Goal: Task Accomplishment & Management: Complete application form

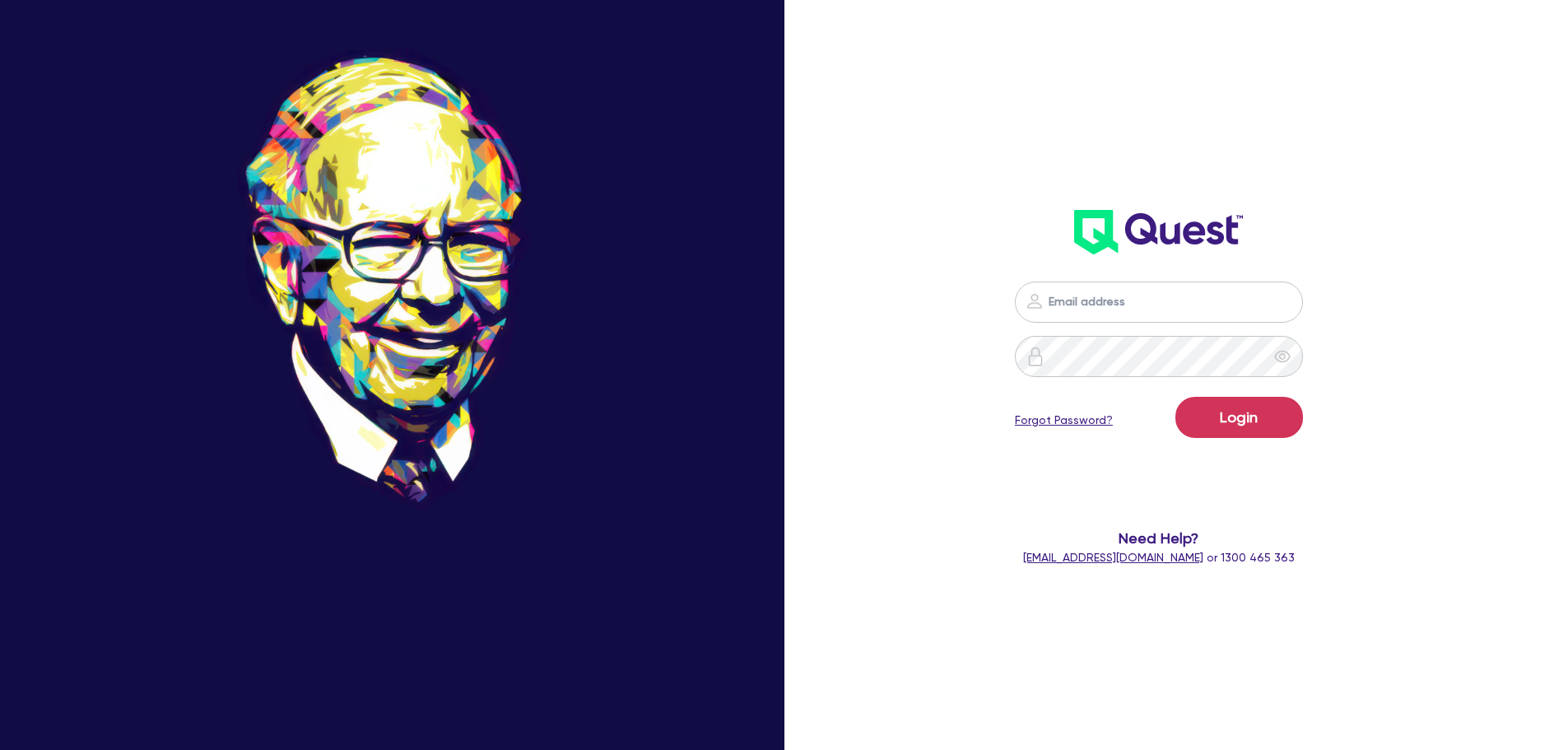
click at [893, 248] on div "Login Forgot Password? Need Help? [EMAIL_ADDRESS][DOMAIN_NAME] or 1300 465 363" at bounding box center [1159, 424] width 454 height 318
click at [893, 248] on input "email" at bounding box center [1159, 302] width 288 height 41
type input "[EMAIL_ADDRESS][PERSON_NAME][DOMAIN_NAME]"
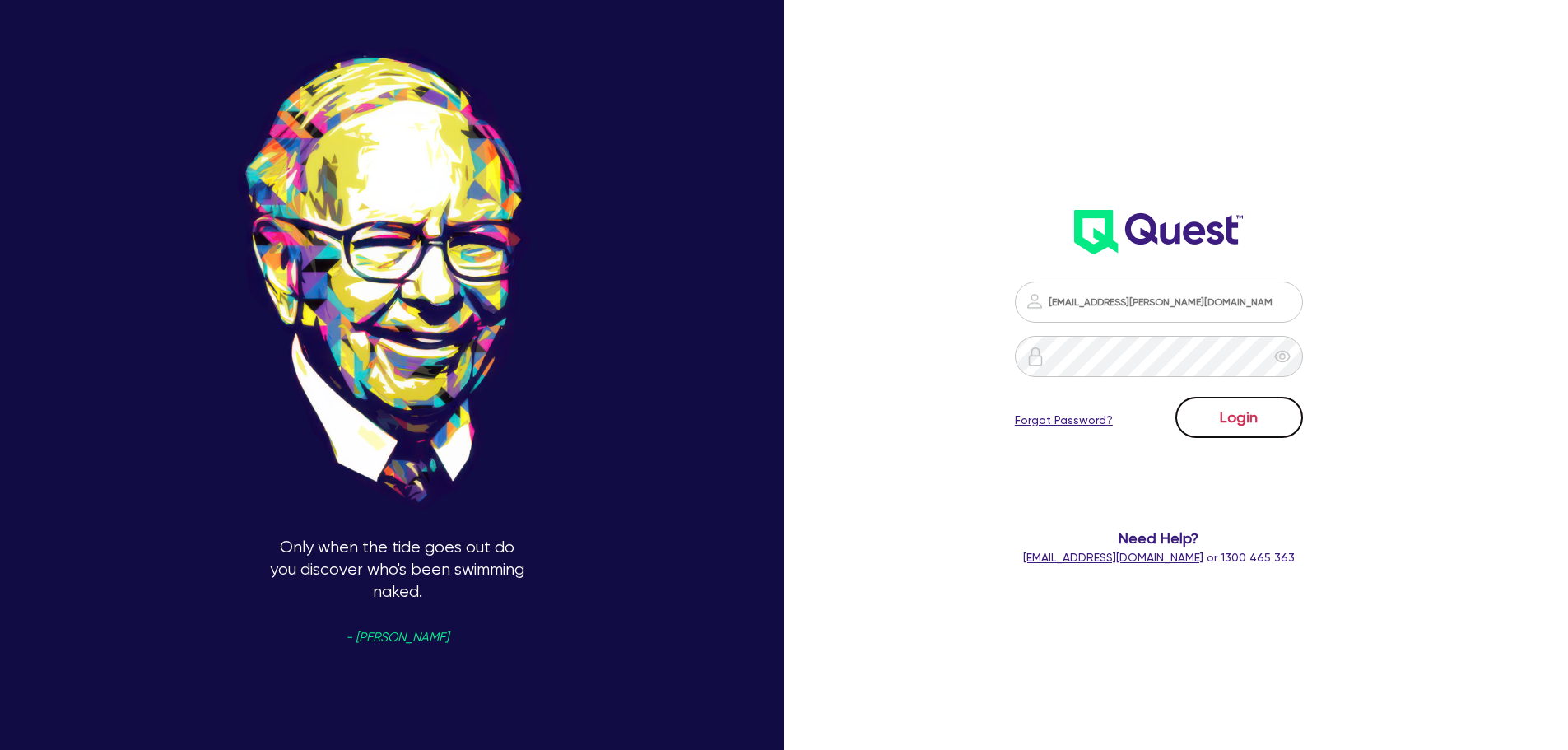
click at [893, 248] on button "Login" at bounding box center [1239, 418] width 127 height 41
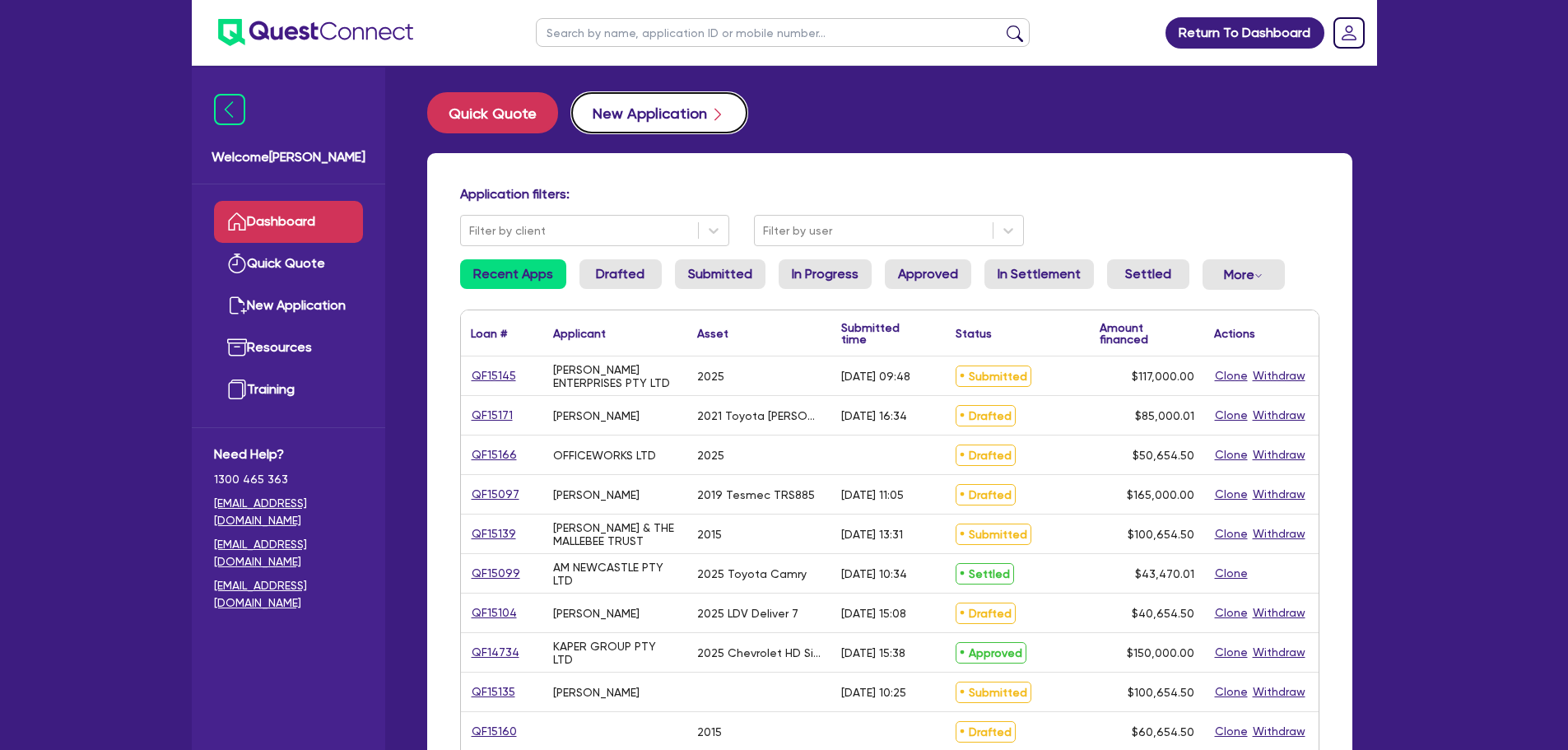
click at [648, 111] on button "New Application" at bounding box center [660, 113] width 177 height 41
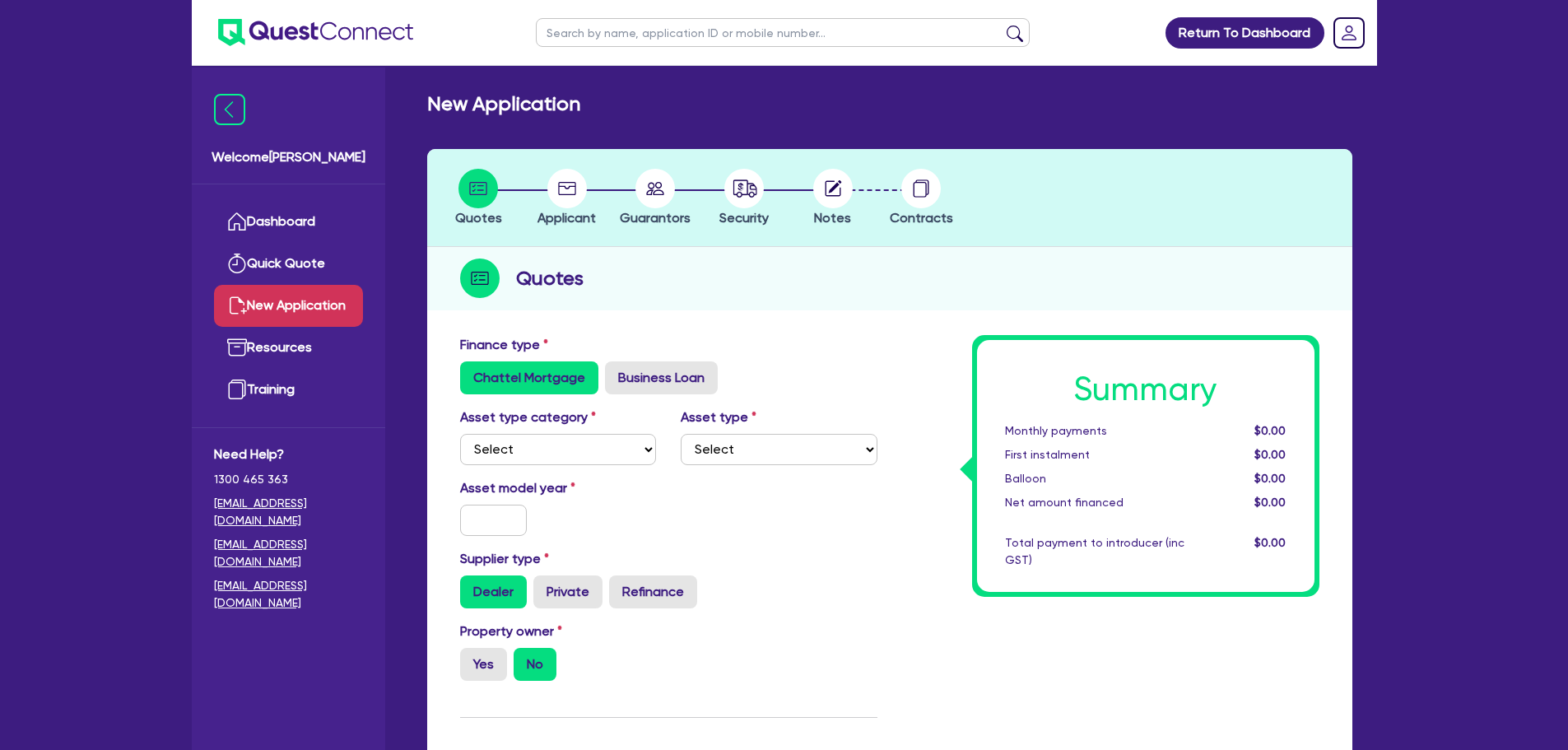
click at [648, 110] on div "New Application" at bounding box center [889, 104] width 950 height 24
click at [554, 248] on select "Select Cars and light trucks Primary assets Secondary assets Tertiary assets" at bounding box center [558, 449] width 197 height 31
select select "SECONDARY_ASSETS"
click at [460, 248] on select "Select Cars and light trucks Primary assets Secondary assets Tertiary assets" at bounding box center [558, 449] width 197 height 31
click at [748, 248] on select "Select Generators and compressors Engineering and toolmaking Woodworking and me…" at bounding box center [779, 449] width 197 height 31
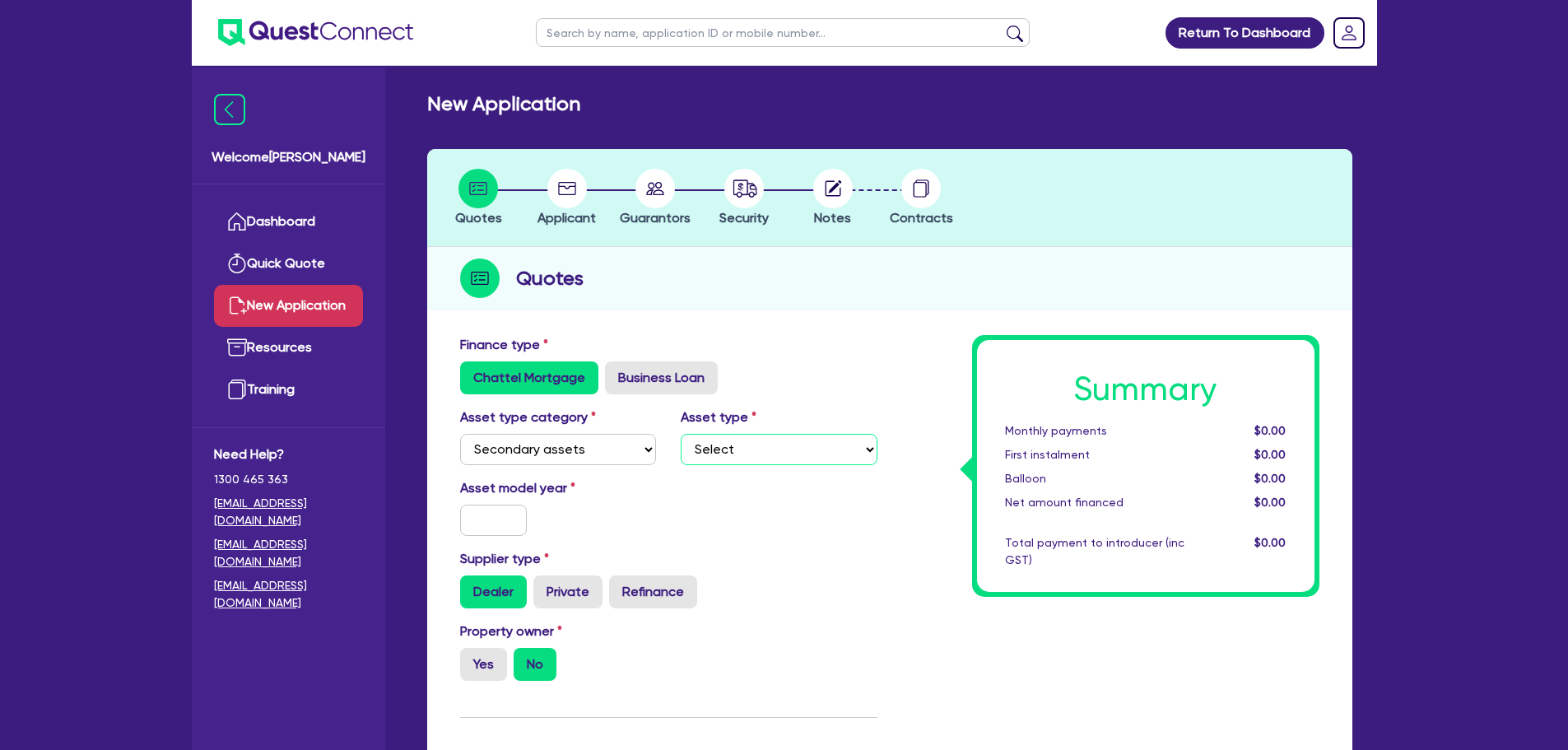
select select "SOLAR_AND_RENEWABLES"
click at [681, 248] on select "Select Generators and compressors Engineering and toolmaking Woodworking and me…" at bounding box center [779, 449] width 197 height 31
click at [480, 248] on input "text" at bounding box center [493, 521] width 68 height 31
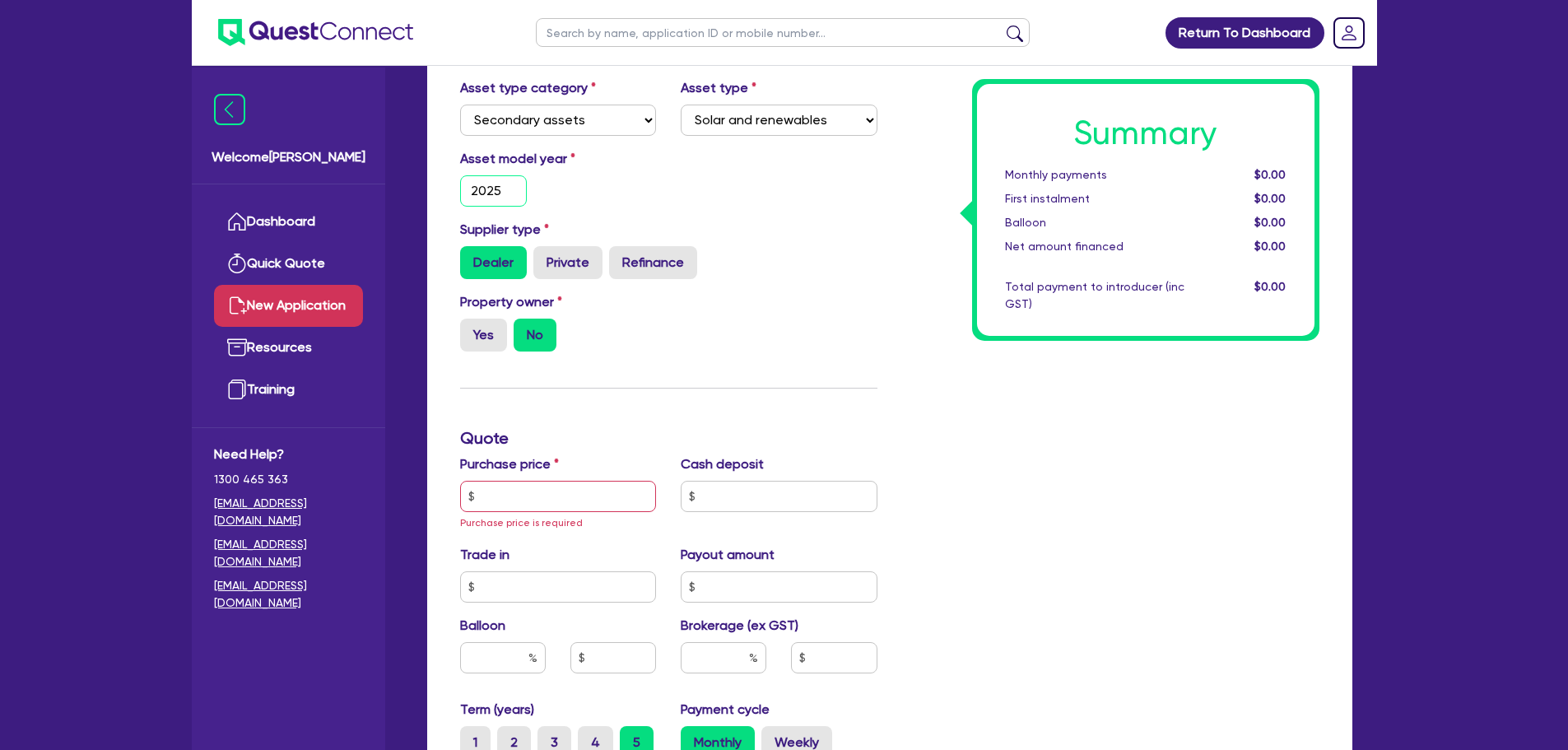
type input "2025"
click at [531, 248] on input "text" at bounding box center [558, 496] width 197 height 31
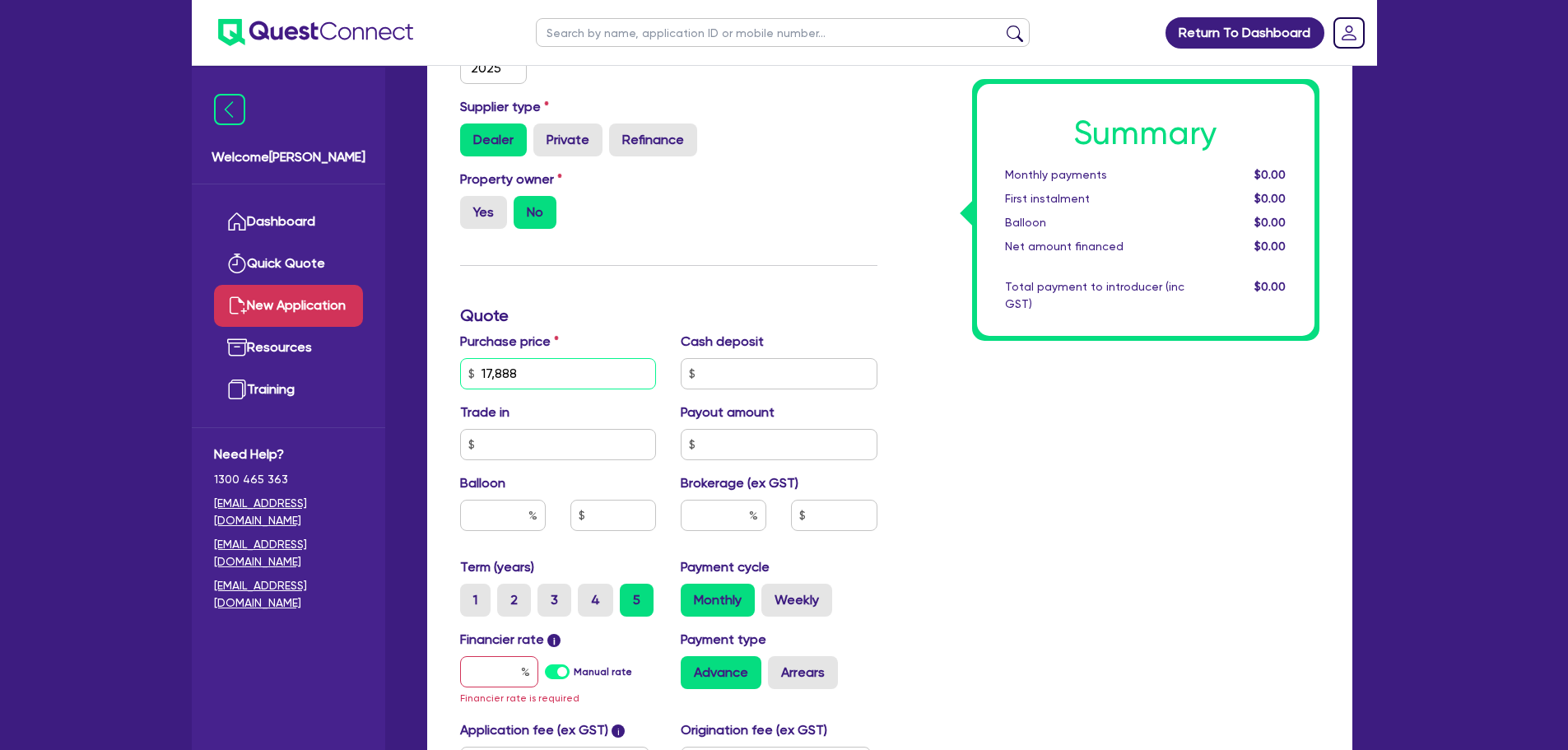
scroll to position [659, 0]
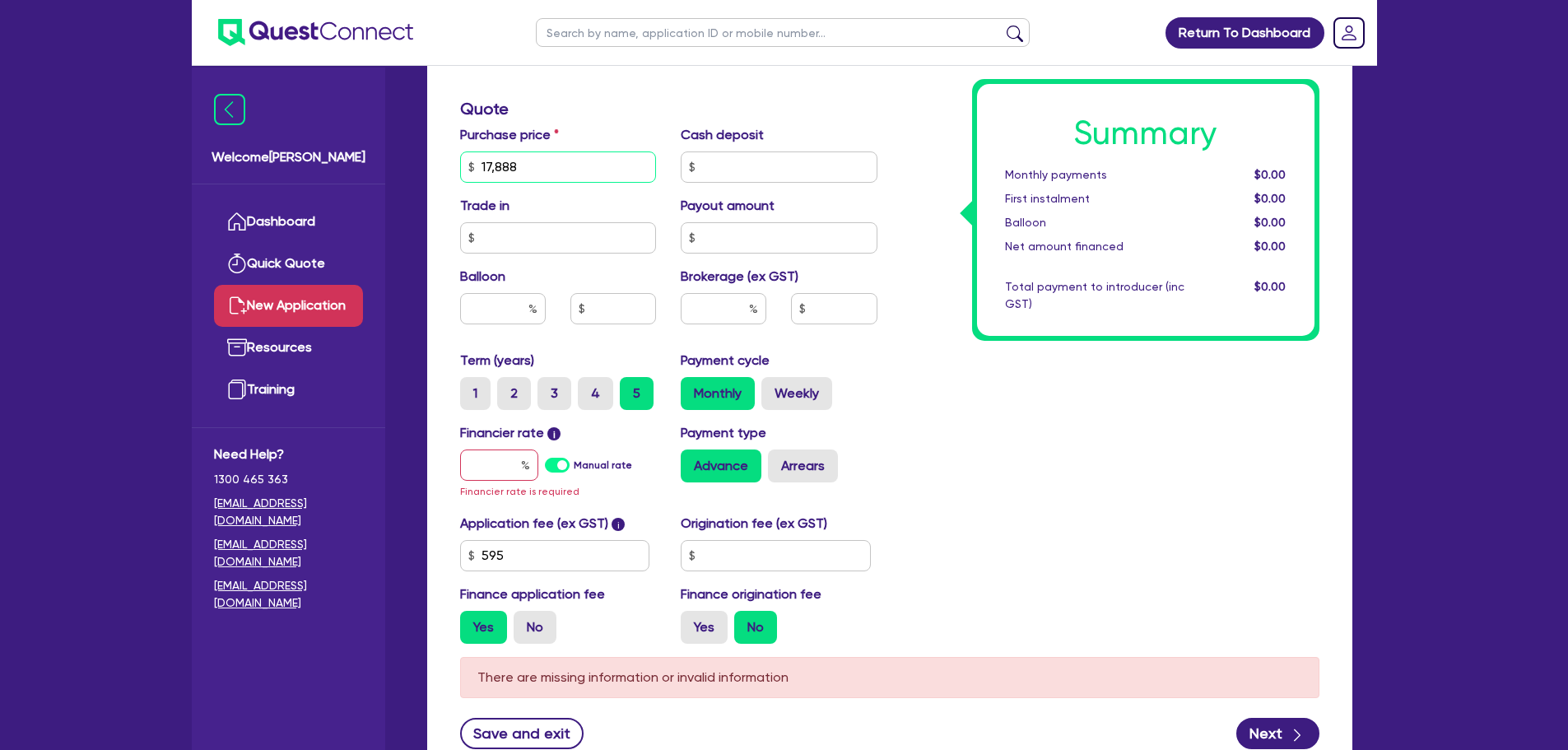
type input "17,888"
drag, startPoint x: 496, startPoint y: 472, endPoint x: 519, endPoint y: 476, distance: 23.3
click at [494, 248] on input "text" at bounding box center [499, 465] width 78 height 31
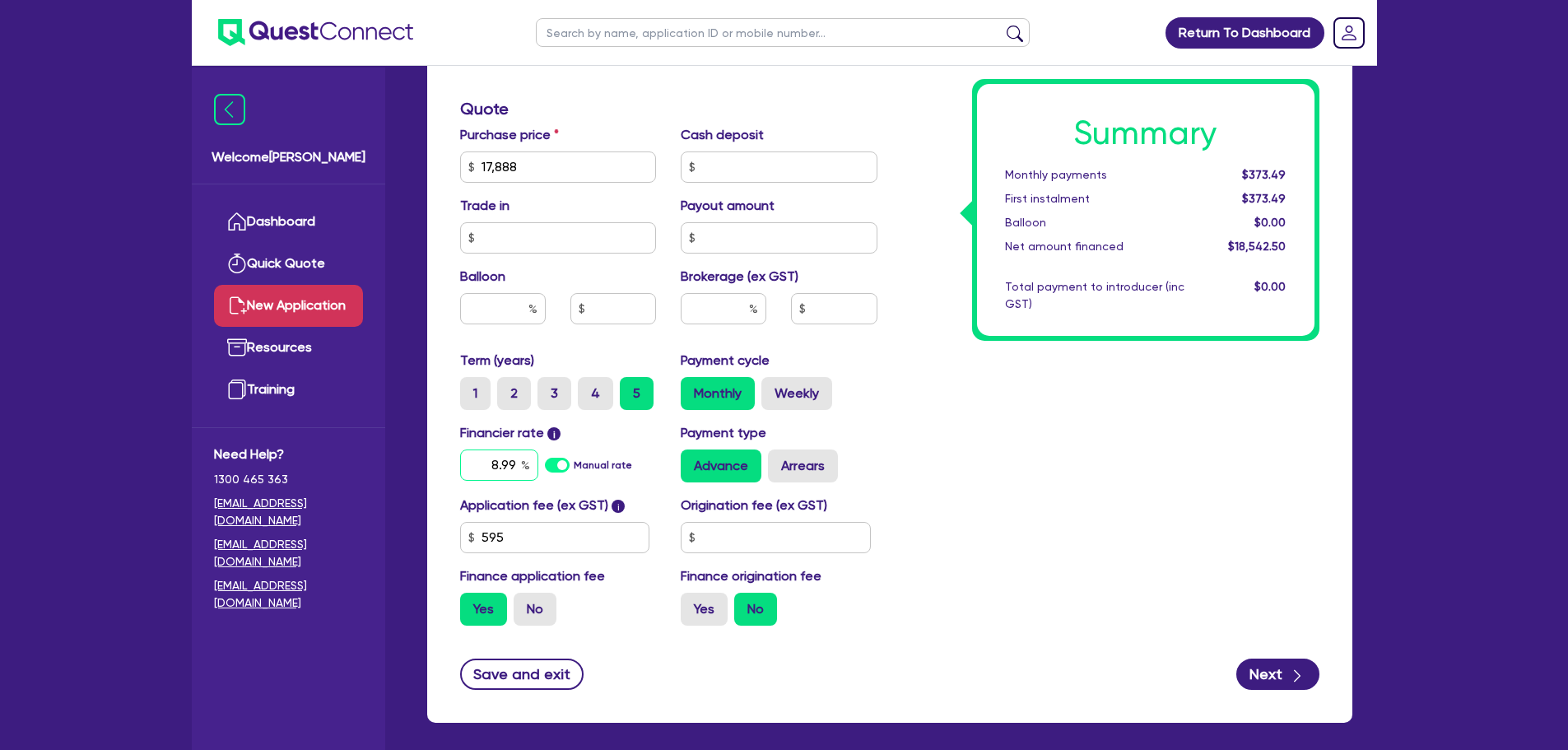
type input "8.99"
click at [893, 248] on div "Summary Monthly payments $373.49 First instalment $373.49 Balloon $0.00 Net amo…" at bounding box center [1110, 157] width 442 height 962
click at [893, 248] on button "Next" at bounding box center [1278, 675] width 83 height 31
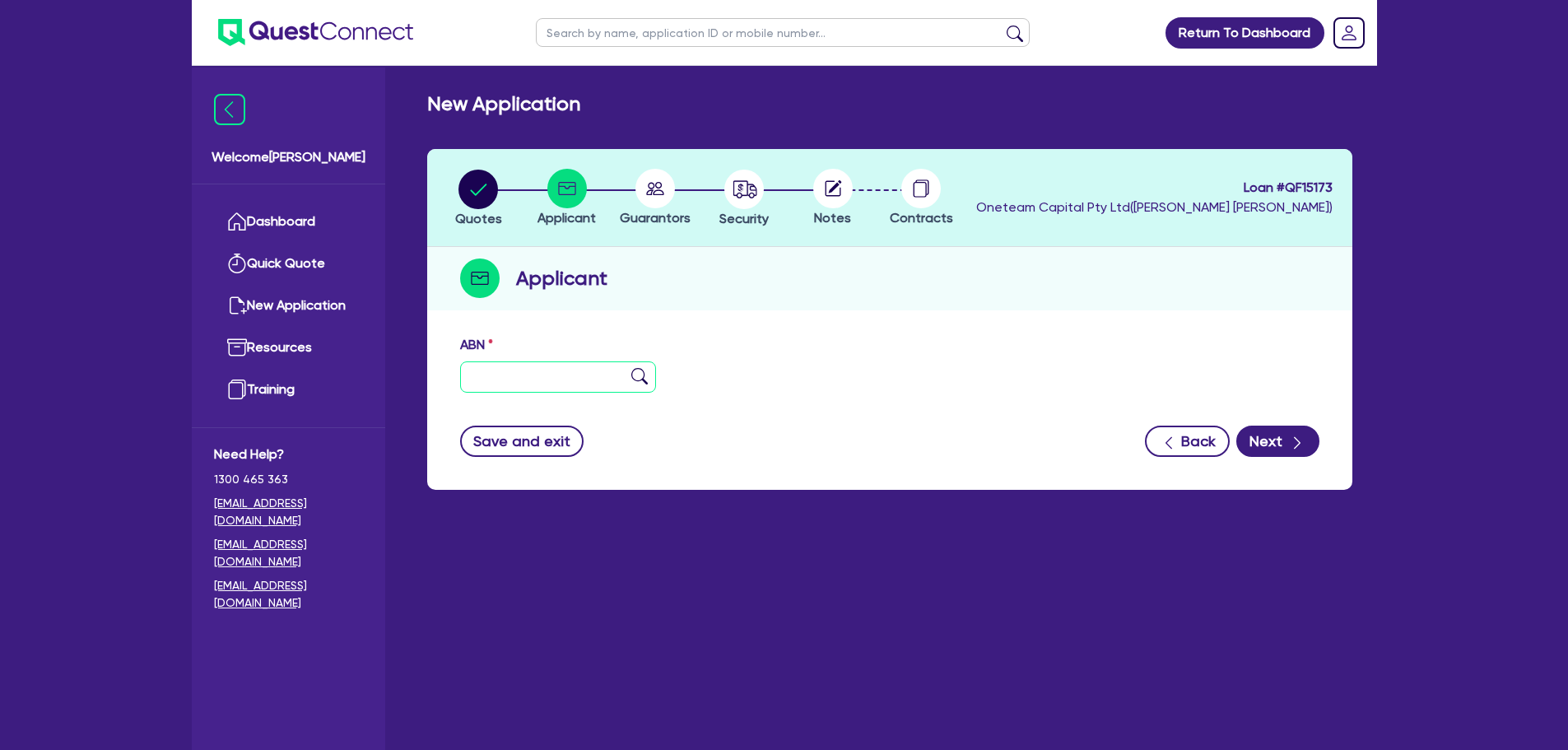
click at [510, 248] on input "text" at bounding box center [558, 377] width 197 height 31
paste input "61 129 527 825"
type input "61 129 527 825"
click at [643, 248] on img at bounding box center [639, 375] width 17 height 17
type input "[PERSON_NAME] [PERSON_NAME] & [PERSON_NAME]"
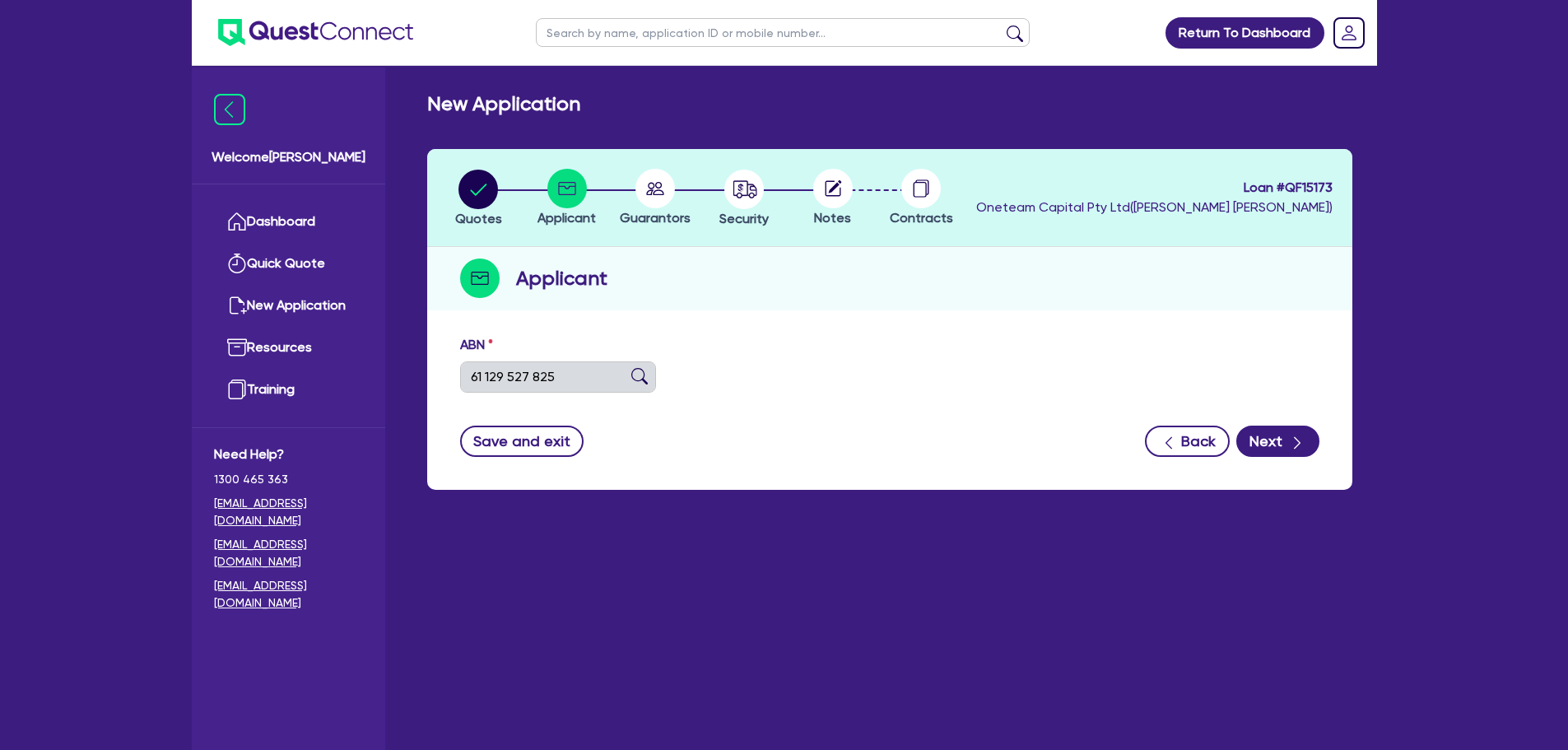
select select "PARTNERSHIP"
type input "[DATE]"
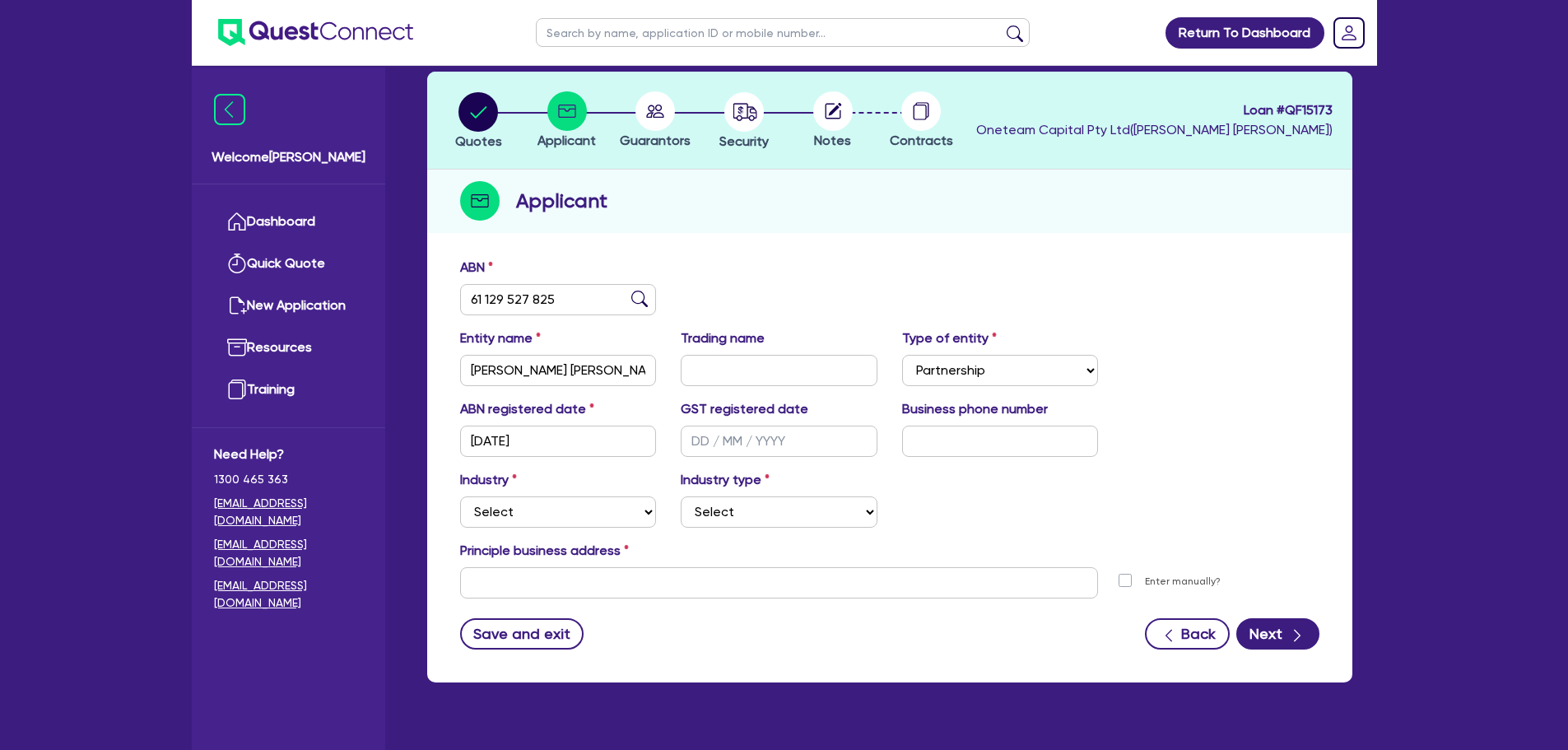
scroll to position [110, 0]
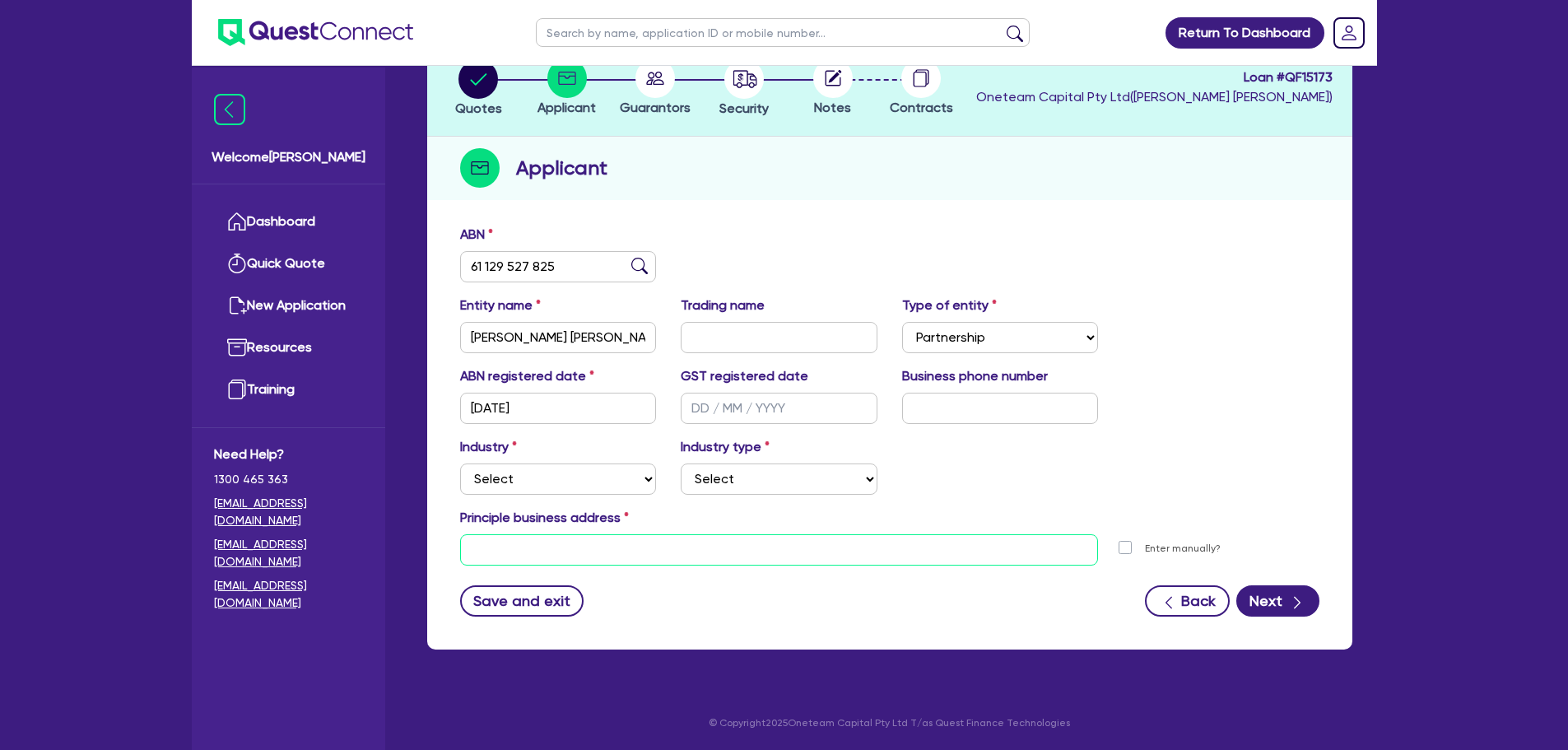
click at [633, 248] on input "text" at bounding box center [779, 550] width 638 height 31
click at [498, 248] on select "Select Accomodation & Food Services Administrative & Support Services Agricultu…" at bounding box center [558, 479] width 197 height 31
select select "AGRICULTURE"
click at [460, 248] on select "Select Accomodation & Food Services Administrative & Support Services Agricultu…" at bounding box center [558, 479] width 197 height 31
click at [766, 248] on label "Industry type" at bounding box center [725, 447] width 89 height 20
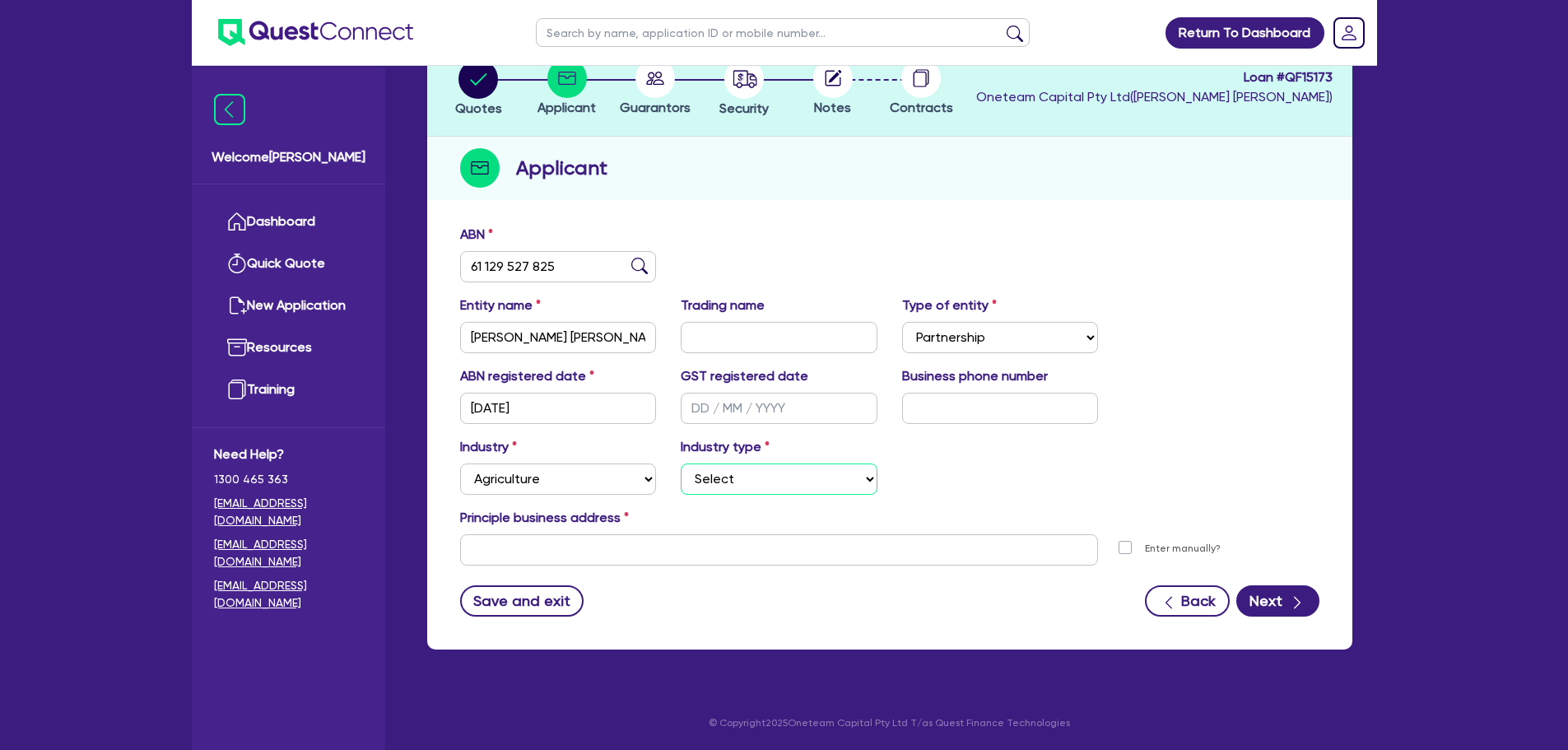
click at [771, 248] on select "Select Growers - Turf, Flowers, Vegetables, Fruit, Nuts, Grain & Other Crops Gr…" at bounding box center [779, 479] width 197 height 31
select select "GROWERS"
click at [681, 248] on select "Select Growers - Turf, Flowers, Vegetables, Fruit, Nuts, Grain & Other Crops Gr…" at bounding box center [779, 479] width 197 height 31
click at [667, 248] on input "text" at bounding box center [779, 550] width 638 height 31
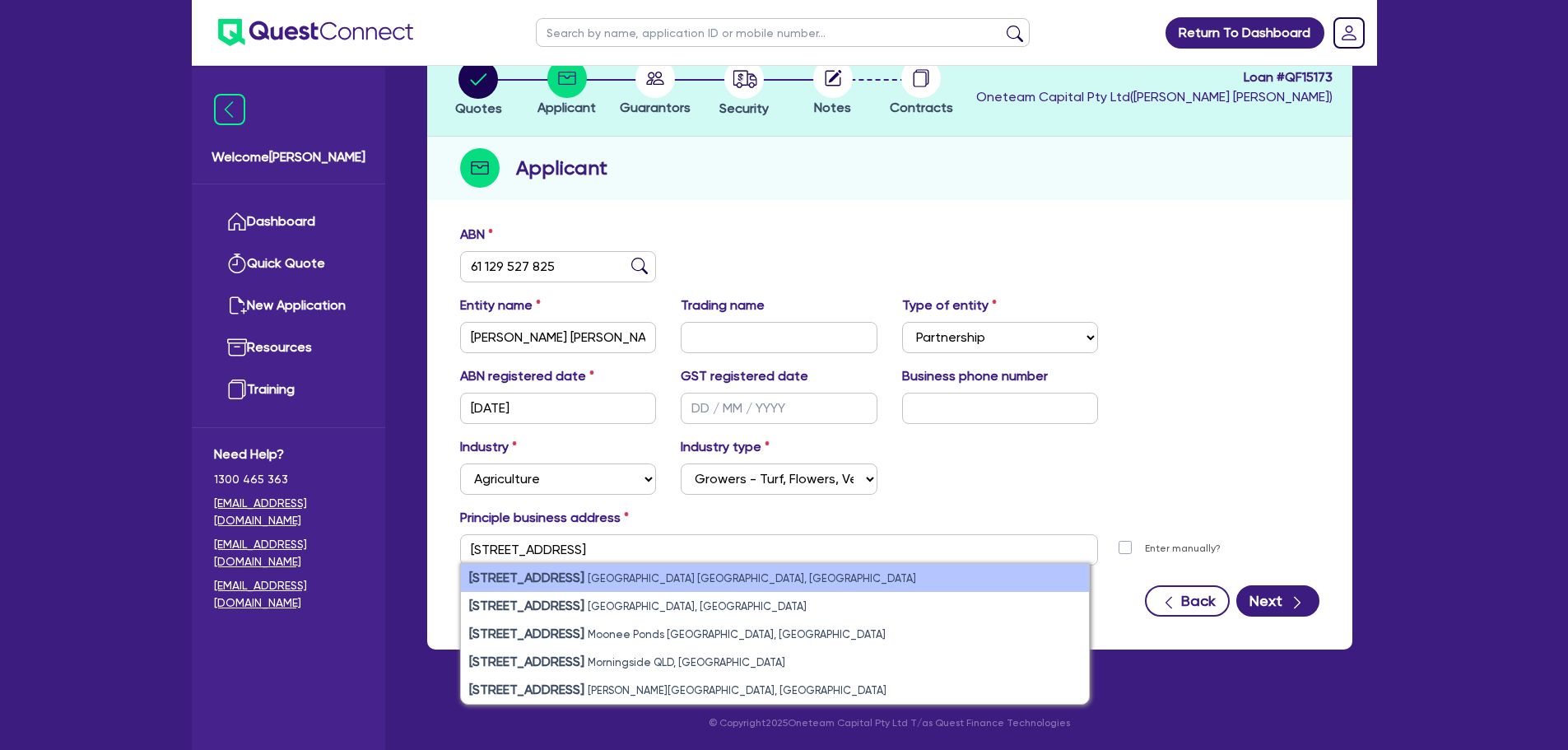
click at [652, 248] on li "[STREET_ADDRESS]" at bounding box center [775, 577] width 628 height 28
type input "[STREET_ADDRESS]"
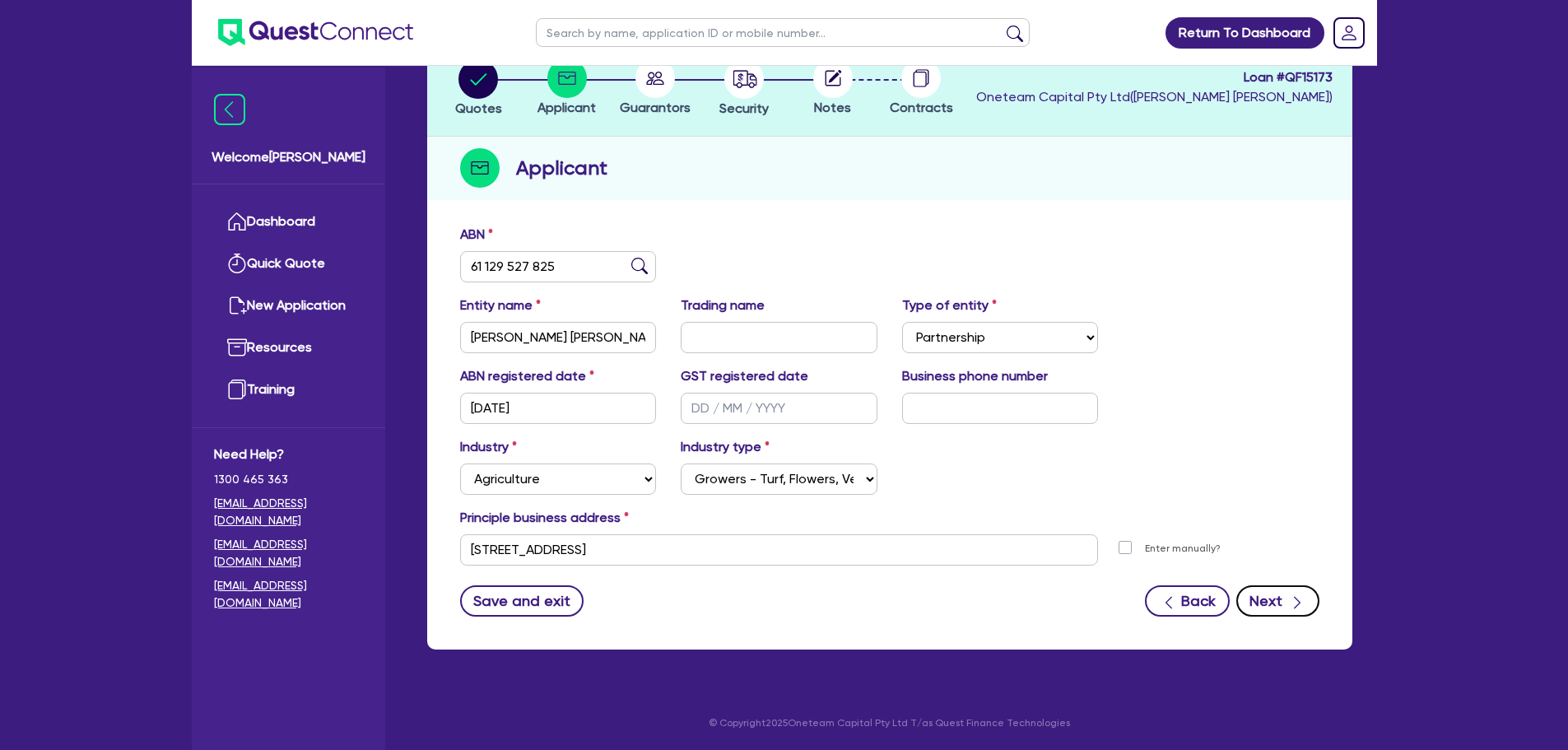
click at [893, 248] on button "Next" at bounding box center [1278, 601] width 83 height 31
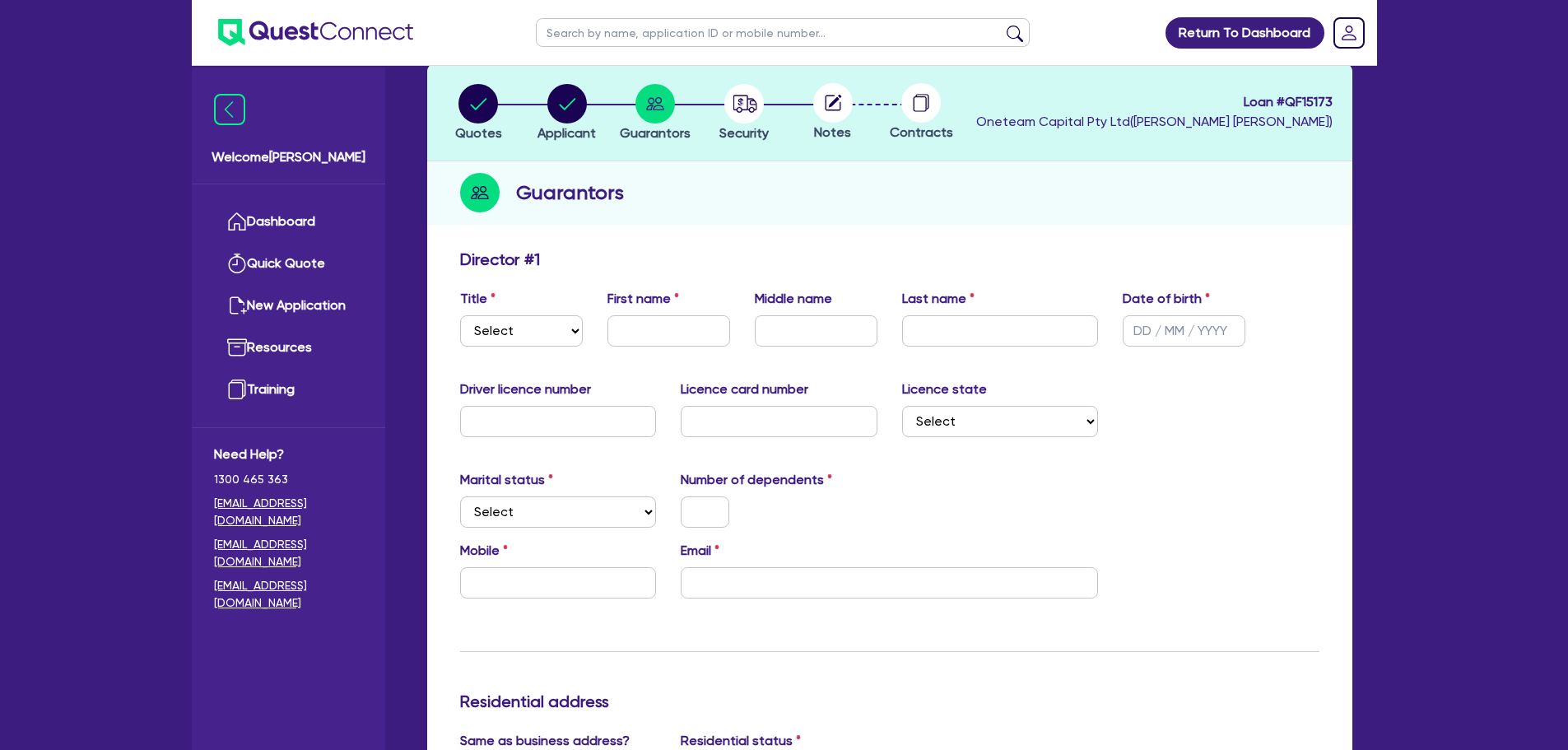
scroll to position [165, 0]
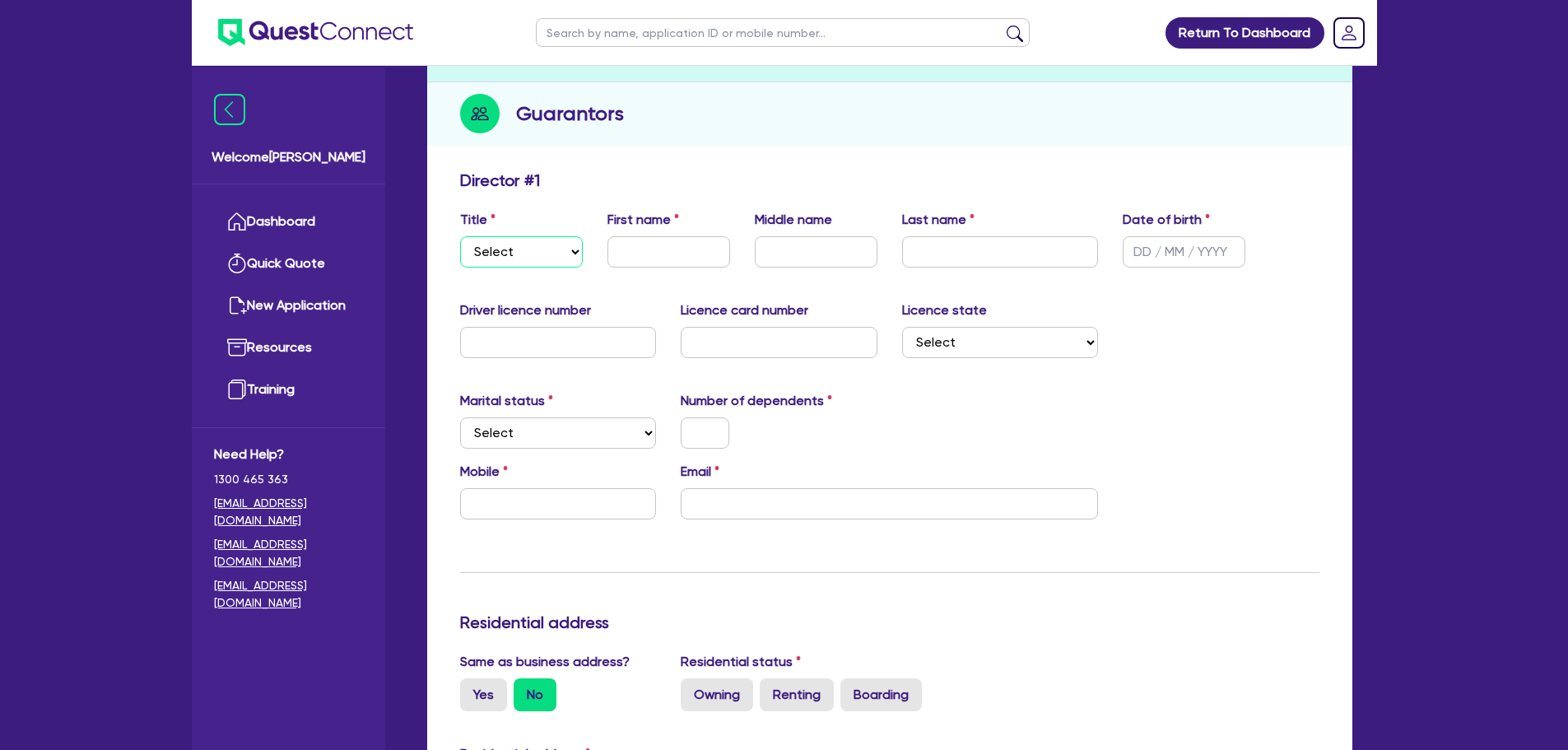
click at [495, 248] on select "Select Mr Mrs Ms Miss Dr" at bounding box center [521, 252] width 123 height 31
select select "MR"
click at [460, 236] on select "Select Mr Mrs Ms Miss Dr" at bounding box center [521, 252] width 123 height 31
click at [691, 248] on input "text" at bounding box center [668, 252] width 123 height 31
type input "[PERSON_NAME]"
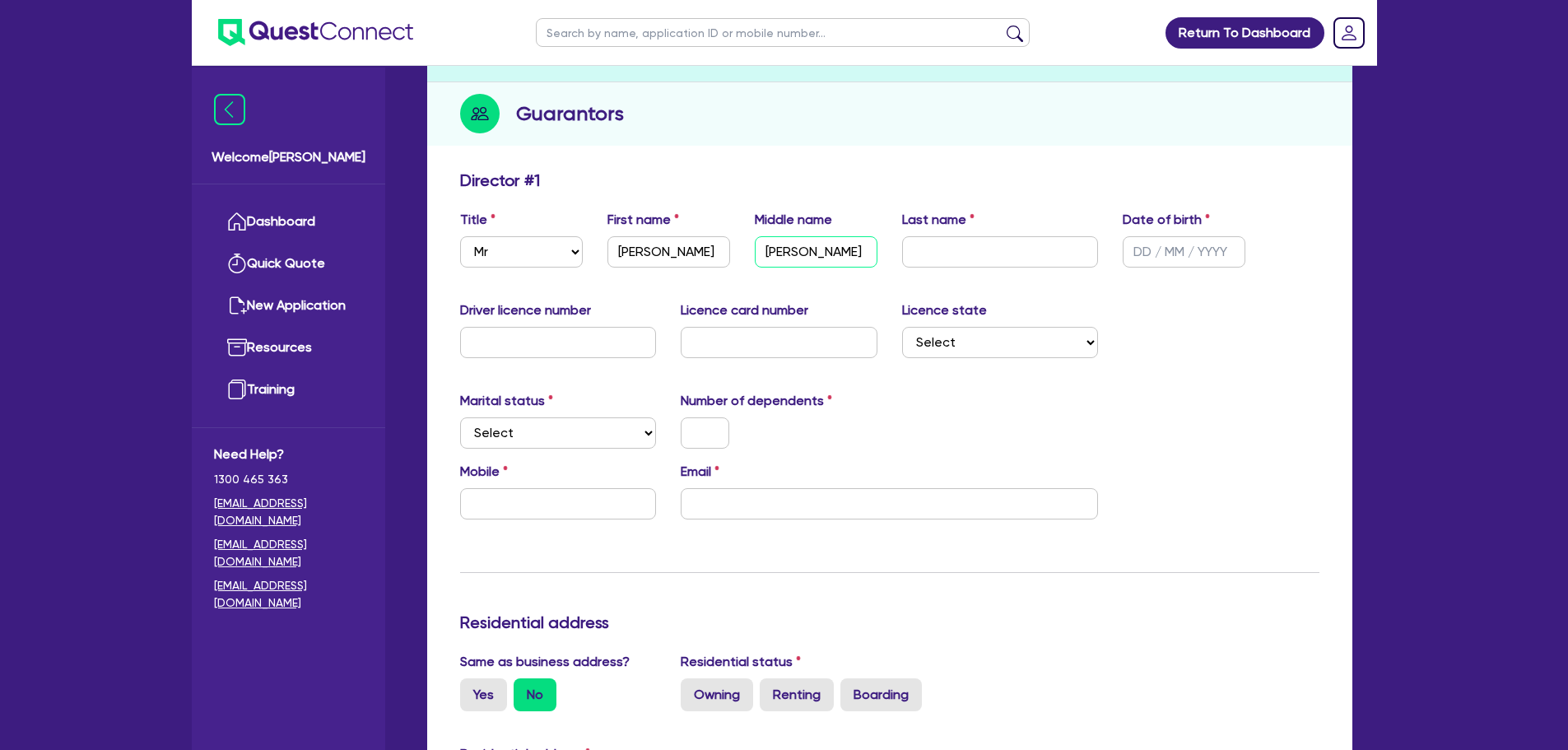
type input "[PERSON_NAME]"
type input "Fontana"
click at [893, 248] on input "text" at bounding box center [1184, 252] width 123 height 31
type input "3 / /"
type input "[DATE]"
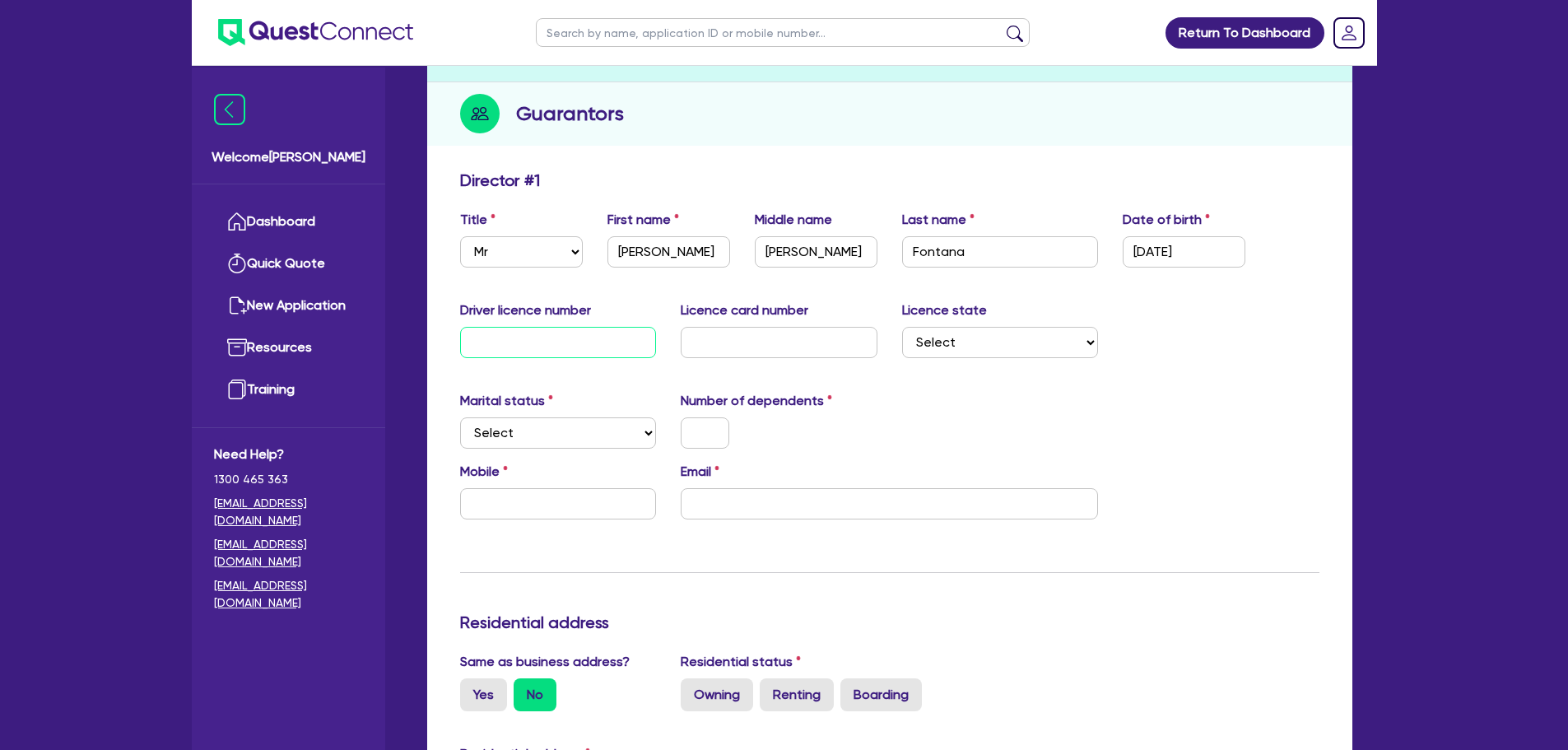
click at [503, 248] on input "text" at bounding box center [558, 342] width 197 height 31
click at [893, 248] on select "Select [GEOGRAPHIC_DATA] [GEOGRAPHIC_DATA] [GEOGRAPHIC_DATA] [GEOGRAPHIC_DATA] …" at bounding box center [1000, 342] width 197 height 31
select select "QLD"
click at [893, 248] on select "Select [GEOGRAPHIC_DATA] [GEOGRAPHIC_DATA] [GEOGRAPHIC_DATA] [GEOGRAPHIC_DATA] …" at bounding box center [1000, 342] width 197 height 31
click at [568, 248] on select "Select Single Married De Facto / Partner" at bounding box center [558, 433] width 197 height 31
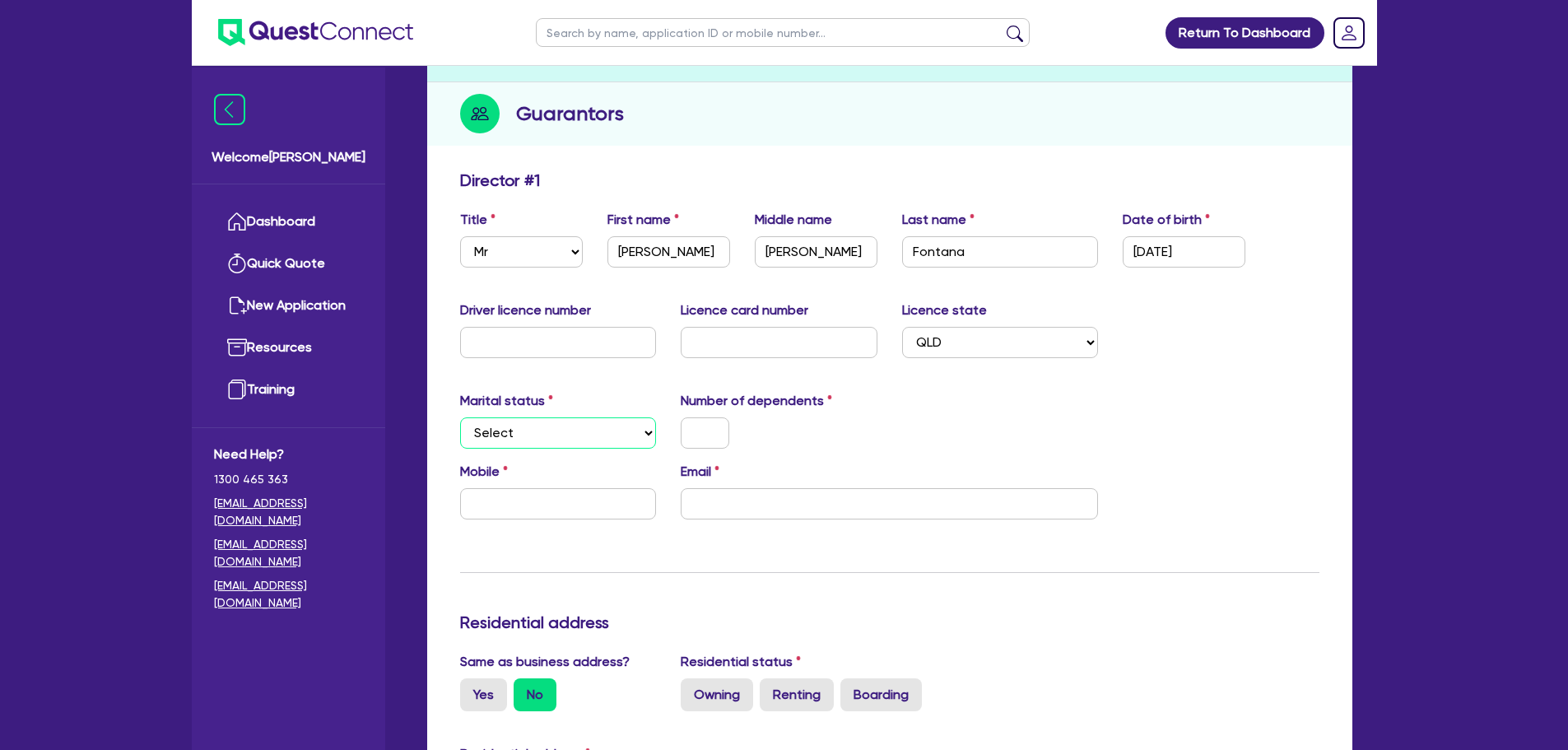
select select "SINGLE"
click at [460, 248] on select "Select Single Married De Facto / Partner" at bounding box center [558, 433] width 197 height 31
click at [707, 248] on input "text" at bounding box center [705, 433] width 49 height 31
click at [530, 248] on input "text" at bounding box center [558, 504] width 197 height 31
type input "0"
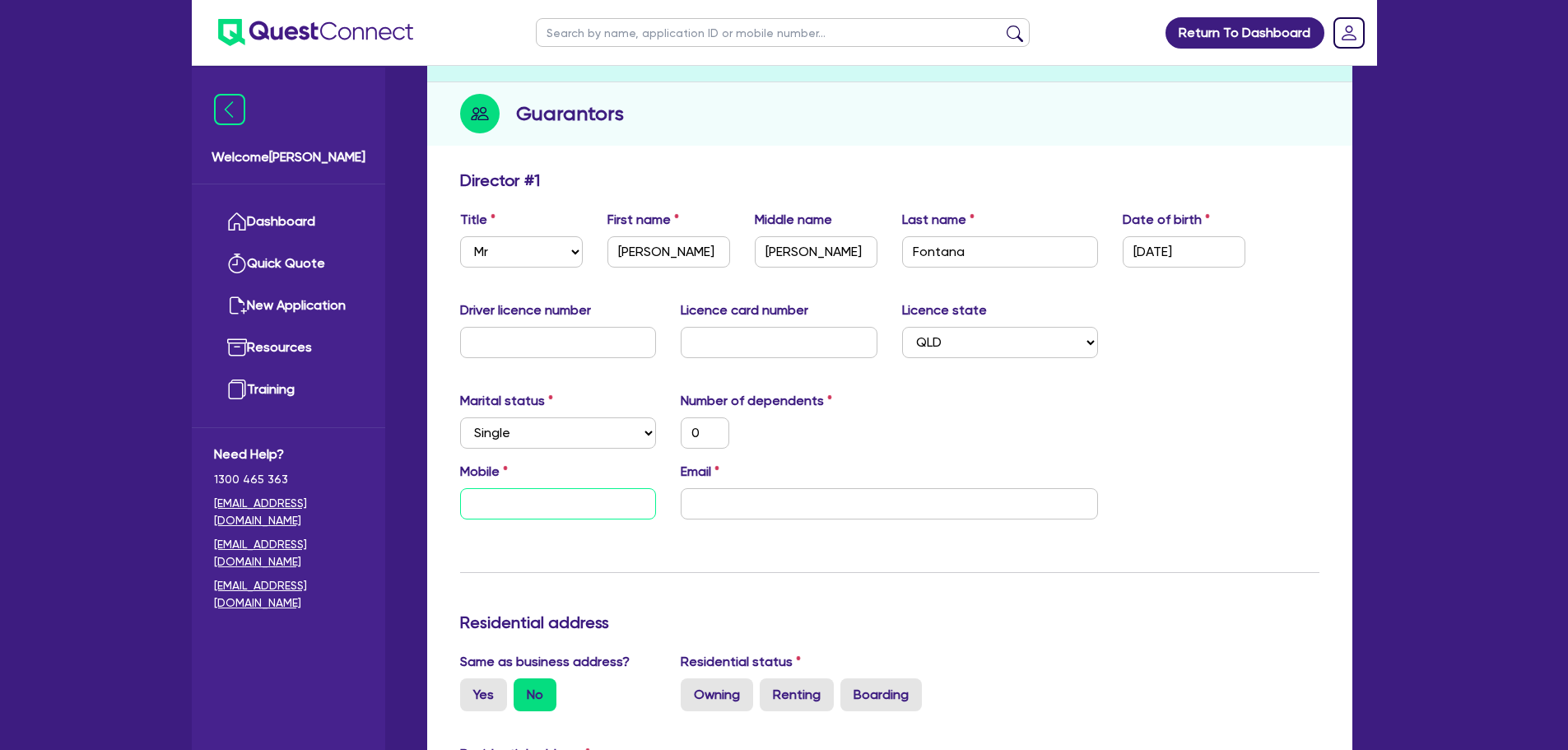
type input "0"
type input "04"
type input "0"
type input "043"
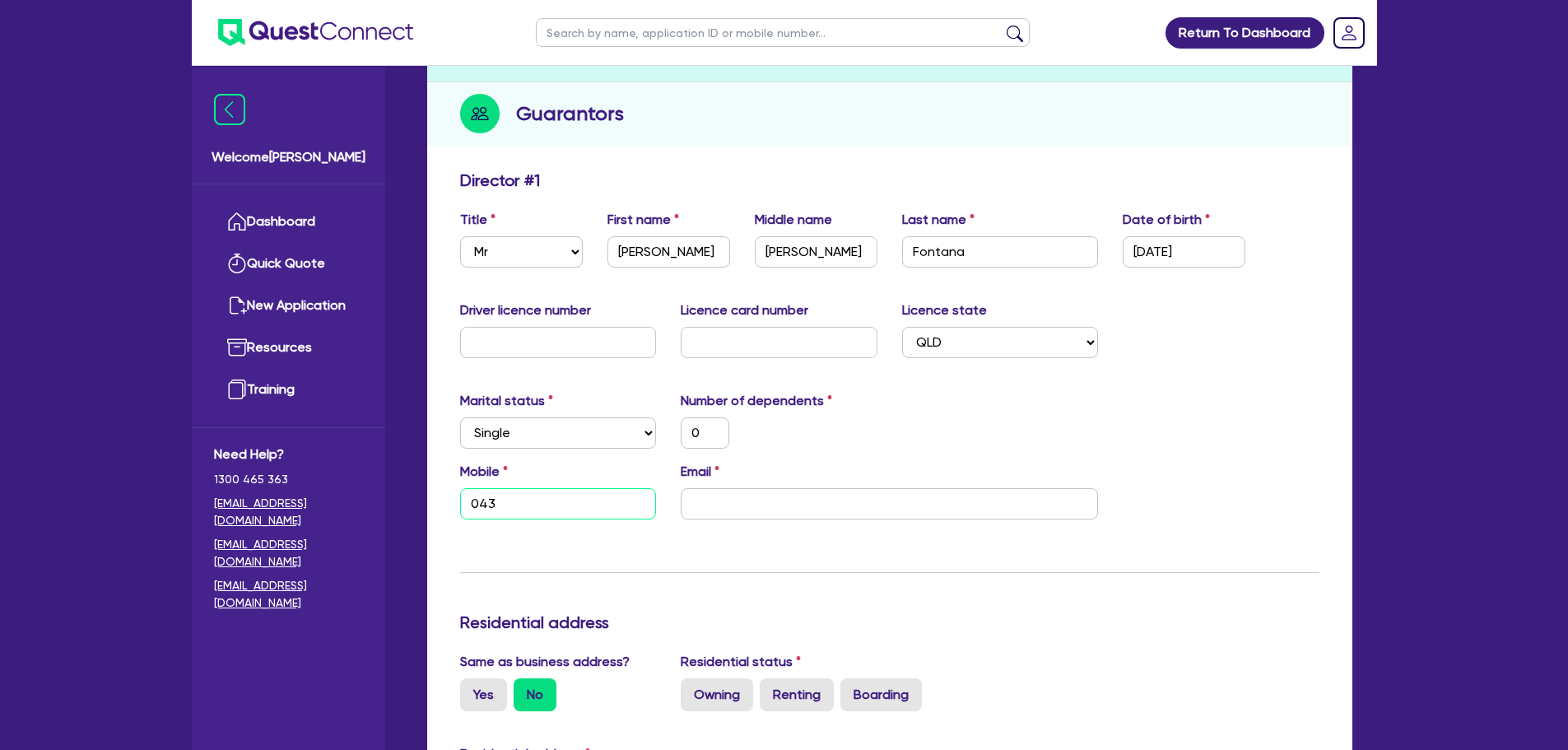
type input "0"
type input "0438"
type input "0"
type input "0438 7"
type input "0"
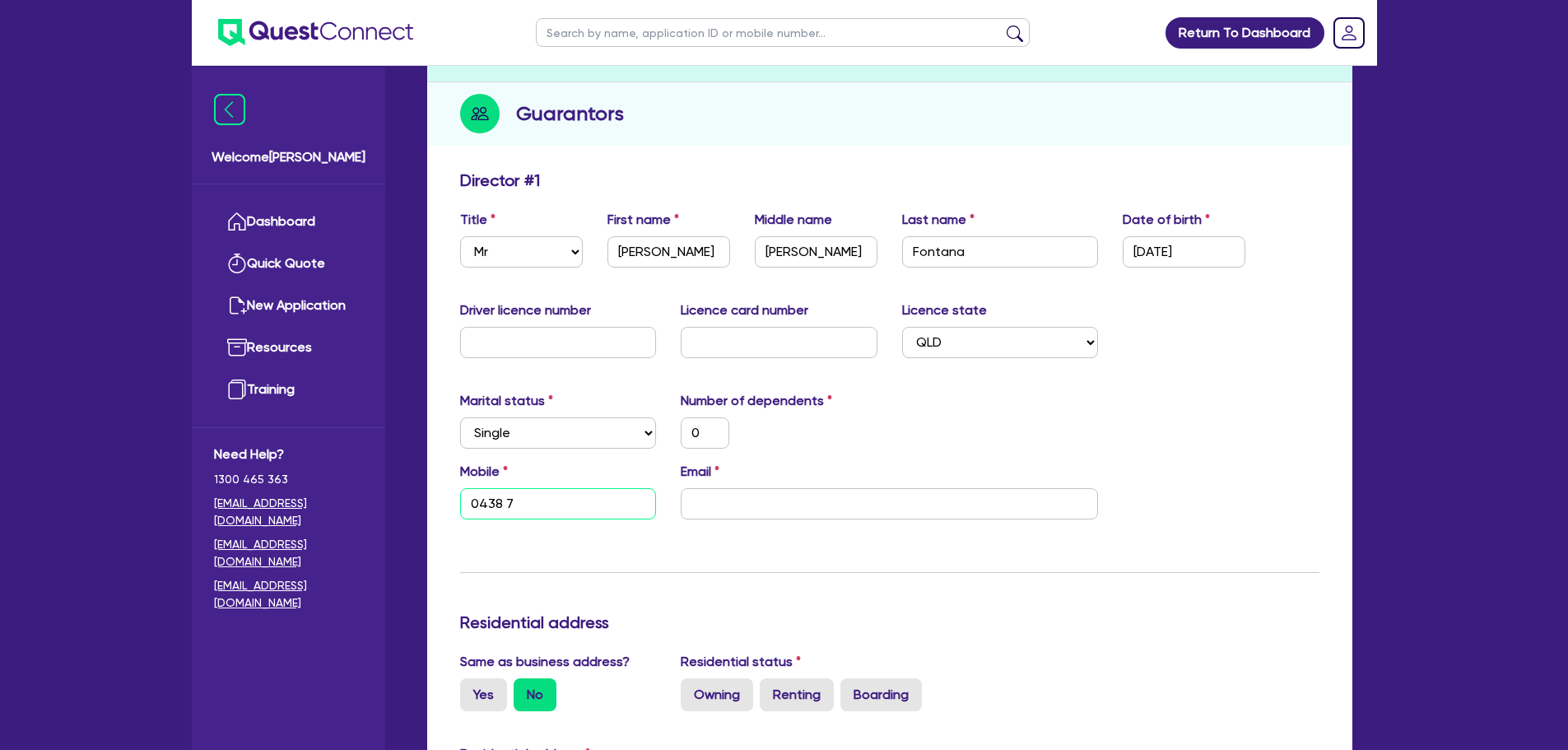
type input "0438 70"
type input "0"
type input "0438 700"
type input "0"
type input "0438 700 3"
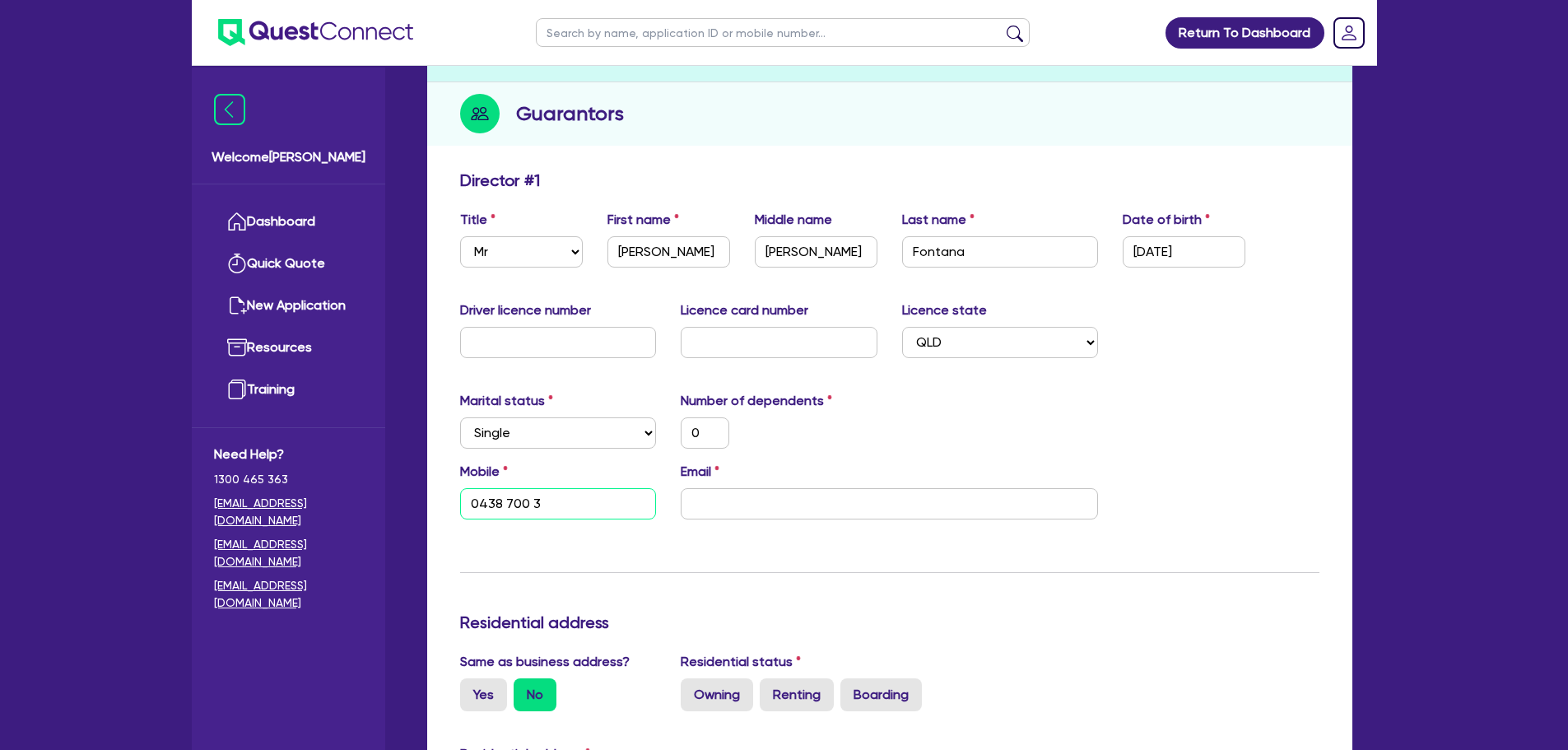
type input "0"
type input "0438 700 38"
type input "0"
type input "0438 700 380"
click at [769, 248] on input "email" at bounding box center [889, 504] width 418 height 31
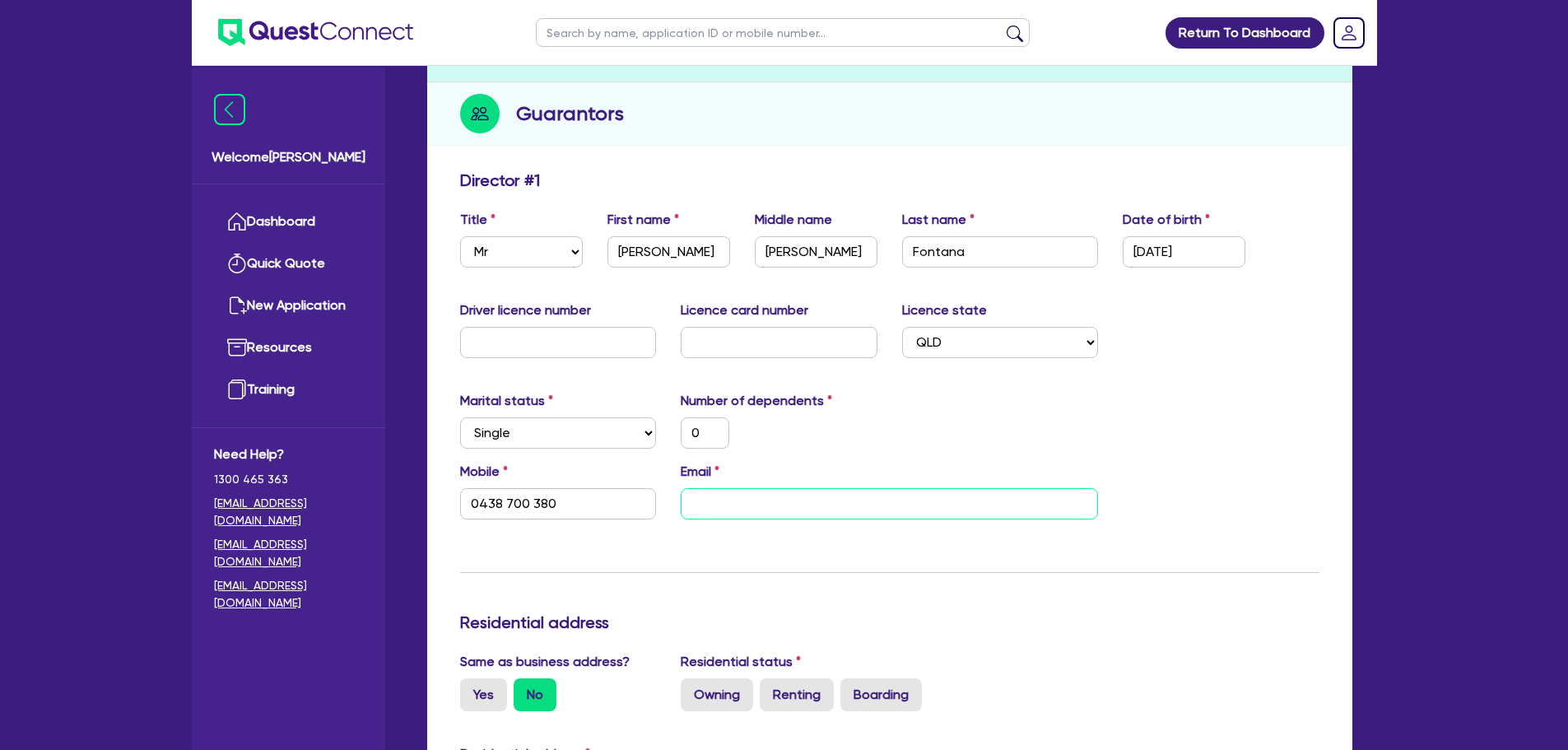
type input "0"
type input "0438 700 380"
type input "a"
type input "0"
type input "0438 700 380"
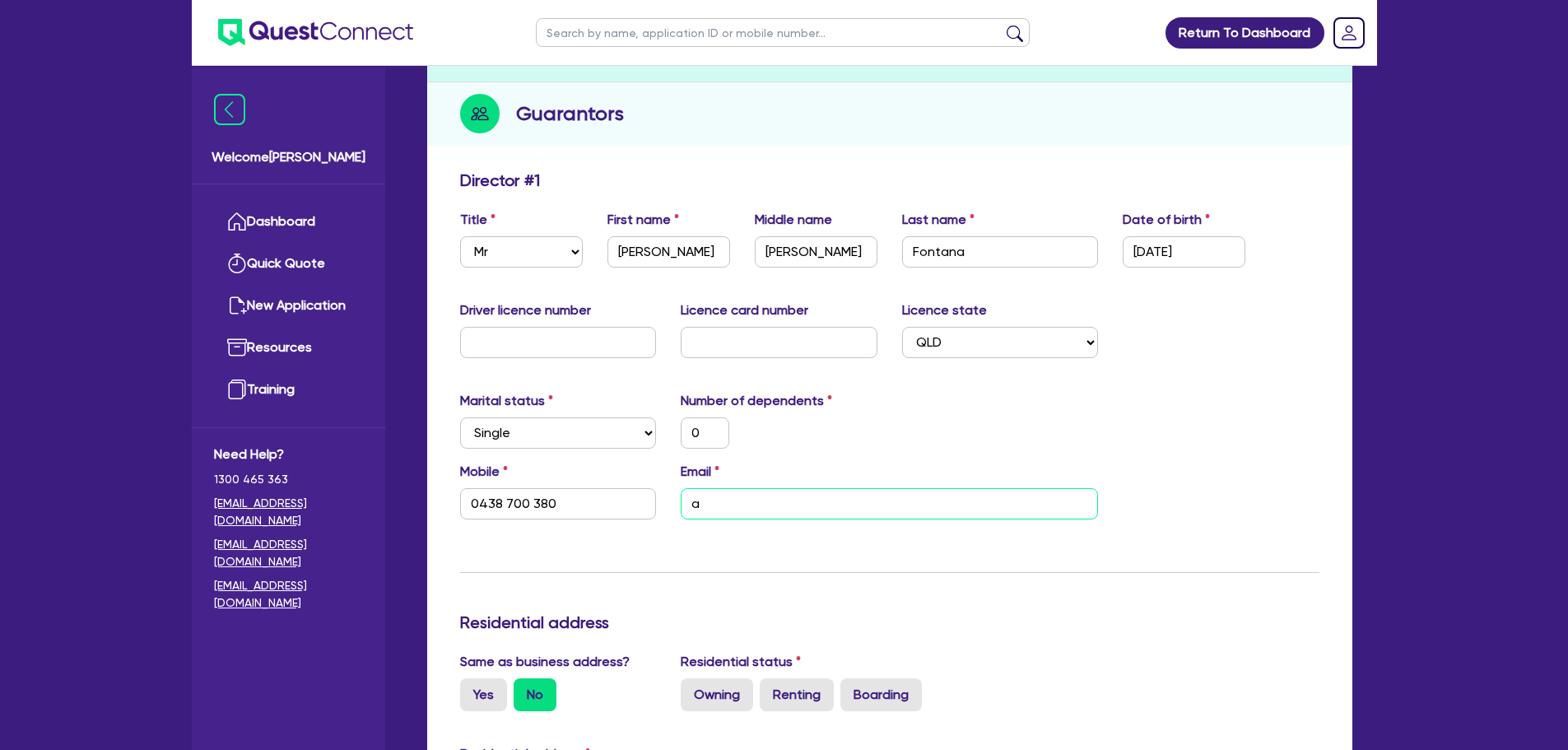
type input "al"
type input "0"
type input "0438 700 380"
type input "ald"
type input "0"
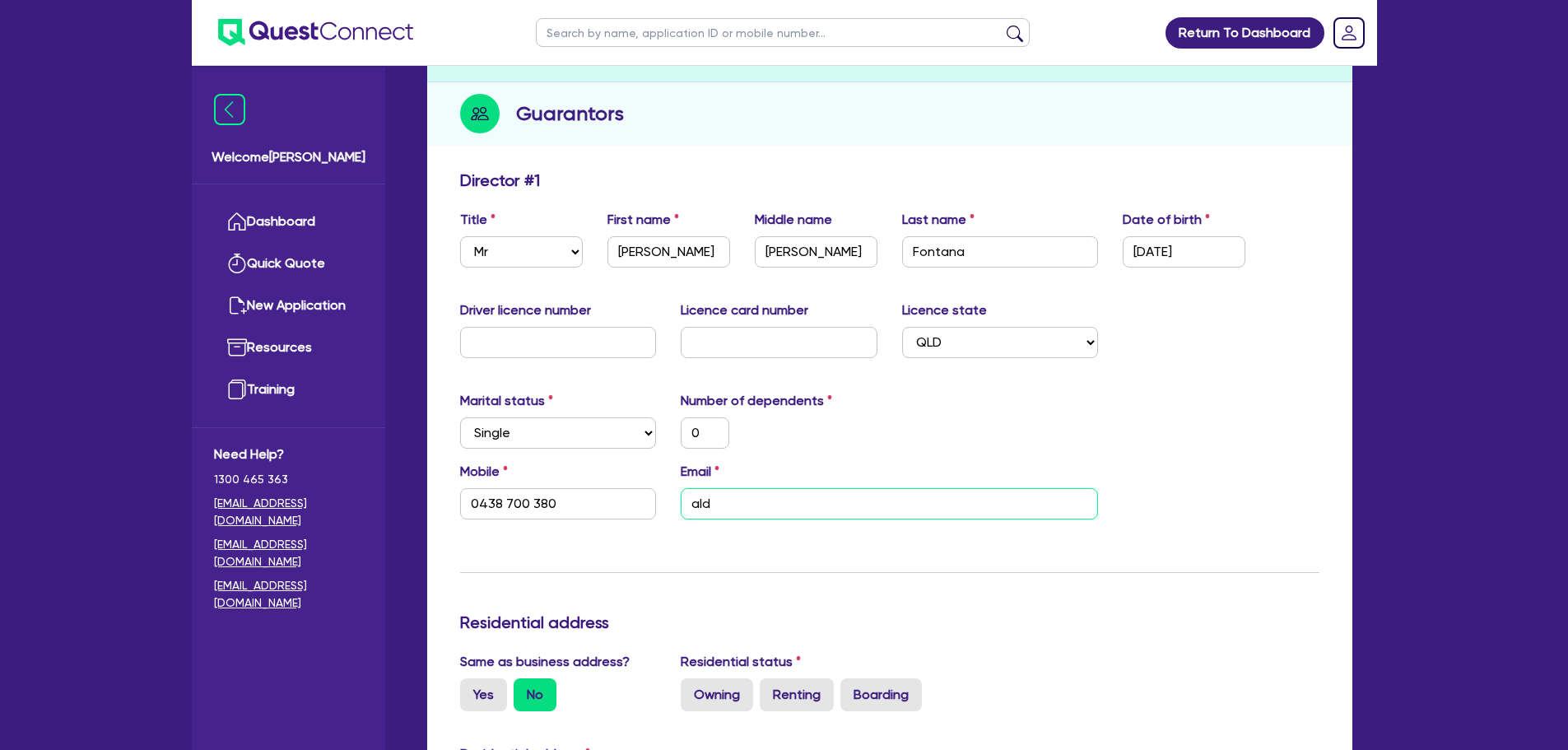
type input "0438 700 380"
type input "[PERSON_NAME]"
type input "0"
type input "0438 700 380"
type input "aldo@"
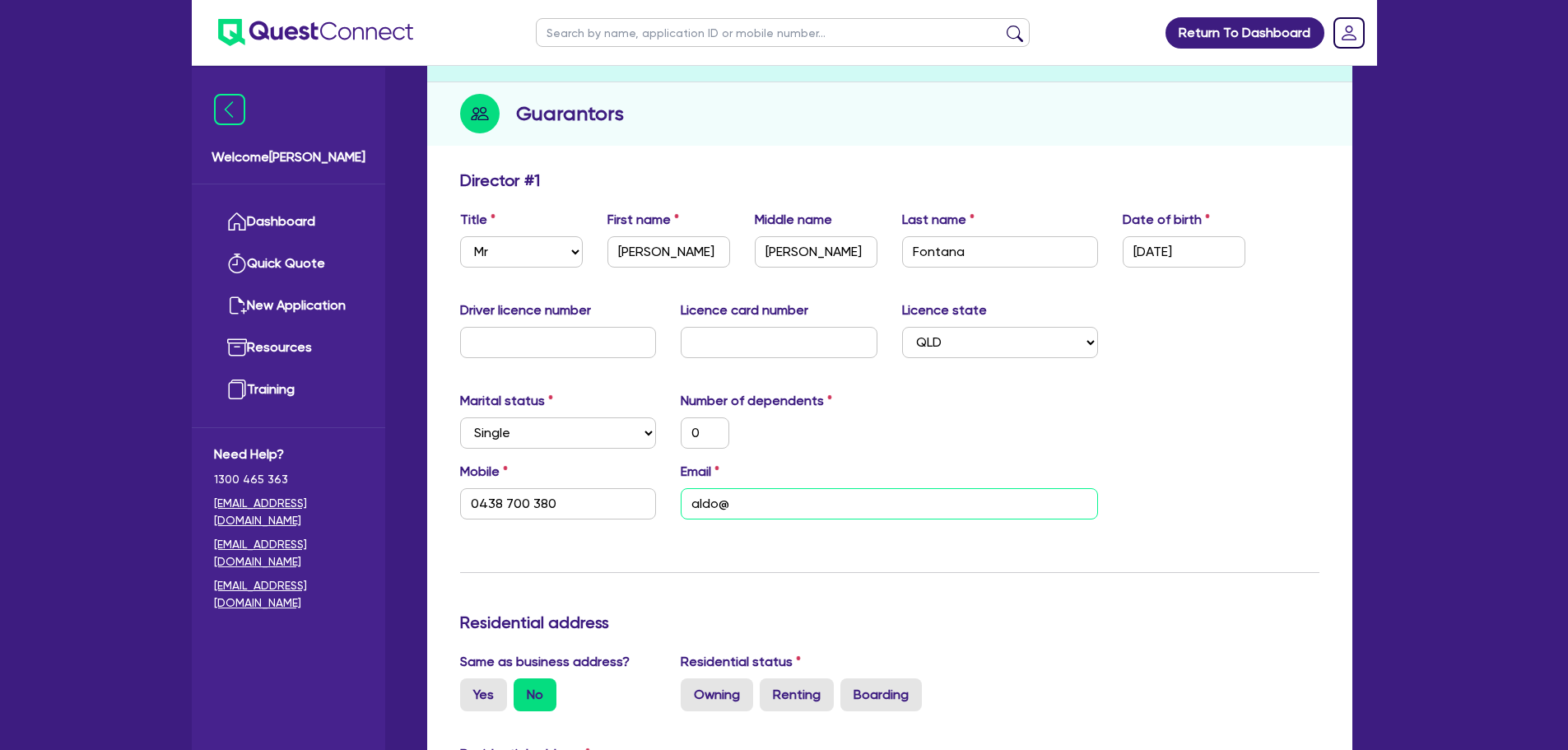
type input "0"
type input "0438 700 380"
type input "[PERSON_NAME]"
type input "0"
type input "0438 700 380"
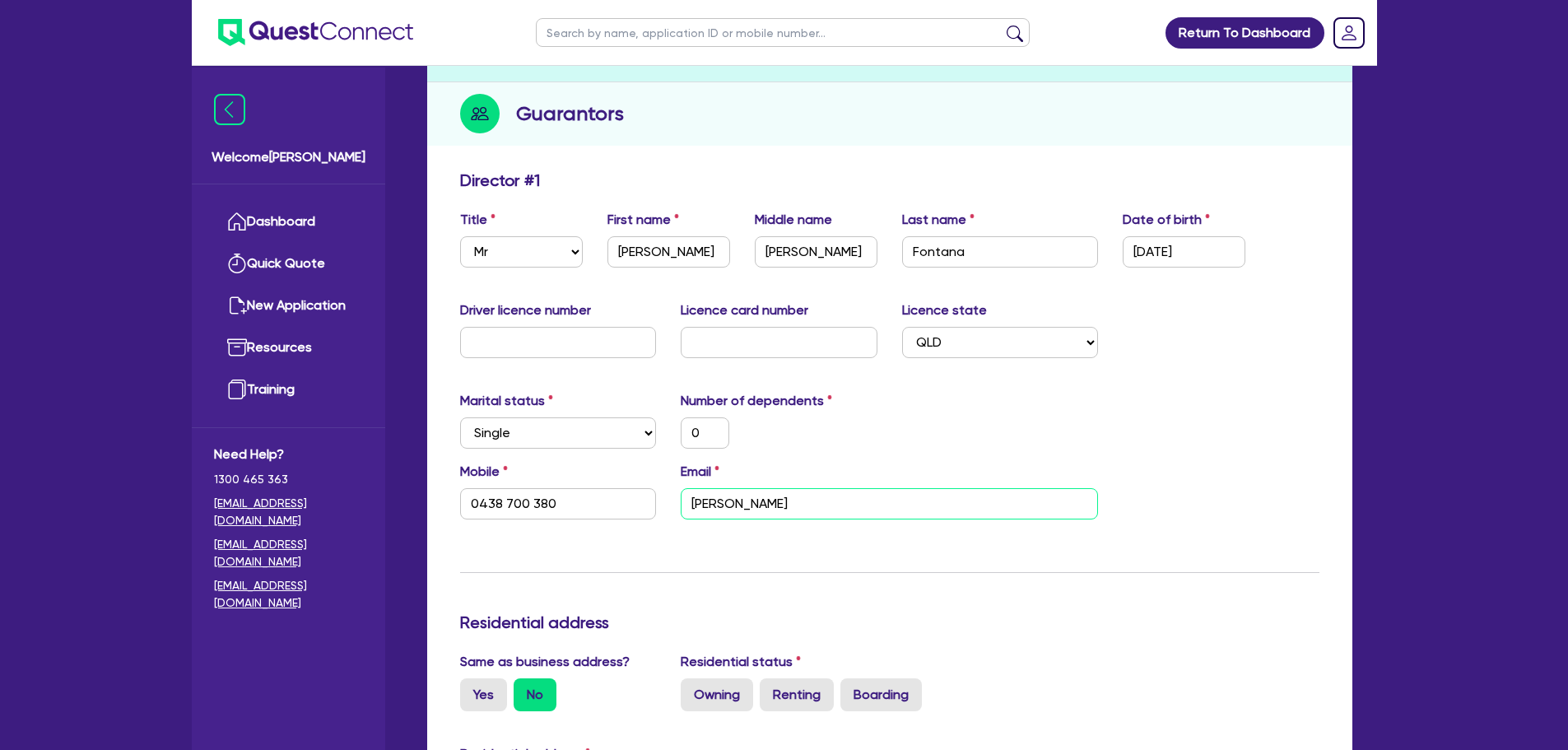
type input "ald"
type input "0"
type input "0438 700 380"
type input "al"
type input "0"
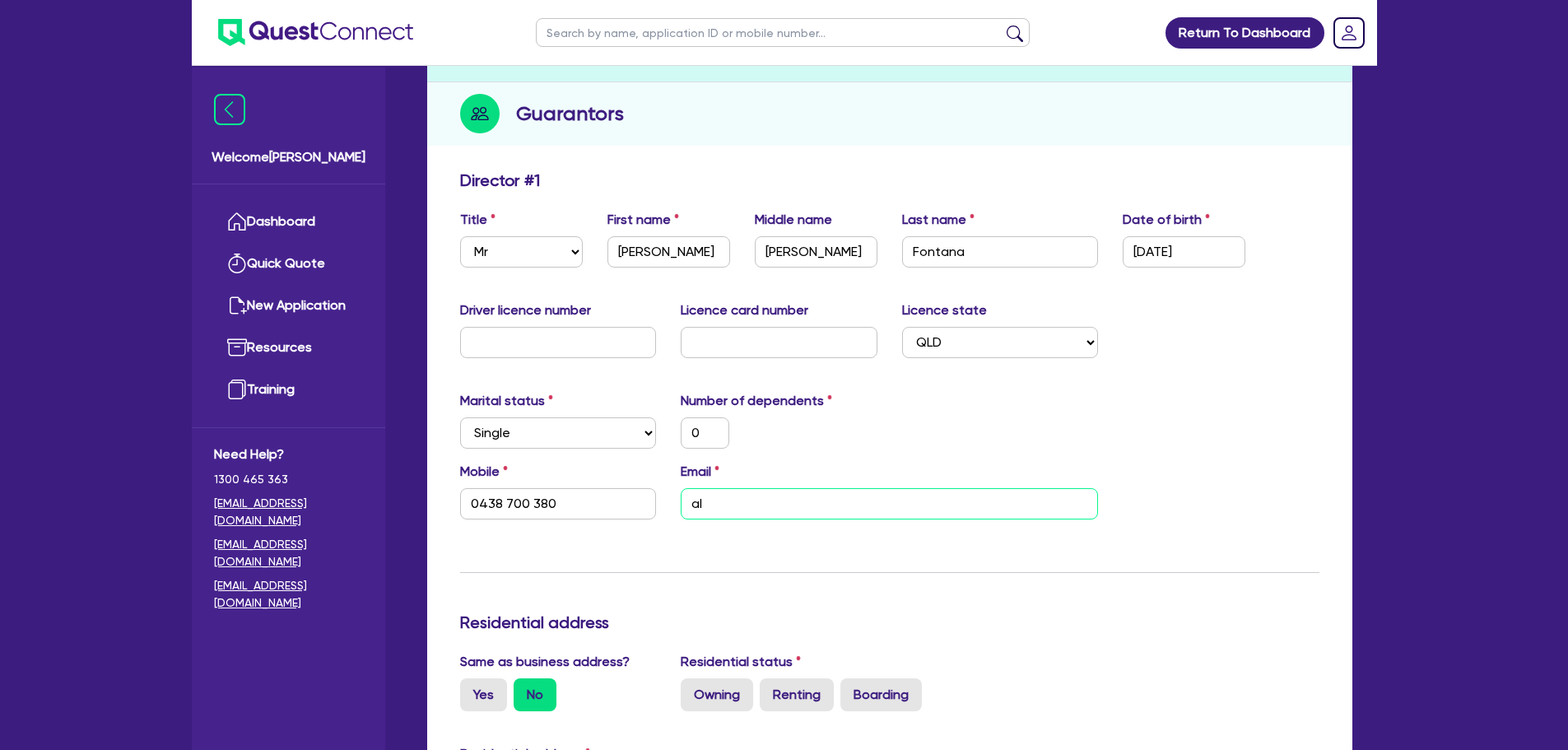
type input "0438 700 380"
type input "a"
type input "0"
type input "0438 700 380"
type input "0"
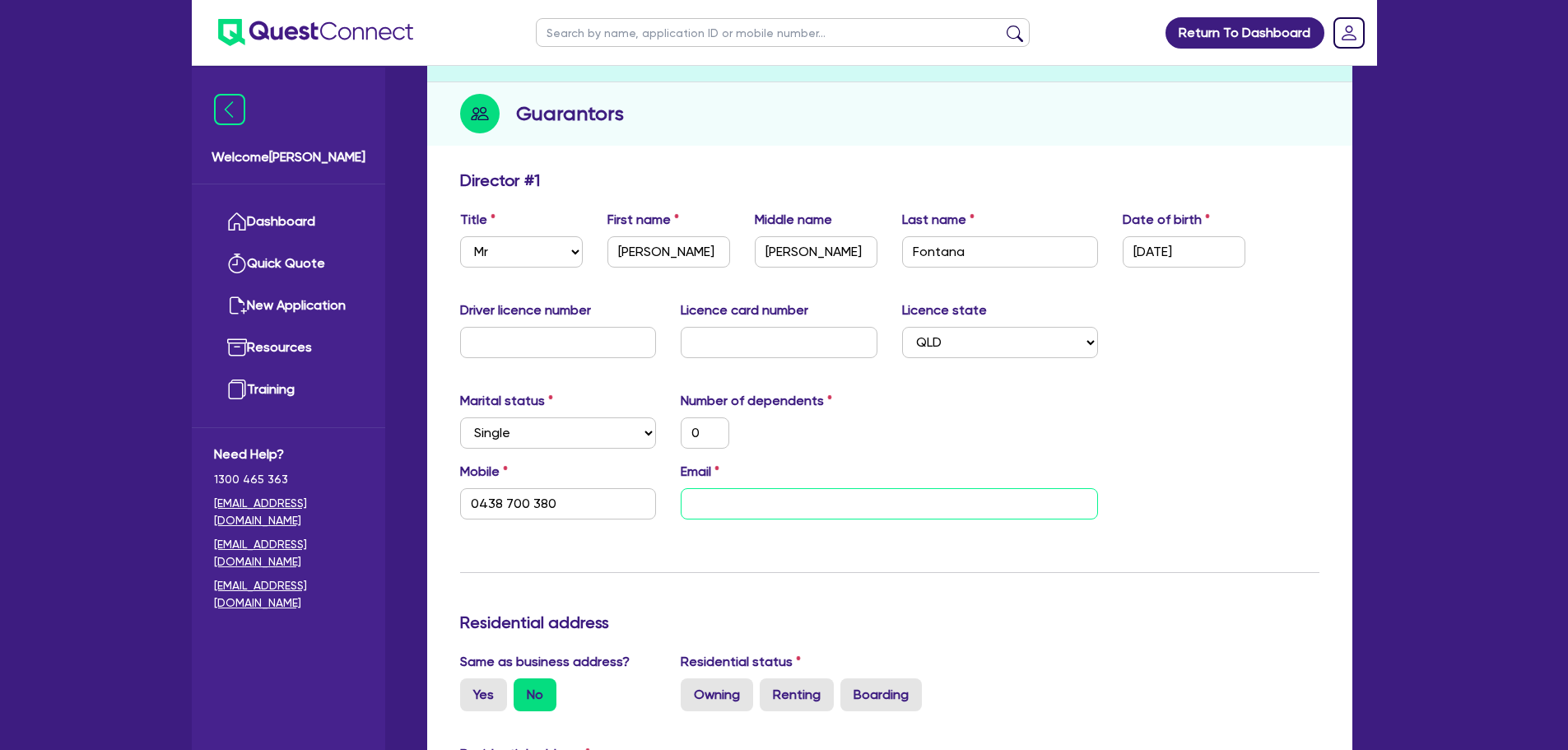
type input "0438 700 380"
type input "sn"
type input "0"
type input "0438 700 380"
type input "0"
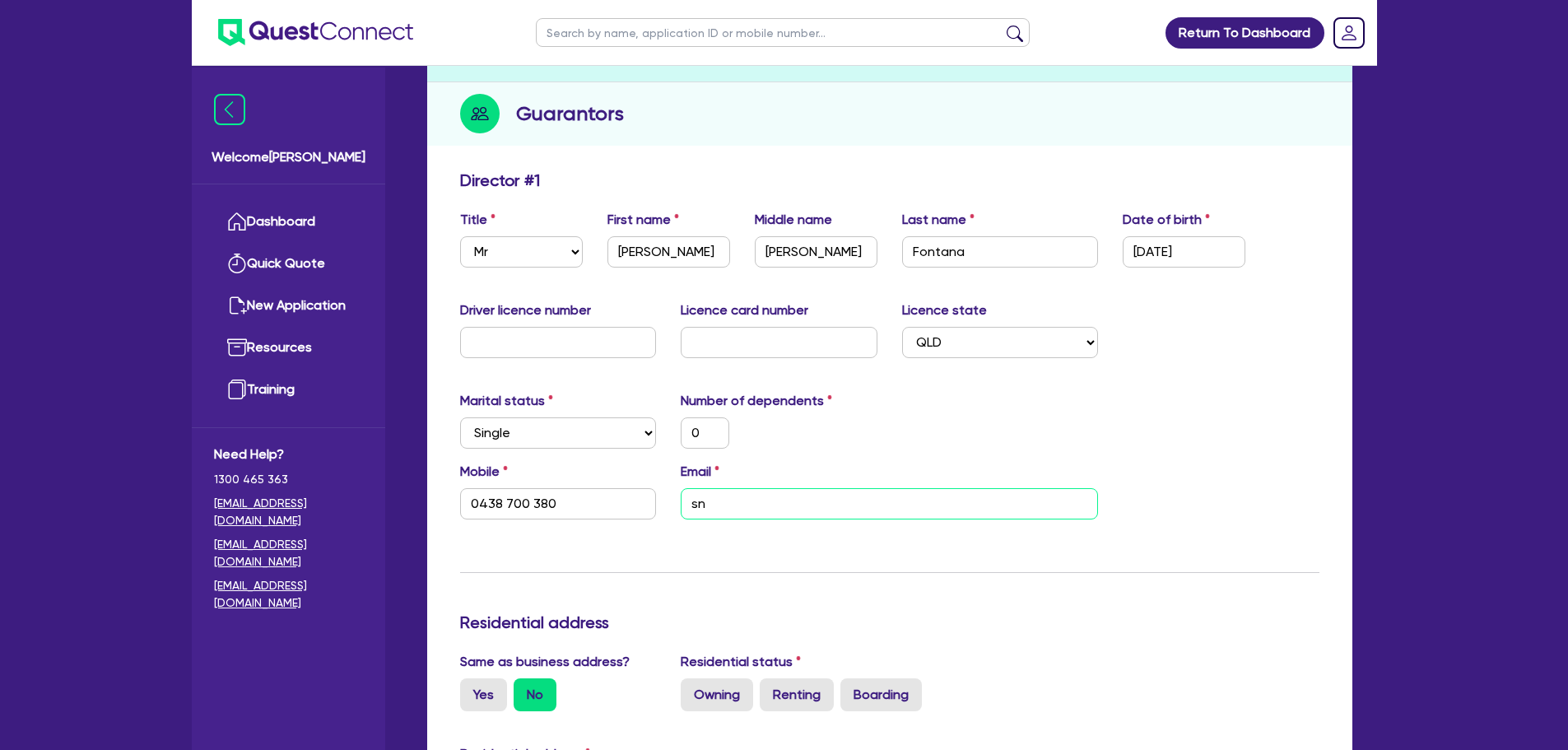
type input "0438 700 380"
type input "snr"
type input "0"
type input "0438 700 380"
type input "snra"
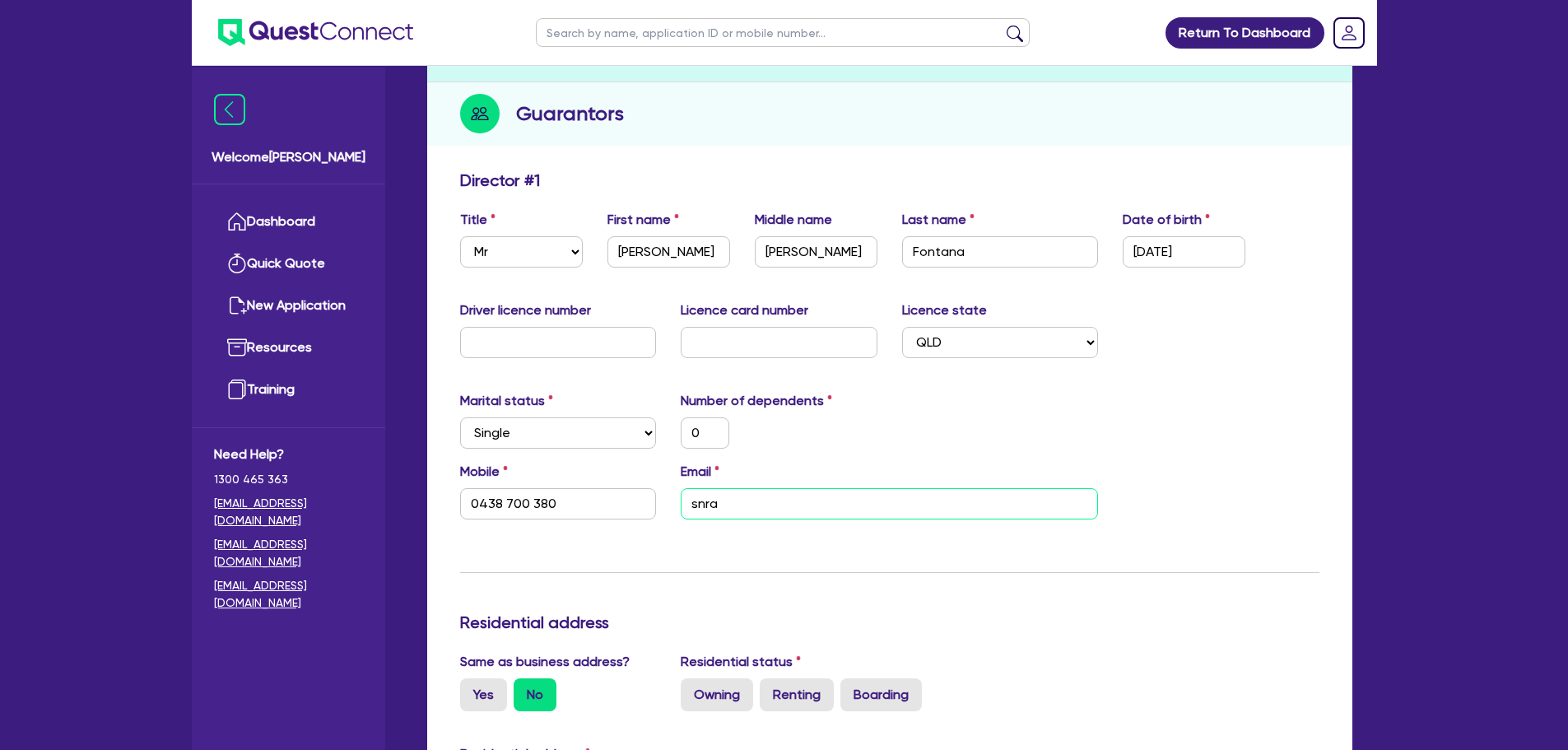
type input "0"
type input "0438 700 380"
type input "snral"
type input "0"
type input "0438 700 380"
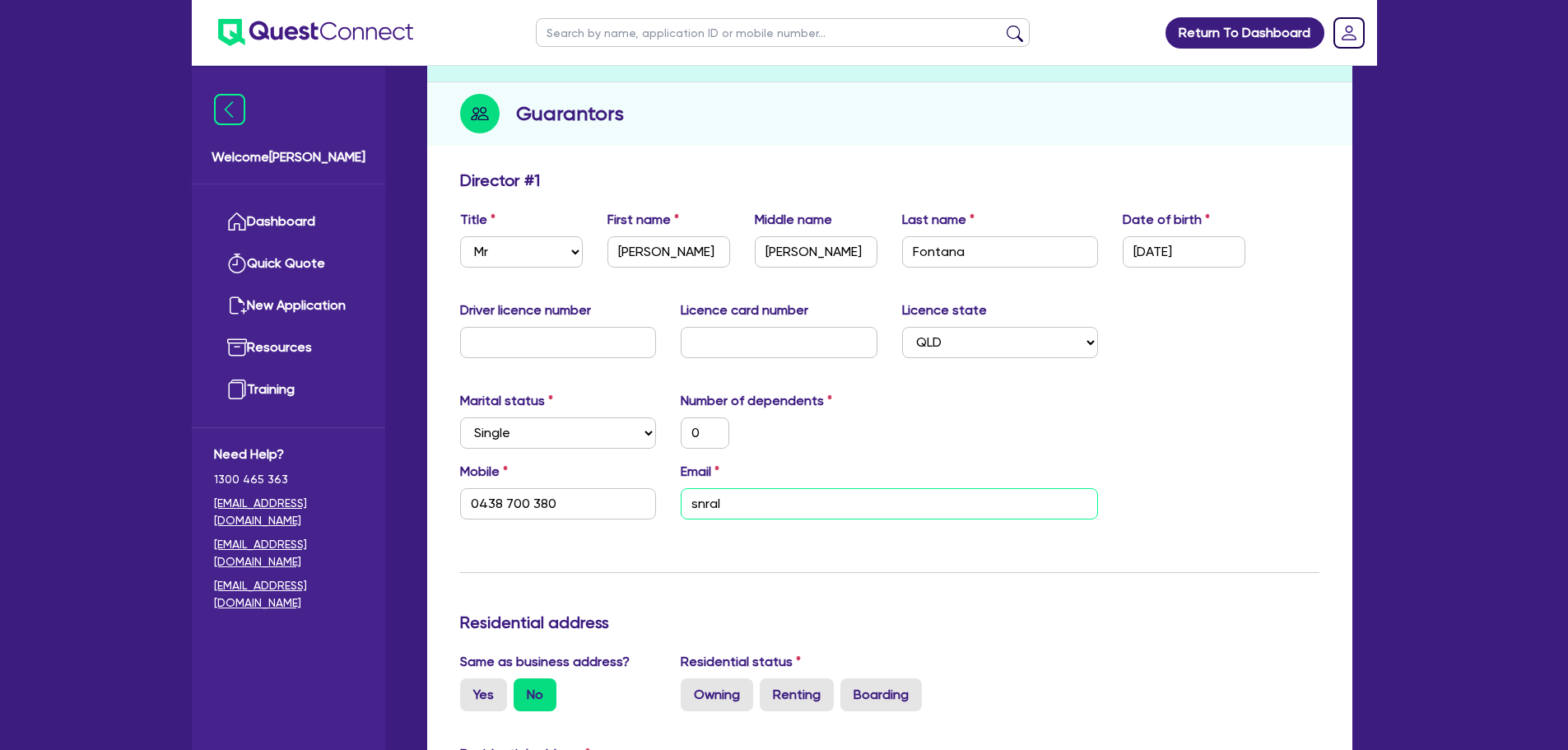
type input "snrald"
type input "0"
type input "0438 700 380"
type input "snraldo"
type input "0"
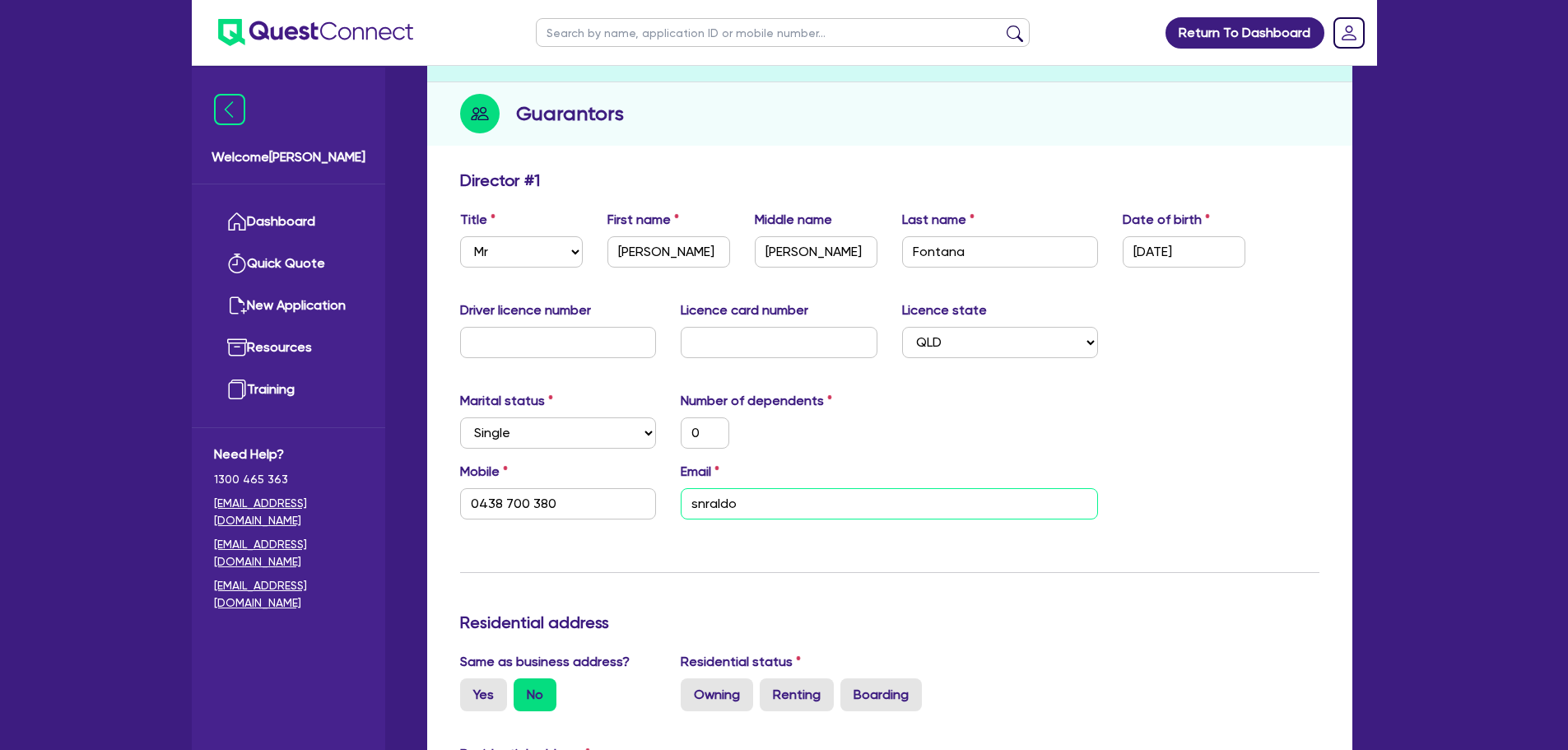
type input "0438 700 380"
type input "snraldo@"
type input "0"
type input "0438 700 380"
type input "snraldo@y"
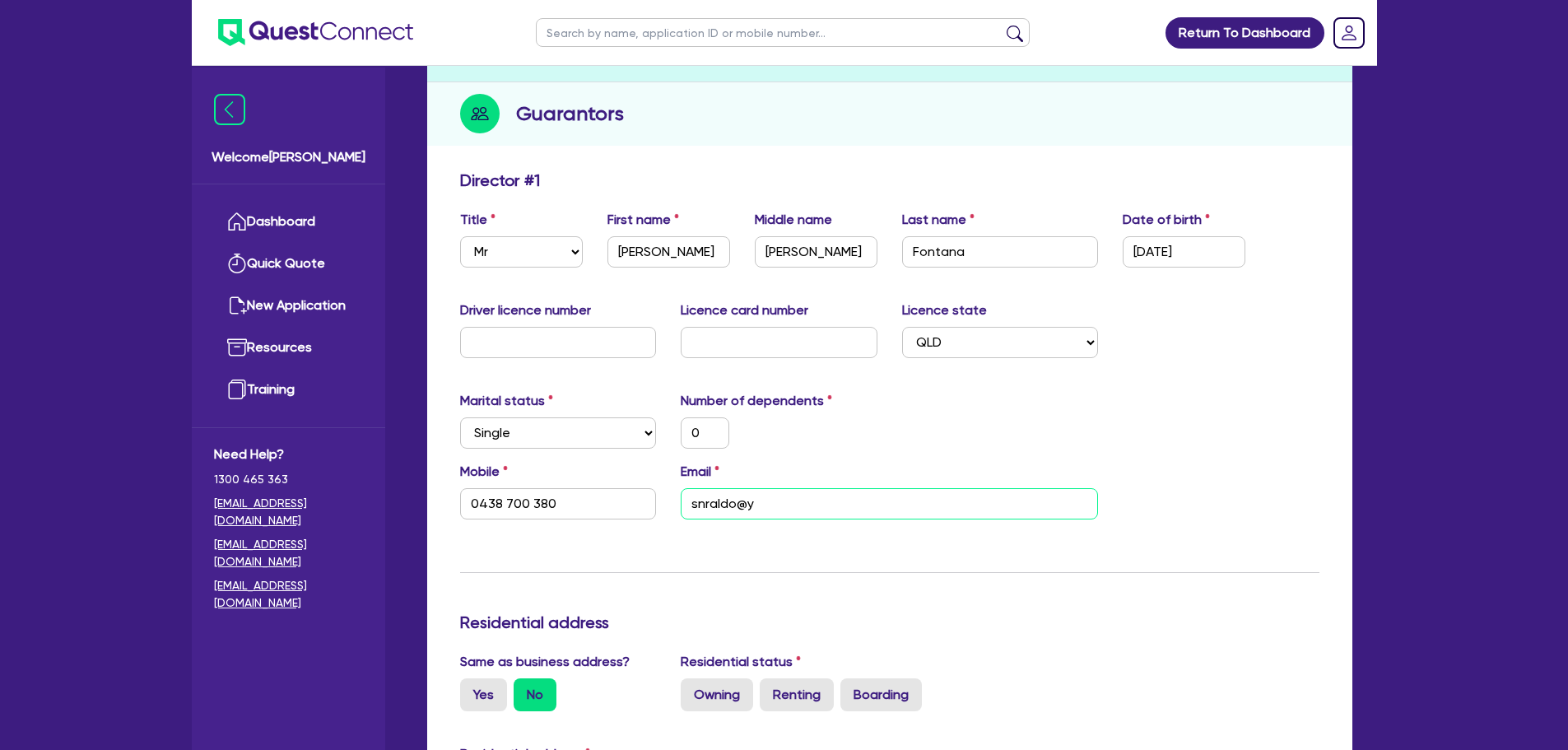
type input "0"
type input "0438 700 380"
type input "snraldo@ya"
type input "0"
type input "0438 700 380"
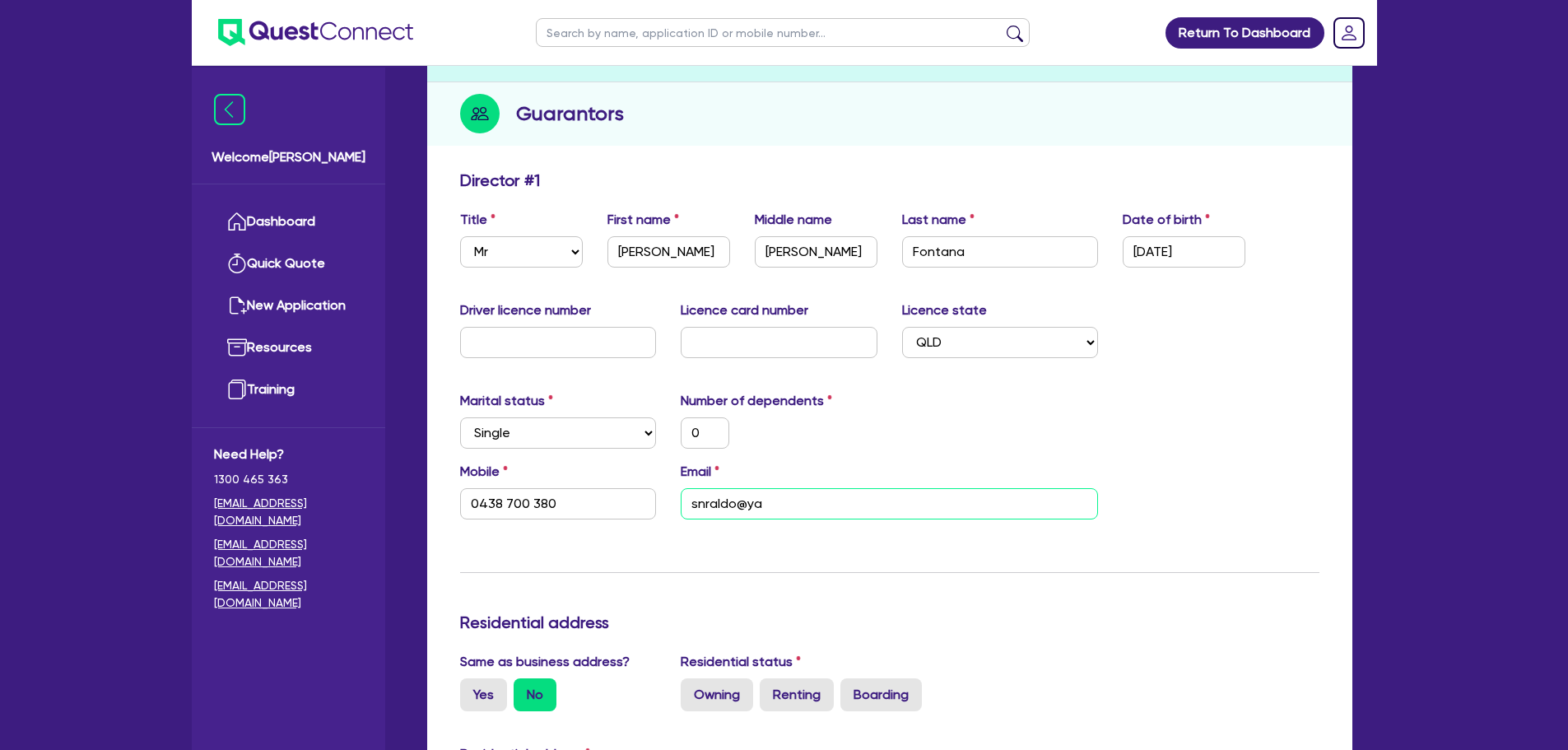
type input "snraldo@yah"
type input "0"
type input "0438 700 380"
type input "snraldo@yaho"
type input "0"
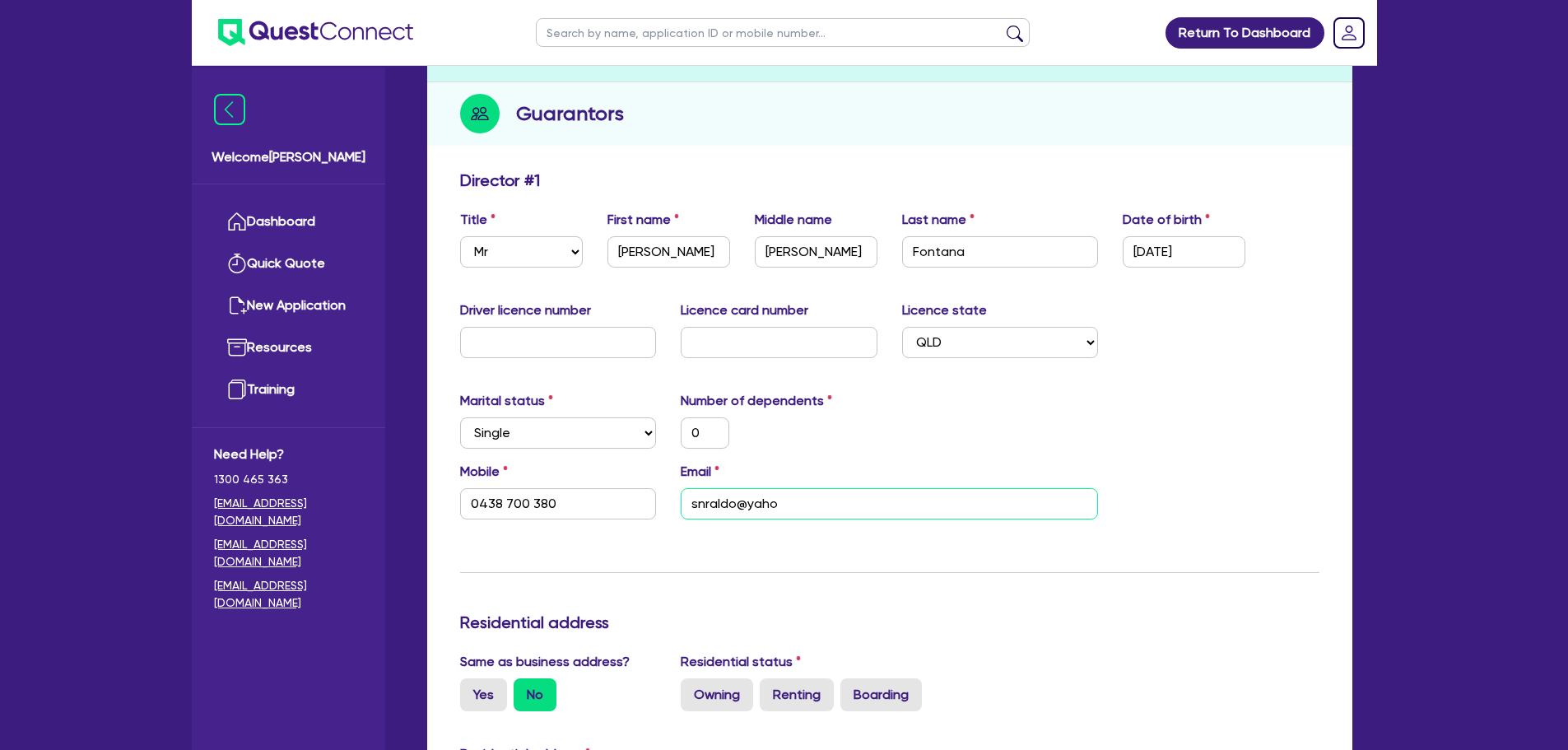
type input "0438 700 380"
type input "[EMAIL_ADDRESS]"
type input "0"
type input "0438 700 380"
type input "[EMAIL_ADDRESS]."
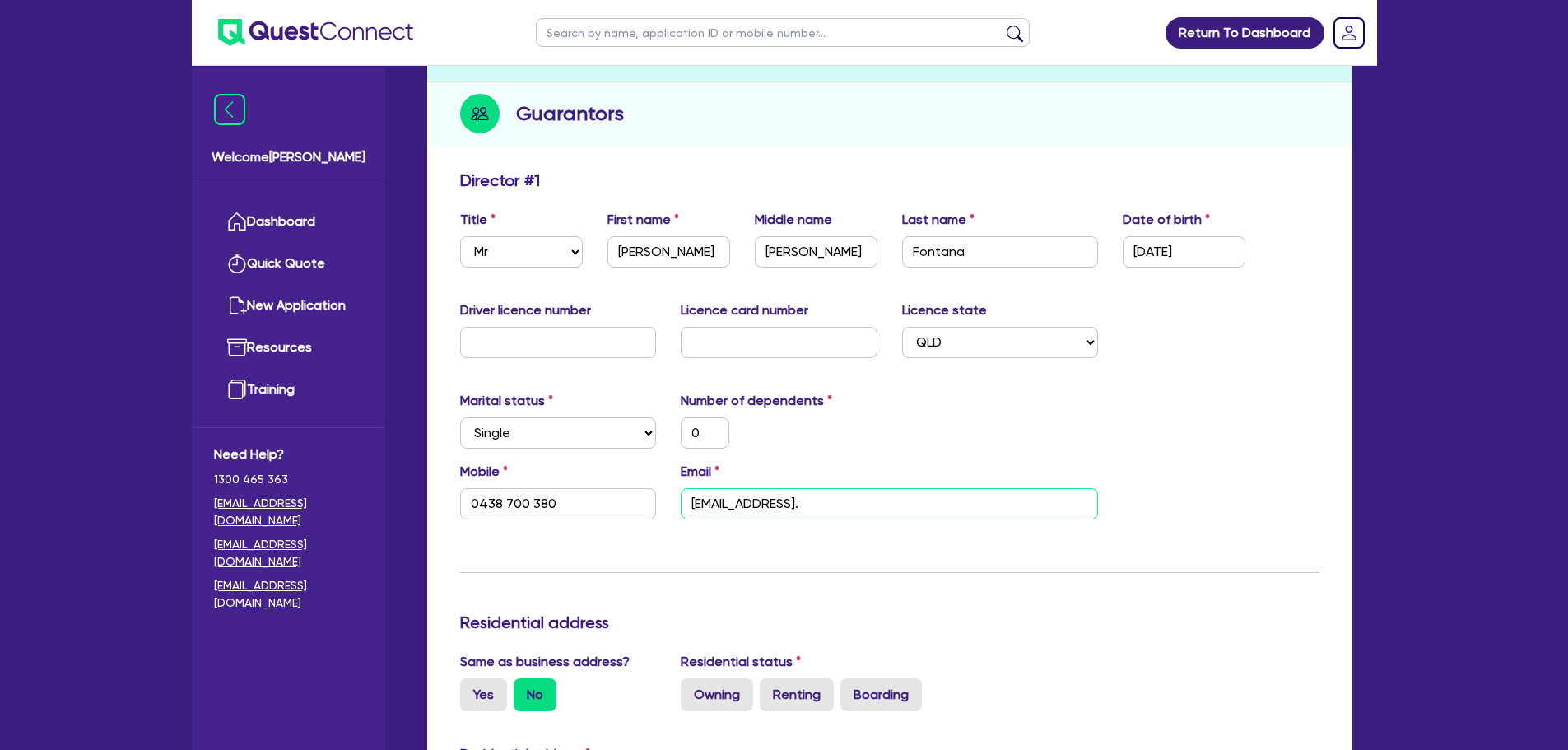
type input "0"
type input "0438 700 380"
type input "snraldo@yahoo.c"
type input "0"
type input "0438 700 380"
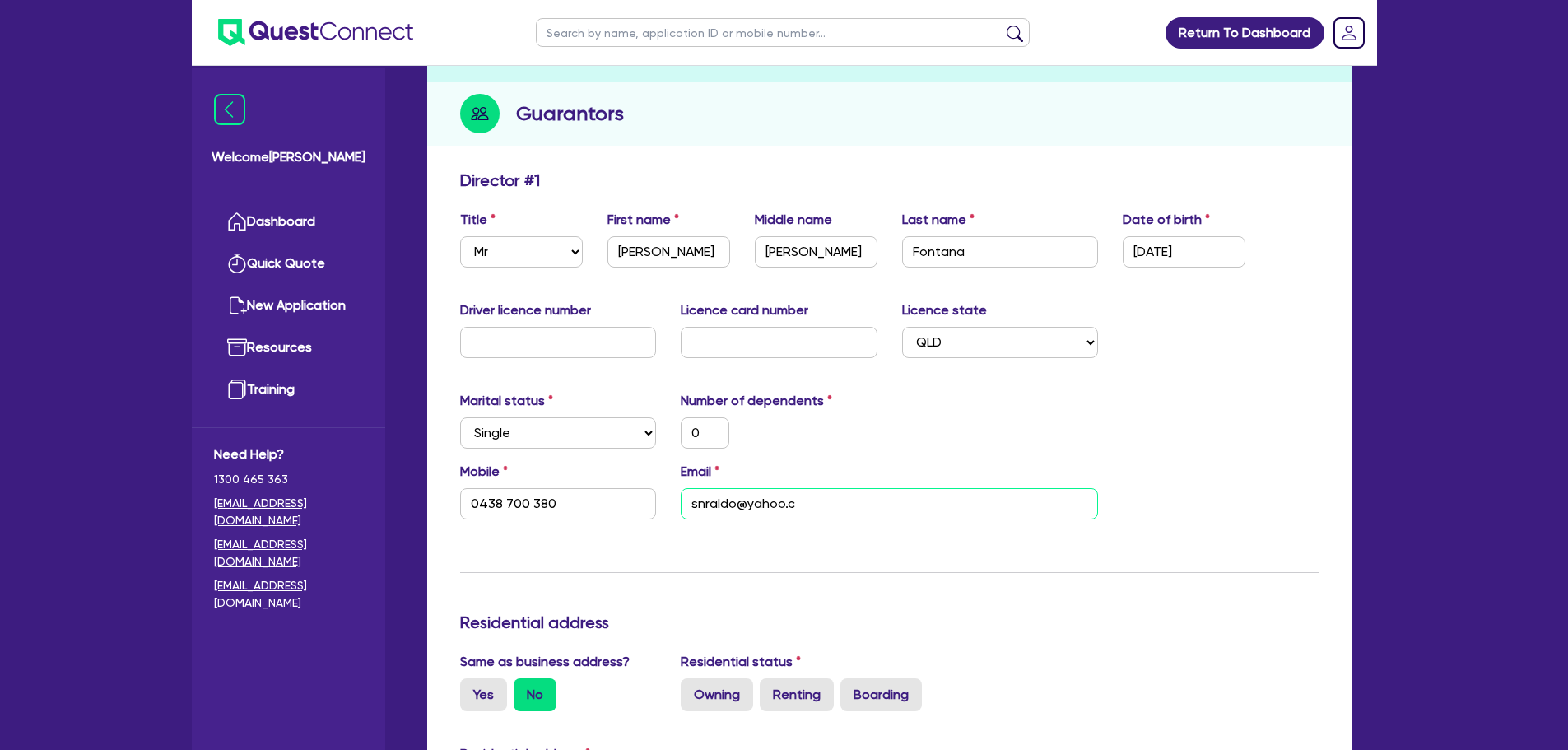
type input "[EMAIL_ADDRESS][DOMAIN_NAME]"
type input "0"
type input "0438 700 380"
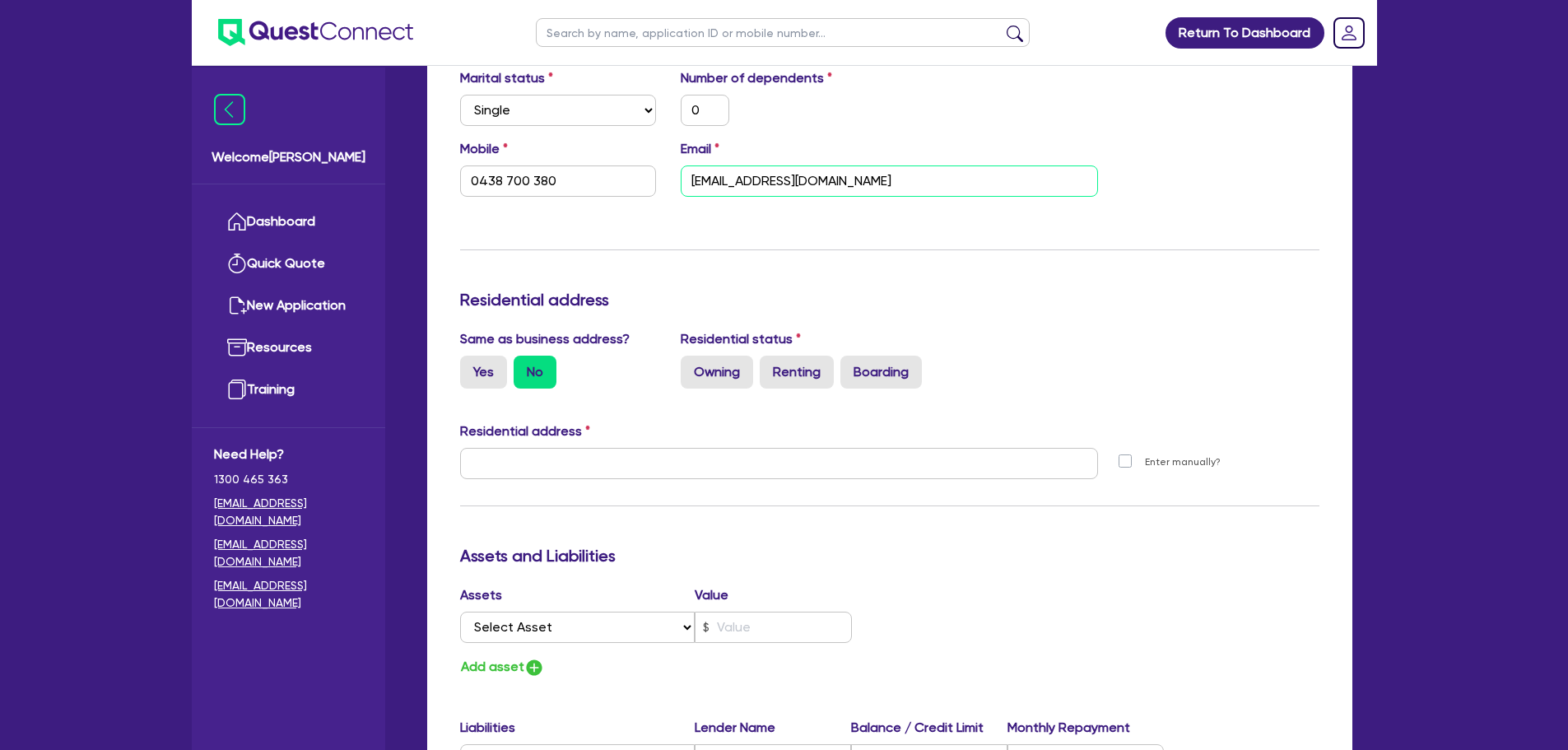
scroll to position [494, 0]
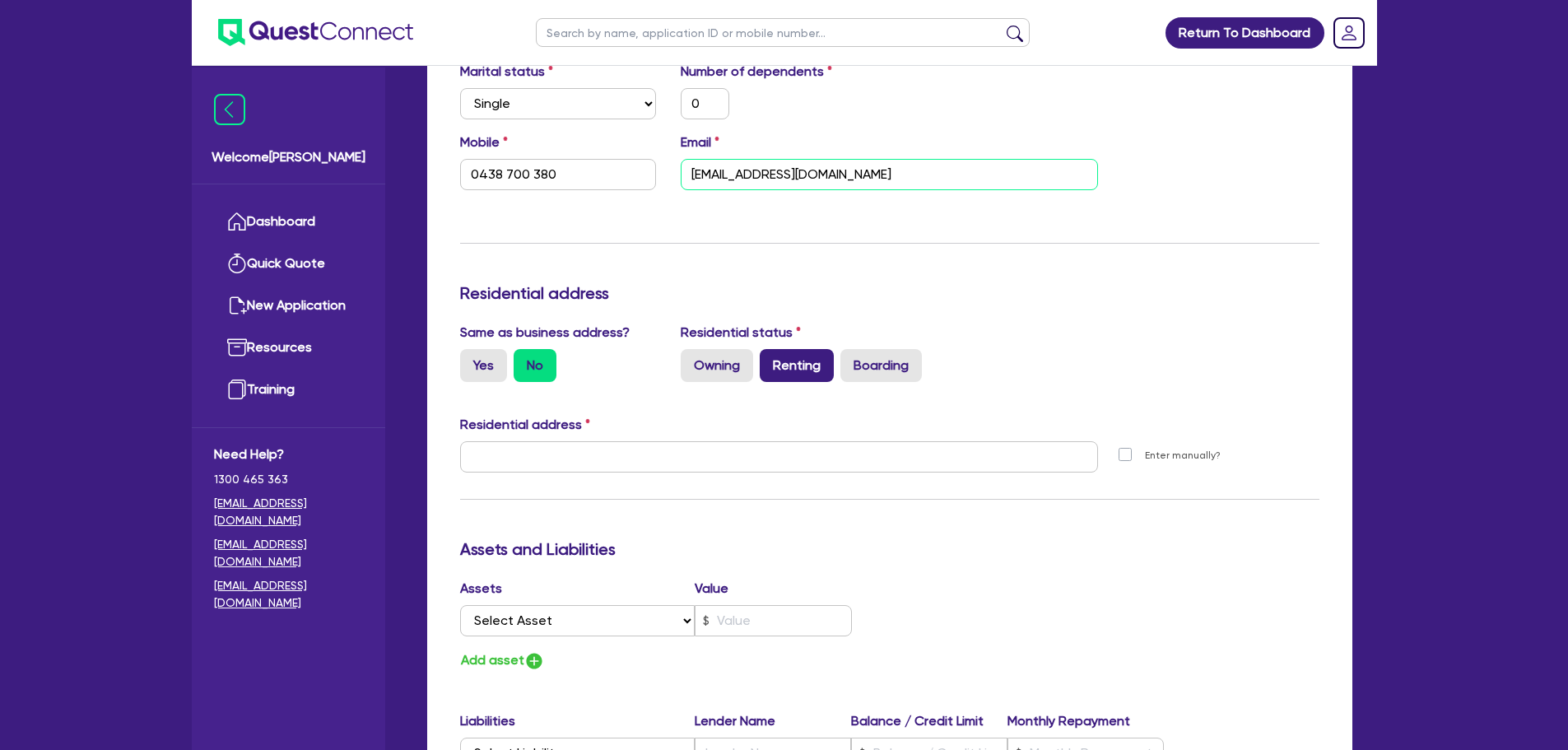
type input "[EMAIL_ADDRESS][DOMAIN_NAME]"
click at [778, 248] on label "Renting" at bounding box center [797, 366] width 75 height 33
click at [771, 248] on input "Renting" at bounding box center [765, 354] width 11 height 11
radio input "true"
type input "0"
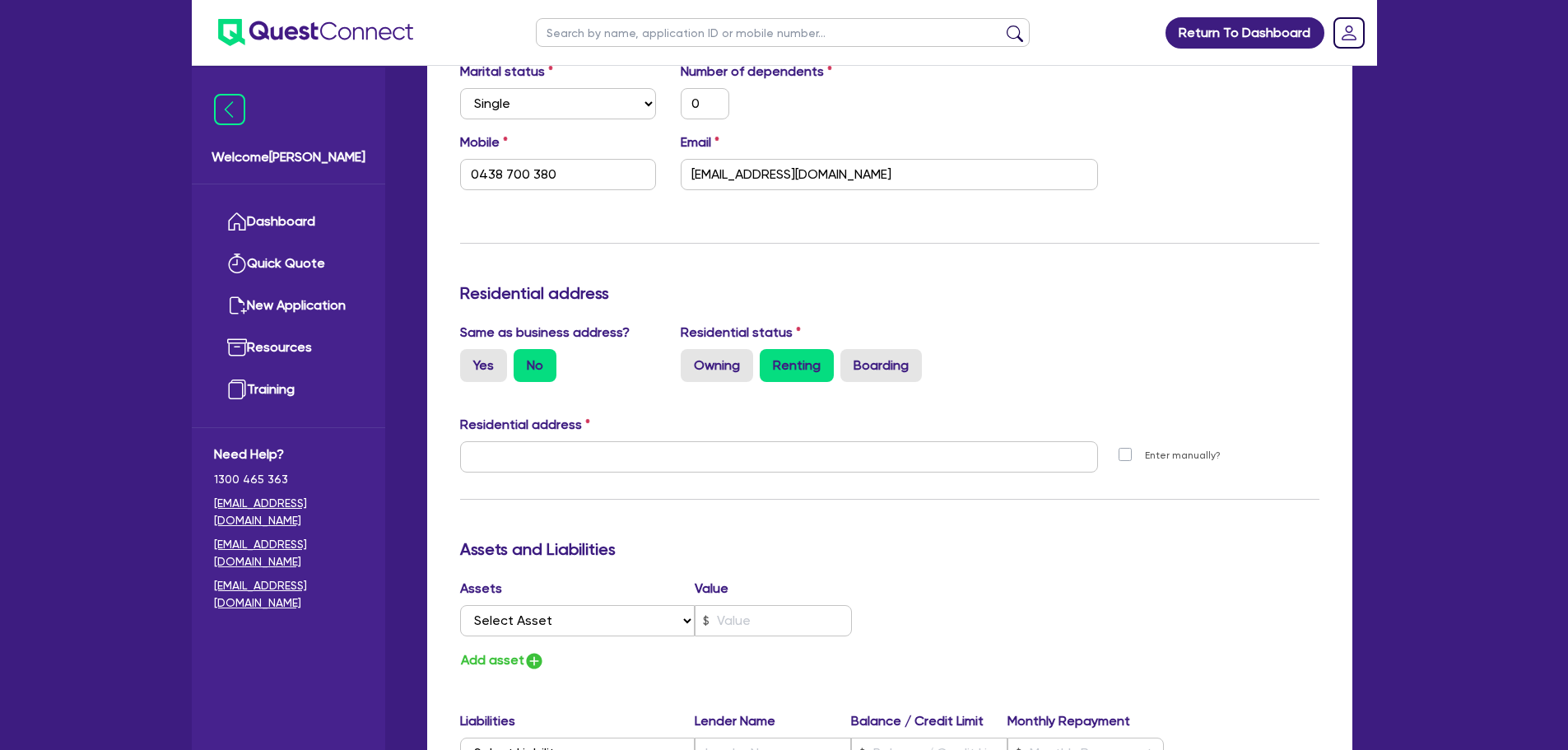
type input "0438 700 380"
click at [740, 248] on label "Owning" at bounding box center [717, 366] width 73 height 33
click at [691, 248] on input "Owning" at bounding box center [685, 354] width 11 height 11
radio input "true"
type input "0"
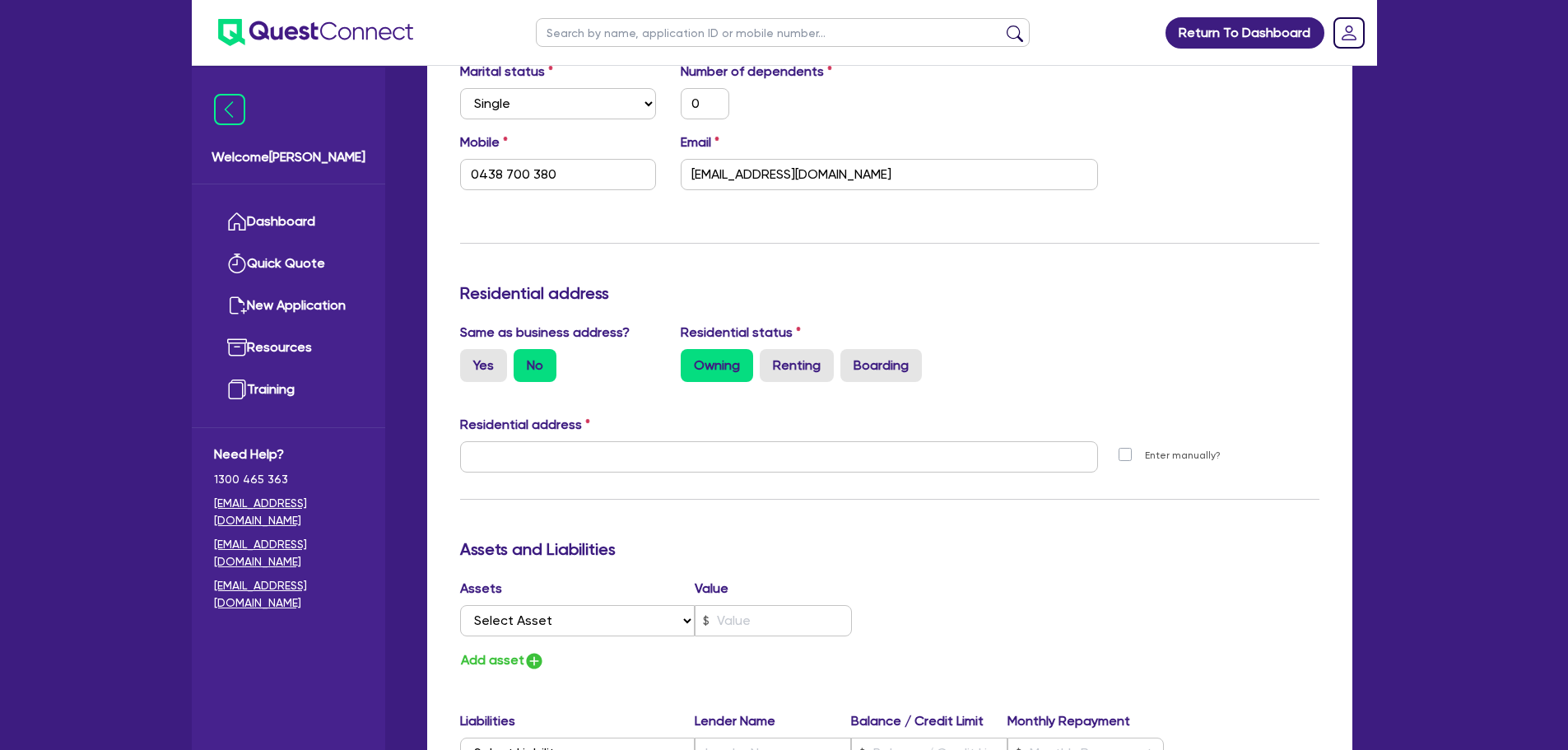
type input "0438 700 380"
click at [487, 248] on label "Yes" at bounding box center [483, 366] width 47 height 33
click at [471, 248] on input "Yes" at bounding box center [465, 354] width 11 height 11
radio input "true"
type input "0"
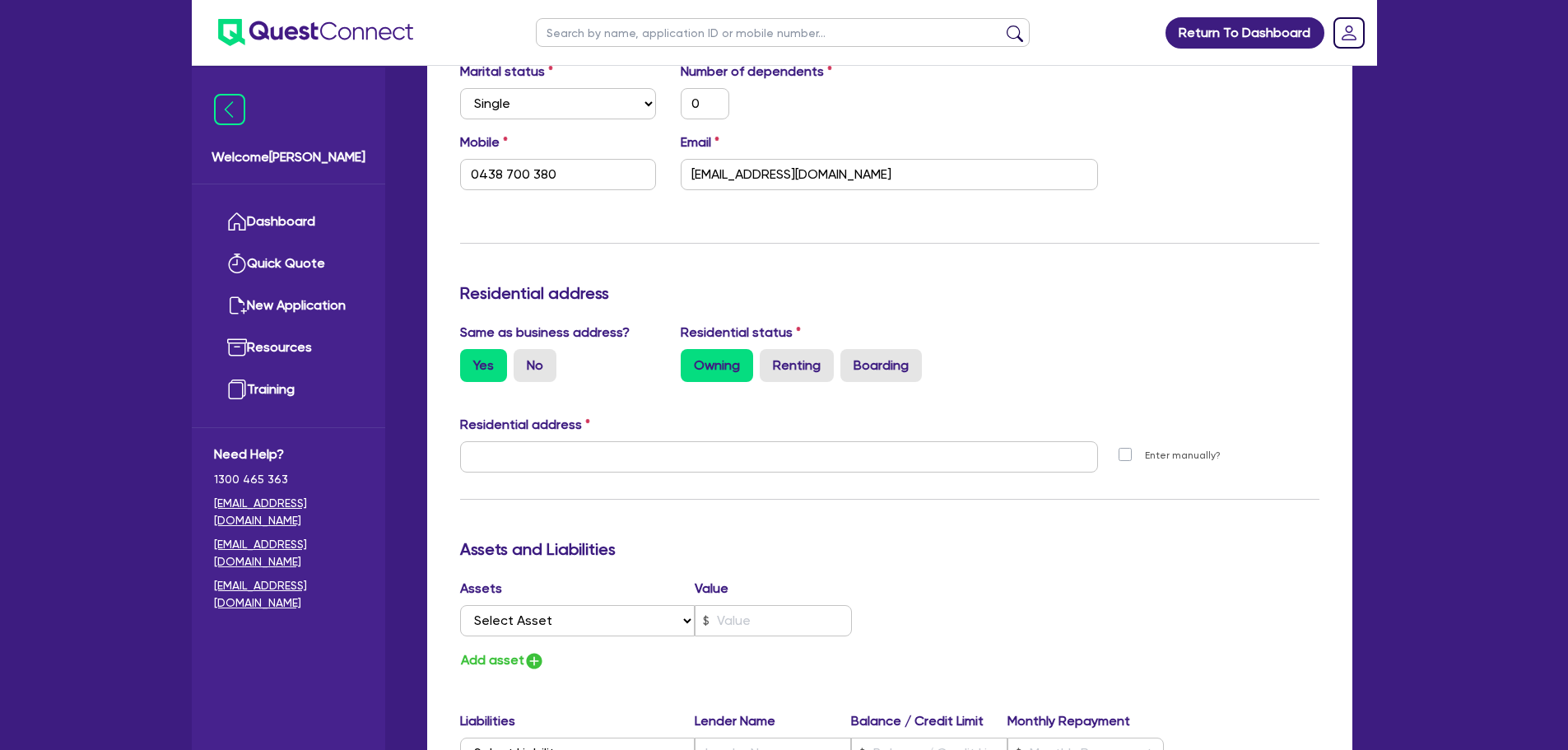
type input "0438 700 380"
type input "[STREET_ADDRESS]"
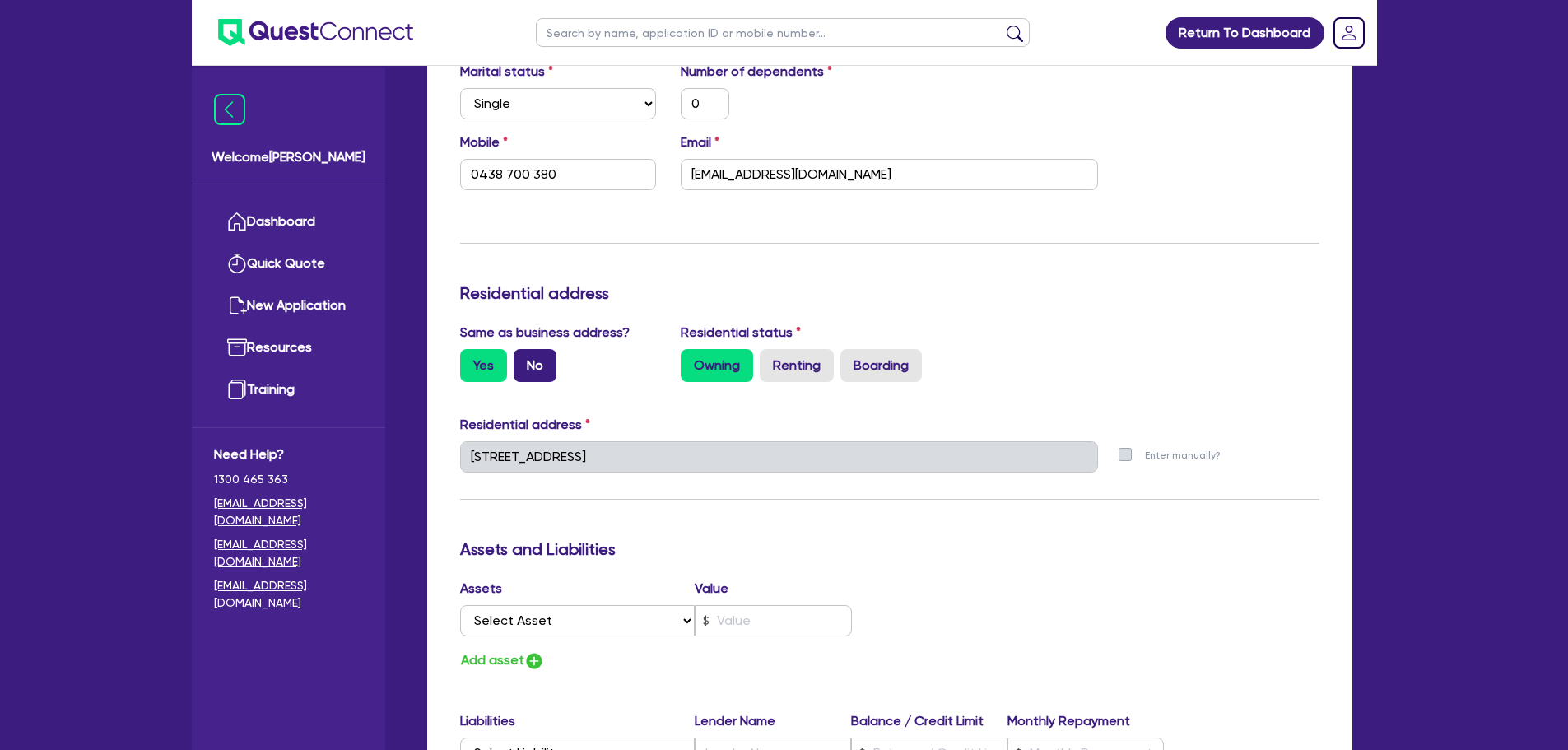
click at [533, 248] on label "No" at bounding box center [535, 366] width 43 height 33
click at [525, 248] on input "No" at bounding box center [519, 354] width 11 height 11
radio input "true"
type input "0"
type input "0438 700 380"
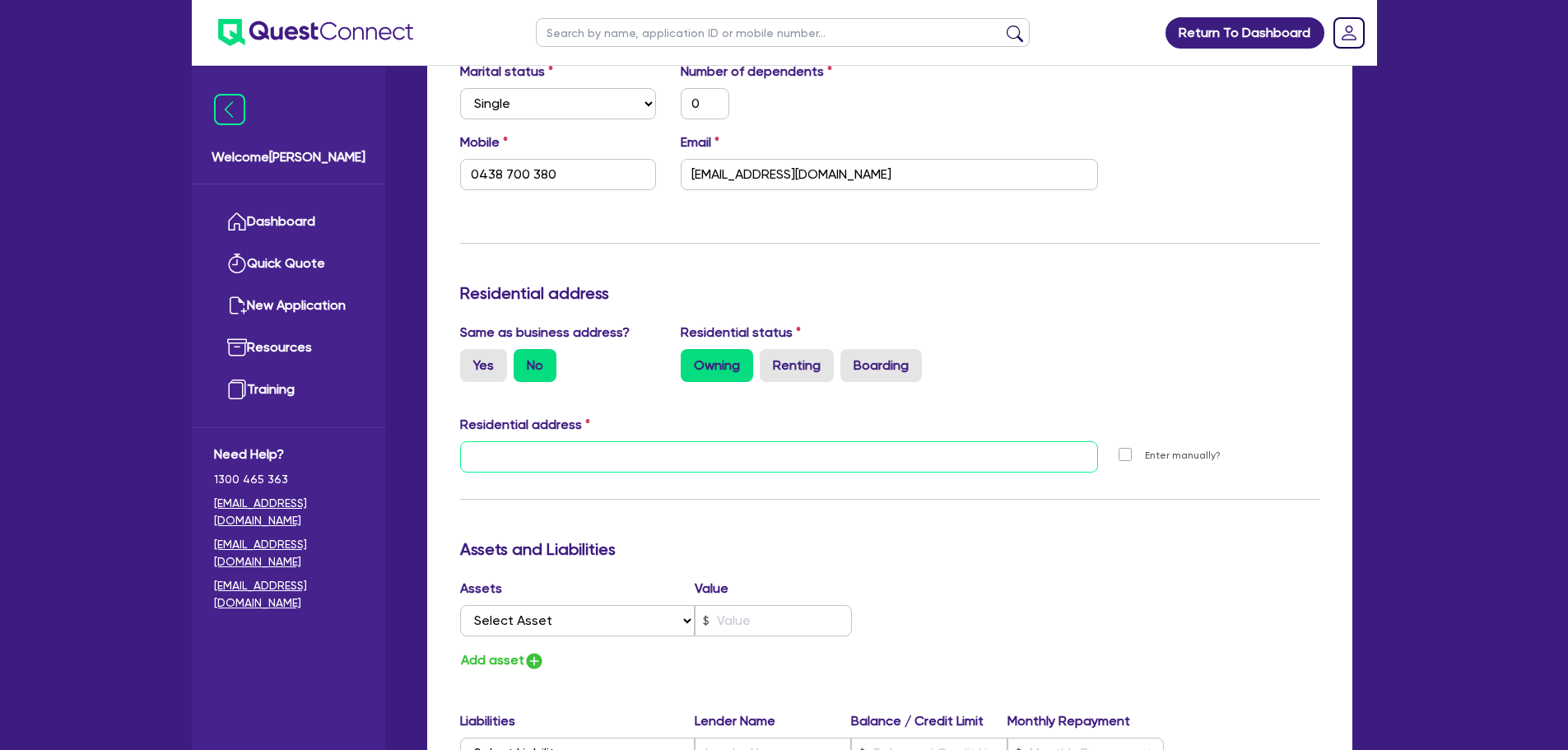
click at [517, 248] on input "text" at bounding box center [779, 457] width 638 height 31
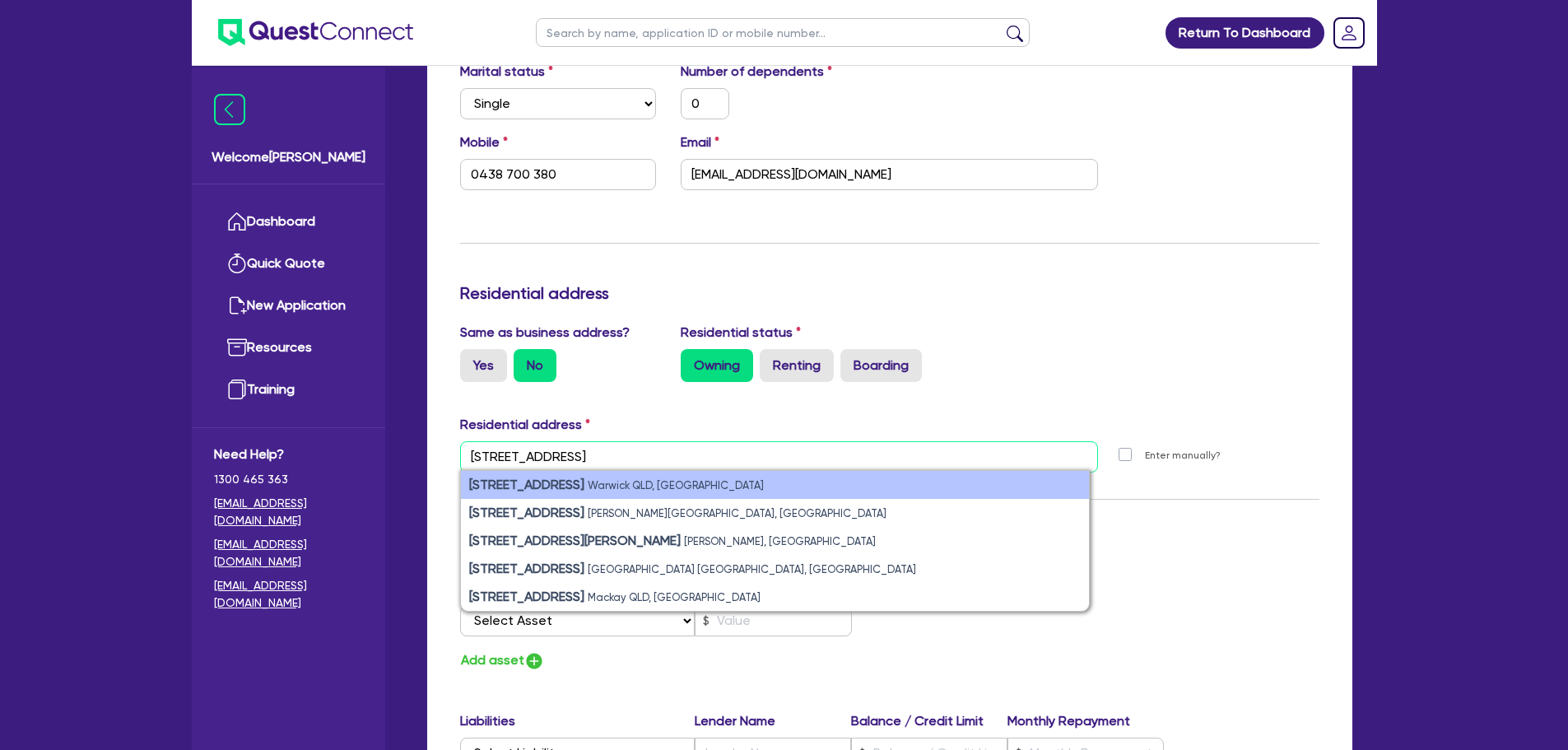
type input "[STREET_ADDRESS]"
click at [828, 248] on li "[STREET_ADDRESS]" at bounding box center [775, 484] width 628 height 28
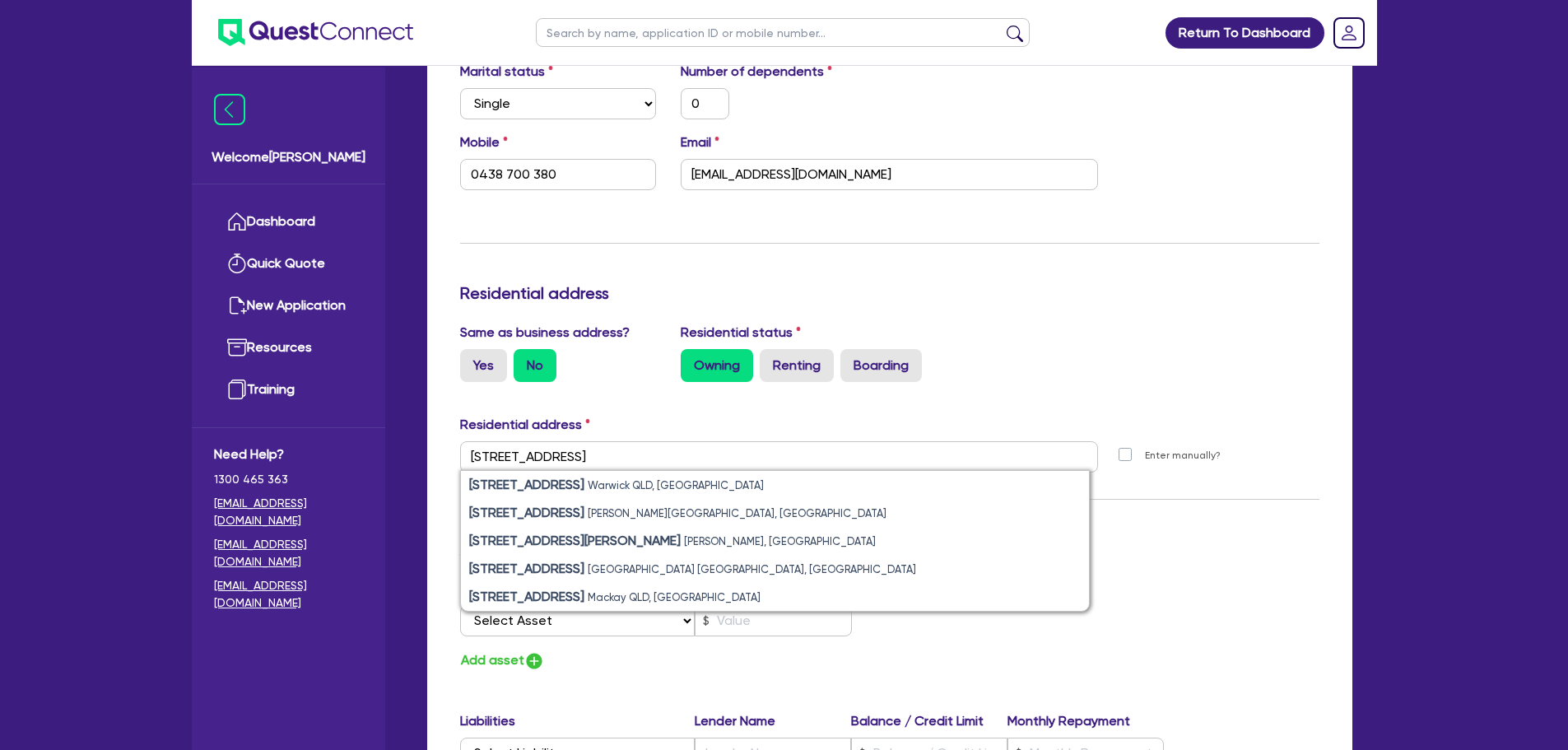
type input "0"
type input "0438 700 380"
type input "[STREET_ADDRESS]"
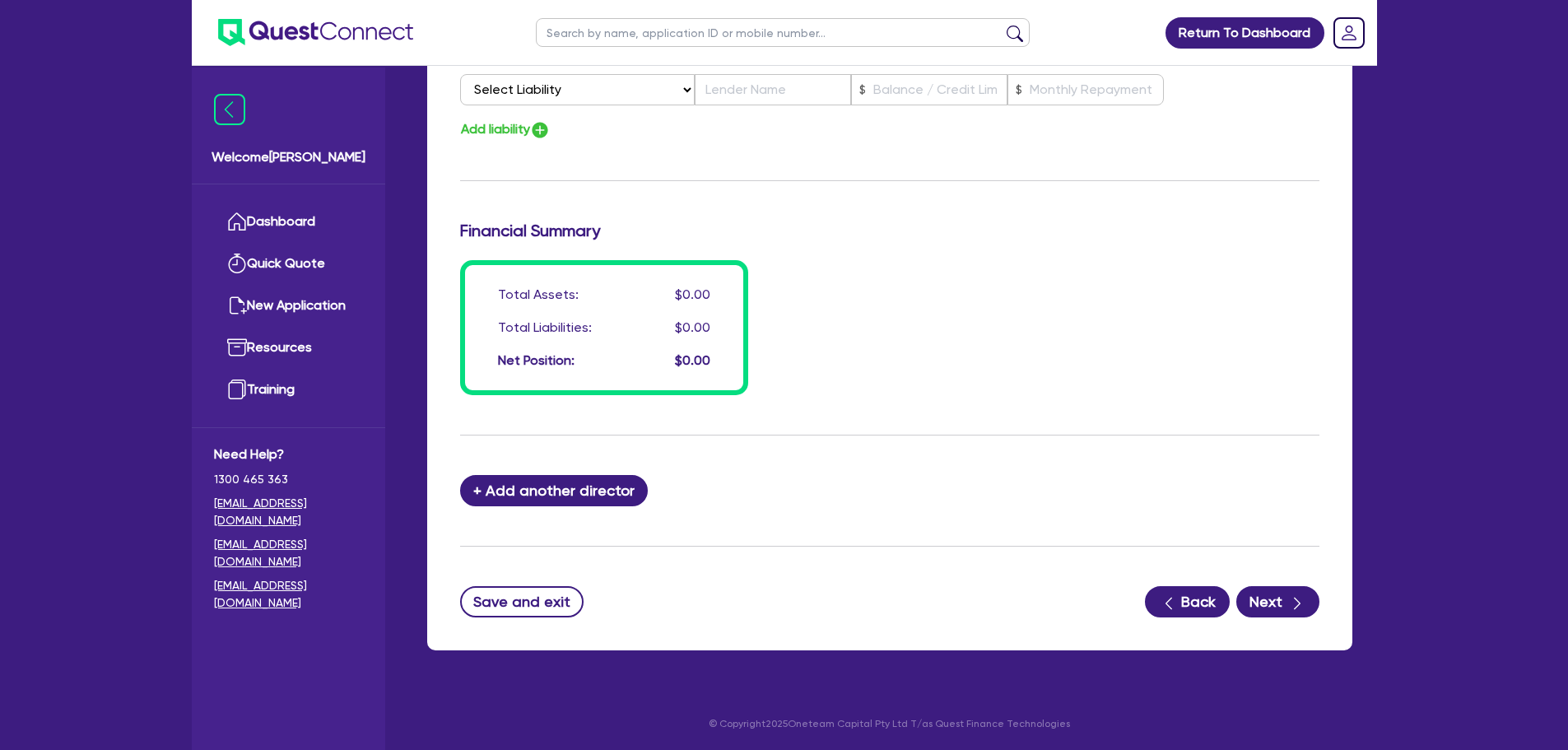
scroll to position [1158, 0]
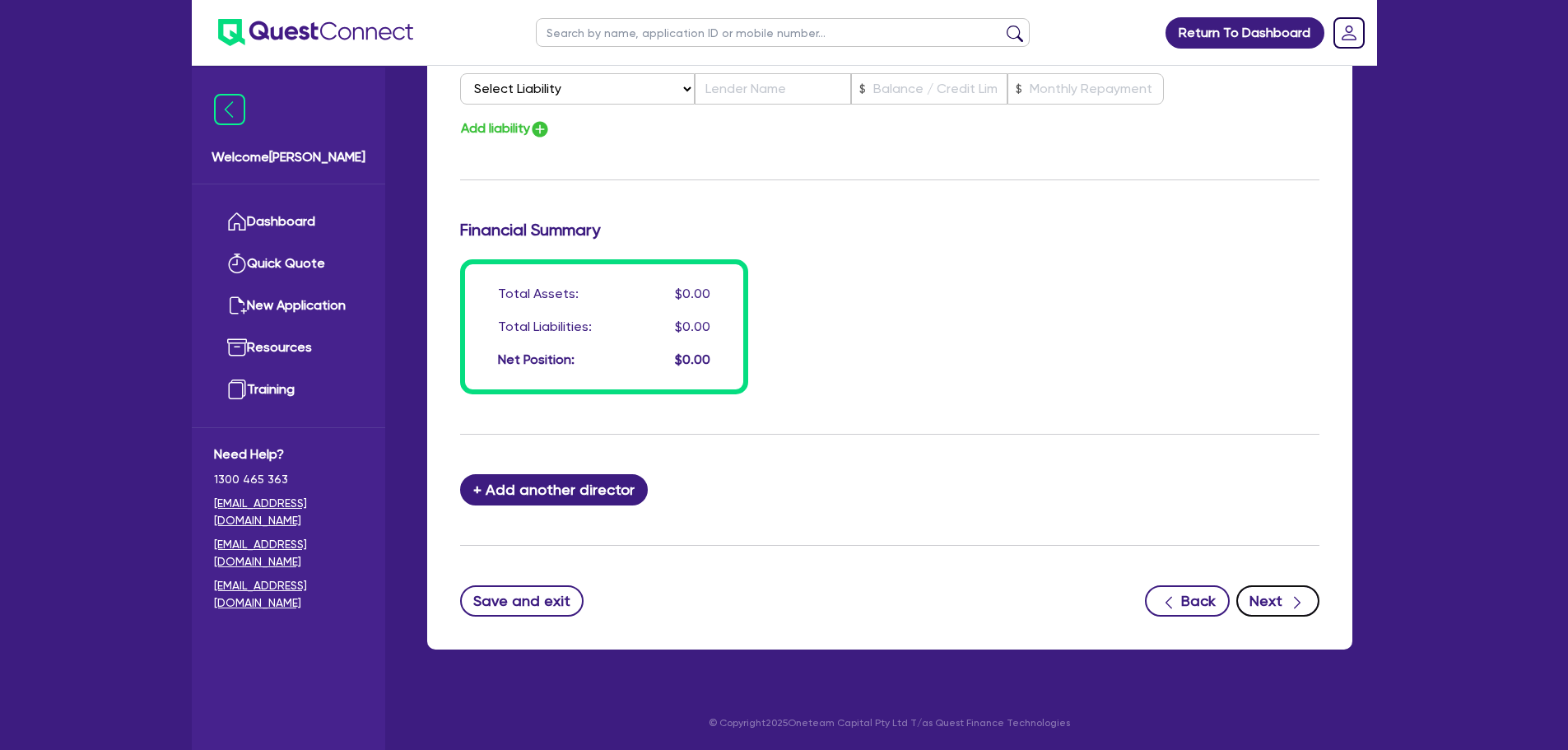
click at [893, 248] on button "Next" at bounding box center [1278, 601] width 83 height 31
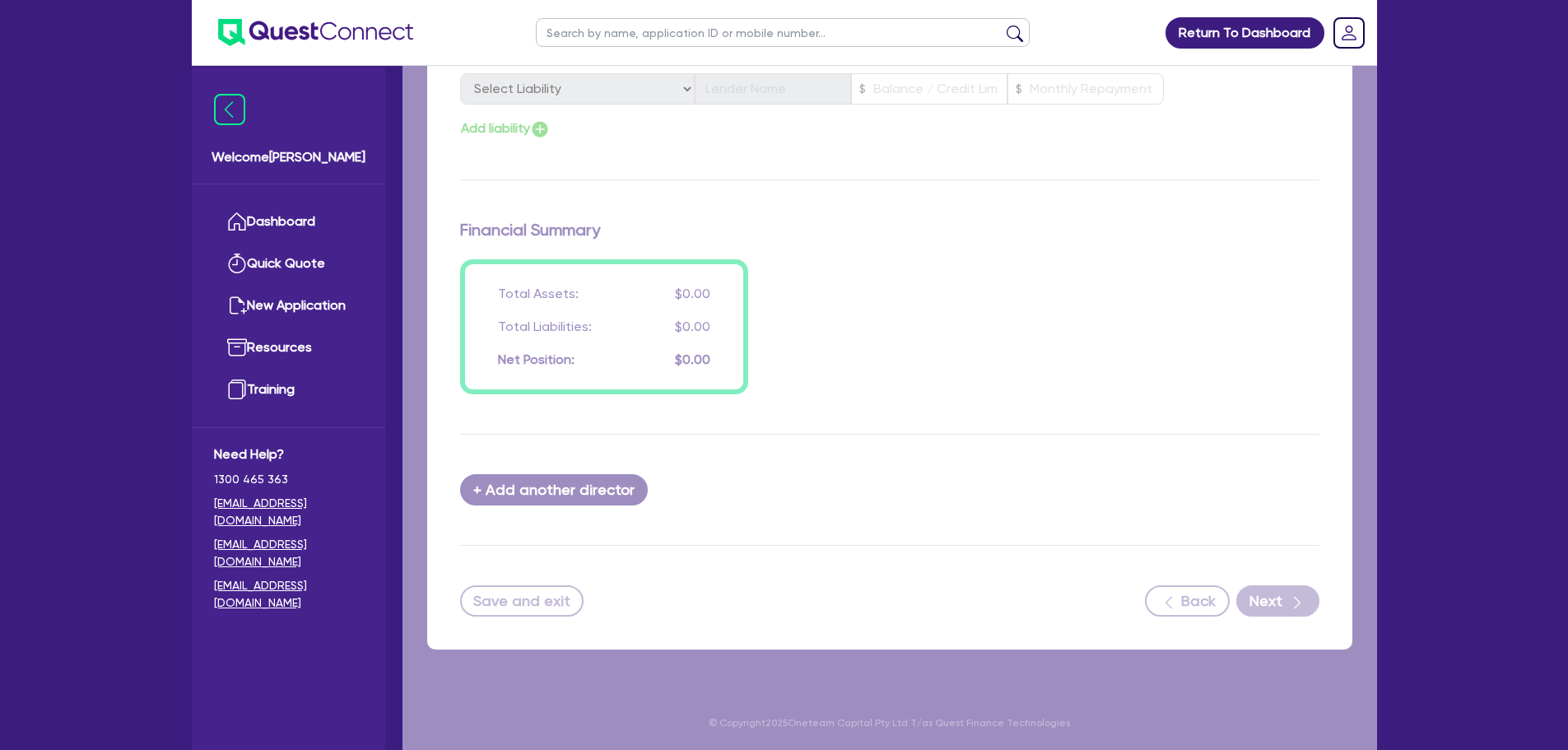
select select "SECONDARY_ASSETS"
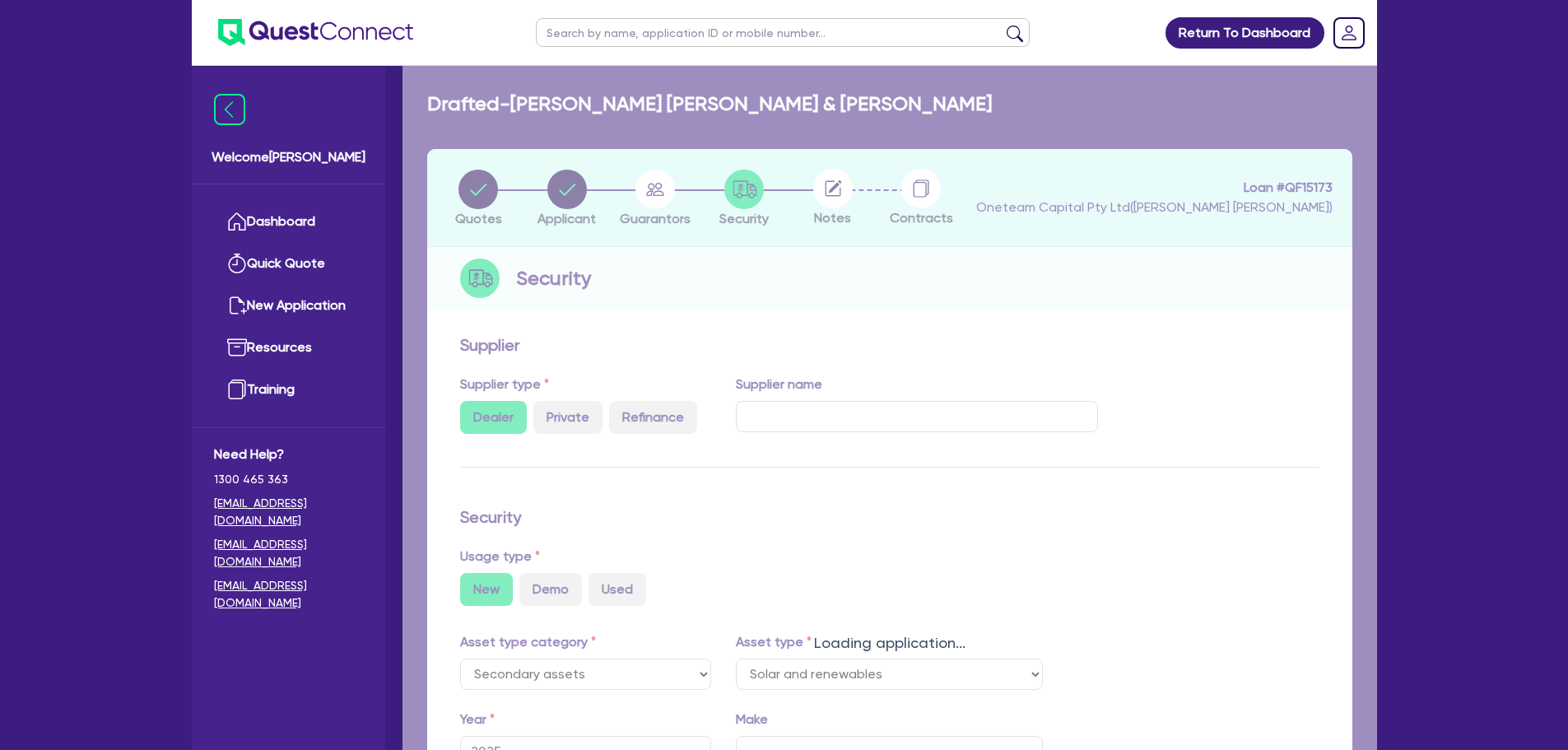
select select "SOLAR_AND_RENEWABLES"
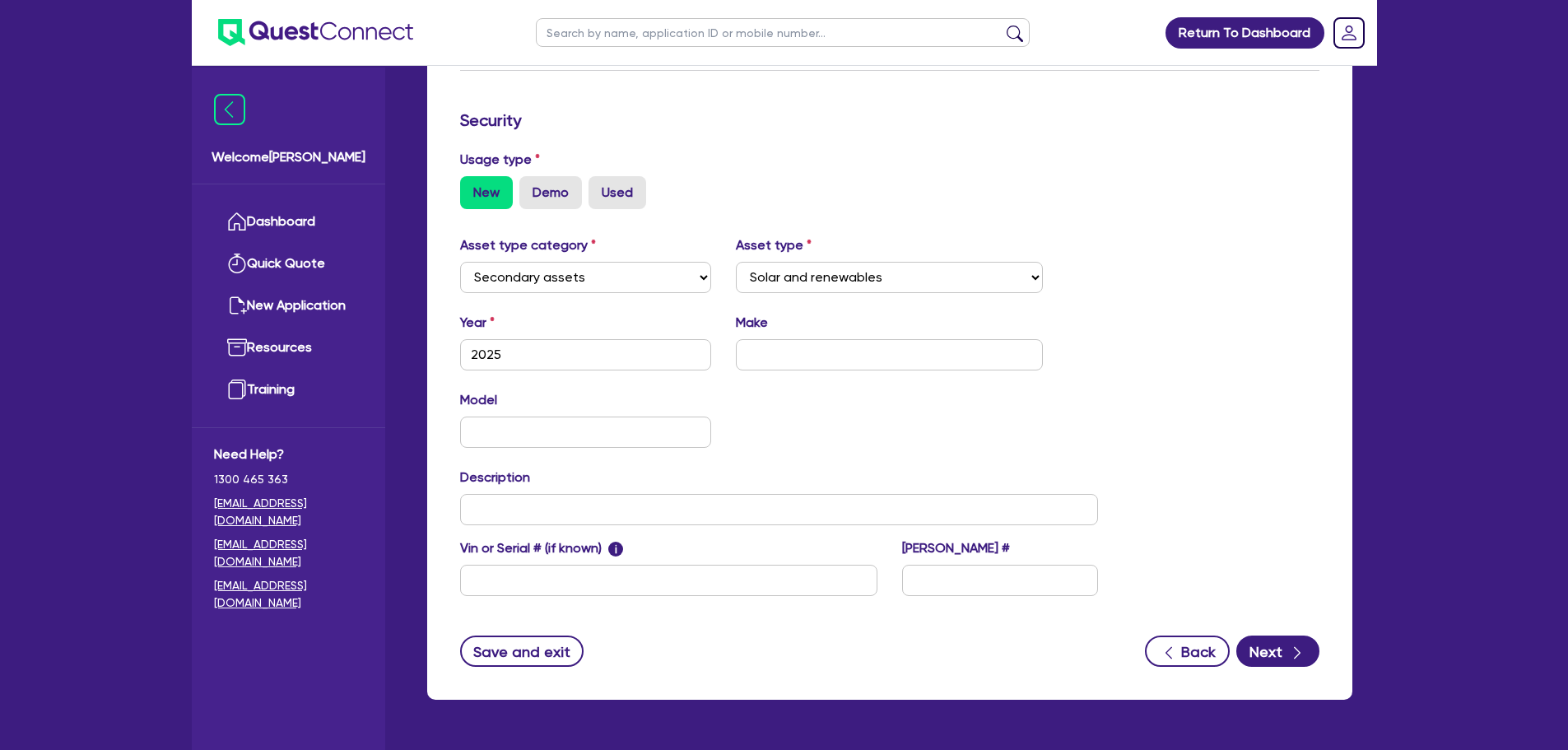
scroll to position [460, 0]
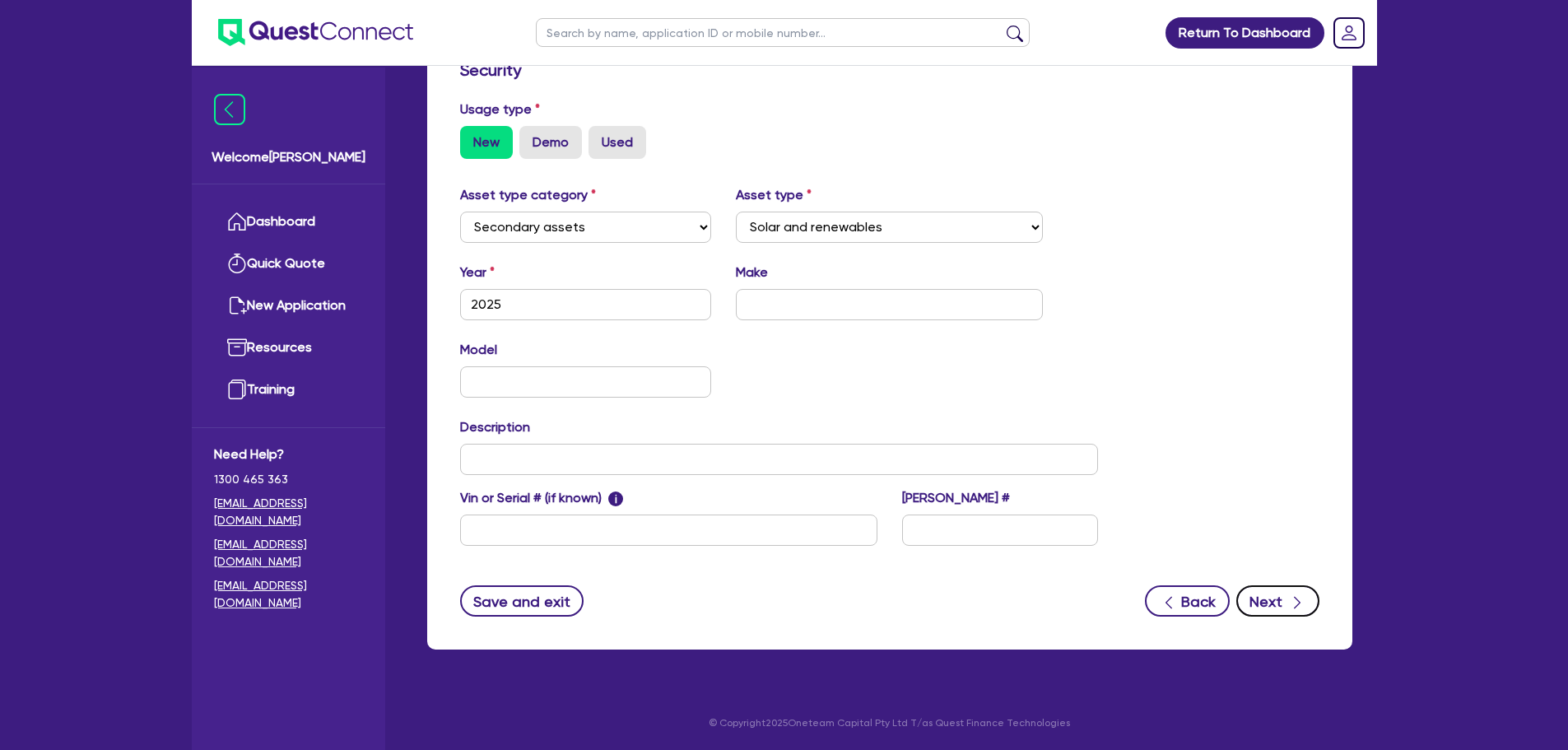
click at [893, 248] on div "button" at bounding box center [1297, 601] width 17 height 21
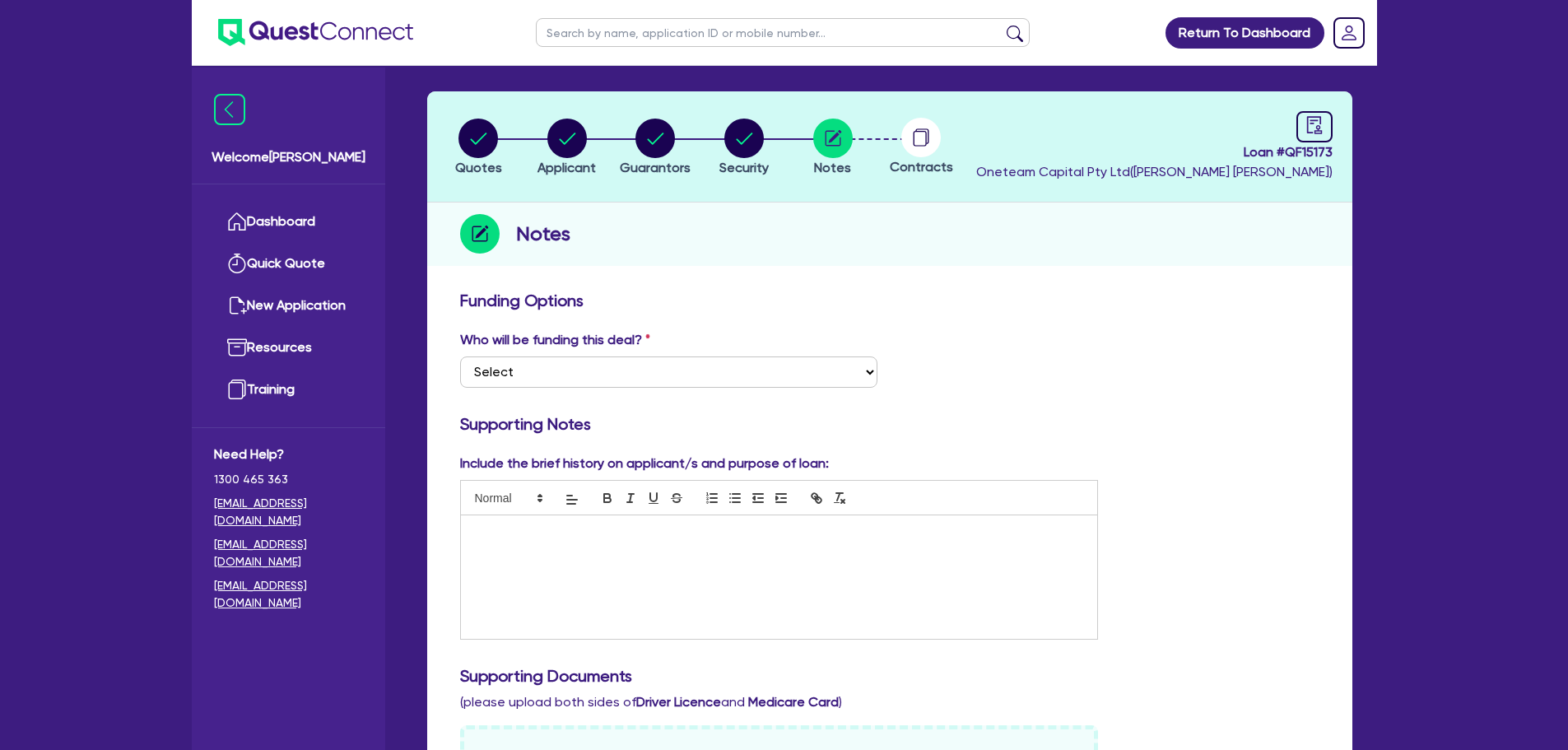
scroll to position [247, 0]
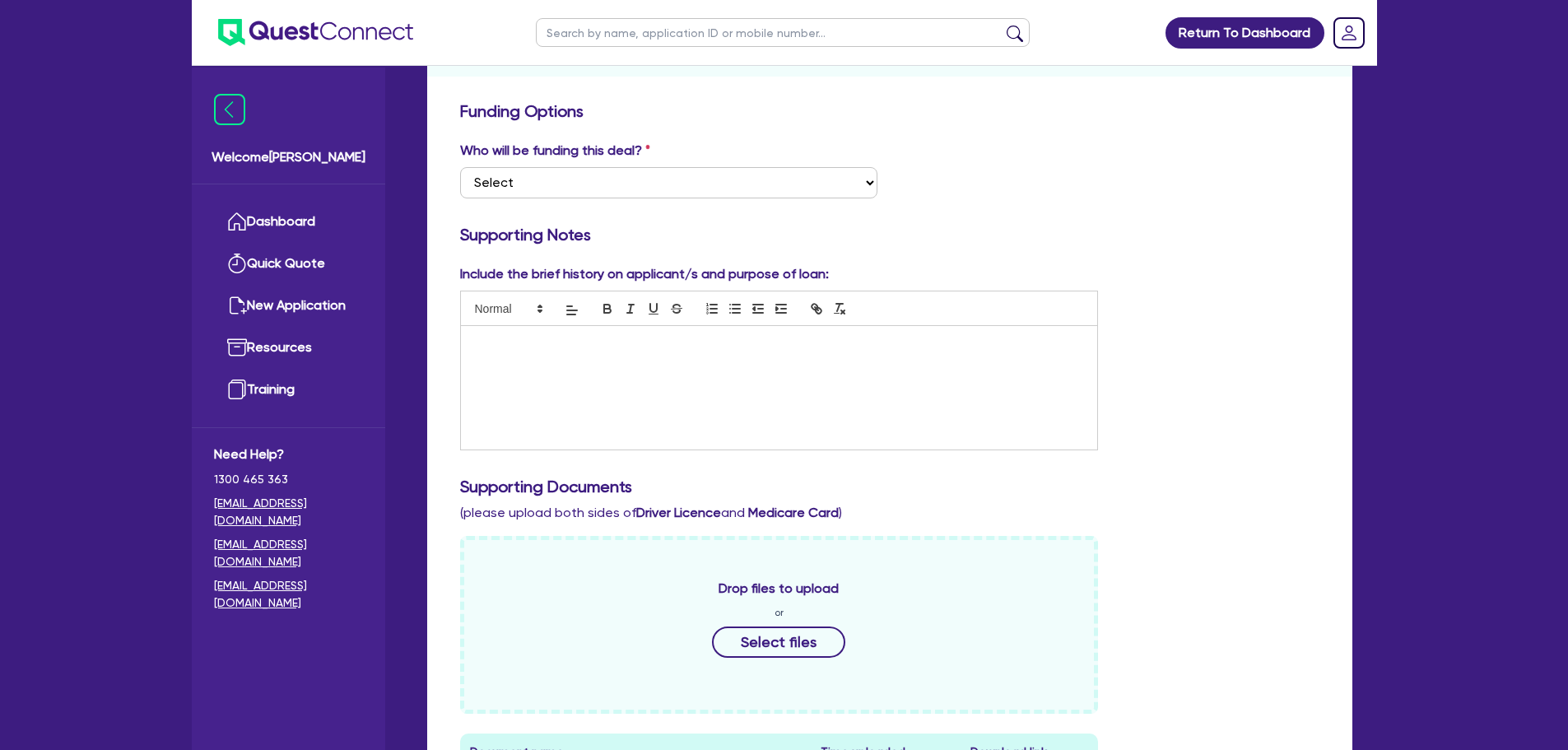
click at [841, 248] on div at bounding box center [780, 387] width 637 height 124
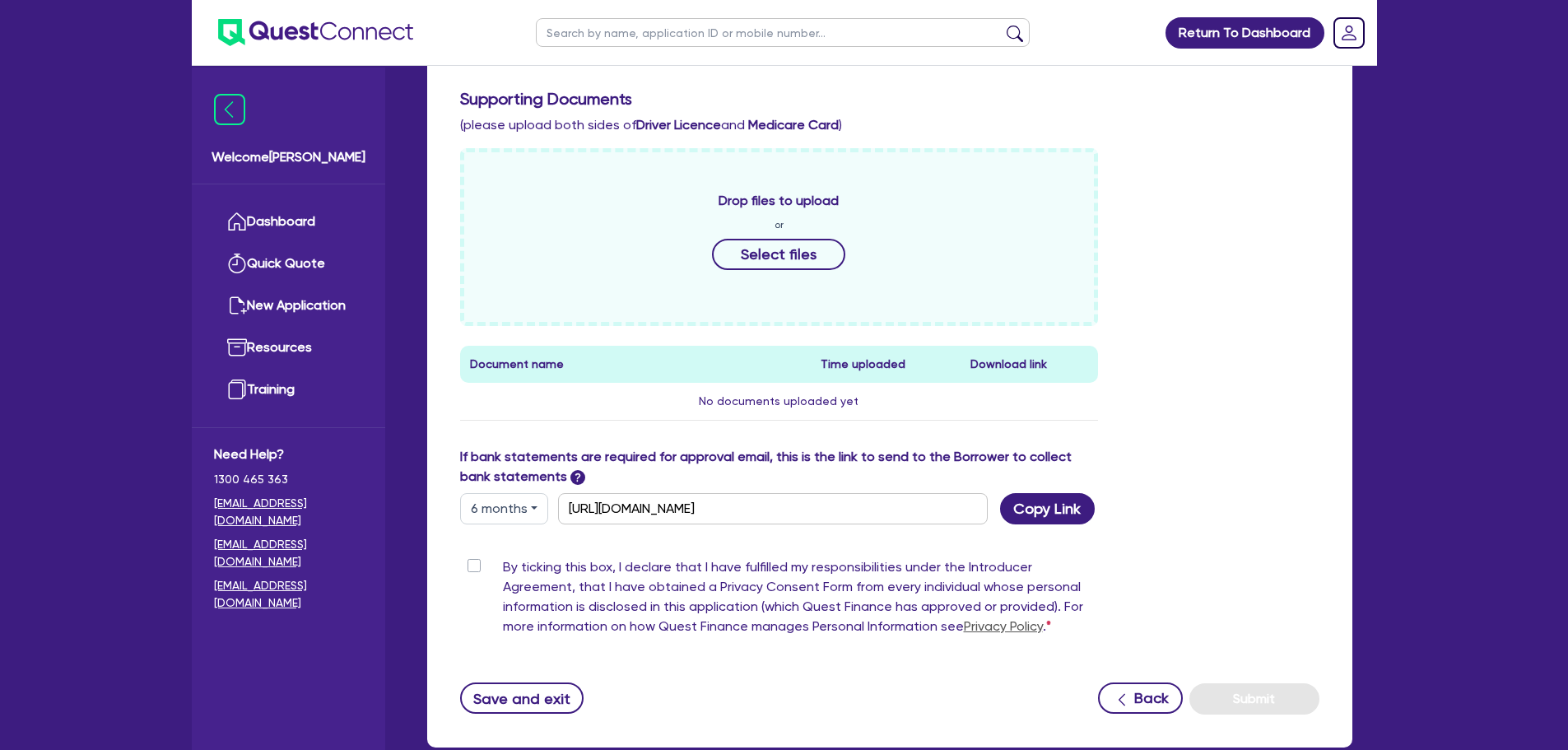
scroll to position [659, 0]
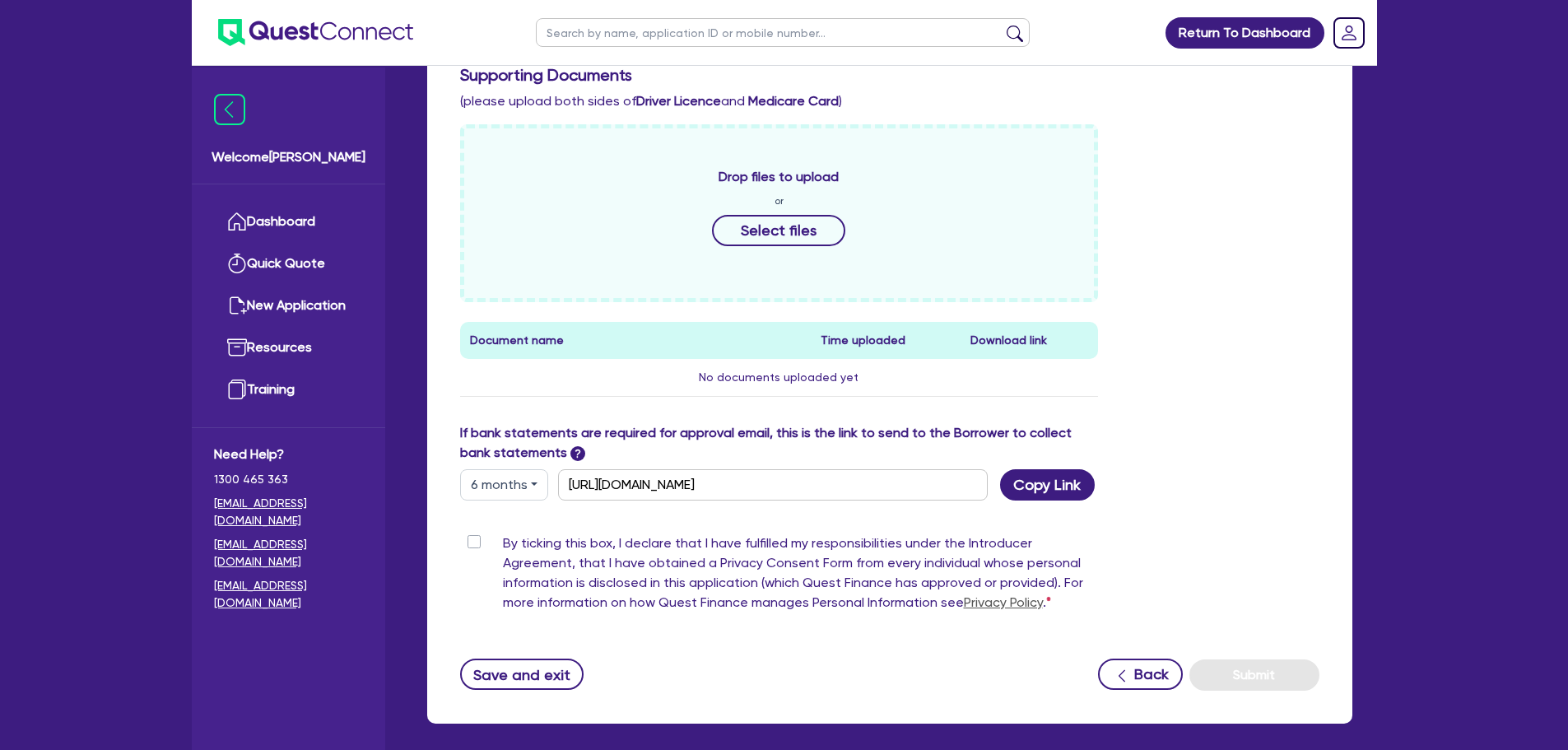
click at [503, 248] on label "By ticking this box, I declare that I have fulfilled my responsibilities under …" at bounding box center [801, 575] width 596 height 85
click at [474, 248] on input "By ticking this box, I declare that I have fulfilled my responsibilities under …" at bounding box center [466, 541] width 13 height 16
checkbox input "true"
click at [893, 248] on button "Submit" at bounding box center [1254, 675] width 130 height 31
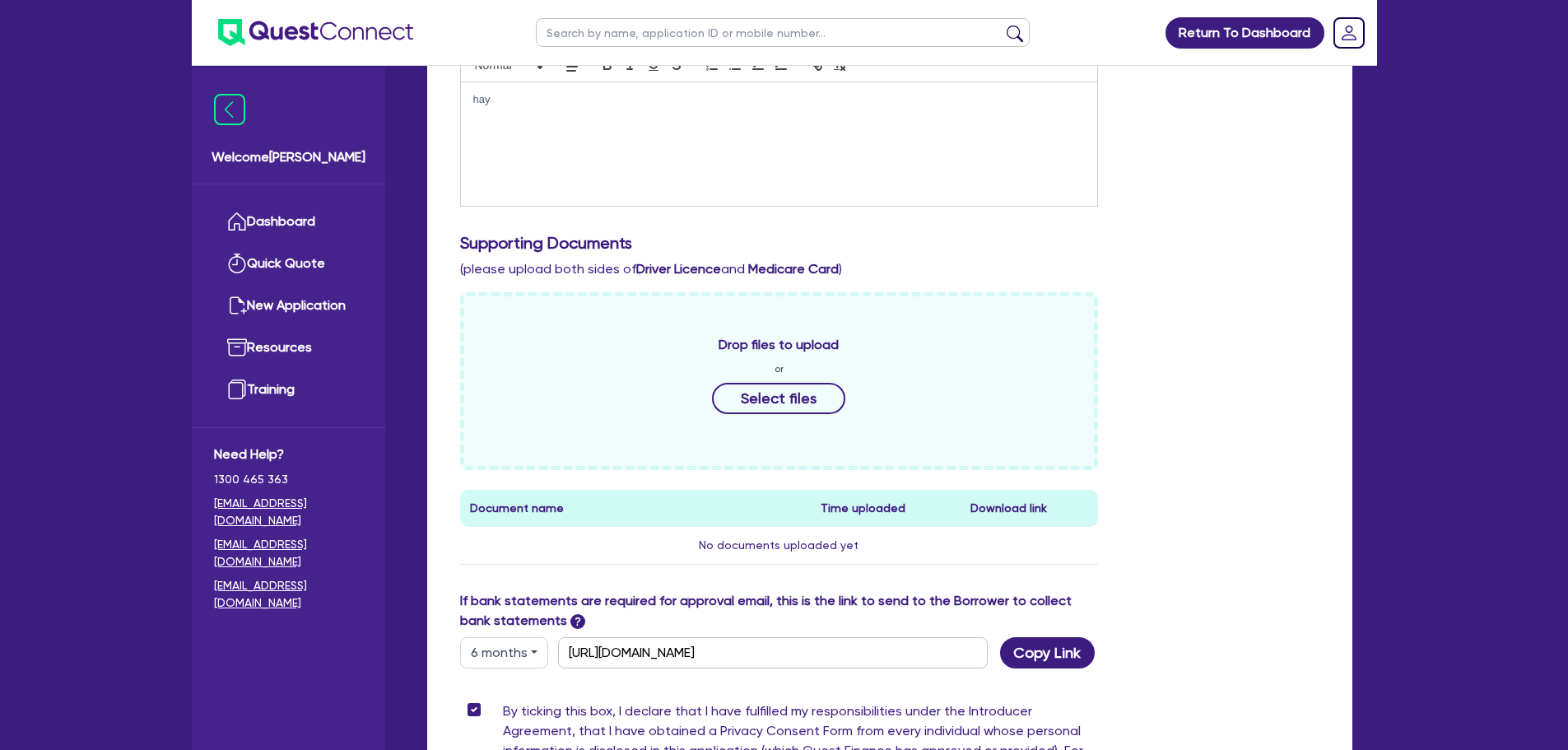
scroll to position [184, 0]
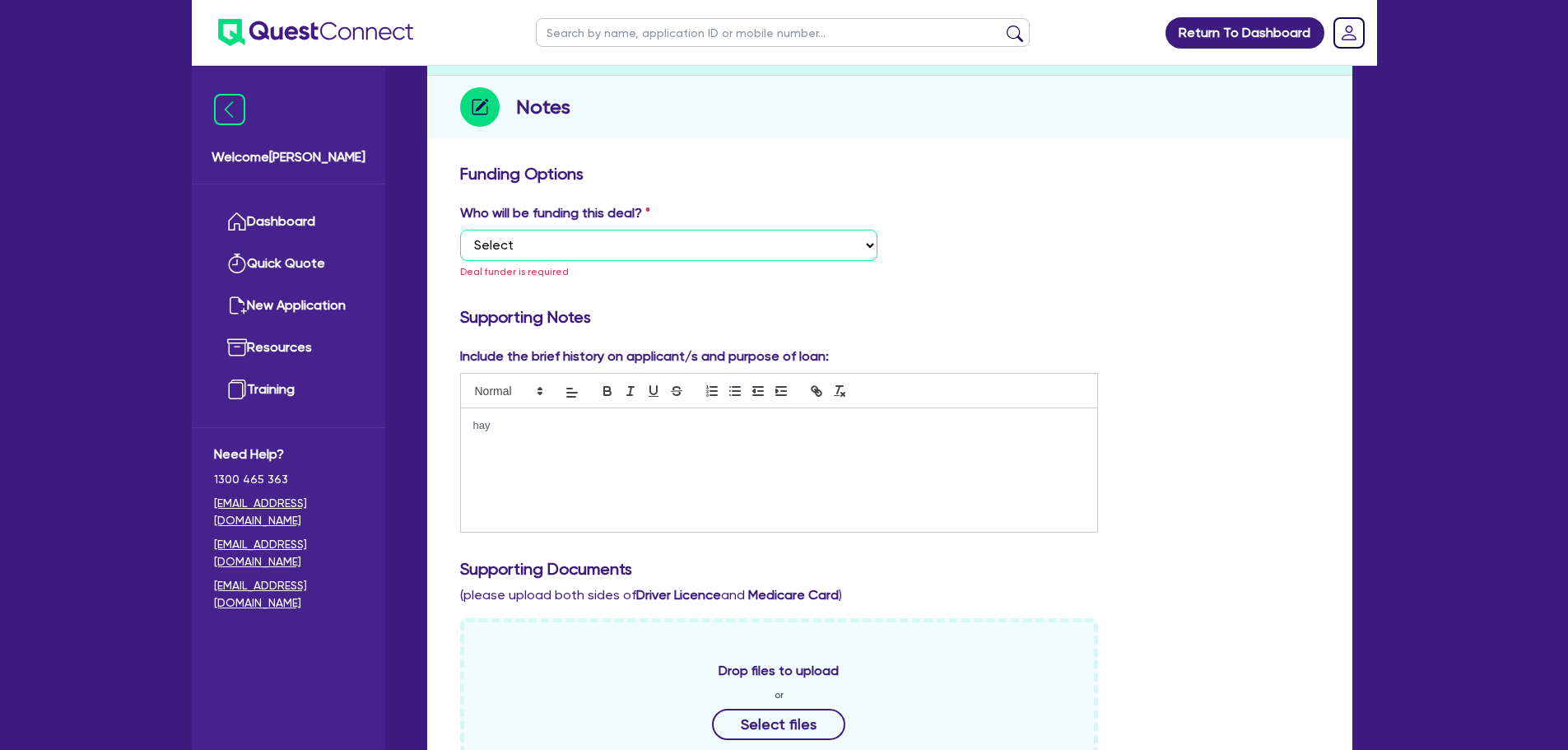
click at [765, 236] on select "Select I want Quest to fund 100% I will fund 100% I will co-fund with Quest Oth…" at bounding box center [669, 245] width 418 height 31
select select "Other"
click at [460, 229] on select "Select I want Quest to fund 100% I will fund 100% I will co-fund with Quest Oth…" at bounding box center [669, 245] width 418 height 31
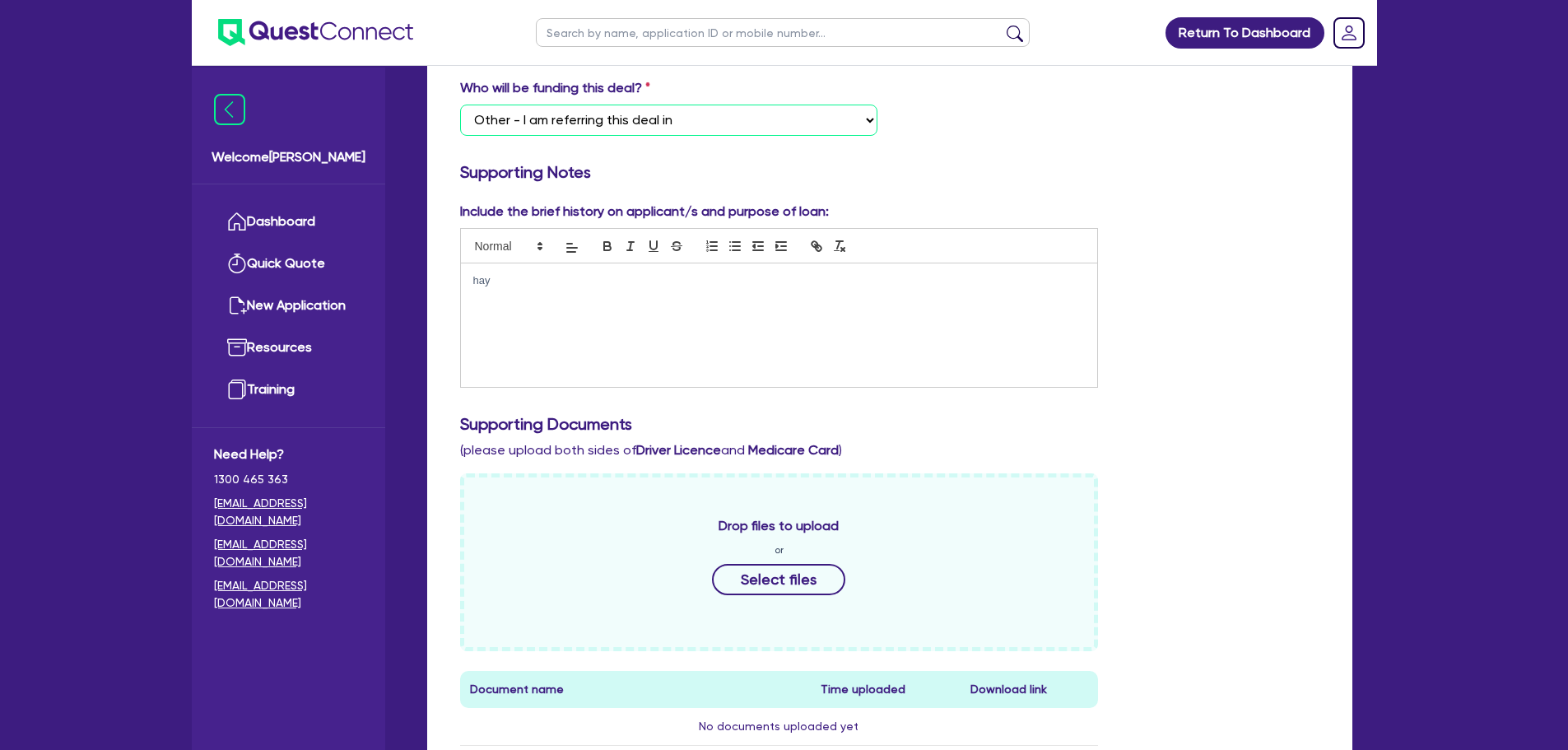
scroll to position [349, 0]
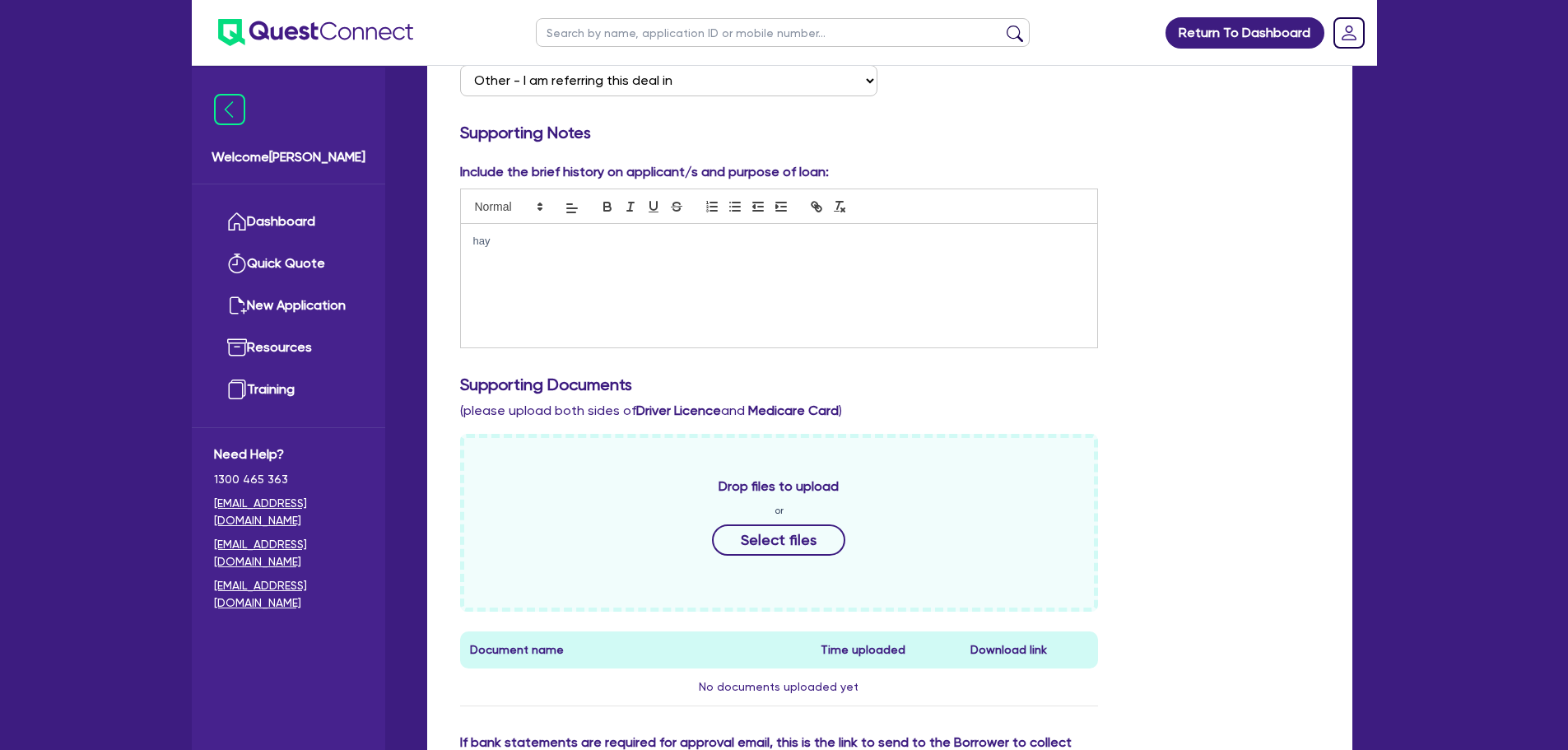
click at [601, 242] on p "hay" at bounding box center [780, 240] width 613 height 15
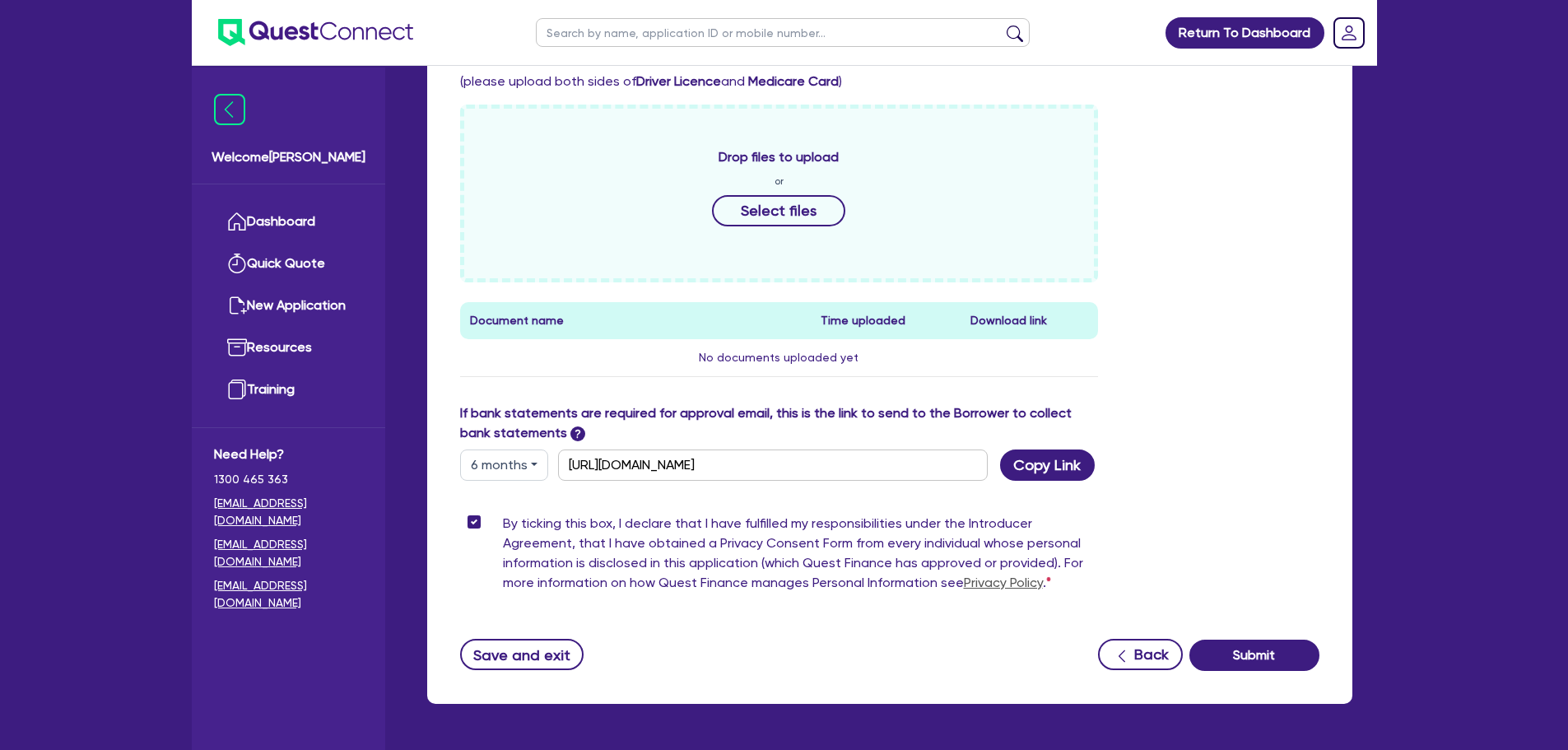
scroll to position [732, 0]
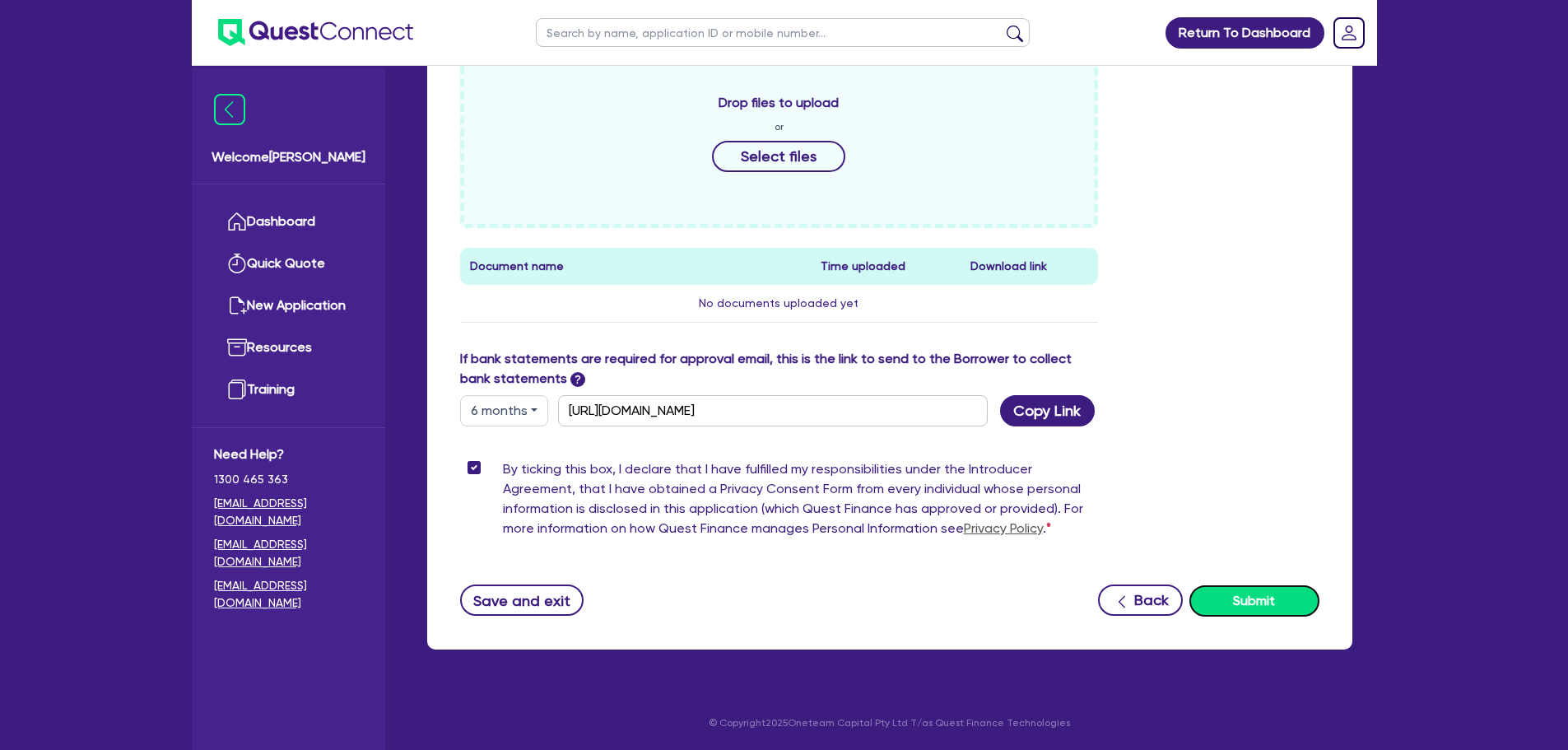
click at [893, 248] on button "Submit" at bounding box center [1254, 601] width 130 height 31
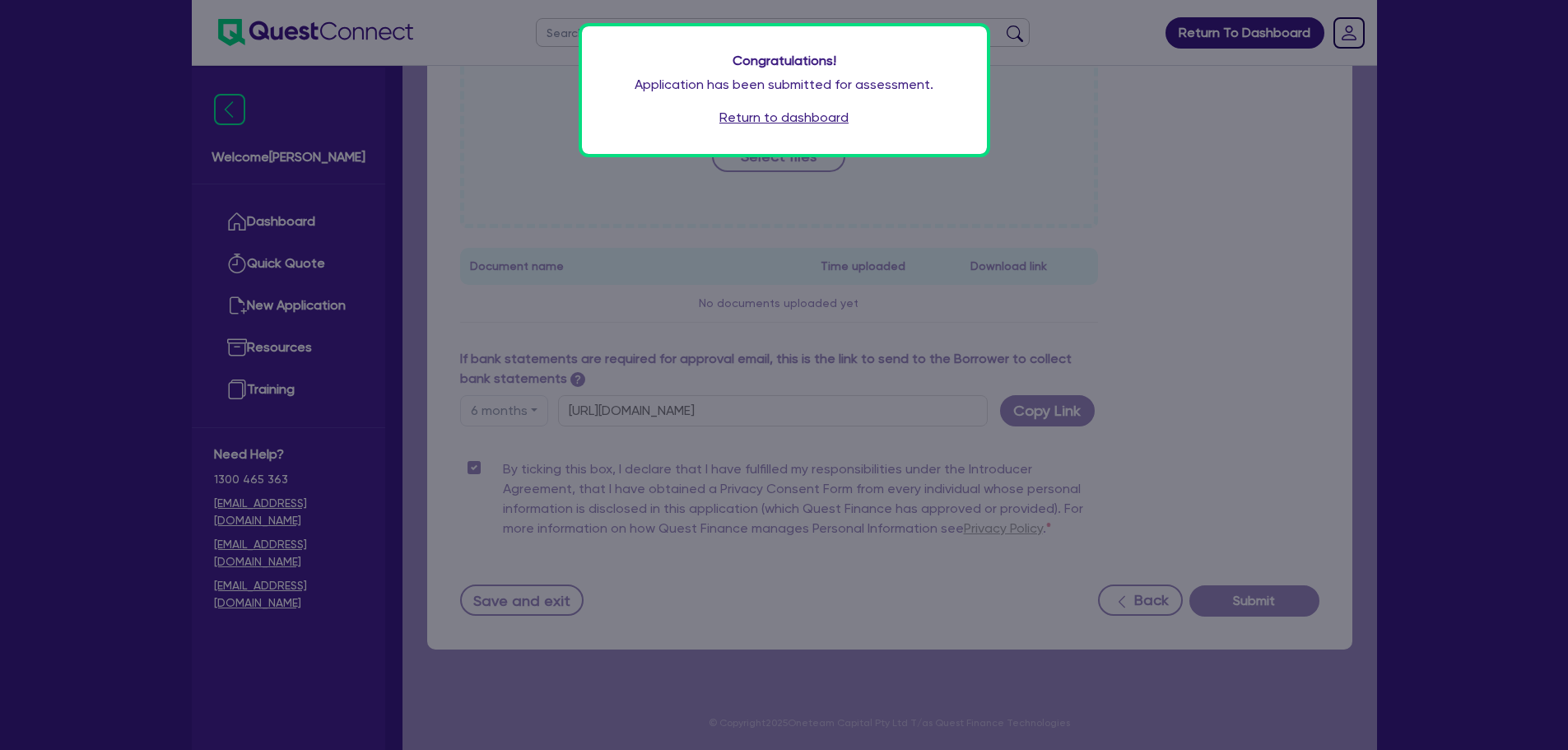
click at [788, 118] on link "Return to dashboard" at bounding box center [784, 118] width 129 height 20
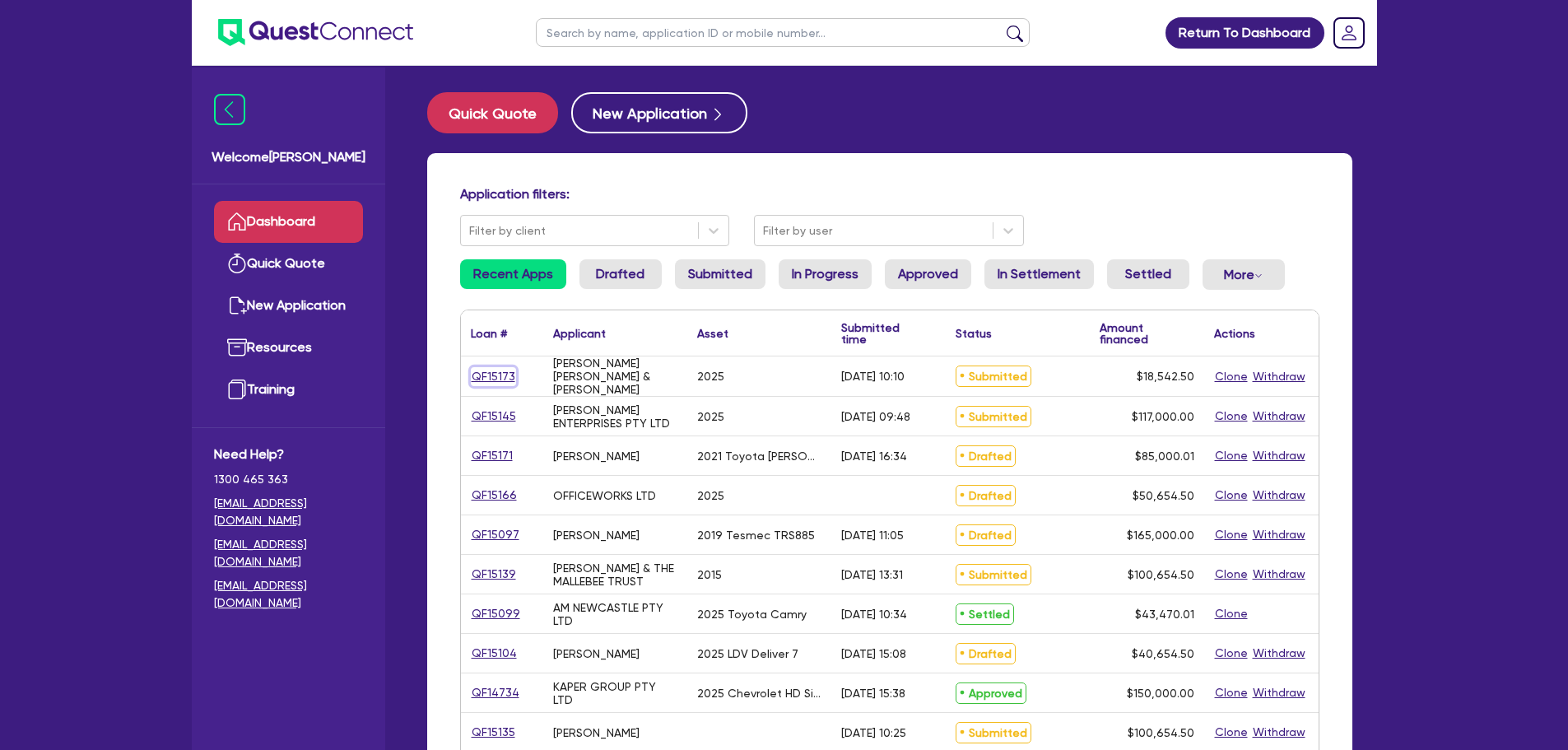
click at [495, 376] on link "QF15173" at bounding box center [493, 375] width 45 height 19
select select "SECONDARY_ASSETS"
select select "SOLAR_AND_RENEWABLES"
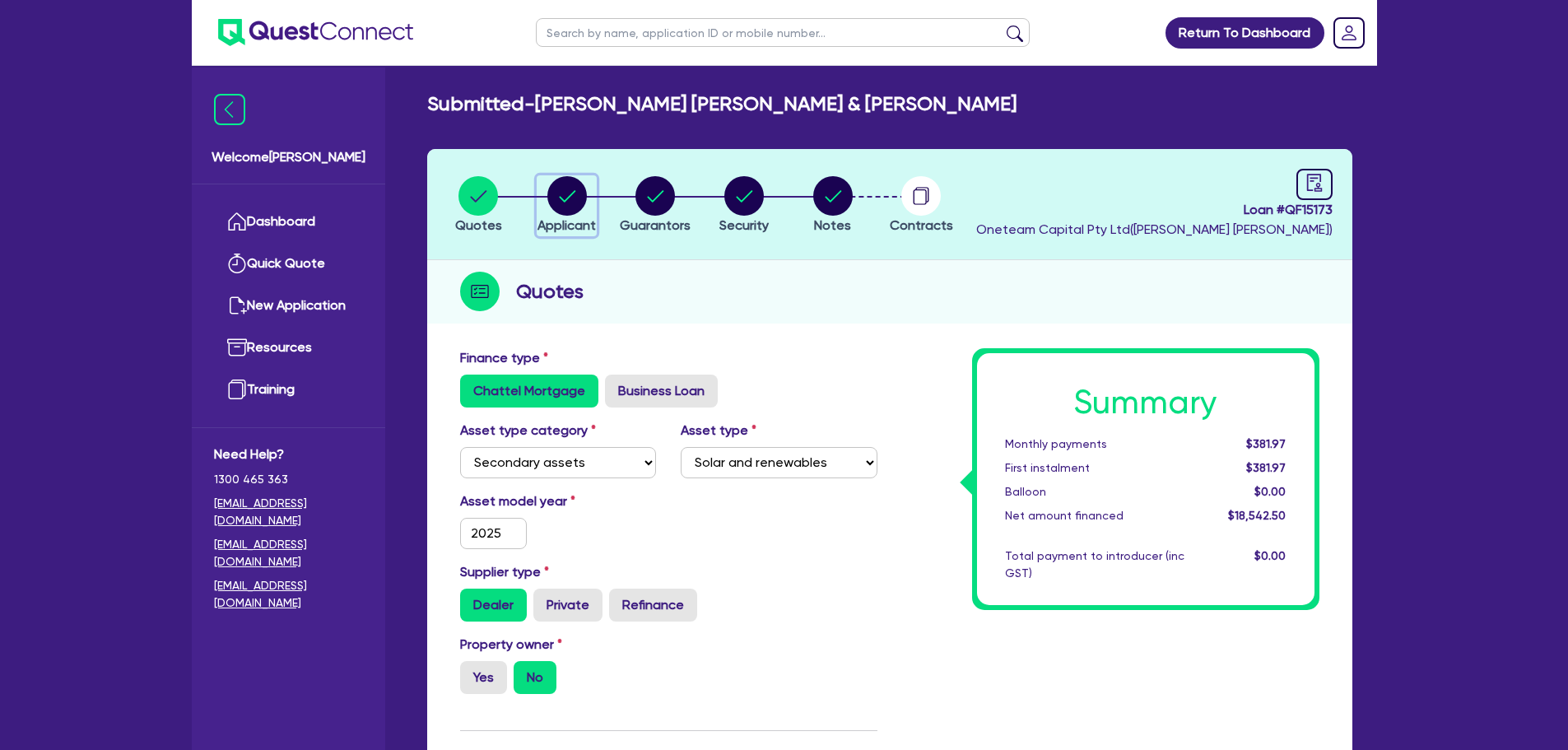
click at [552, 189] on circle "button" at bounding box center [567, 196] width 39 height 39
select select "PARTNERSHIP"
select select "AGRICULTURE"
select select "GROWERS"
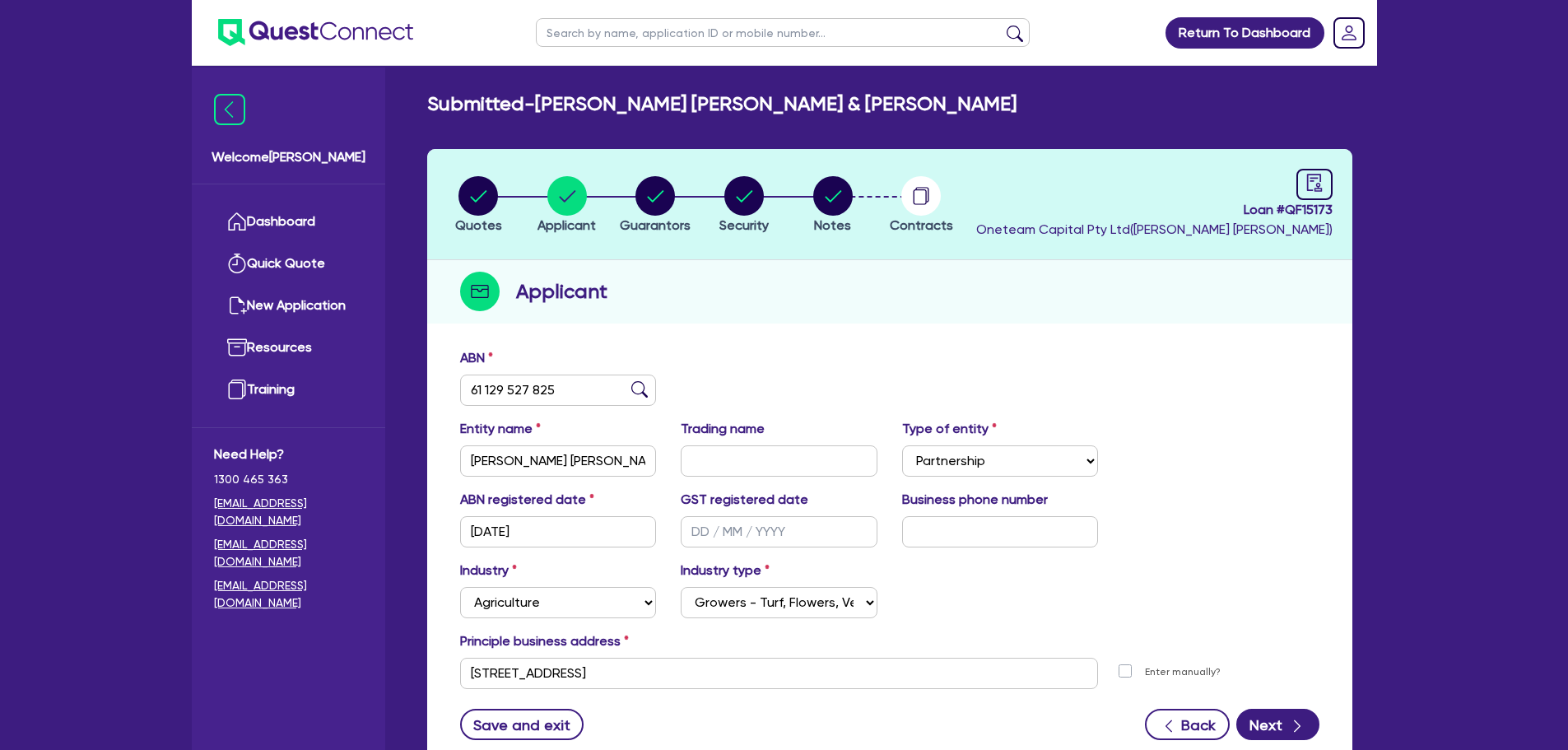
click at [609, 189] on li "Applicant" at bounding box center [567, 204] width 89 height 58
click at [660, 194] on icon "button" at bounding box center [656, 196] width 17 height 12
select select "MR"
select select "QLD"
select select "SINGLE"
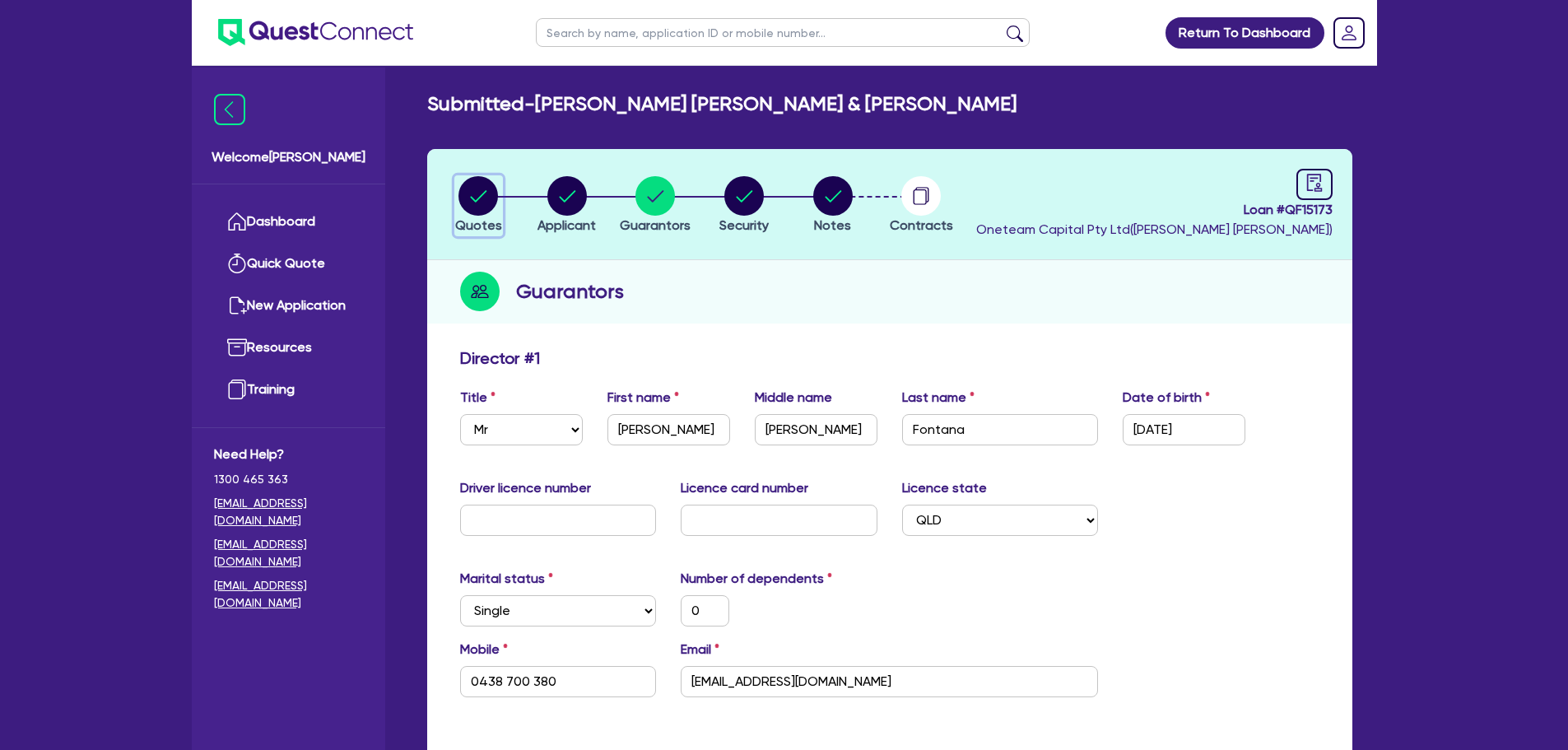
click at [475, 206] on circle "button" at bounding box center [479, 196] width 39 height 39
select select "SECONDARY_ASSETS"
select select "SOLAR_AND_RENEWABLES"
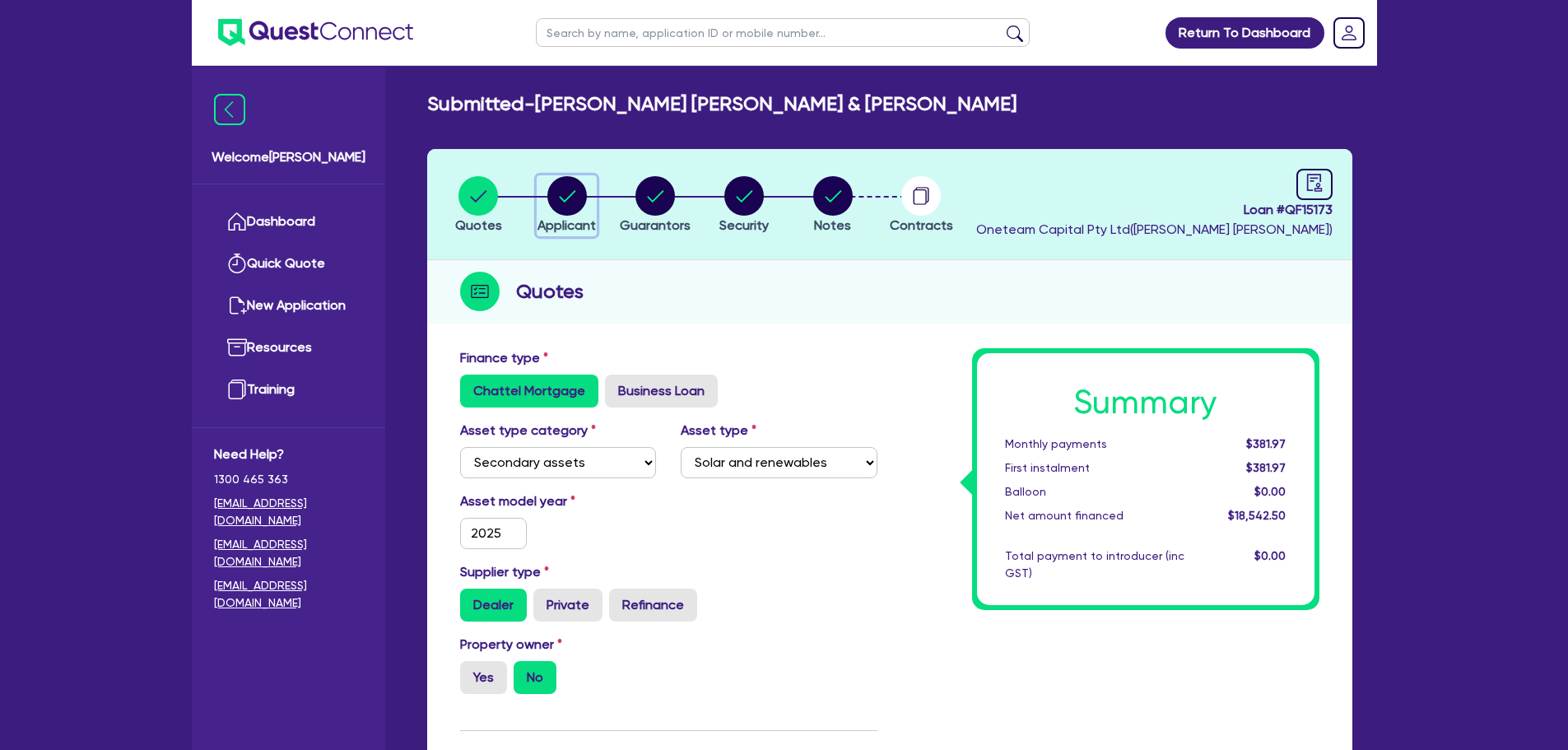
drag, startPoint x: 578, startPoint y: 199, endPoint x: 613, endPoint y: 202, distance: 35.1
click at [577, 199] on circle "button" at bounding box center [567, 196] width 39 height 39
select select "PARTNERSHIP"
select select "AGRICULTURE"
select select "GROWERS"
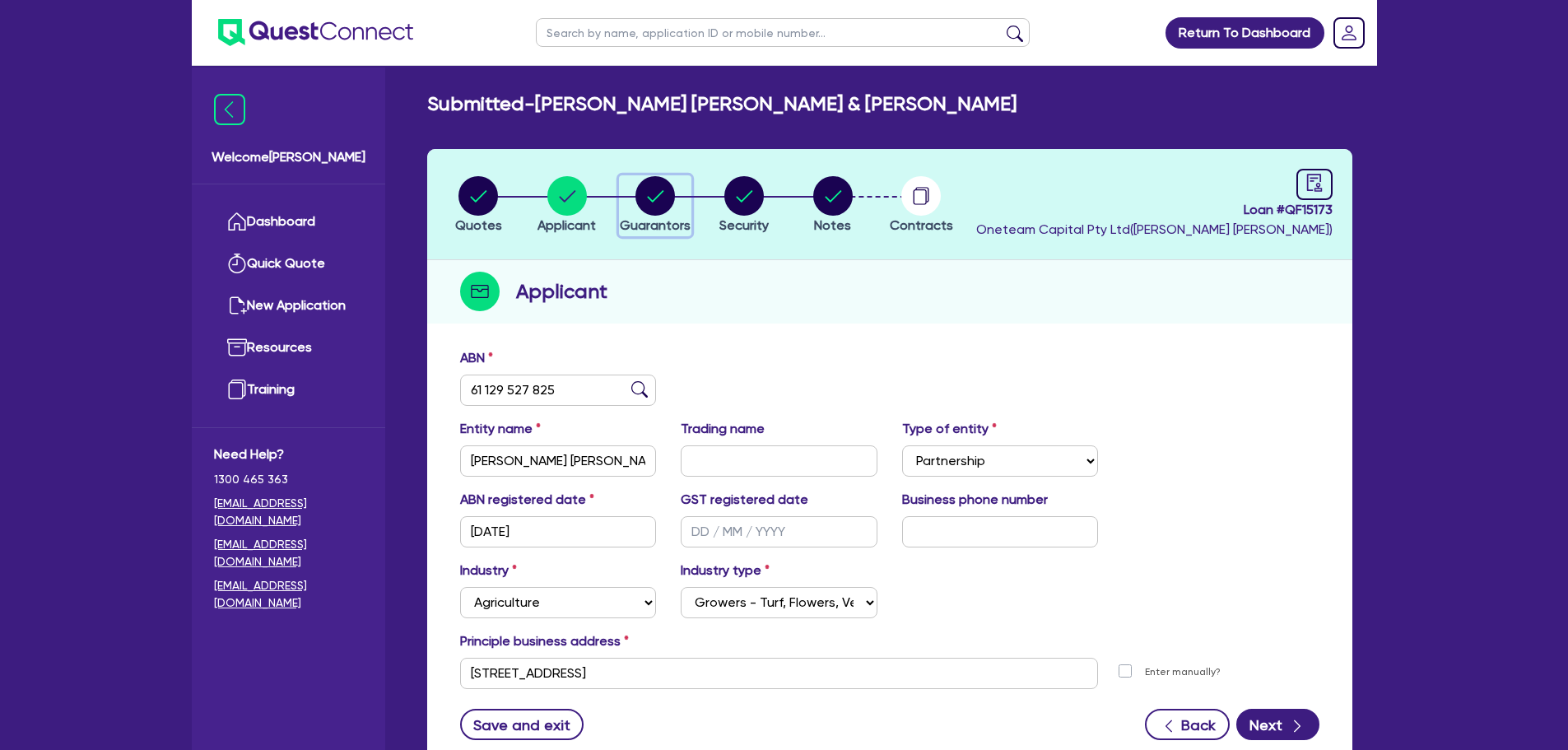
click at [645, 194] on circle "button" at bounding box center [655, 196] width 39 height 39
select select "MR"
select select "QLD"
select select "SINGLE"
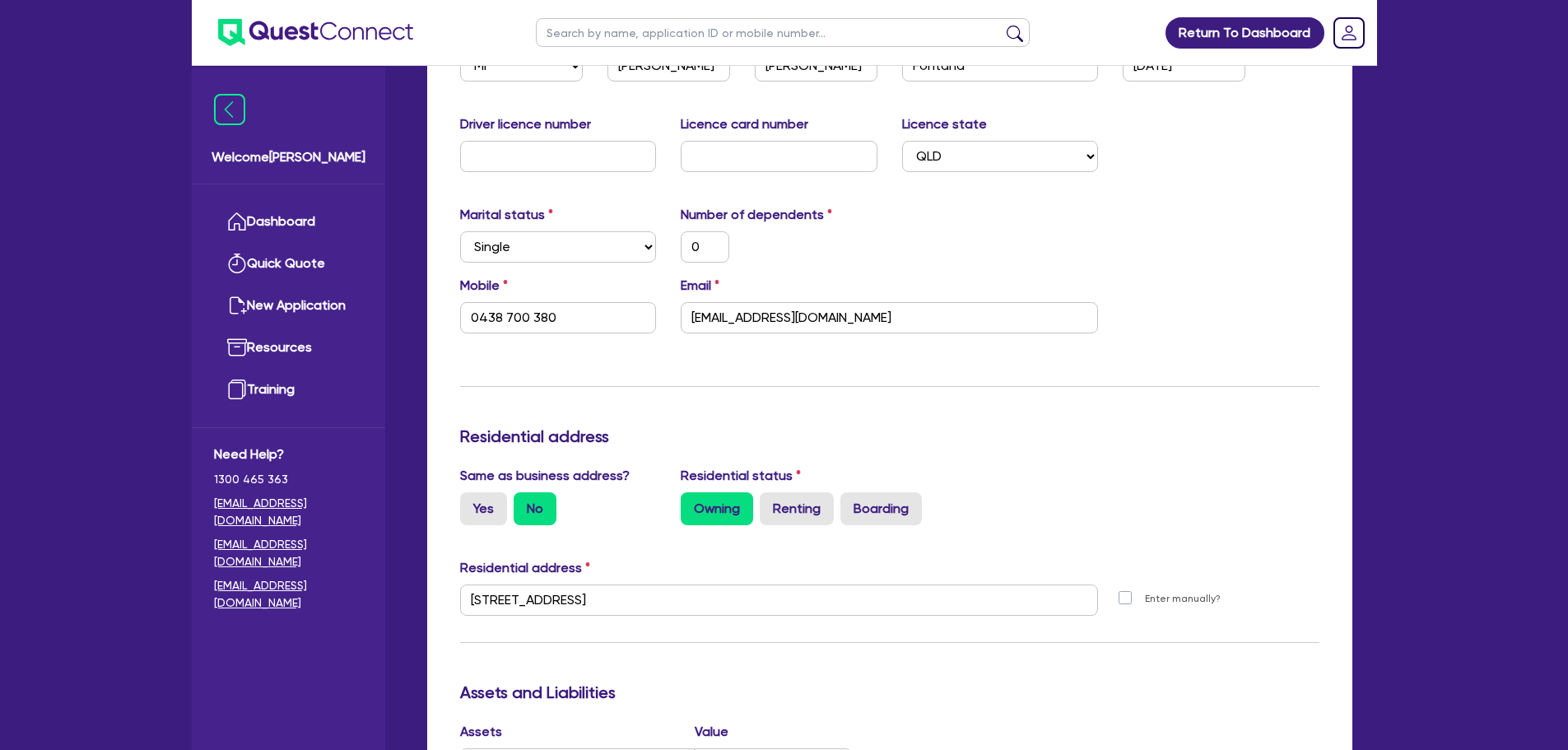
scroll to position [494, 0]
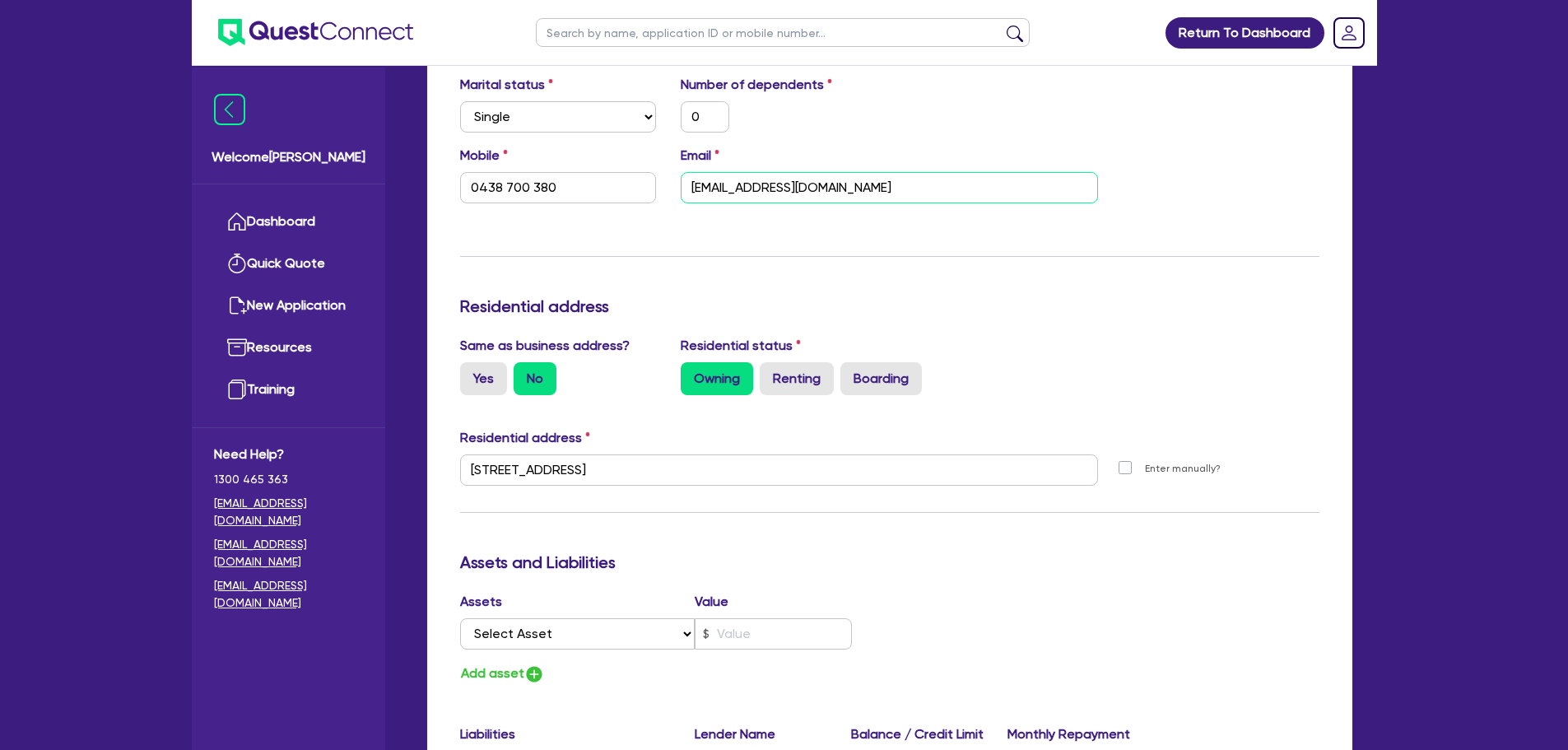
drag, startPoint x: 848, startPoint y: 172, endPoint x: 664, endPoint y: 176, distance: 184.0
click at [667, 176] on div "Mobile 0438 700 380 Email snraldo@yahoo.com" at bounding box center [890, 181] width 885 height 71
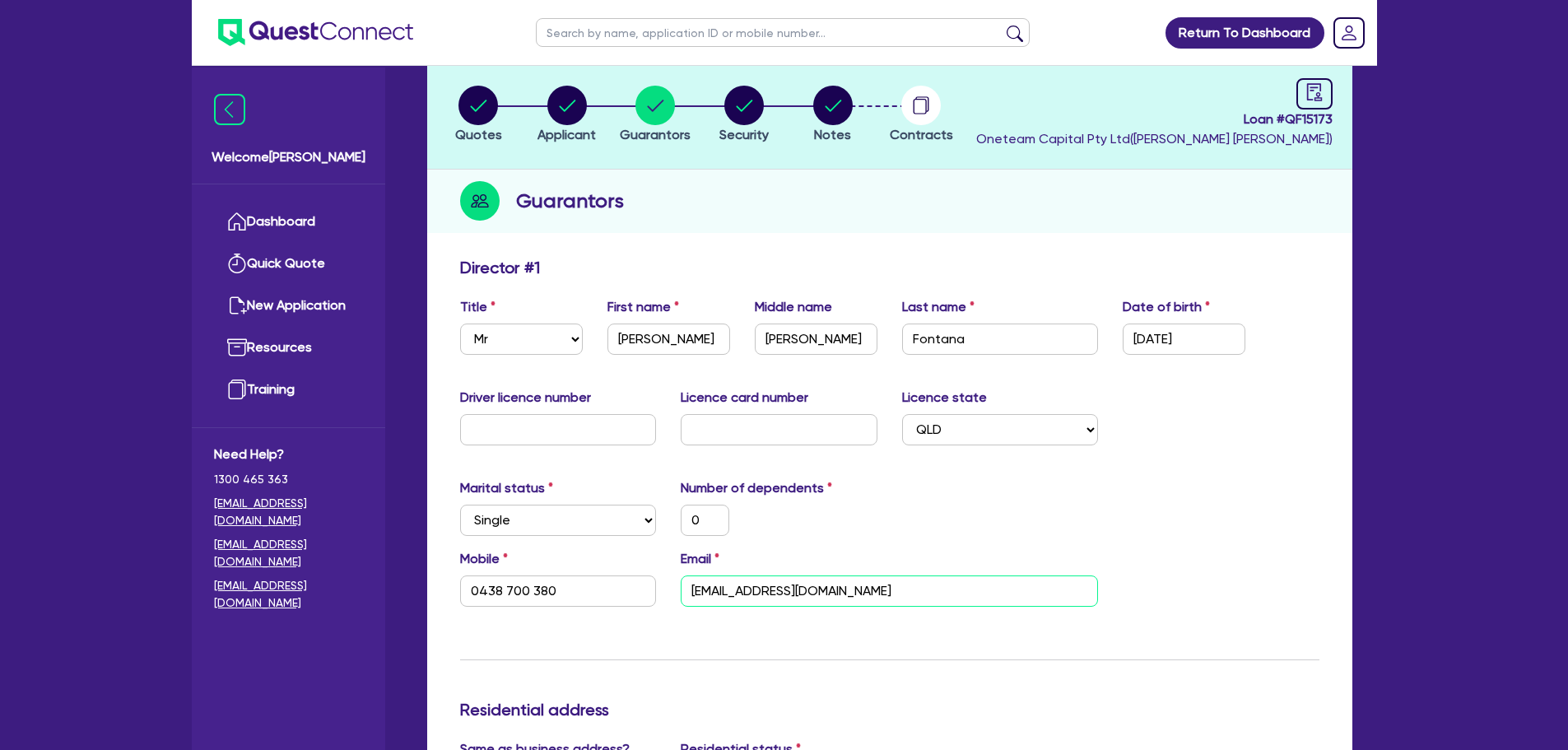
scroll to position [0, 0]
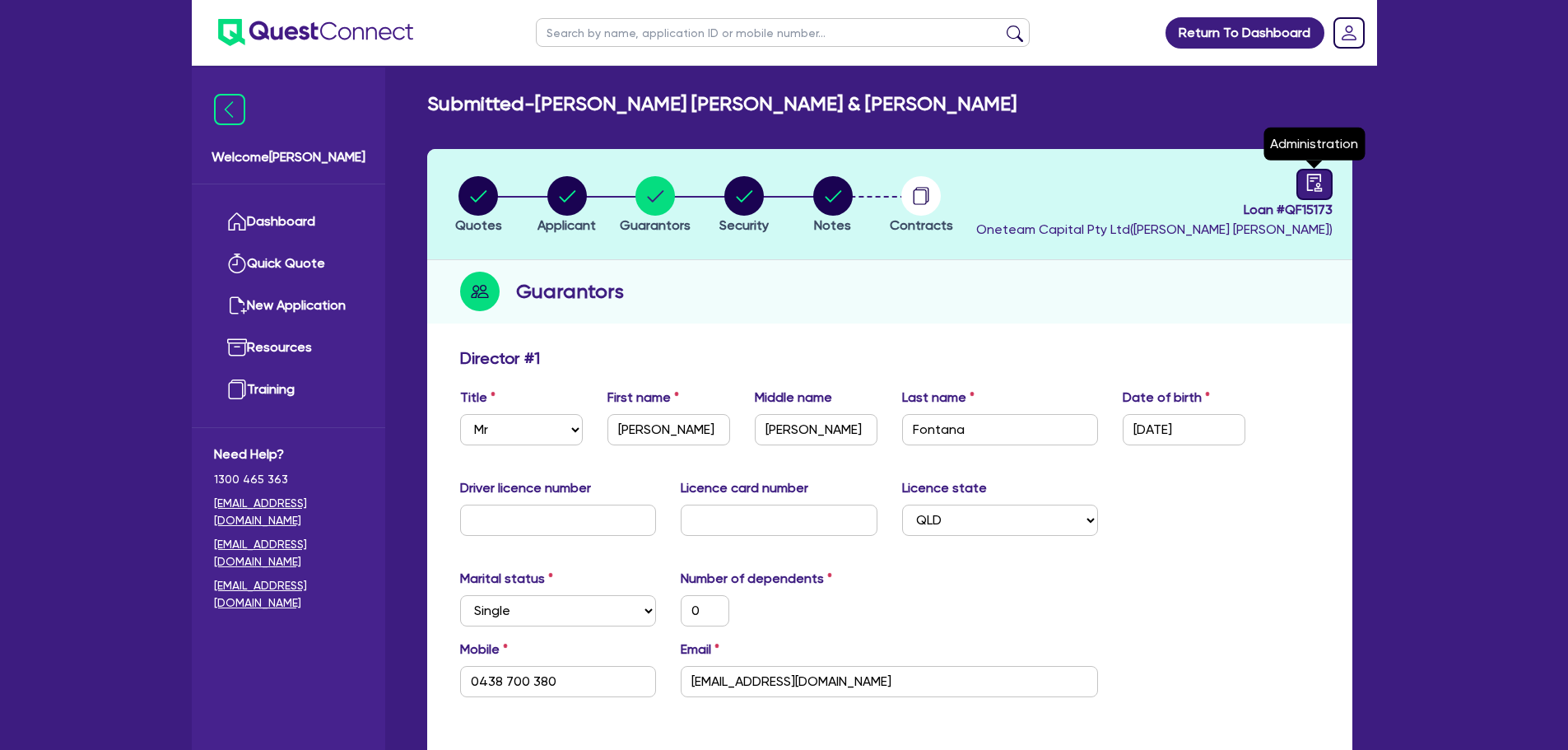
click at [1299, 186] on link at bounding box center [1314, 184] width 36 height 31
select select "SUBMITTED_NEW"
select select "Other"
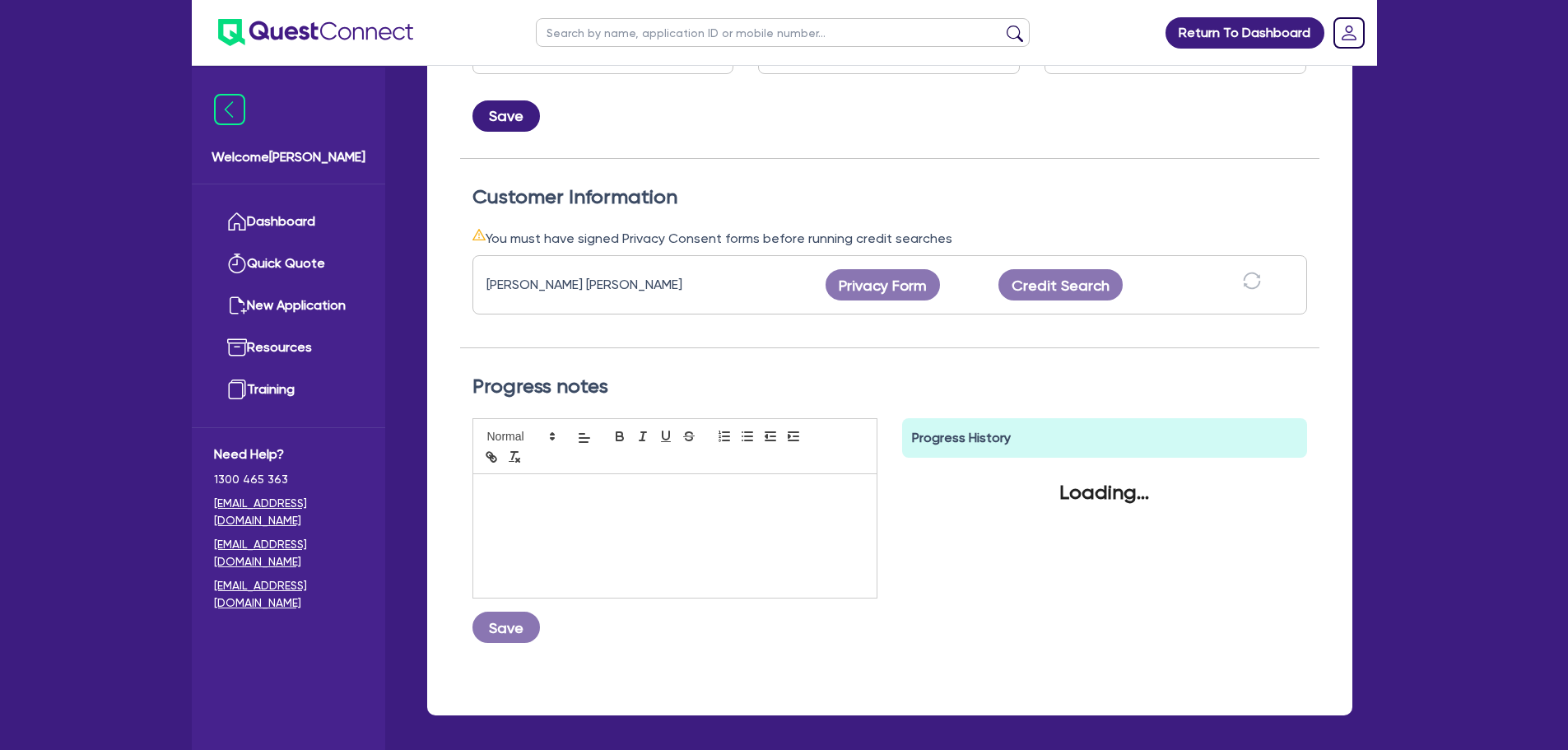
scroll to position [441, 0]
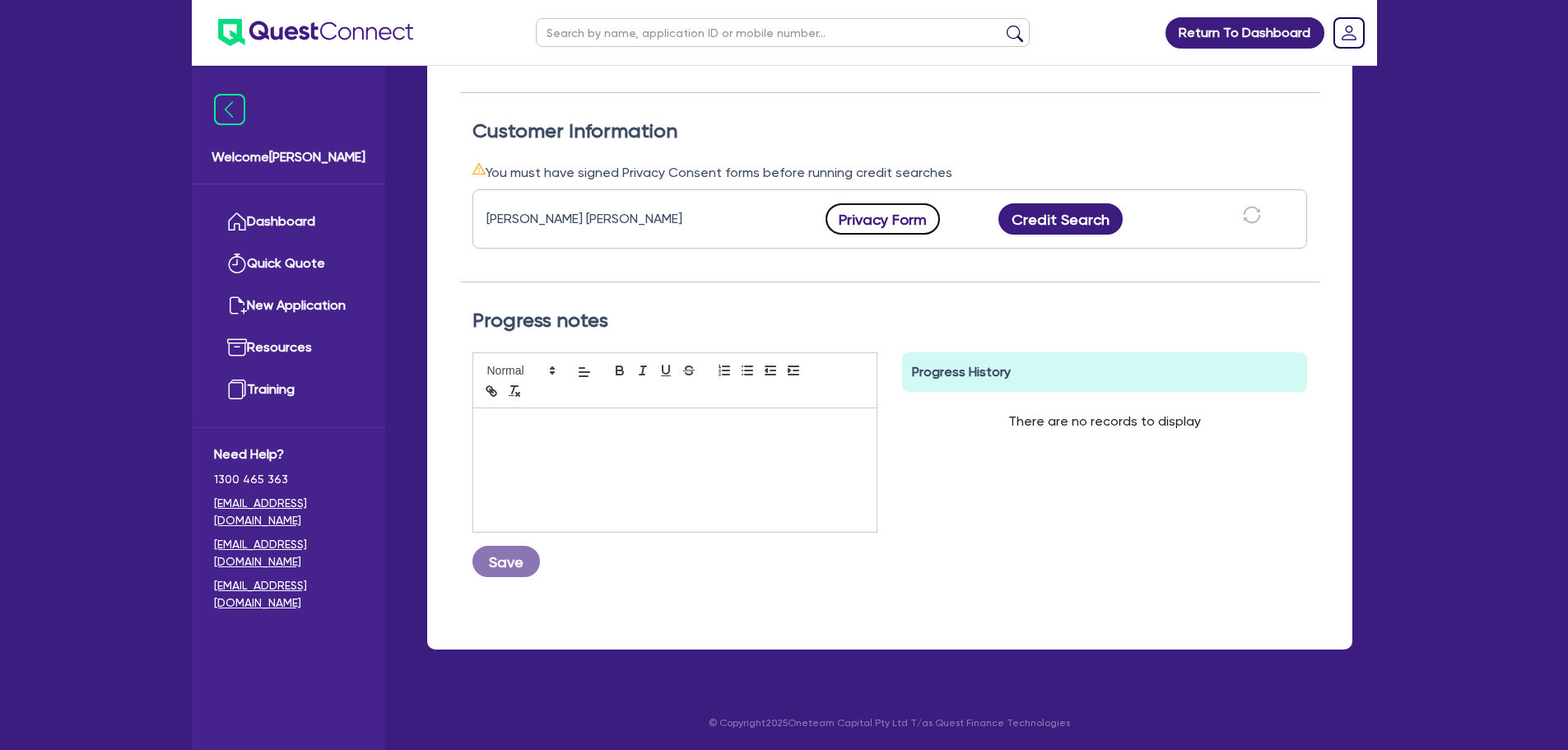
click at [878, 224] on button "Privacy Form" at bounding box center [884, 219] width 116 height 31
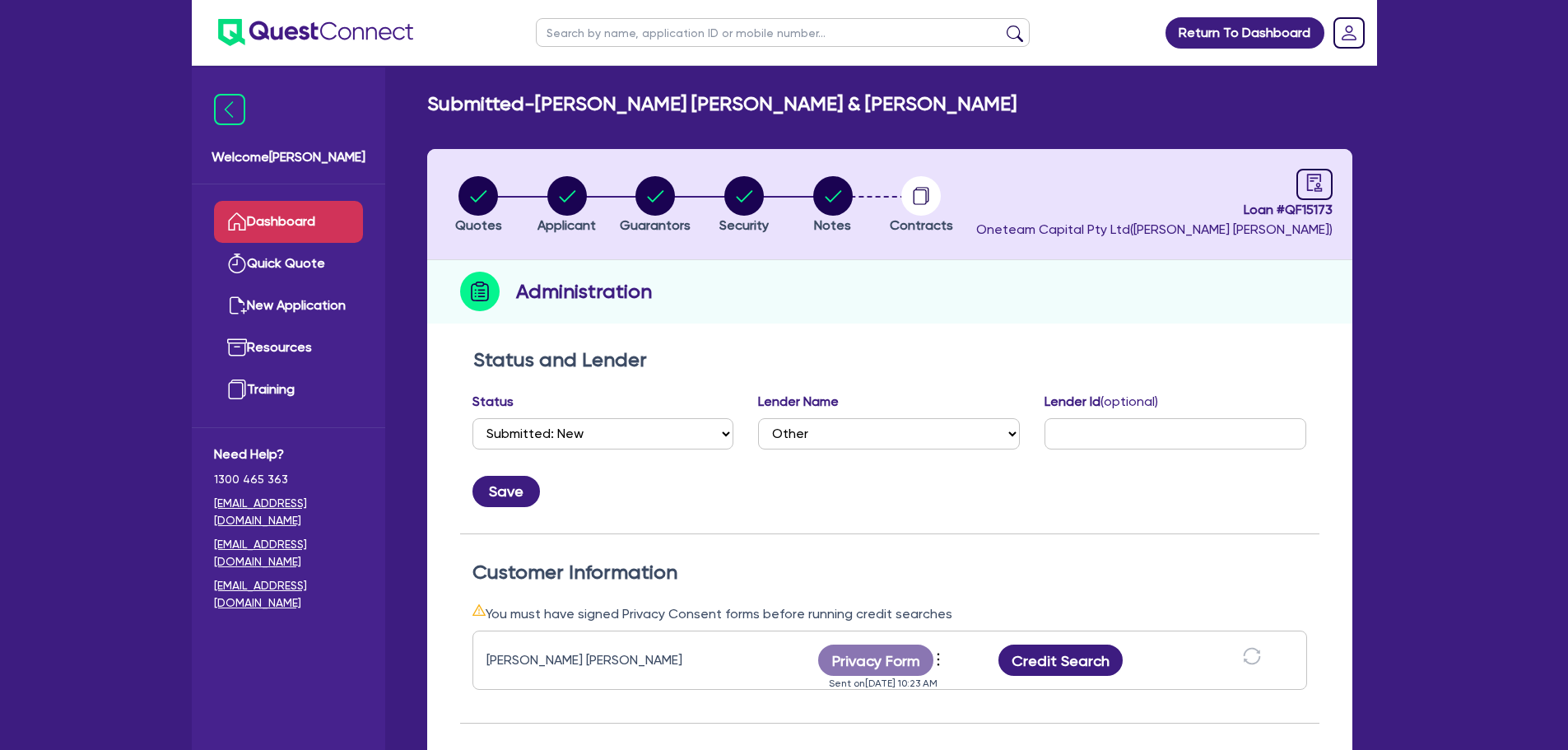
click at [288, 232] on link "Dashboard" at bounding box center [288, 222] width 149 height 42
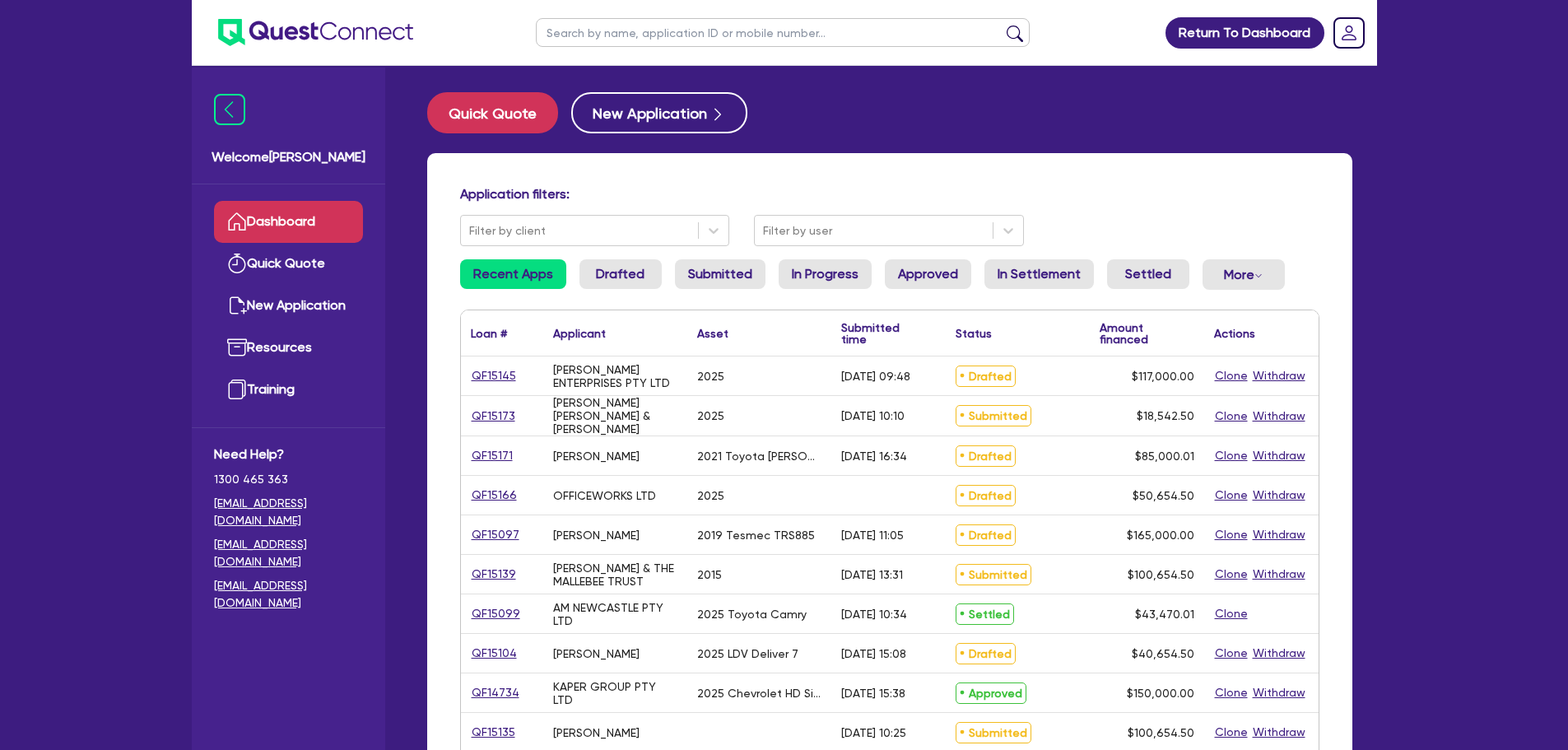
drag, startPoint x: 664, startPoint y: 33, endPoint x: 679, endPoint y: 25, distance: 17.0
click at [663, 33] on input "text" at bounding box center [783, 31] width 494 height 28
type input "platinum"
click at [1002, 25] on button "submit" at bounding box center [1015, 36] width 26 height 24
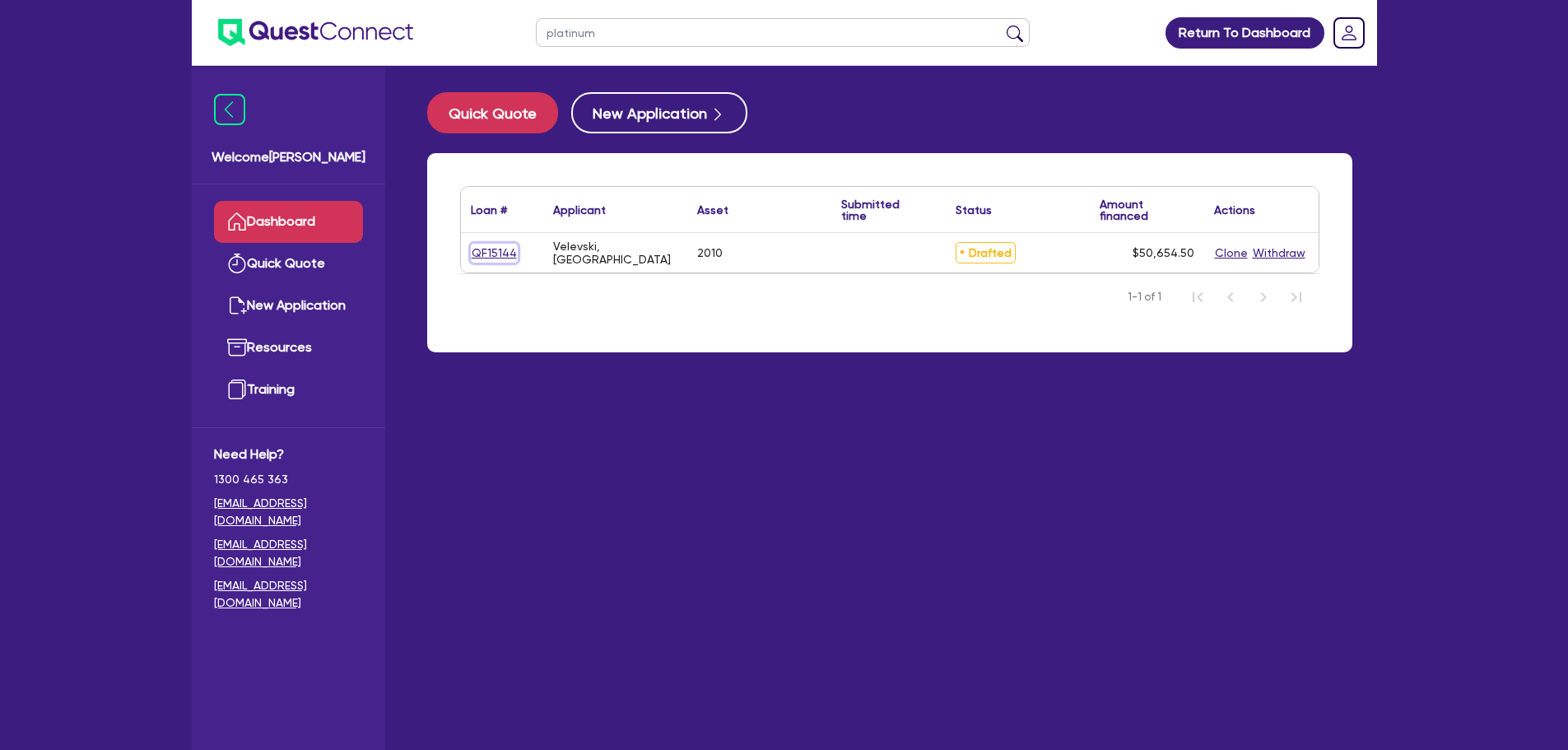
click at [509, 249] on link "QF15144" at bounding box center [494, 252] width 47 height 19
select select "PRIMARY_ASSETS"
select select "HEAVY_TRUCKS"
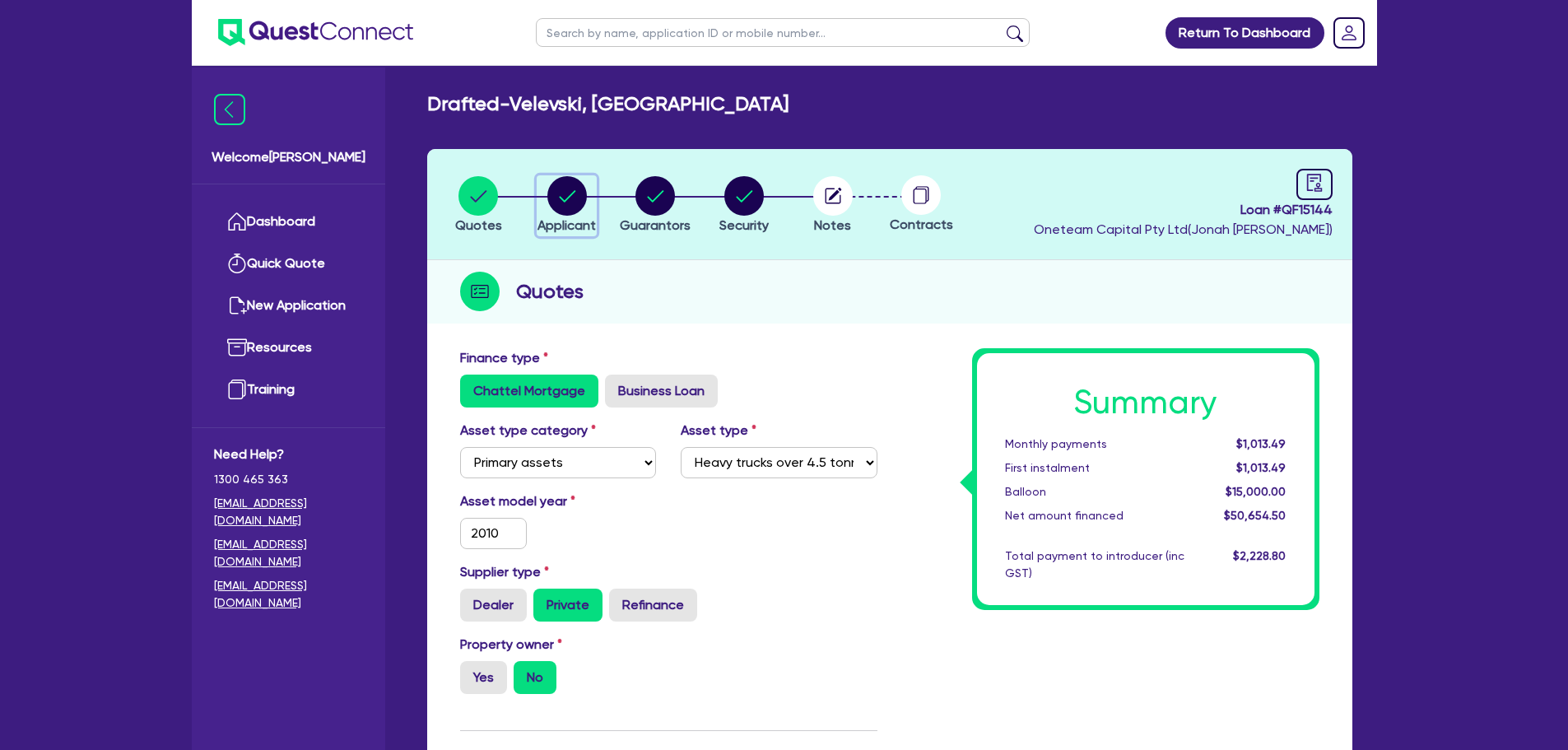
click at [564, 197] on circle "button" at bounding box center [567, 196] width 39 height 39
select select "SOLE_TRADER"
select select "BUILDING_CONSTRUCTION"
select select "TRADES_SERVICES_CONSUMERS"
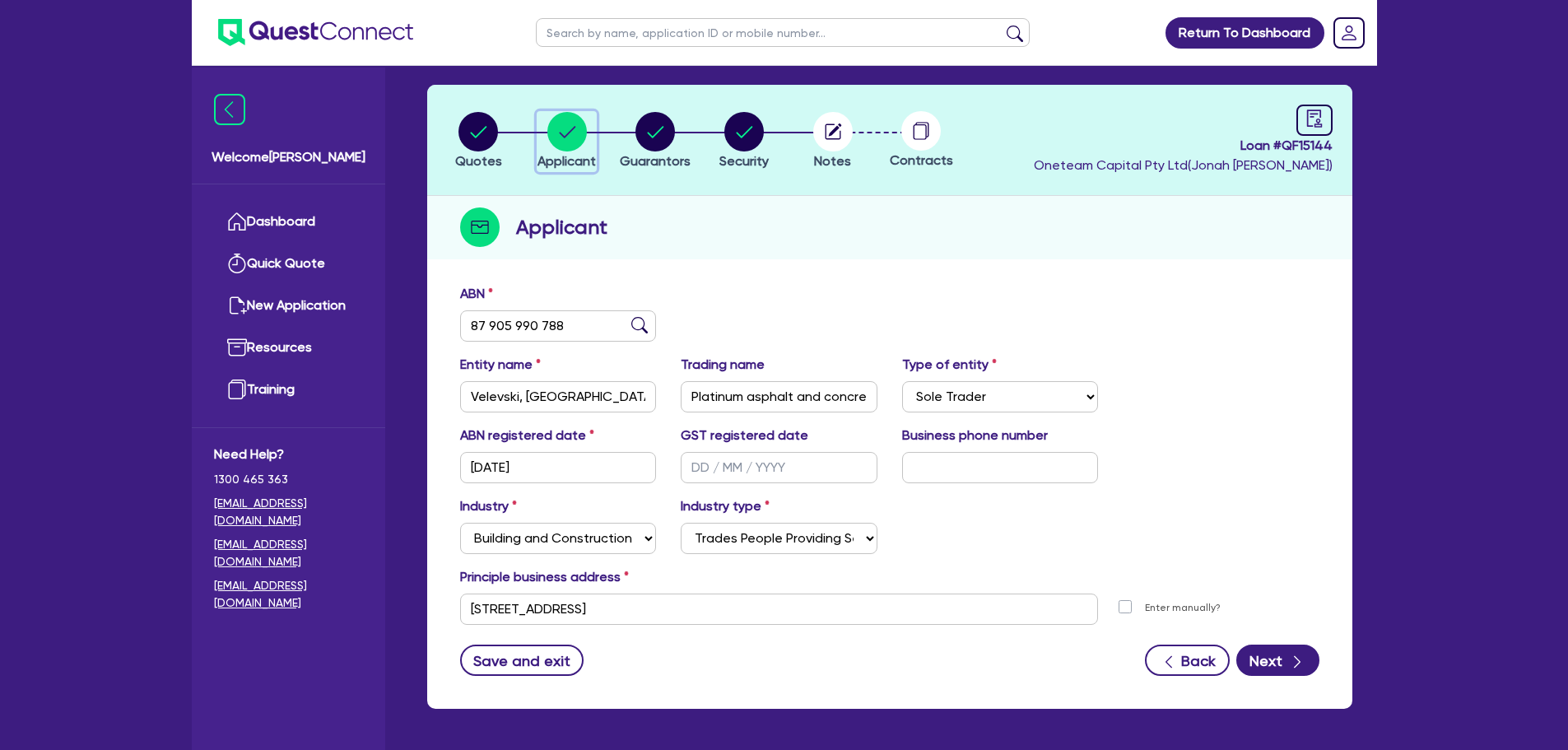
scroll to position [124, 0]
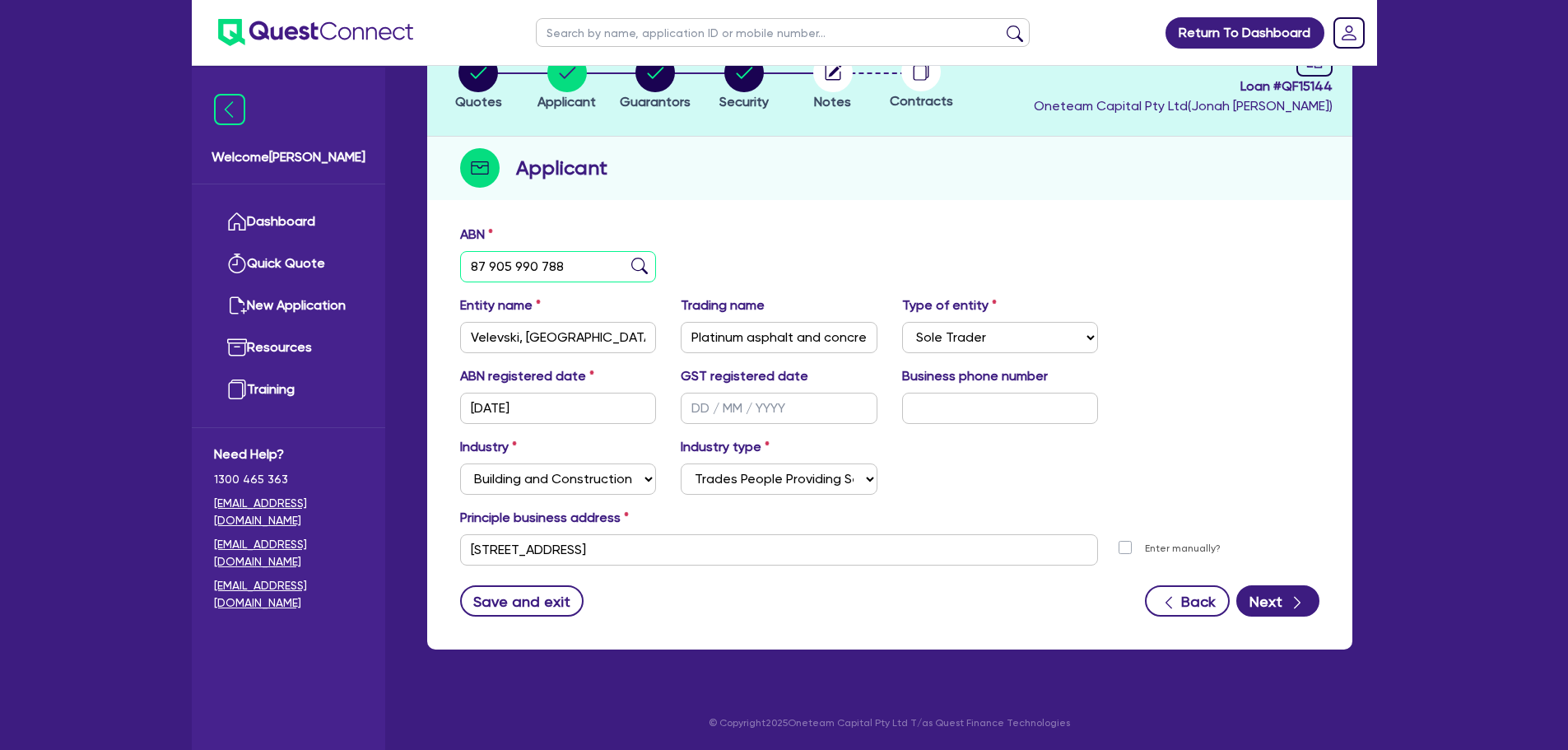
drag, startPoint x: 588, startPoint y: 267, endPoint x: 438, endPoint y: 285, distance: 151.1
click at [438, 285] on div "ABN 87 905 990 788 Entity name Velevski, Trent Trading name Platinum asphalt an…" at bounding box center [890, 433] width 926 height 433
click at [860, 214] on div "Quotes Applicant Guarantors Security Notes Contracts Loan # QF15144 Oneteam Cap…" at bounding box center [890, 337] width 926 height 624
click at [653, 84] on circle "button" at bounding box center [655, 73] width 39 height 39
select select "MR"
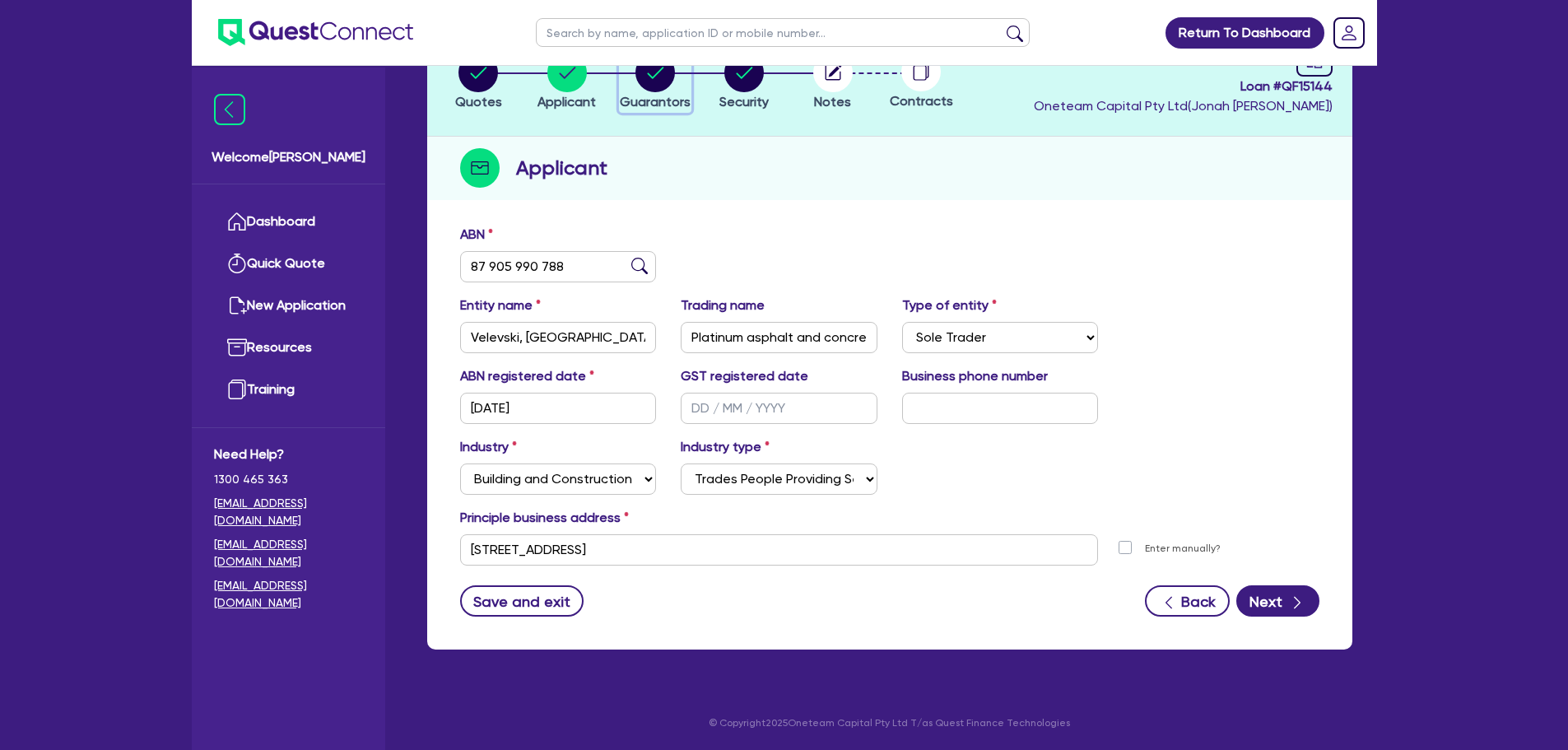
select select "VIC"
select select "MARRIED"
select select "VEHICLE"
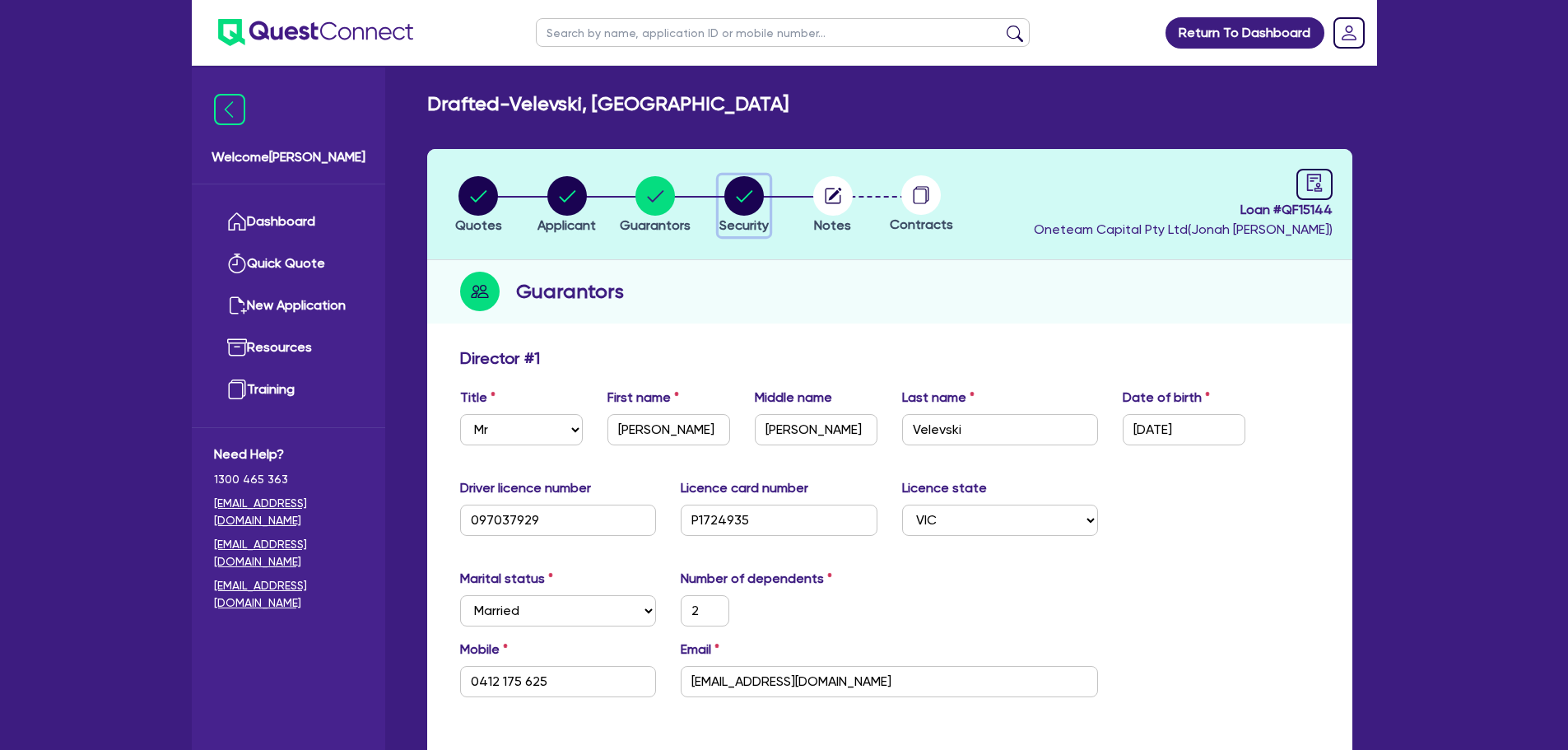
click at [744, 194] on circle "button" at bounding box center [744, 196] width 39 height 39
select select "PRIMARY_ASSETS"
select select "HEAVY_TRUCKS"
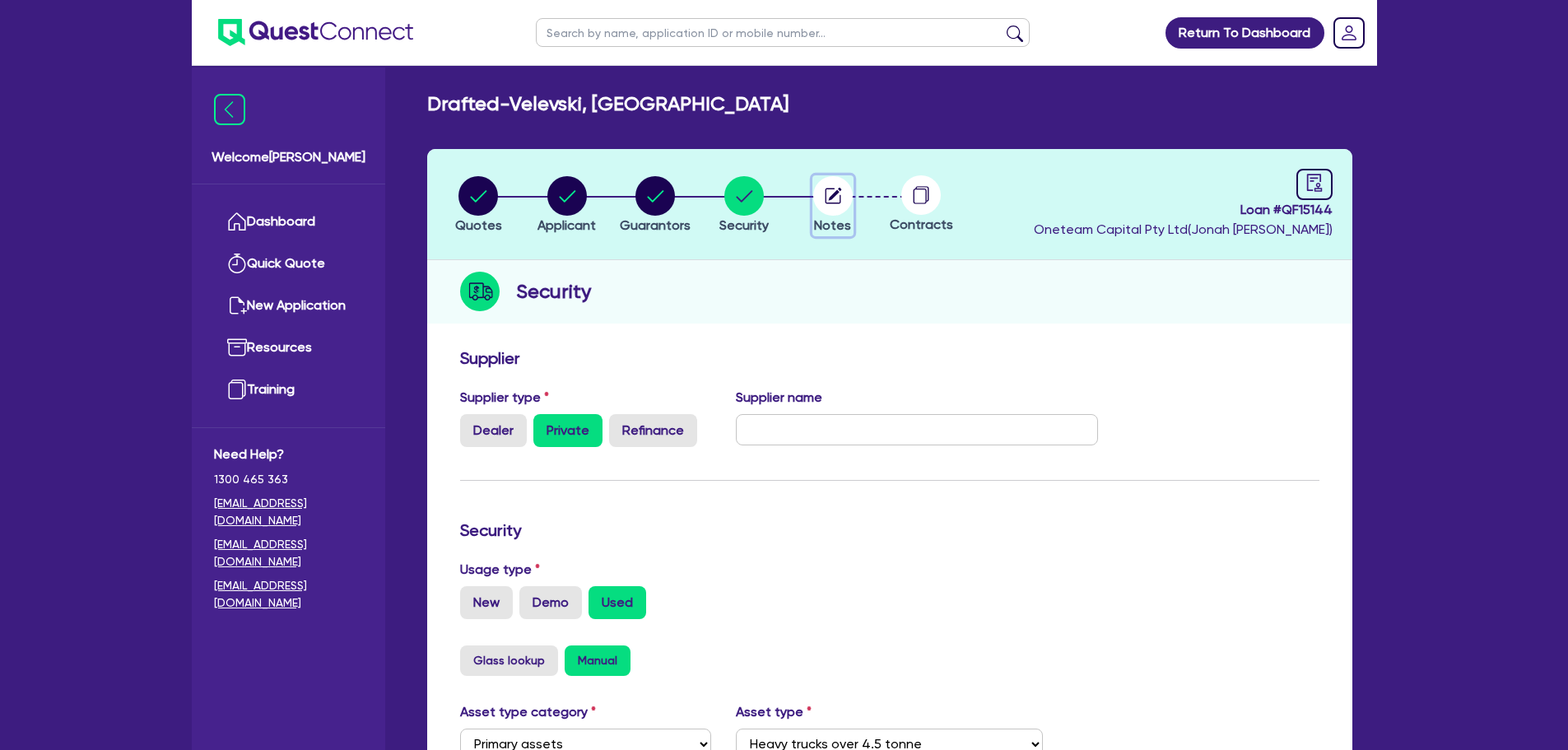
click at [823, 192] on circle "button" at bounding box center [833, 196] width 39 height 39
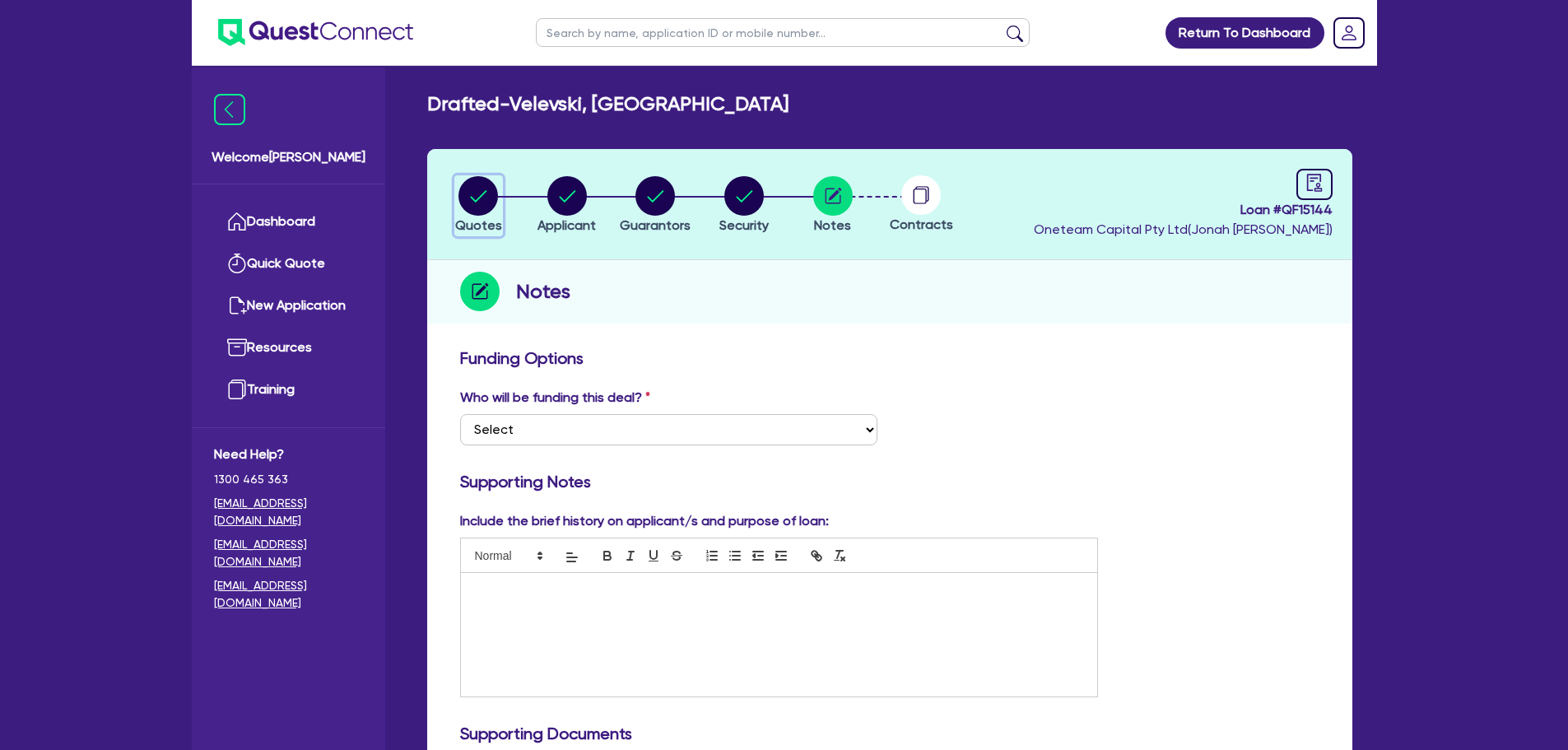
click at [483, 199] on circle "button" at bounding box center [479, 196] width 39 height 39
select select "PRIMARY_ASSETS"
select select "HEAVY_TRUCKS"
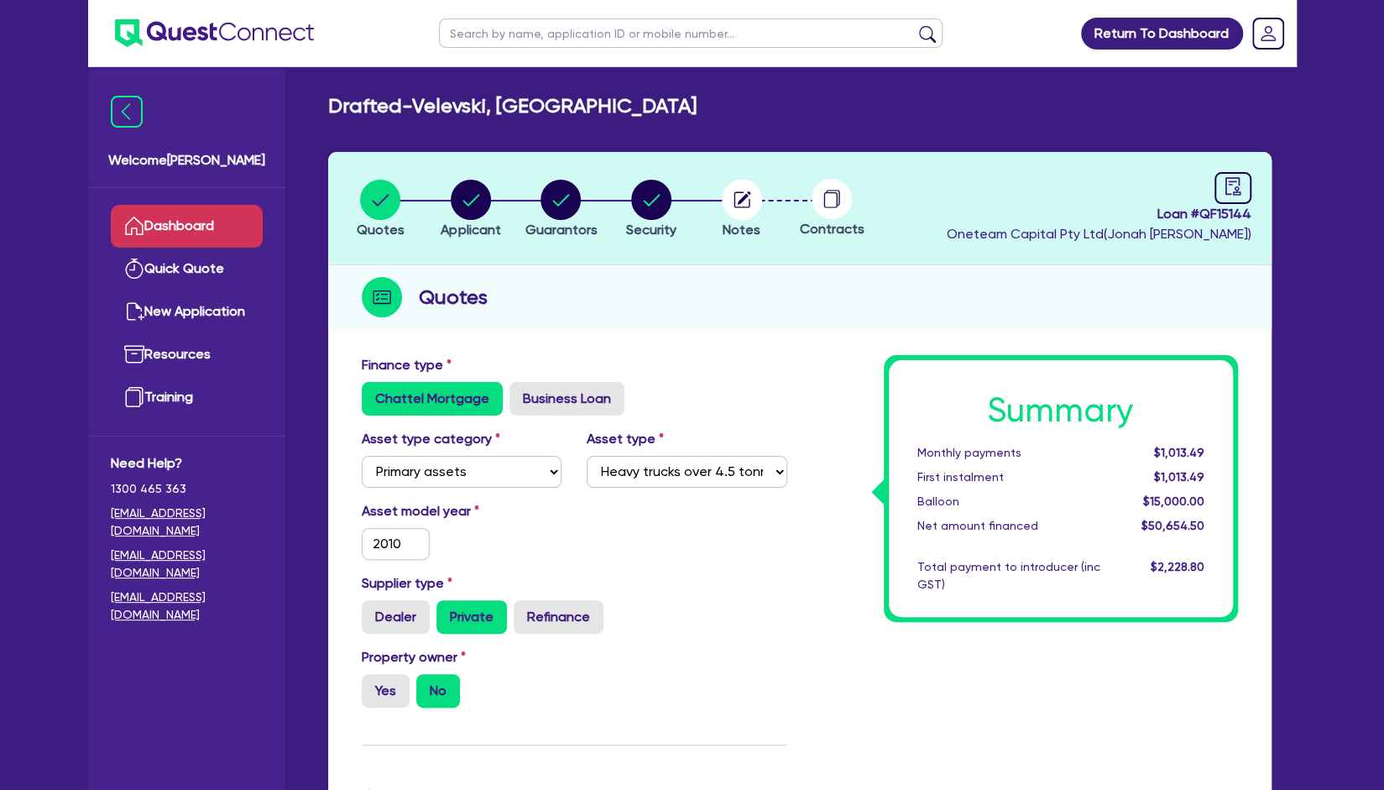
click at [185, 245] on link "Dashboard" at bounding box center [187, 226] width 152 height 43
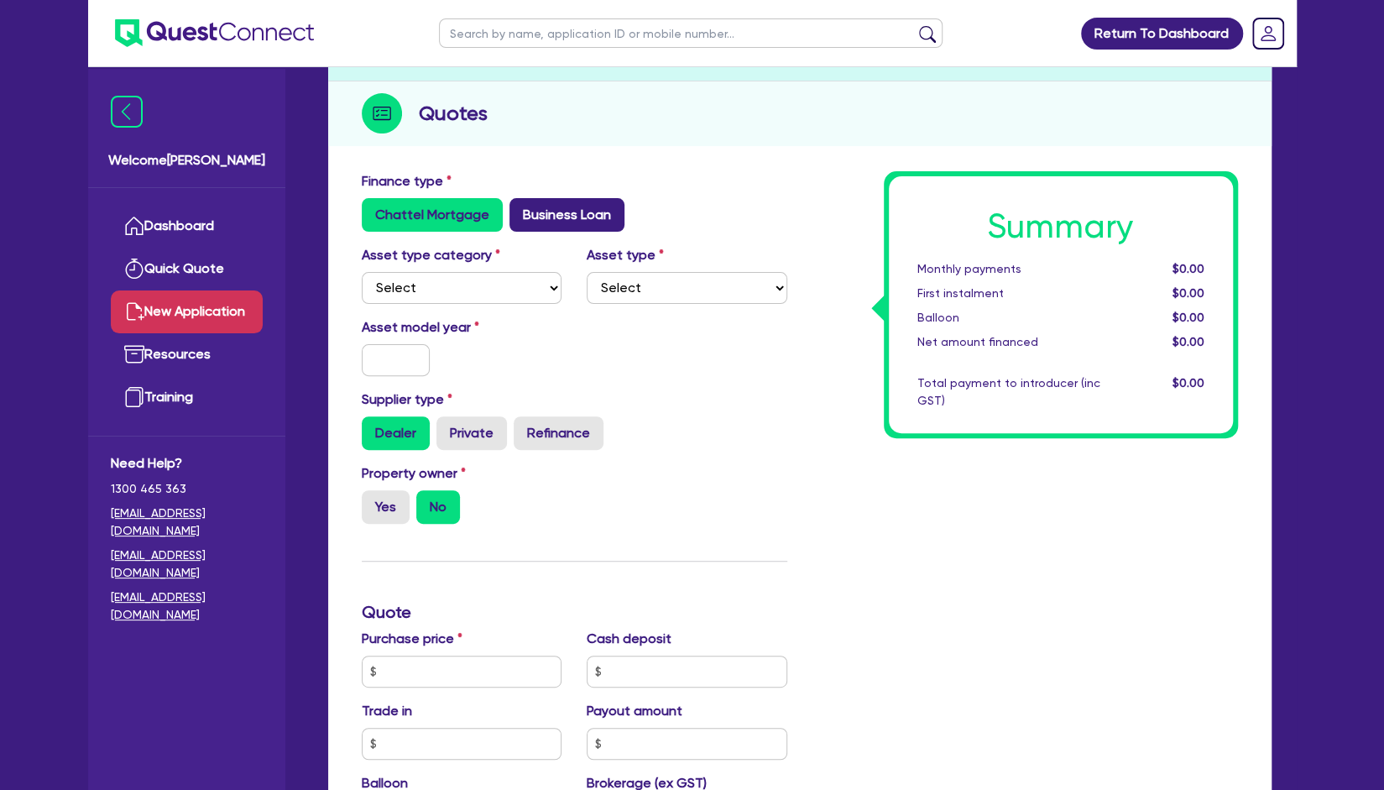
scroll to position [175, 0]
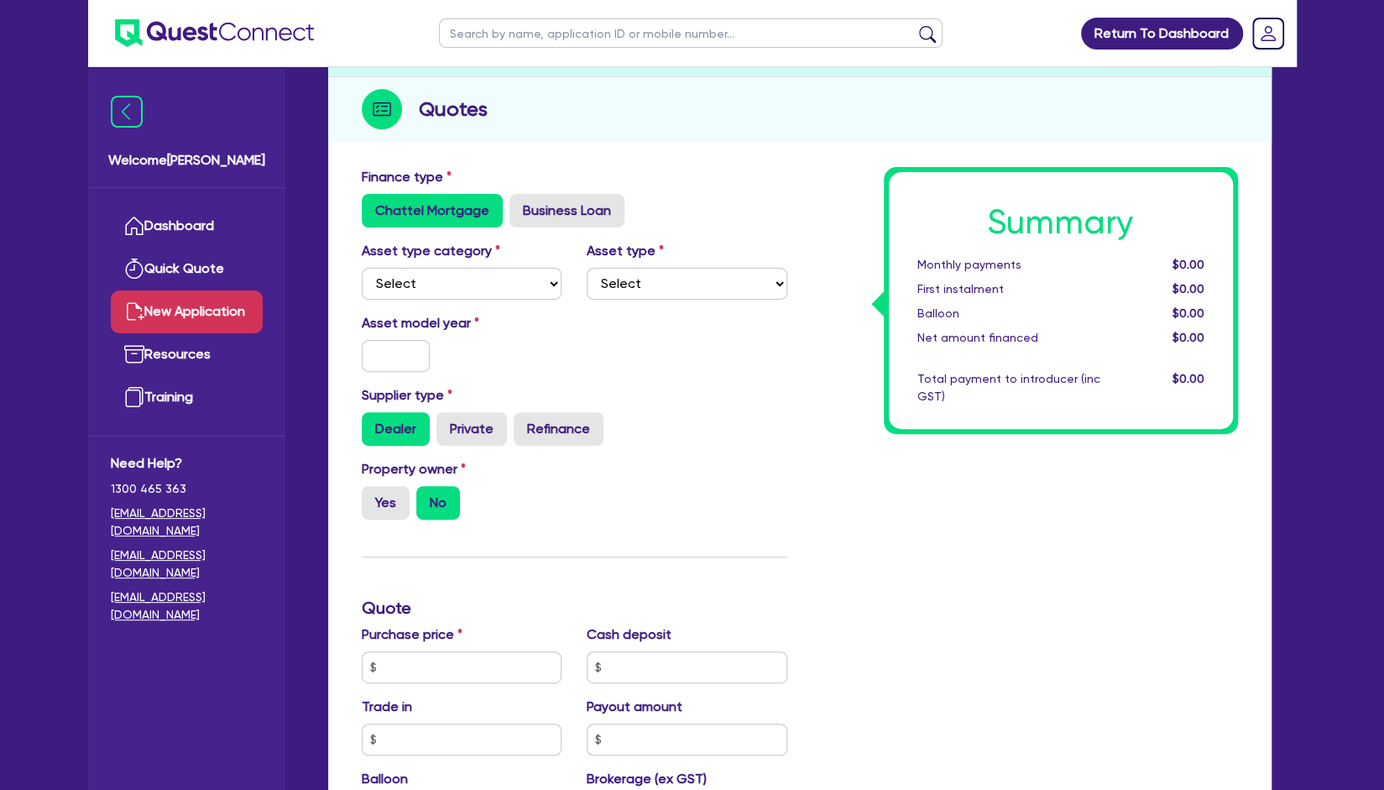
click at [562, 360] on div "Asset model year" at bounding box center [462, 342] width 226 height 59
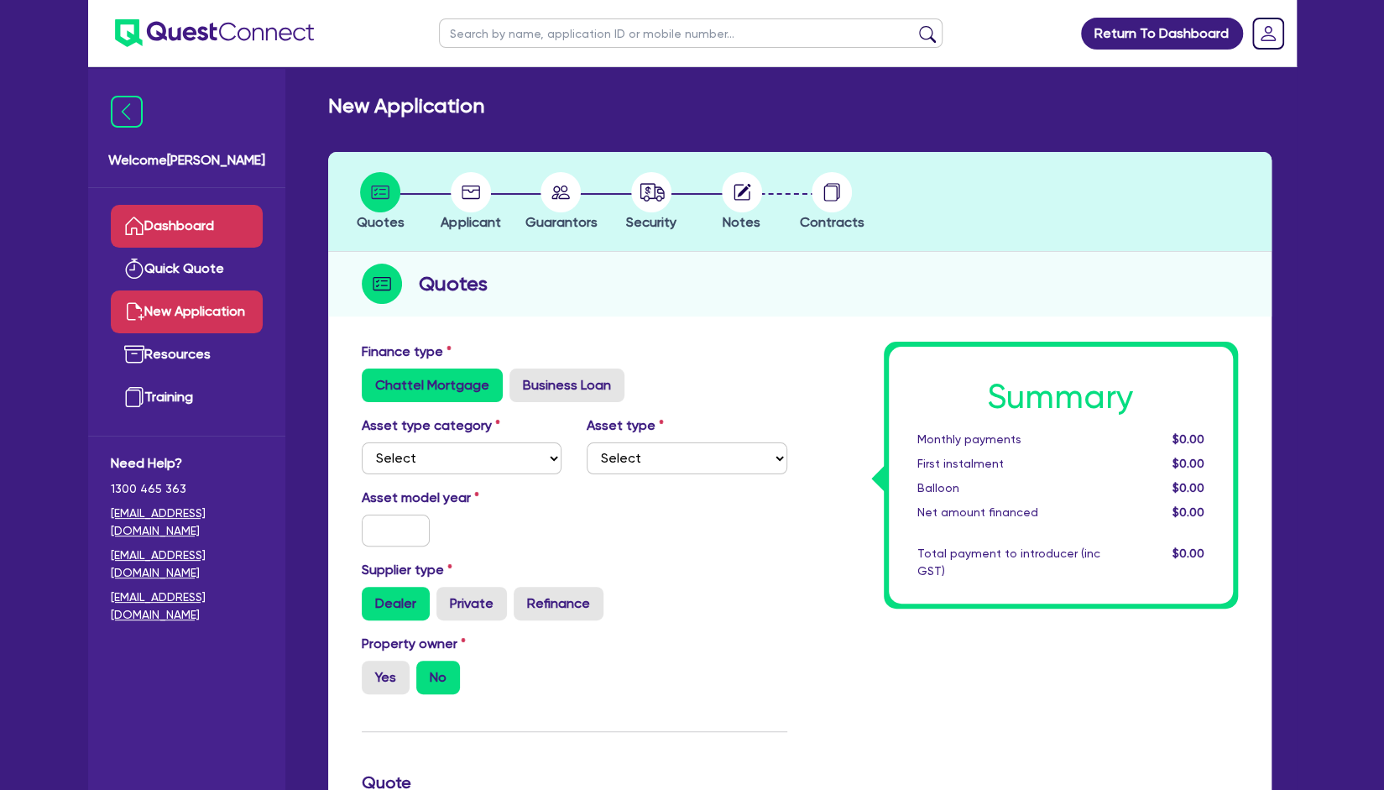
click at [196, 224] on link "Dashboard" at bounding box center [187, 226] width 152 height 43
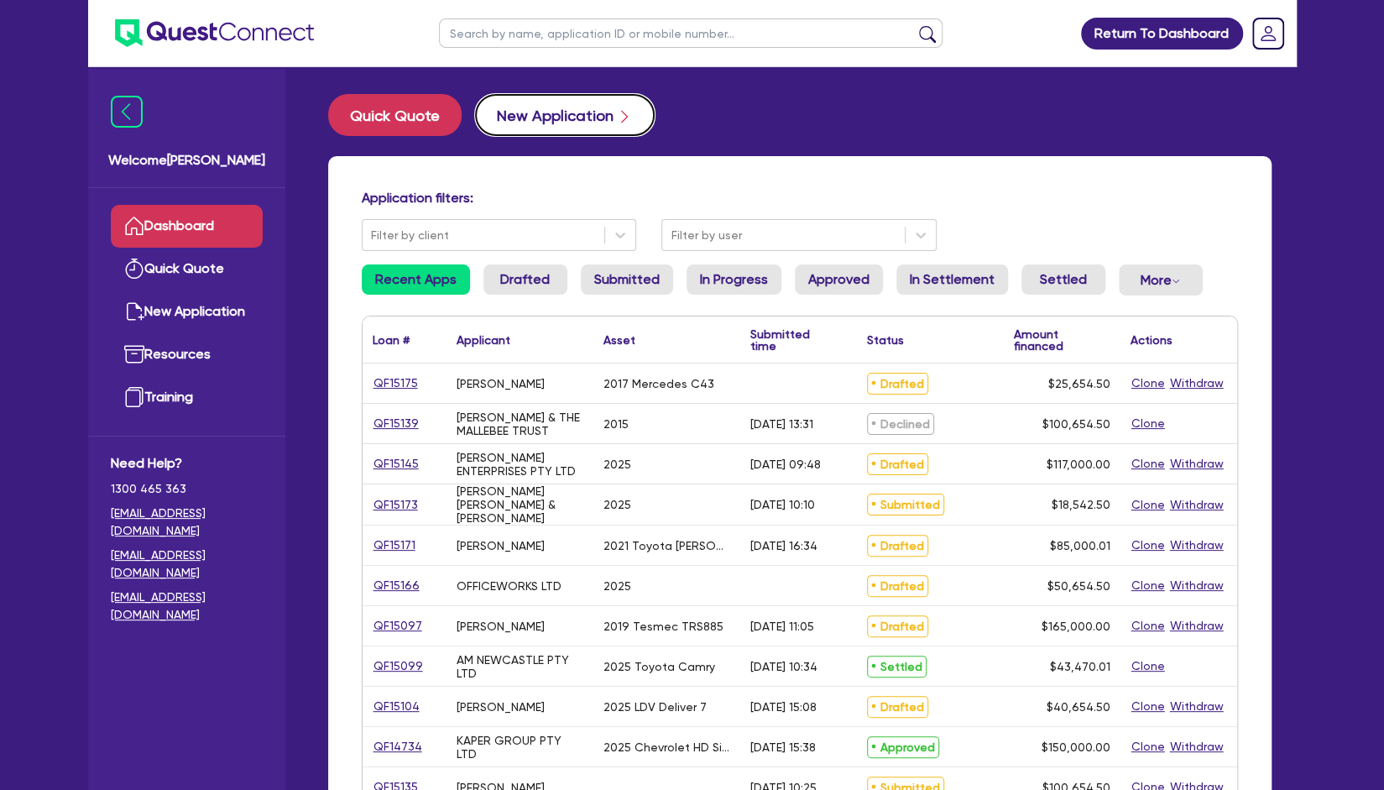
click at [592, 124] on button "New Application" at bounding box center [565, 115] width 180 height 42
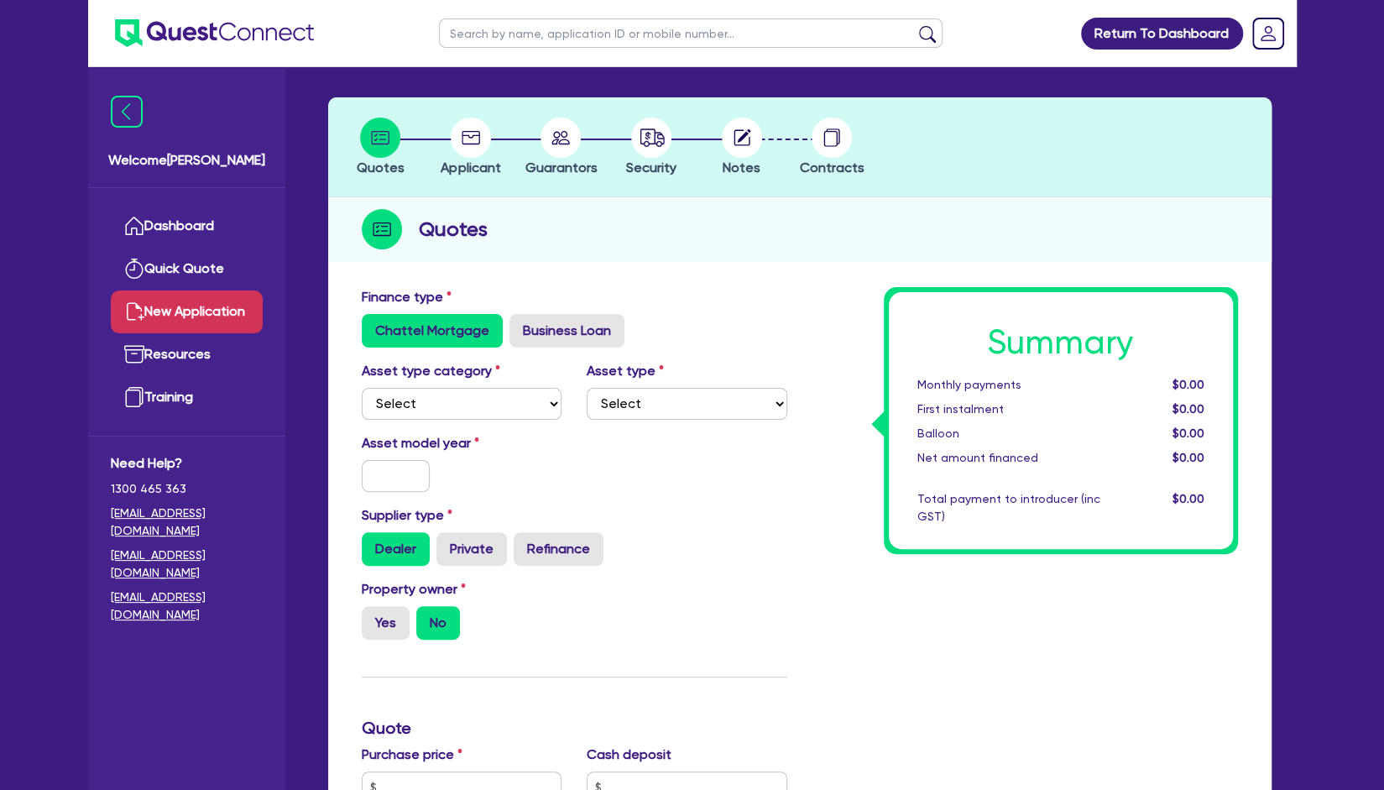
scroll to position [54, 0]
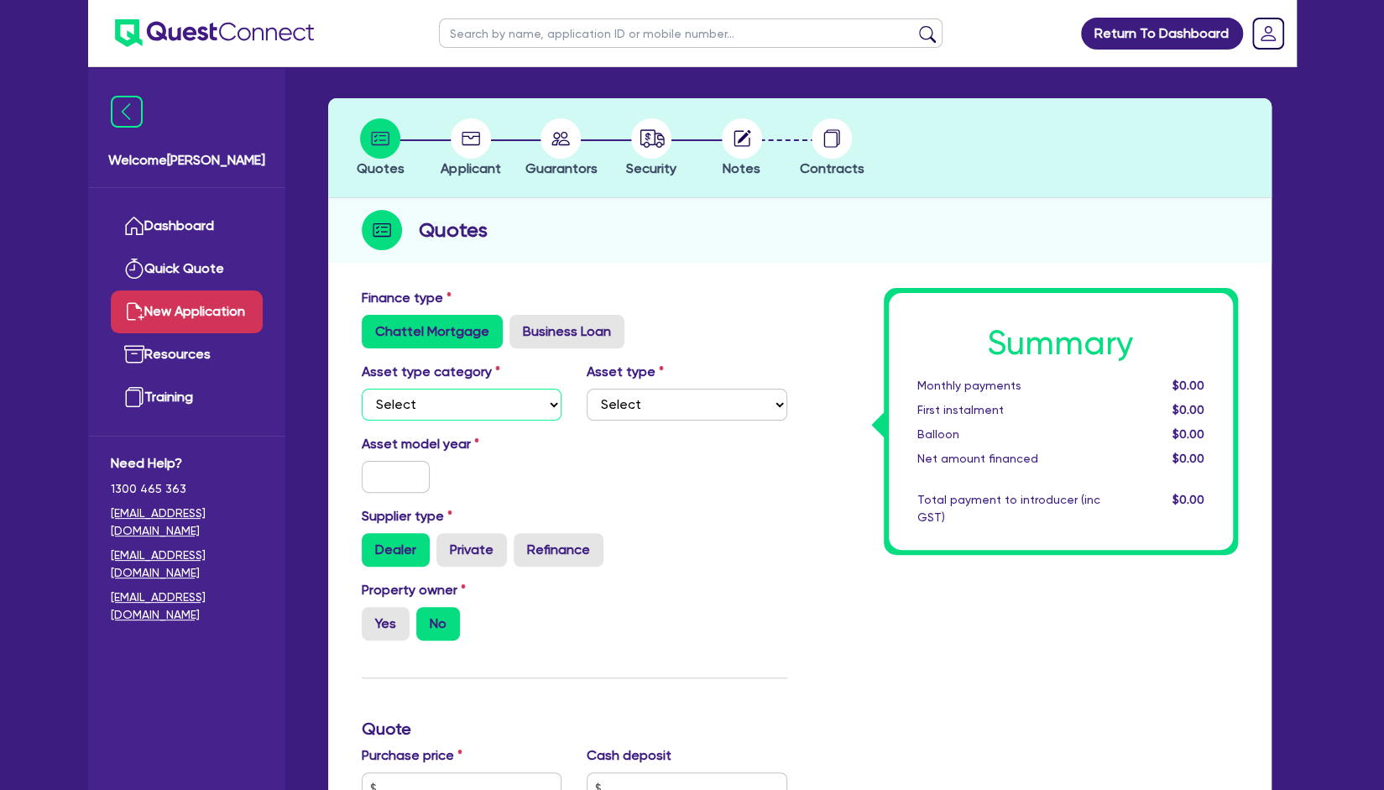
click at [491, 397] on select "Select Cars and light trucks Primary assets Secondary assets Tertiary assets" at bounding box center [462, 405] width 201 height 32
click at [362, 389] on select "Select Cars and light trucks Primary assets Secondary assets Tertiary assets" at bounding box center [462, 405] width 201 height 32
click at [652, 395] on select "Select Heavy trucks over 4.5 tonne Trailers Bus and coaches Yellow goods and ex…" at bounding box center [687, 405] width 201 height 32
click at [507, 404] on select "Select Cars and light trucks Primary assets Secondary assets Tertiary assets" at bounding box center [462, 405] width 201 height 32
click at [362, 389] on select "Select Cars and light trucks Primary assets Secondary assets Tertiary assets" at bounding box center [462, 405] width 201 height 32
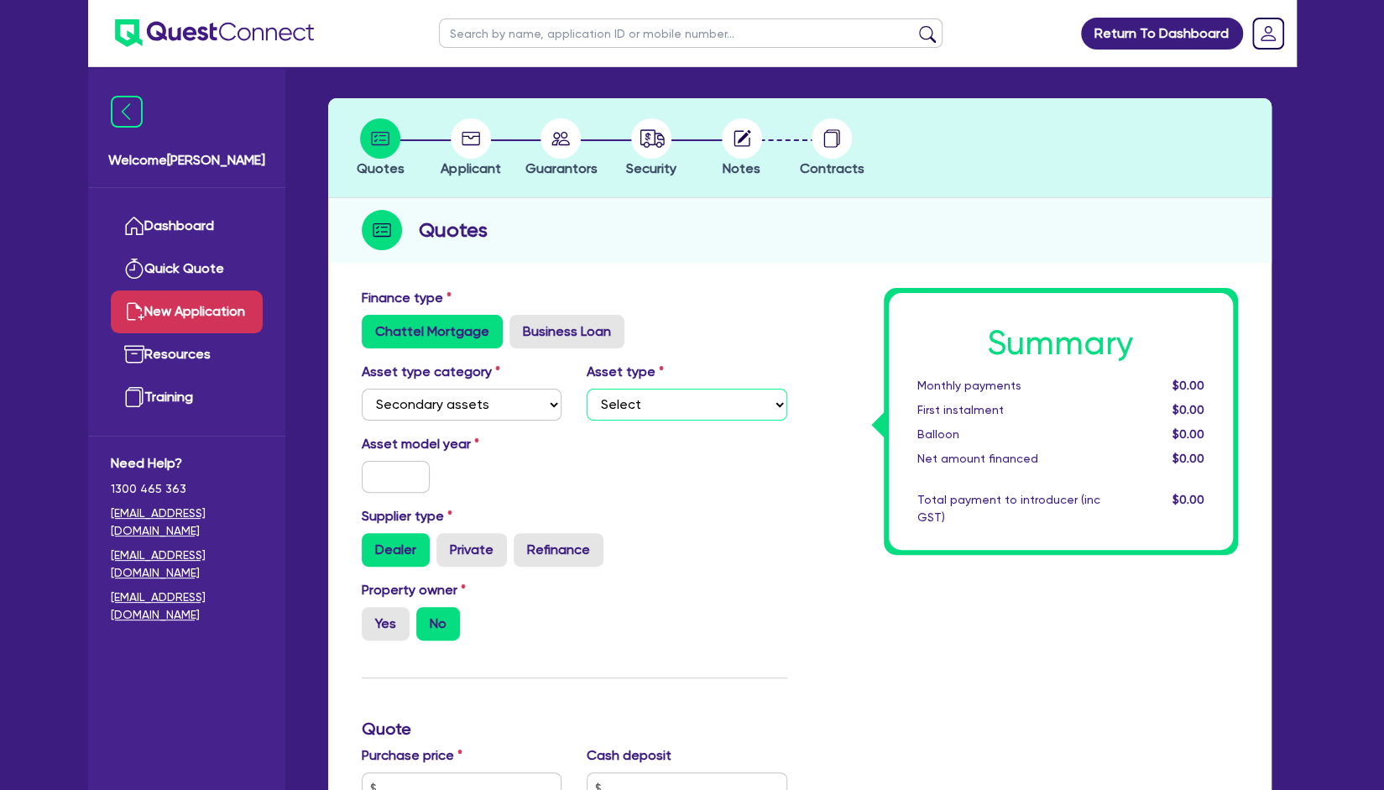
click at [655, 419] on select "Select Generators and compressors Engineering and toolmaking Woodworking and me…" at bounding box center [687, 405] width 201 height 32
click at [510, 398] on select "Select Cars and light trucks Primary assets Secondary assets Tertiary assets" at bounding box center [462, 405] width 201 height 32
select select "CARS_AND_LIGHT_TRUCKS"
click at [362, 389] on select "Select Cars and light trucks Primary assets Secondary assets Tertiary assets" at bounding box center [462, 405] width 201 height 32
click at [640, 421] on div "Asset type category Select Cars and light trucks Primary assets Secondary asset…" at bounding box center [574, 398] width 451 height 72
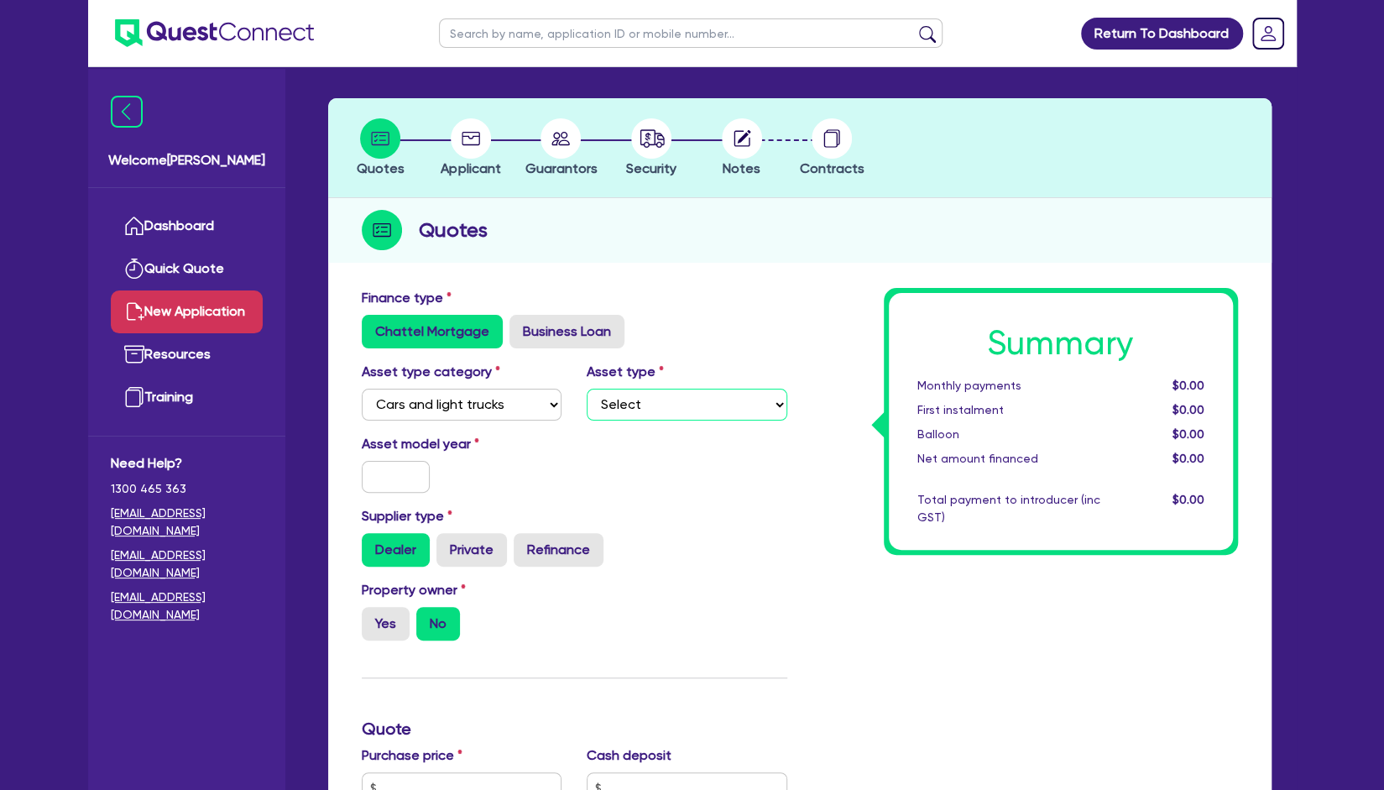
click at [645, 400] on select "Select Passenger vehicles Vans and utes Light trucks up to 4.5 tonne" at bounding box center [687, 405] width 201 height 32
select select "PASSENGER_VEHICLES"
click at [587, 389] on select "Select Passenger vehicles Vans and utes Light trucks up to 4.5 tonne" at bounding box center [687, 405] width 201 height 32
click at [381, 484] on input "text" at bounding box center [396, 477] width 69 height 32
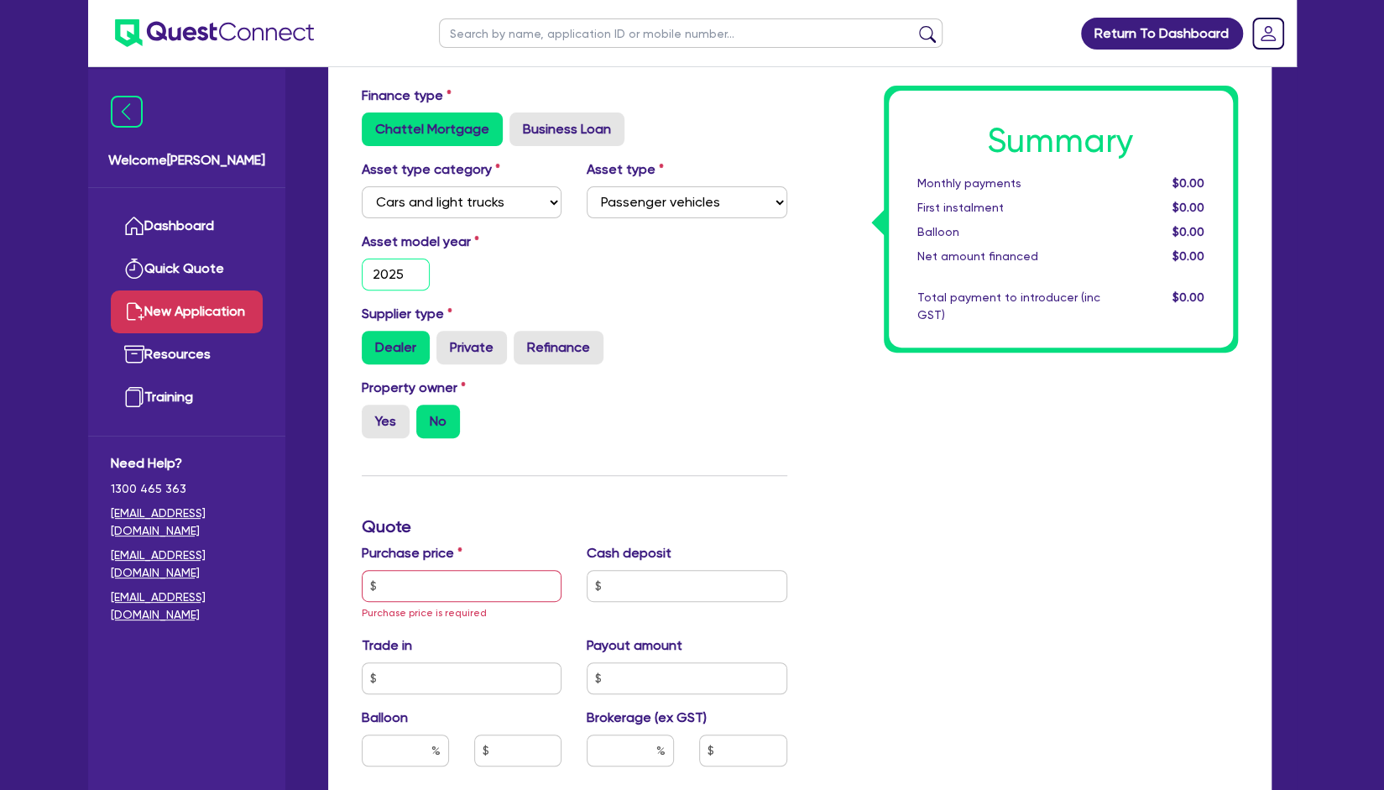
scroll to position [255, 0]
type input "2025"
click at [397, 432] on label "Yes" at bounding box center [386, 422] width 48 height 34
click at [373, 416] on input "Yes" at bounding box center [367, 410] width 11 height 11
radio input "true"
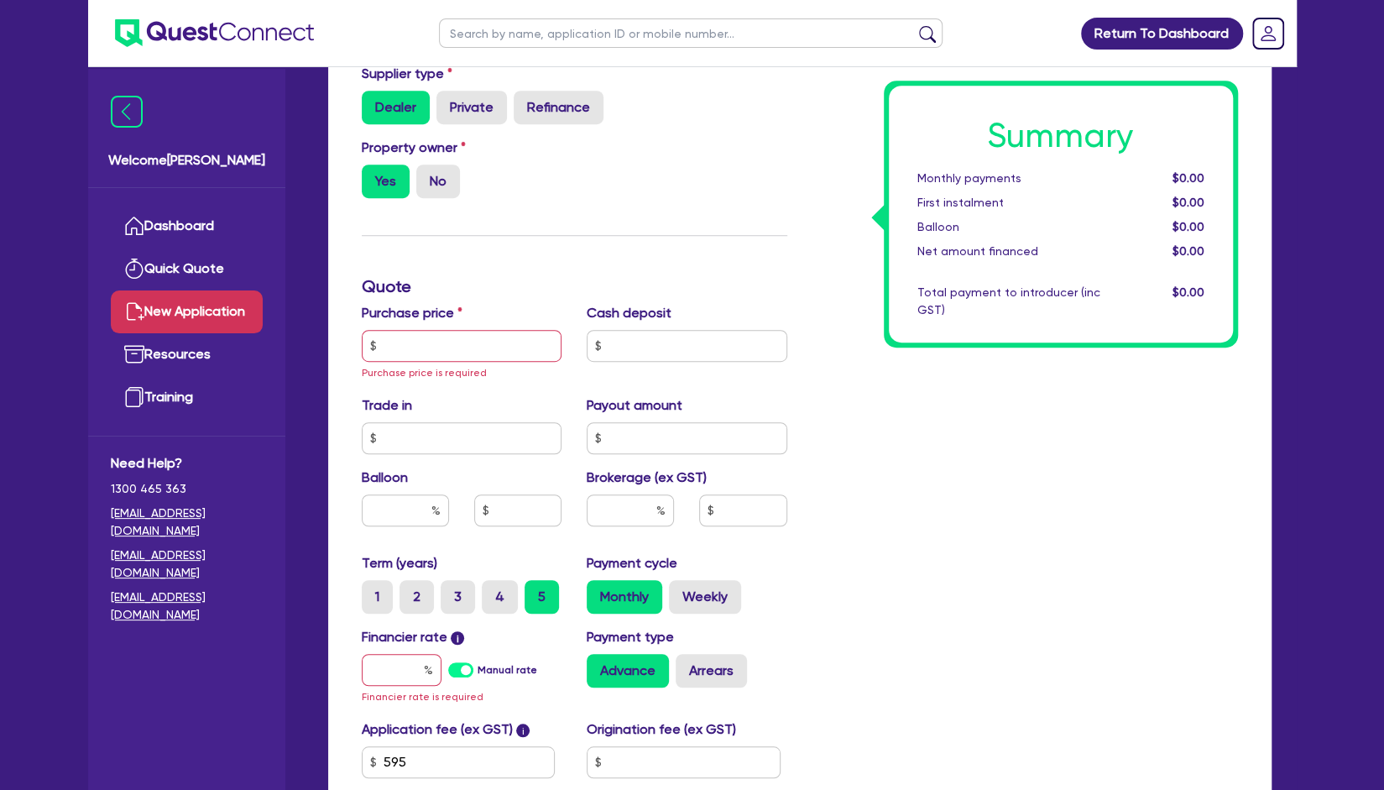
scroll to position [495, 0]
click at [472, 360] on input "text" at bounding box center [462, 347] width 201 height 32
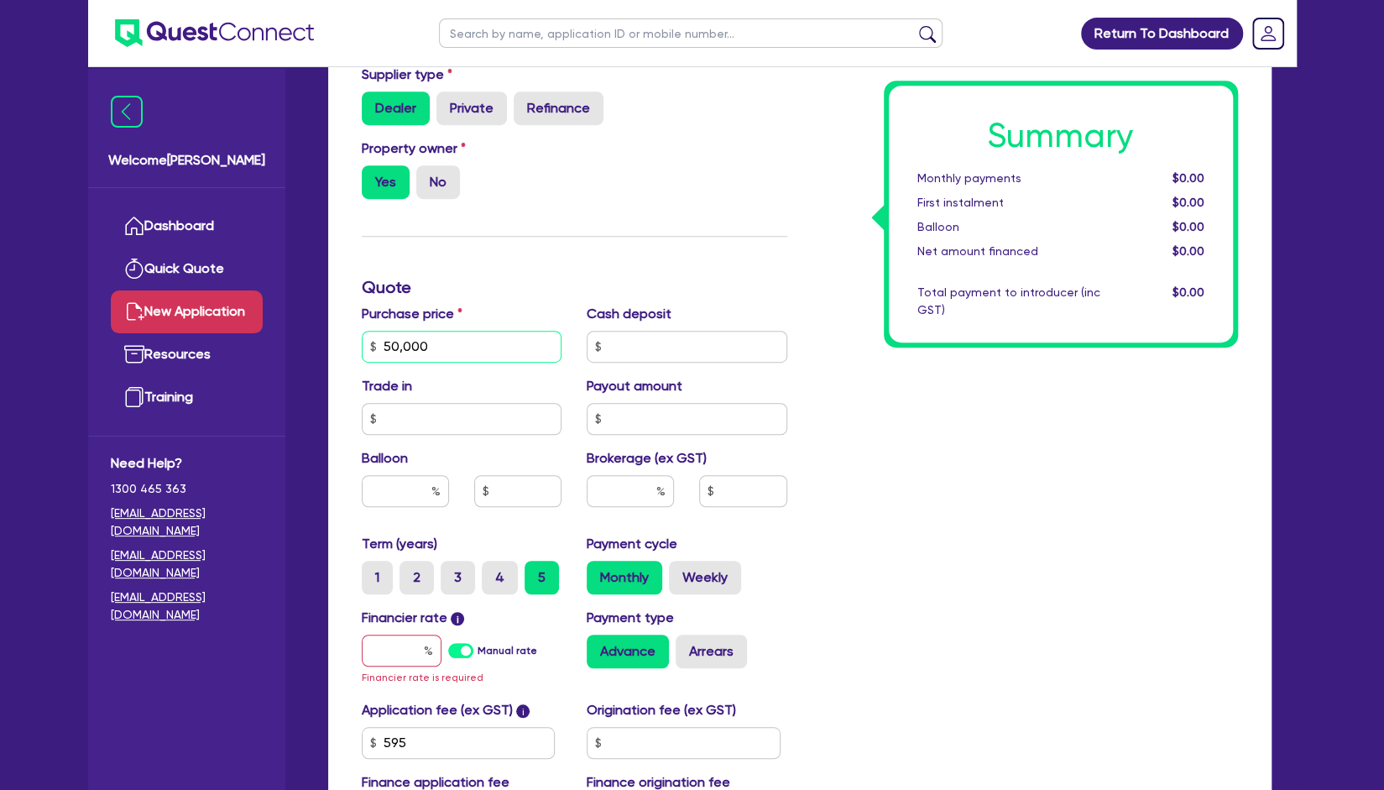
type input "50,000"
click at [646, 345] on input "text" at bounding box center [687, 347] width 201 height 32
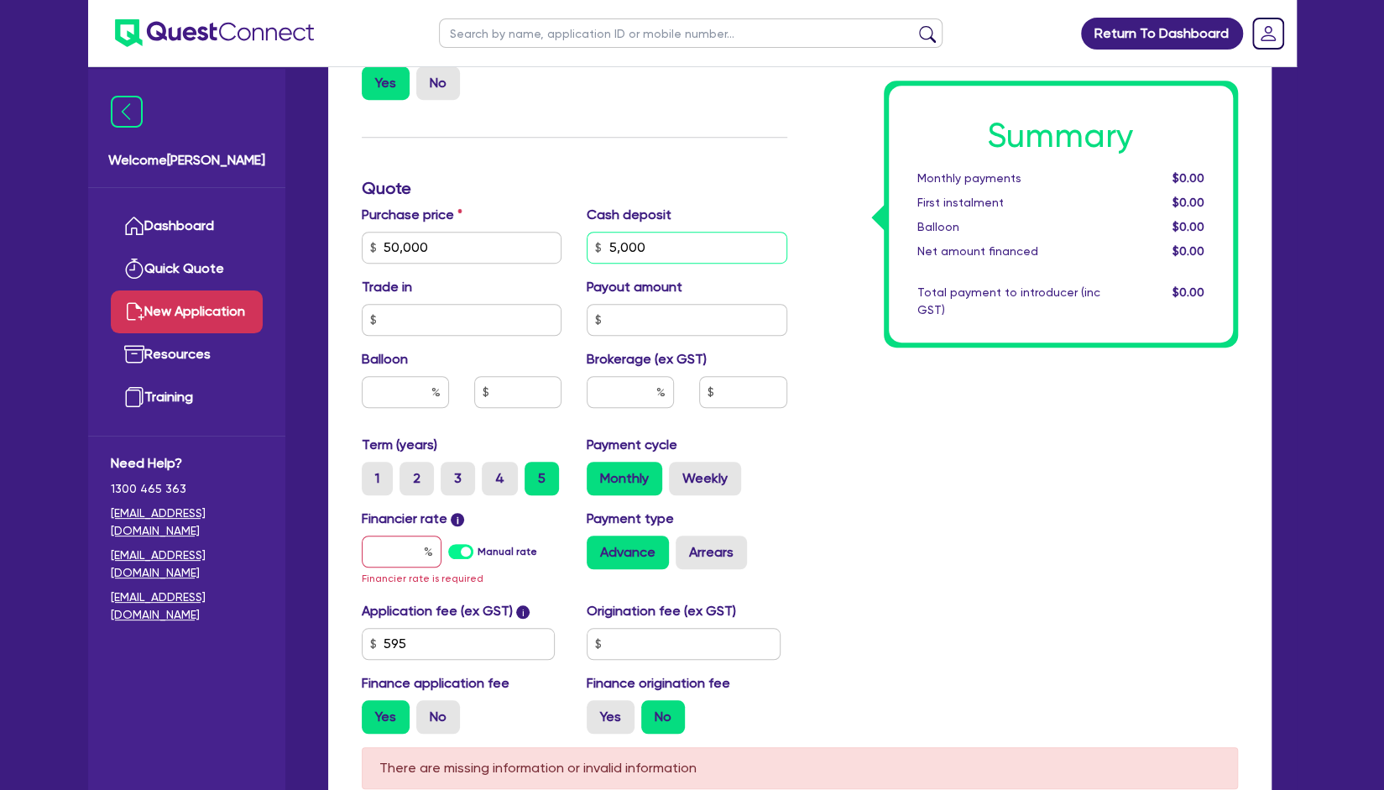
type input "5,000"
click at [628, 389] on input "text" at bounding box center [630, 392] width 87 height 32
type input "3"
click at [956, 520] on div "Summary Monthly payments $0.00 First instalment $0.00 Balloon $0.00 Net amount …" at bounding box center [1025, 247] width 451 height 1000
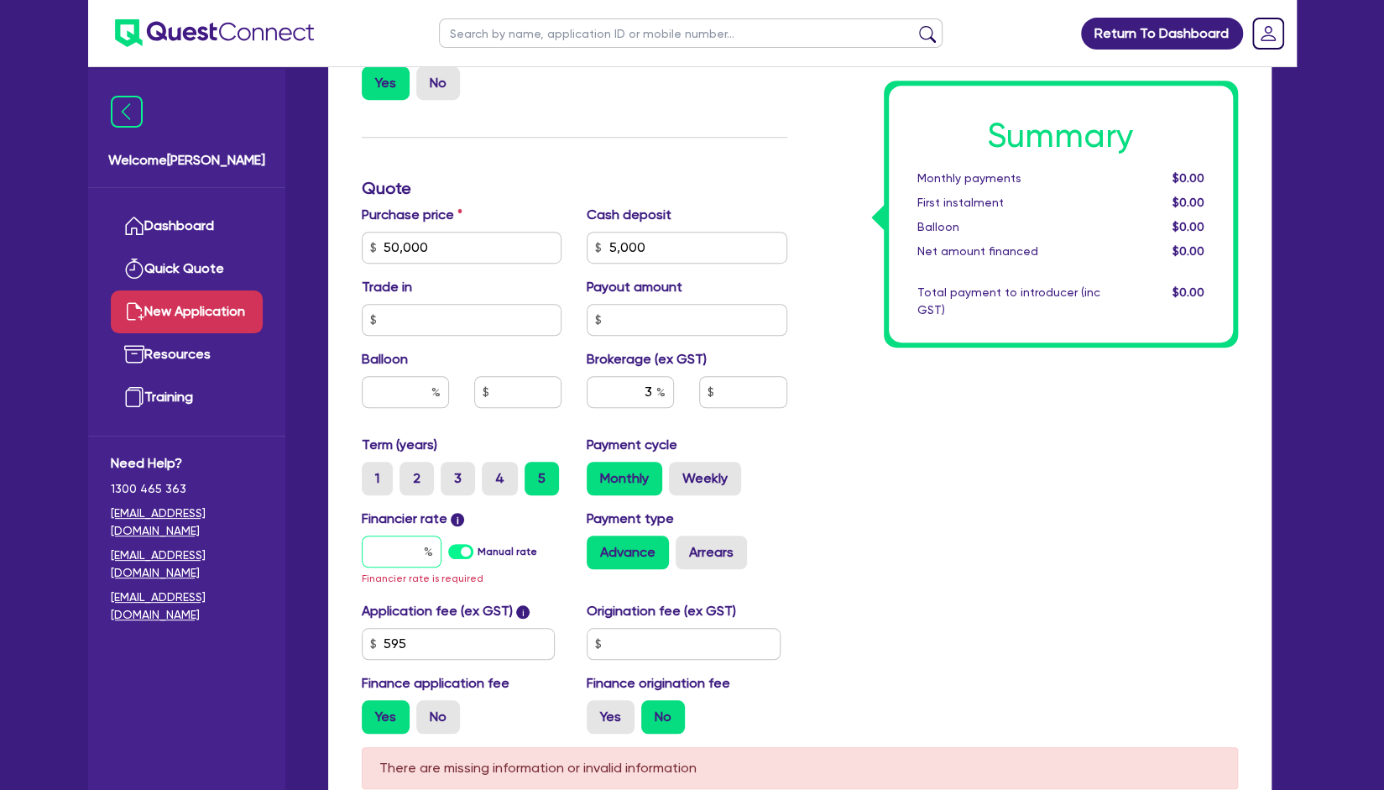
click at [382, 552] on input "text" at bounding box center [402, 552] width 80 height 32
type input "7"
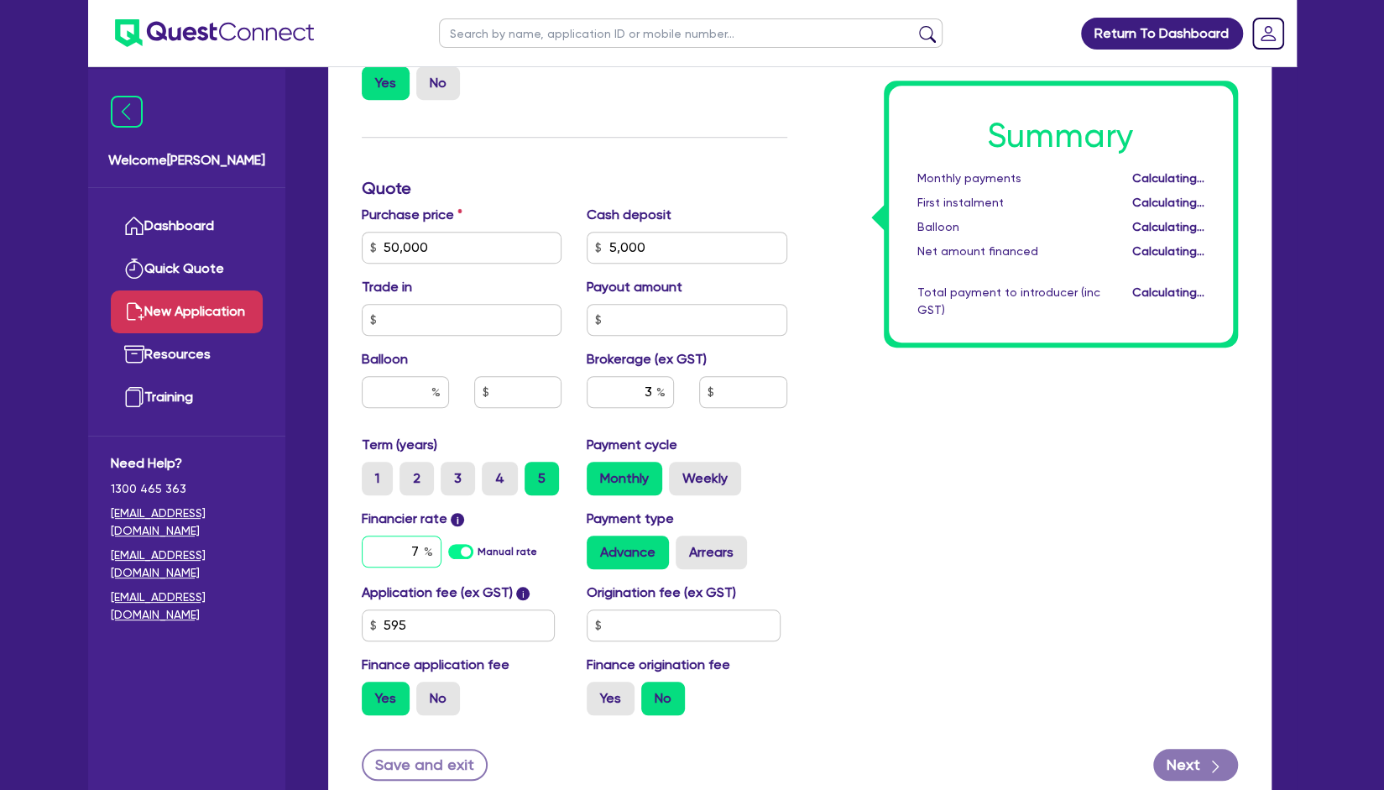
type input "1,369.64"
type input "7"
click at [973, 547] on div "Summary Monthly payments $928.44 First instalment $928.44 Balloon $0.00 Net amo…" at bounding box center [1025, 237] width 451 height 981
type input "1,369.64"
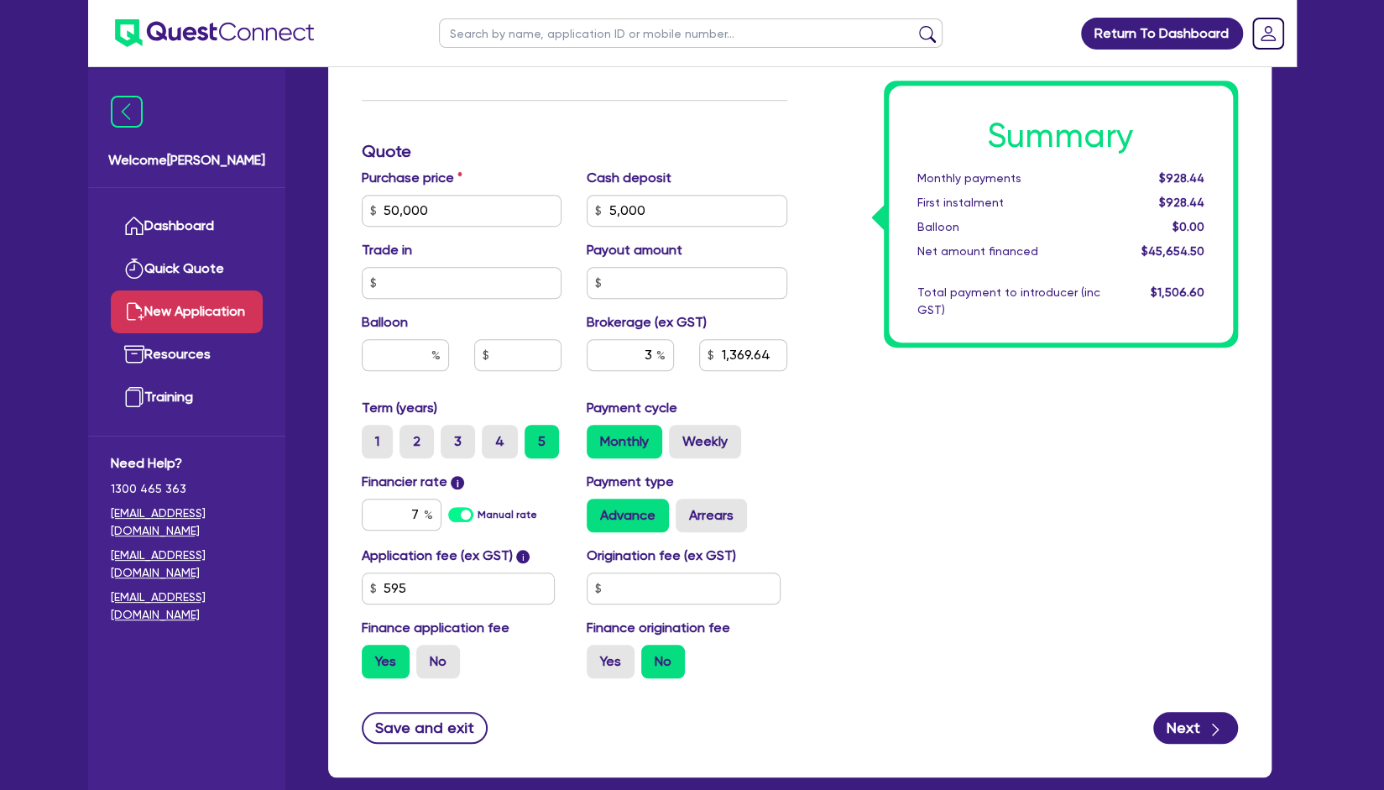
scroll to position [635, 0]
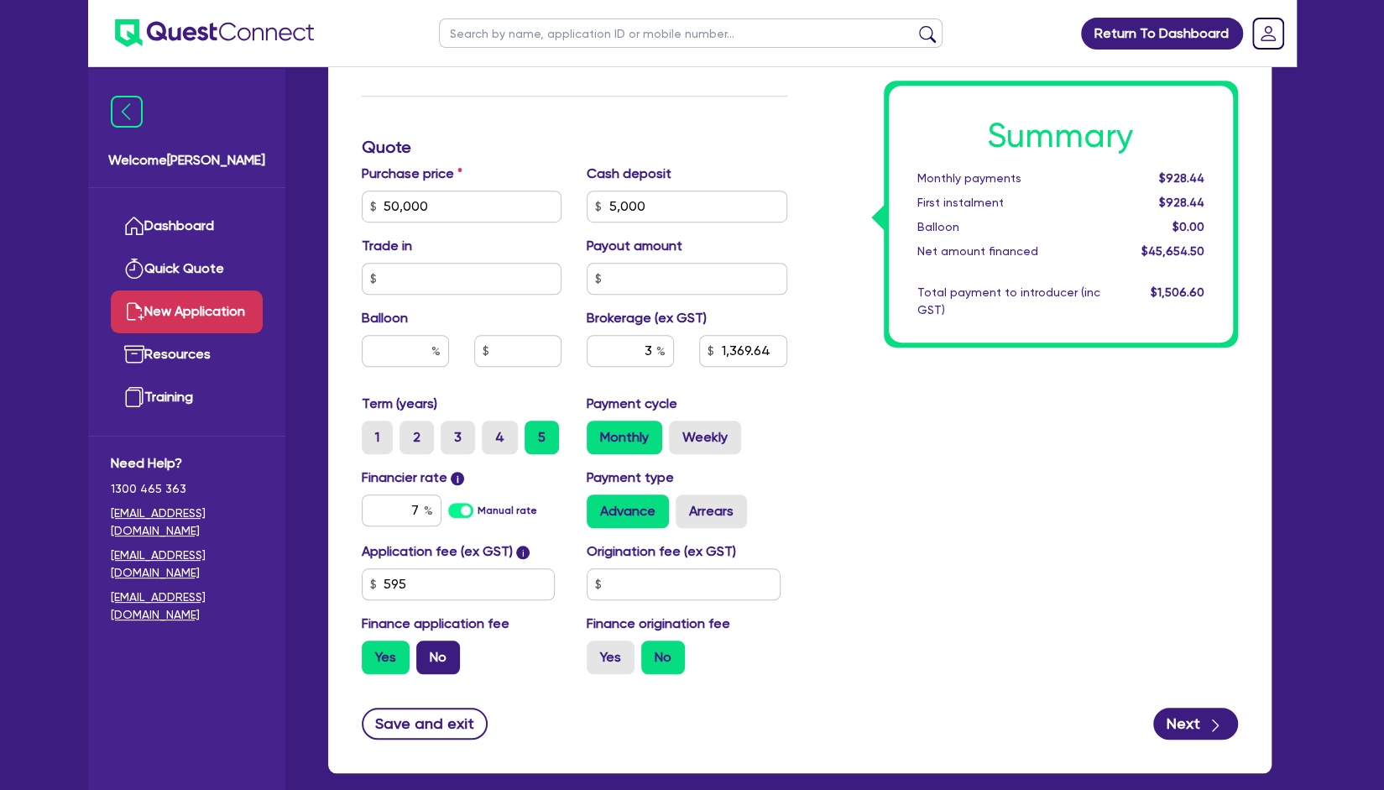
click at [443, 650] on label "No" at bounding box center [438, 657] width 44 height 34
click at [427, 650] on input "No" at bounding box center [421, 645] width 11 height 11
radio input "true"
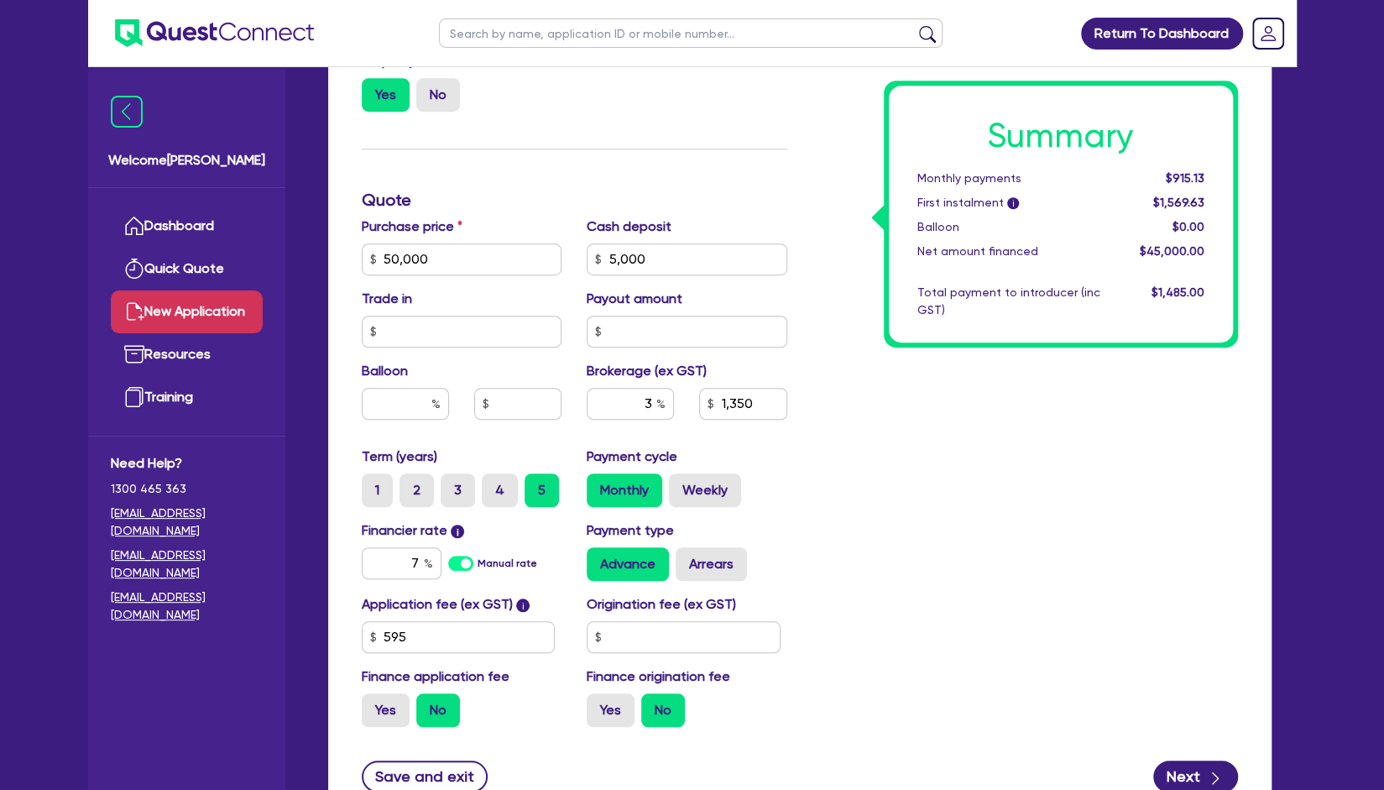
scroll to position [583, 0]
drag, startPoint x: 1162, startPoint y: 174, endPoint x: 1208, endPoint y: 204, distance: 55.2
click at [1208, 204] on div "Summary Monthly payments $915.13 First instalment i $1,569.63 Balloon $0.00 Net…" at bounding box center [1061, 214] width 344 height 257
click at [1212, 256] on div "$45,000.00" at bounding box center [1165, 252] width 104 height 18
click at [1088, 413] on div "Summary Monthly payments $915.13 First instalment i $1,569.63 Balloon $0.00 Net…" at bounding box center [1025, 248] width 451 height 981
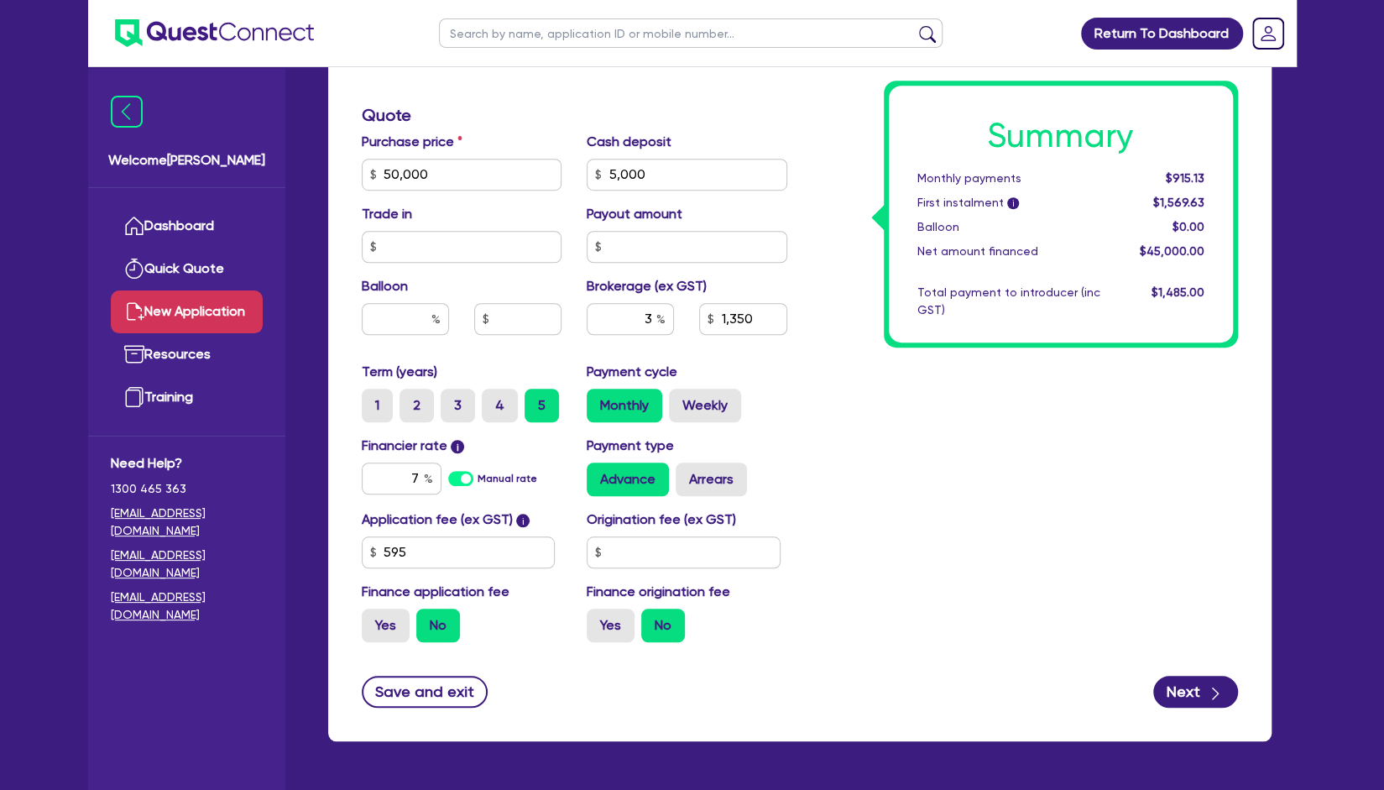
scroll to position [672, 0]
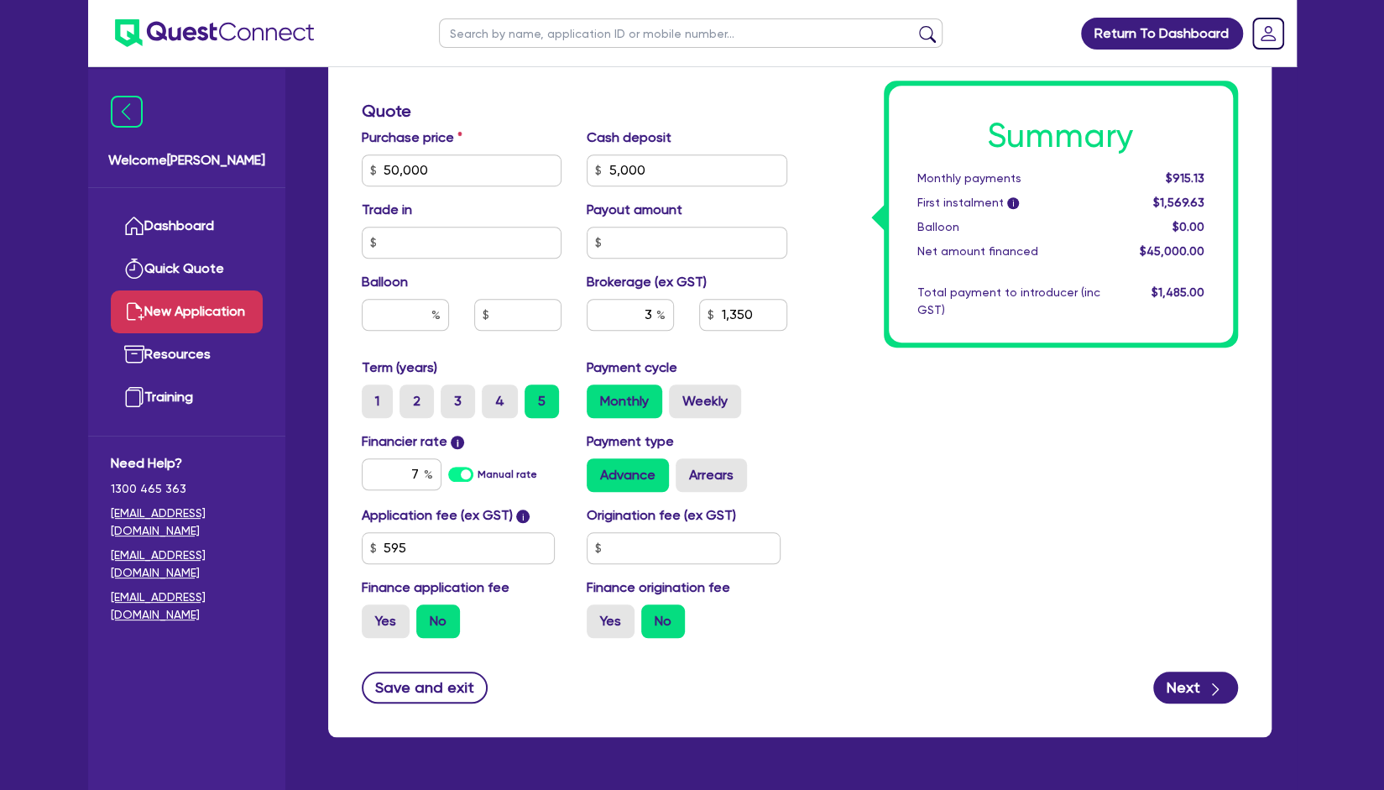
click at [1165, 708] on div "Finance type Chattel Mortgage Business Loan Asset type category Select Cars and…" at bounding box center [800, 199] width 944 height 1075
click at [1217, 675] on button "Next" at bounding box center [1195, 688] width 85 height 32
type input "1,350"
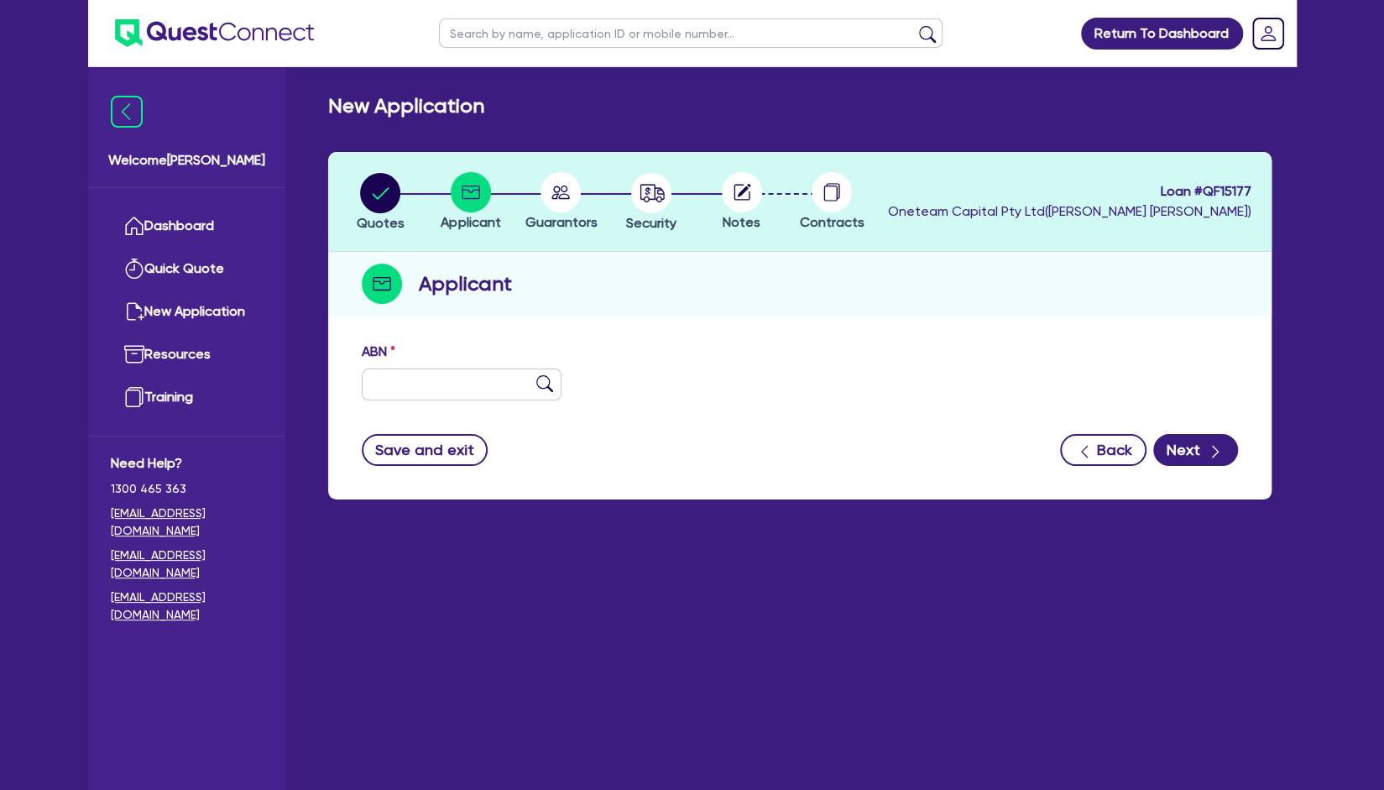
scroll to position [1, 0]
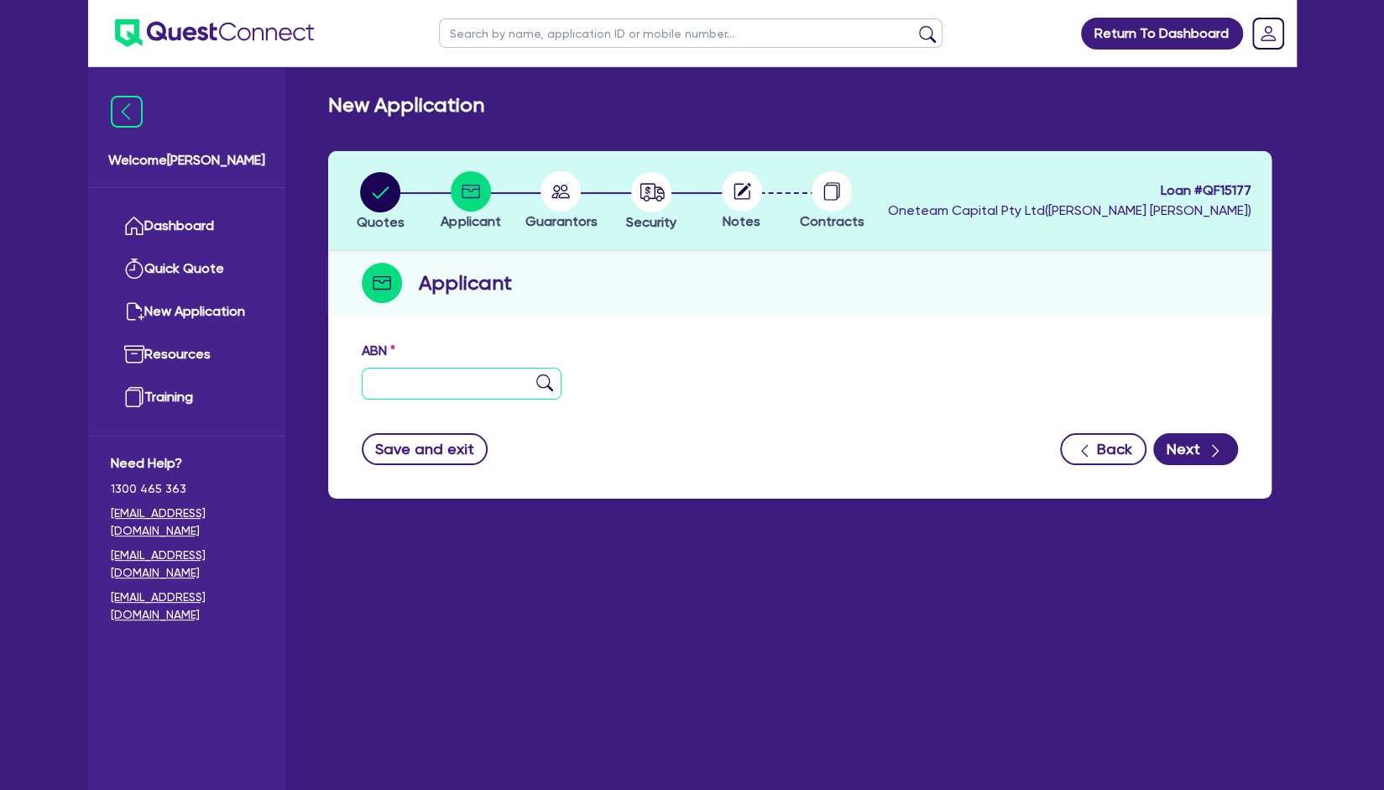
click at [470, 370] on input "text" at bounding box center [462, 384] width 201 height 32
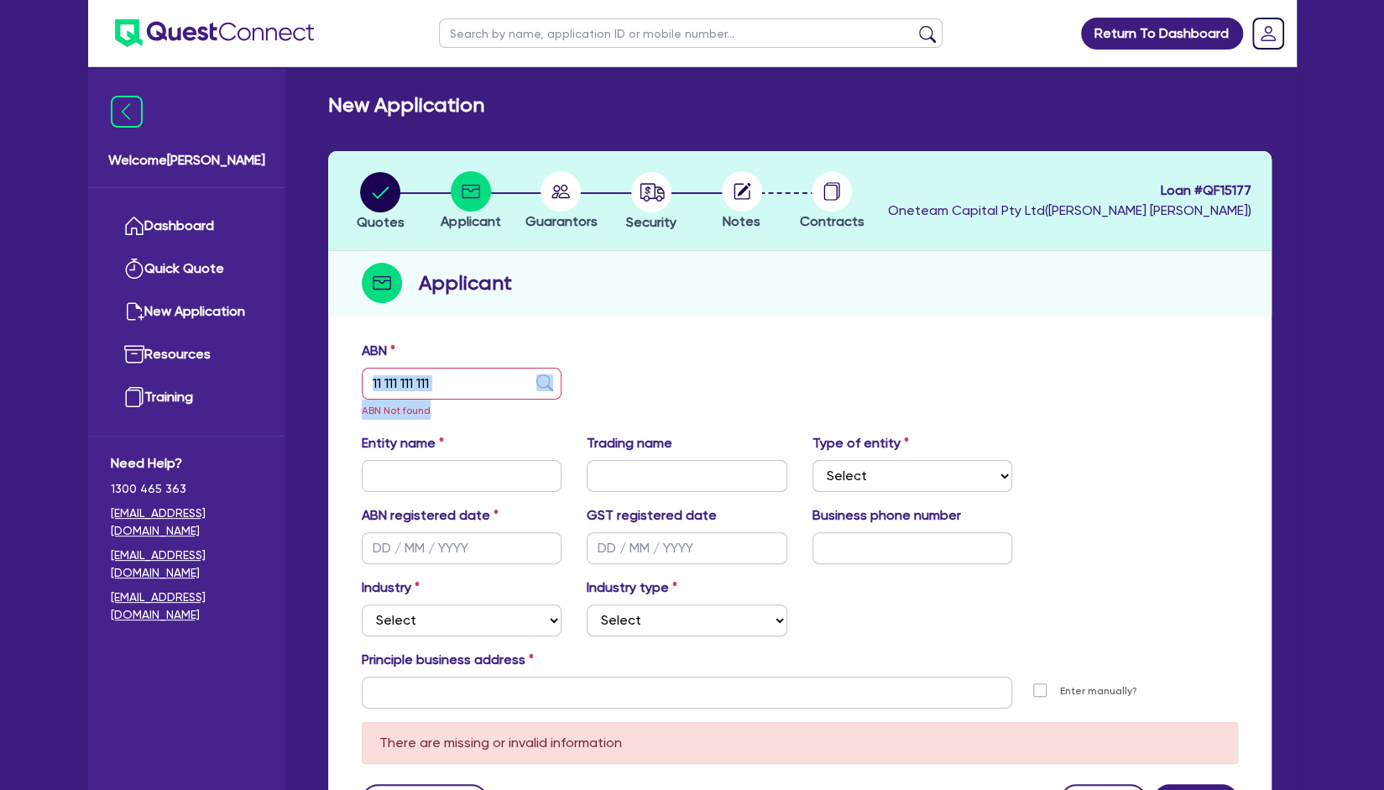
drag, startPoint x: 469, startPoint y: 400, endPoint x: 470, endPoint y: 390, distance: 10.1
click at [470, 390] on div "ABN 11 111 111 111 ABN Not found" at bounding box center [462, 380] width 226 height 79
click at [470, 390] on input "11 111 111 111" at bounding box center [462, 384] width 201 height 32
drag, startPoint x: 470, startPoint y: 384, endPoint x: 284, endPoint y: 366, distance: 187.3
click at [284, 366] on div "Welcome Rob Dashboard Quick Quote New Application Ref Company Ref Salesperson R…" at bounding box center [692, 475] width 1209 height 953
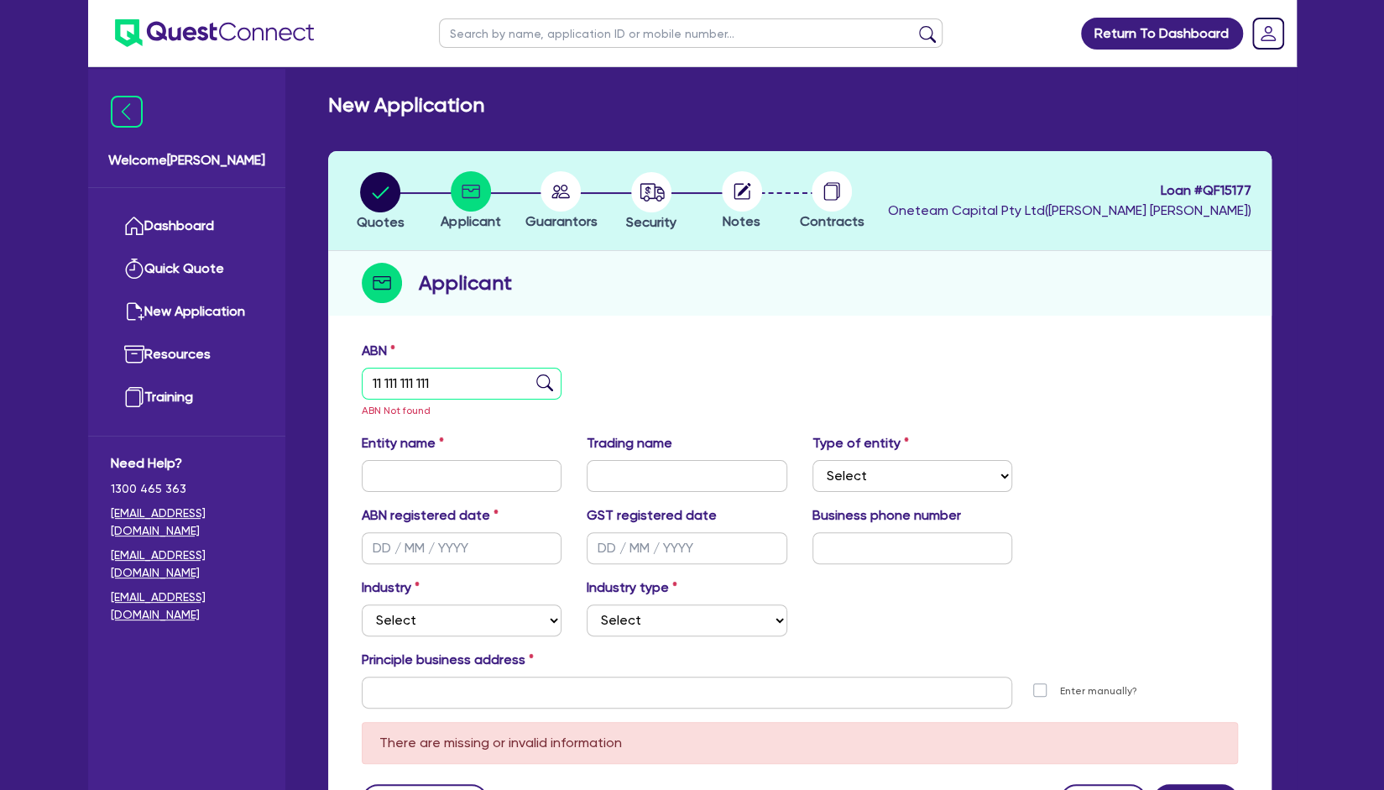
paste input "87 905 990 788"
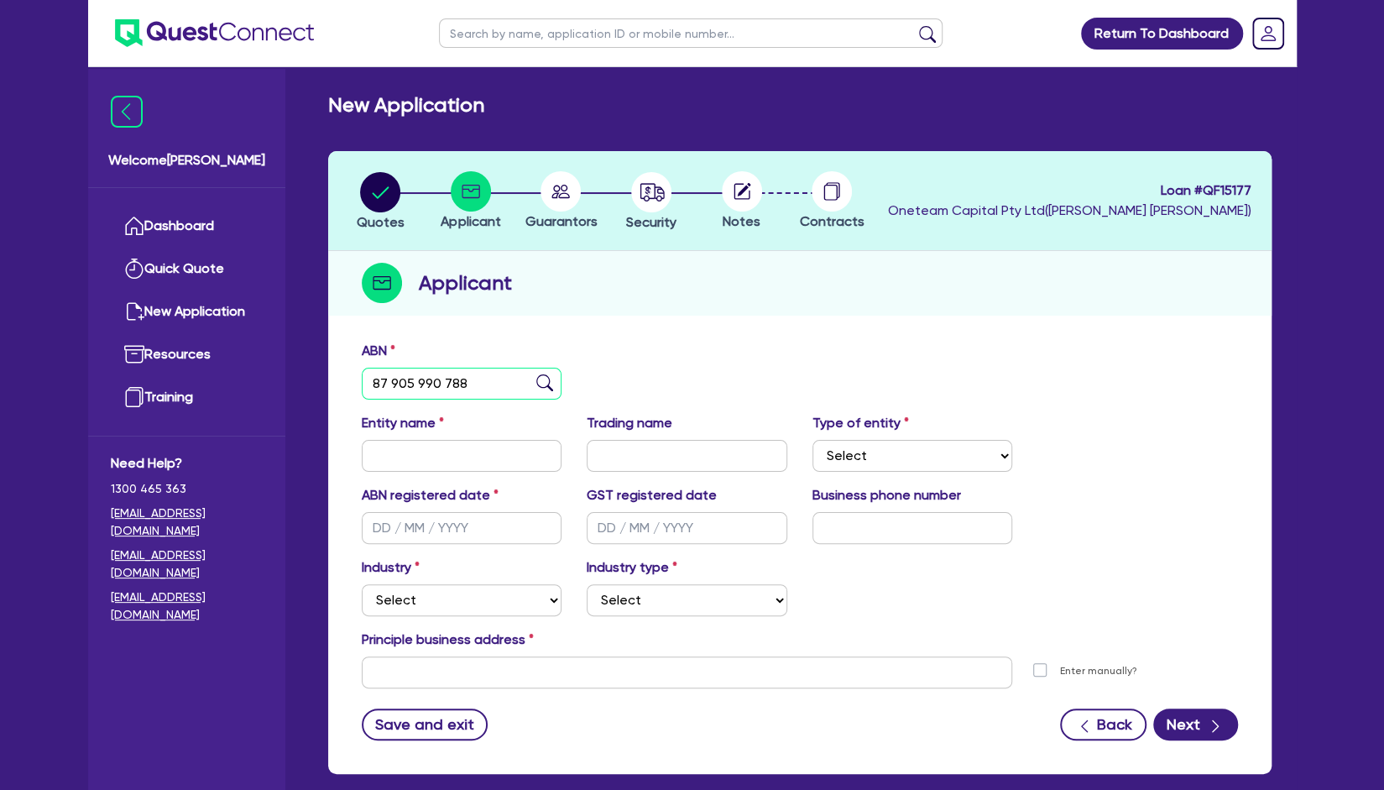
type input "87 905 990 788"
click at [546, 389] on img at bounding box center [544, 382] width 17 height 17
type input "Velevski, [GEOGRAPHIC_DATA]"
type input "Platinum asphalt and concreting"
select select "SOLE_TRADER"
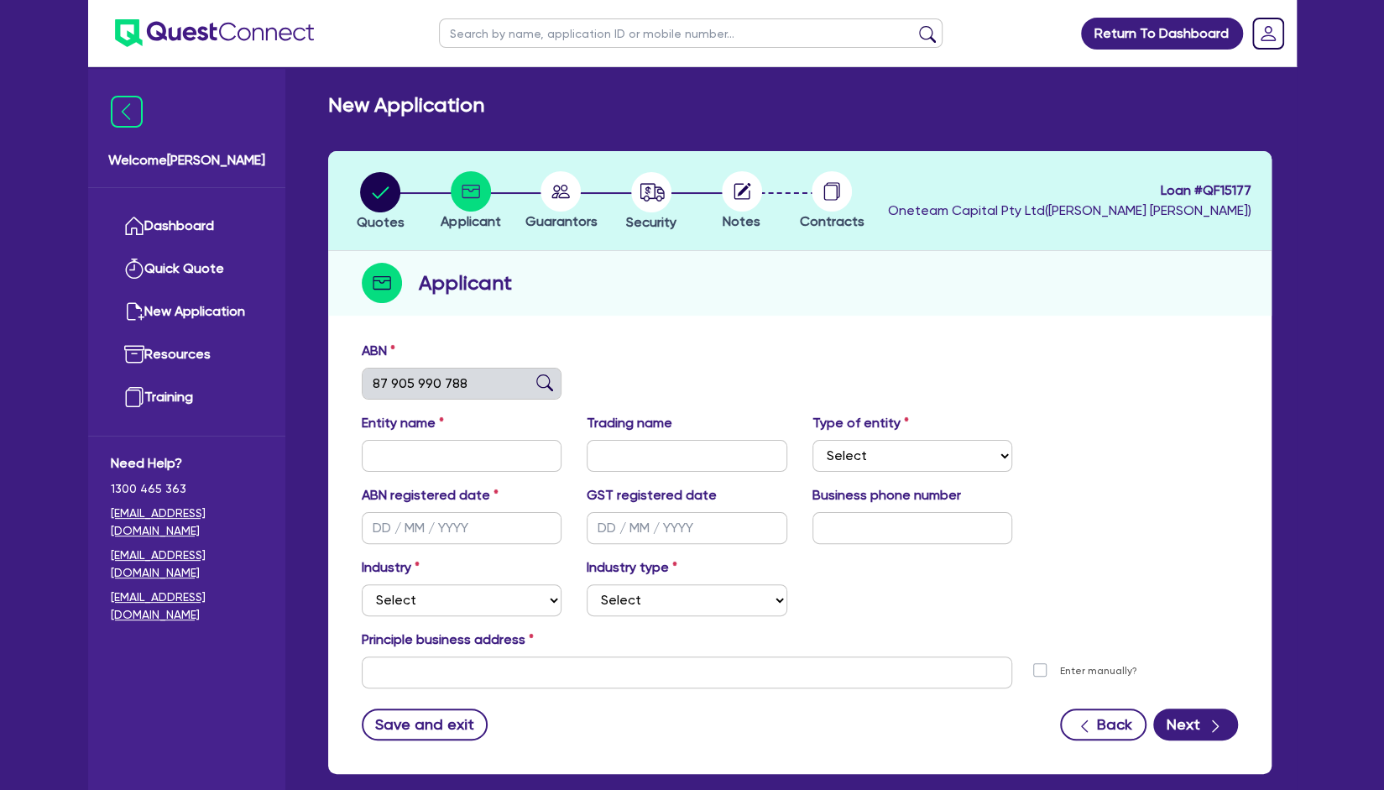
type input "29/10/2024"
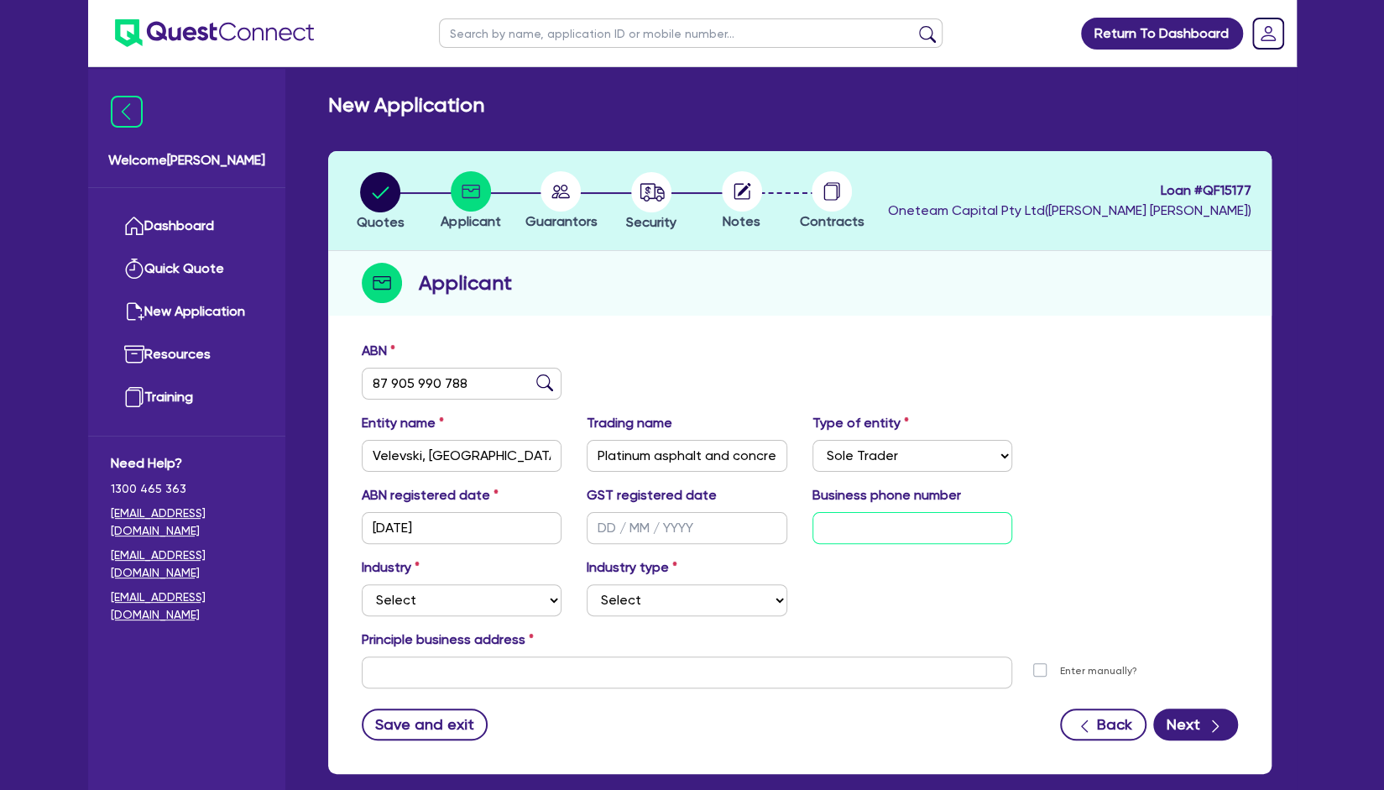
click at [857, 532] on input "text" at bounding box center [913, 528] width 201 height 32
click at [771, 679] on input "text" at bounding box center [687, 672] width 651 height 32
click at [523, 588] on select "Select Accomodation & Food Services Administrative & Support Services Agricultu…" at bounding box center [462, 600] width 201 height 32
select select "PROFESSIONAL"
click at [362, 584] on select "Select Accomodation & Food Services Administrative & Support Services Agricultu…" at bounding box center [462, 600] width 201 height 32
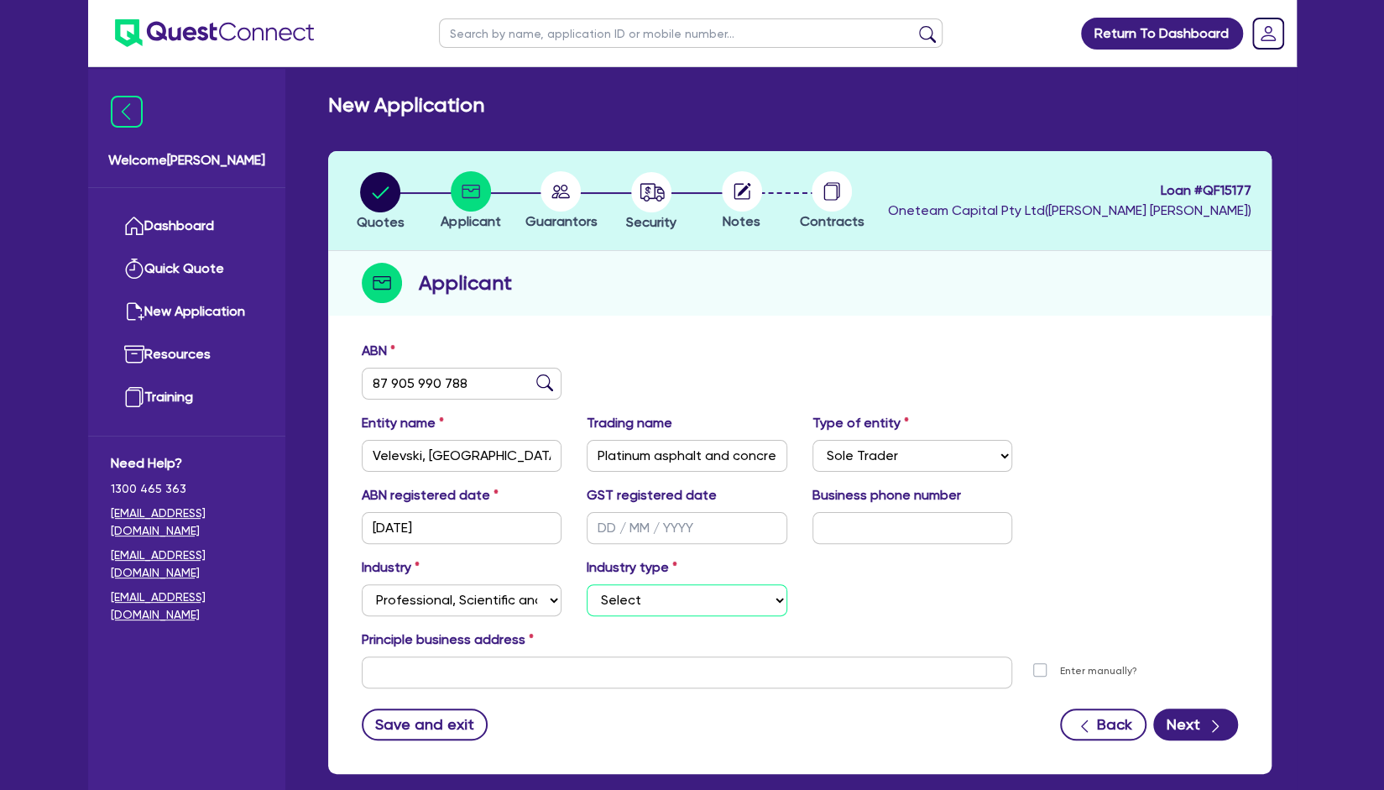
click at [628, 602] on select "Select Scientists Accountants Advertising & Marketing Specialists Lawyers & Sol…" at bounding box center [687, 600] width 201 height 32
select select "ACCOUNTANTS"
click at [587, 584] on select "Select Scientists Accountants Advertising & Marketing Specialists Lawyers & Sol…" at bounding box center [687, 600] width 201 height 32
click at [490, 606] on select "Select Accomodation & Food Services Administrative & Support Services Agricultu…" at bounding box center [462, 600] width 201 height 32
click at [902, 601] on div "Industry Select Accomodation & Food Services Administrative & Support Services …" at bounding box center [800, 593] width 902 height 72
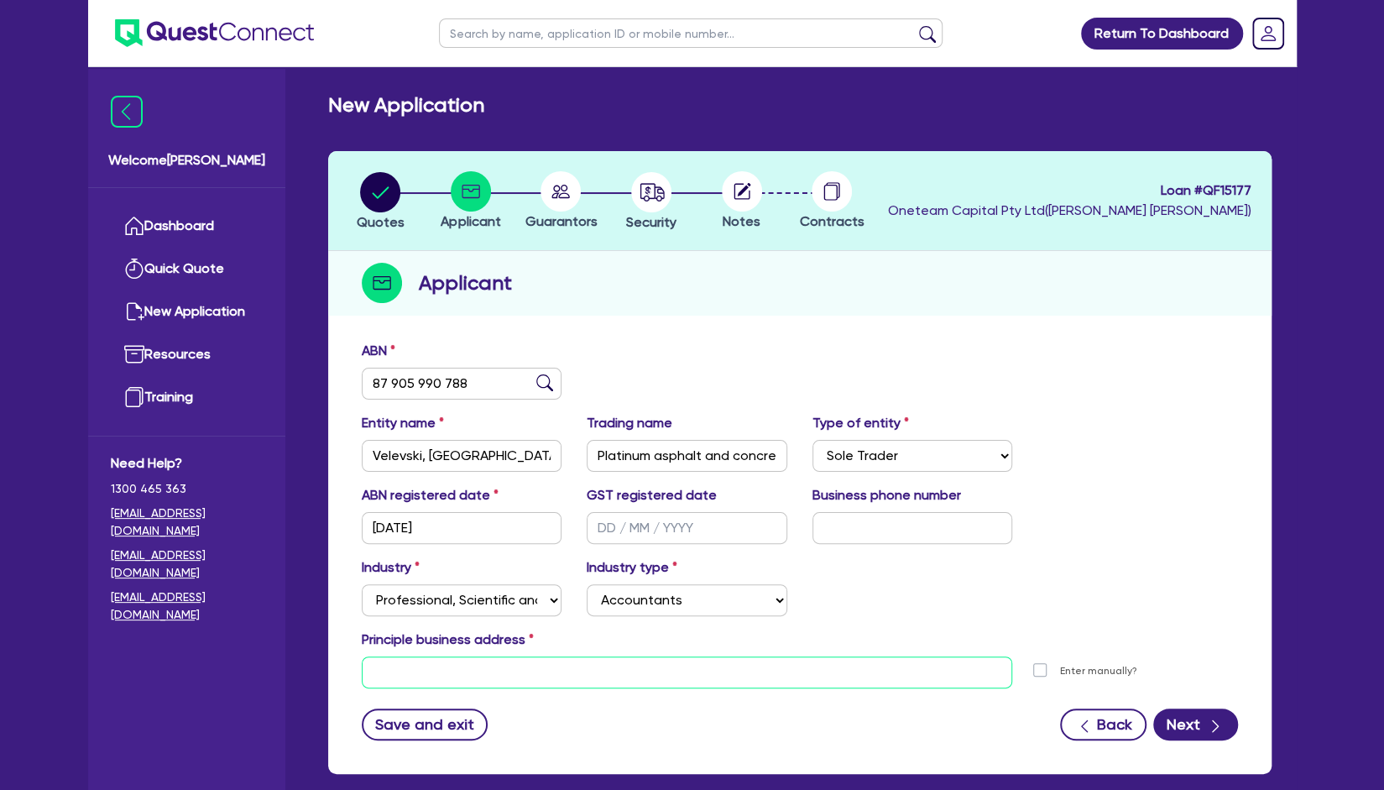
click at [609, 671] on input "text" at bounding box center [687, 672] width 651 height 32
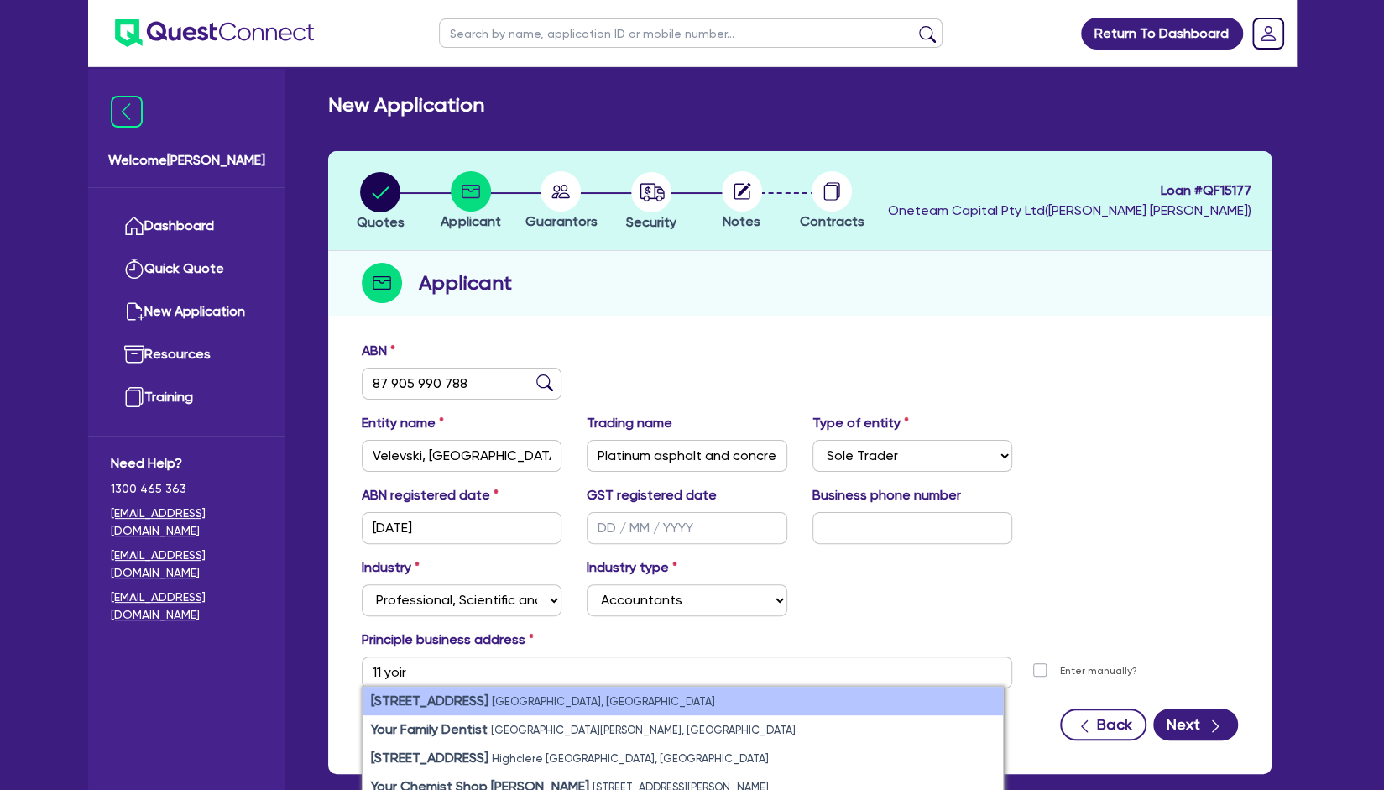
click at [568, 700] on small "Malua Bay NSW, Australia" at bounding box center [603, 701] width 223 height 13
type input "11 Youralla Ave Malua Bay NSW 2536"
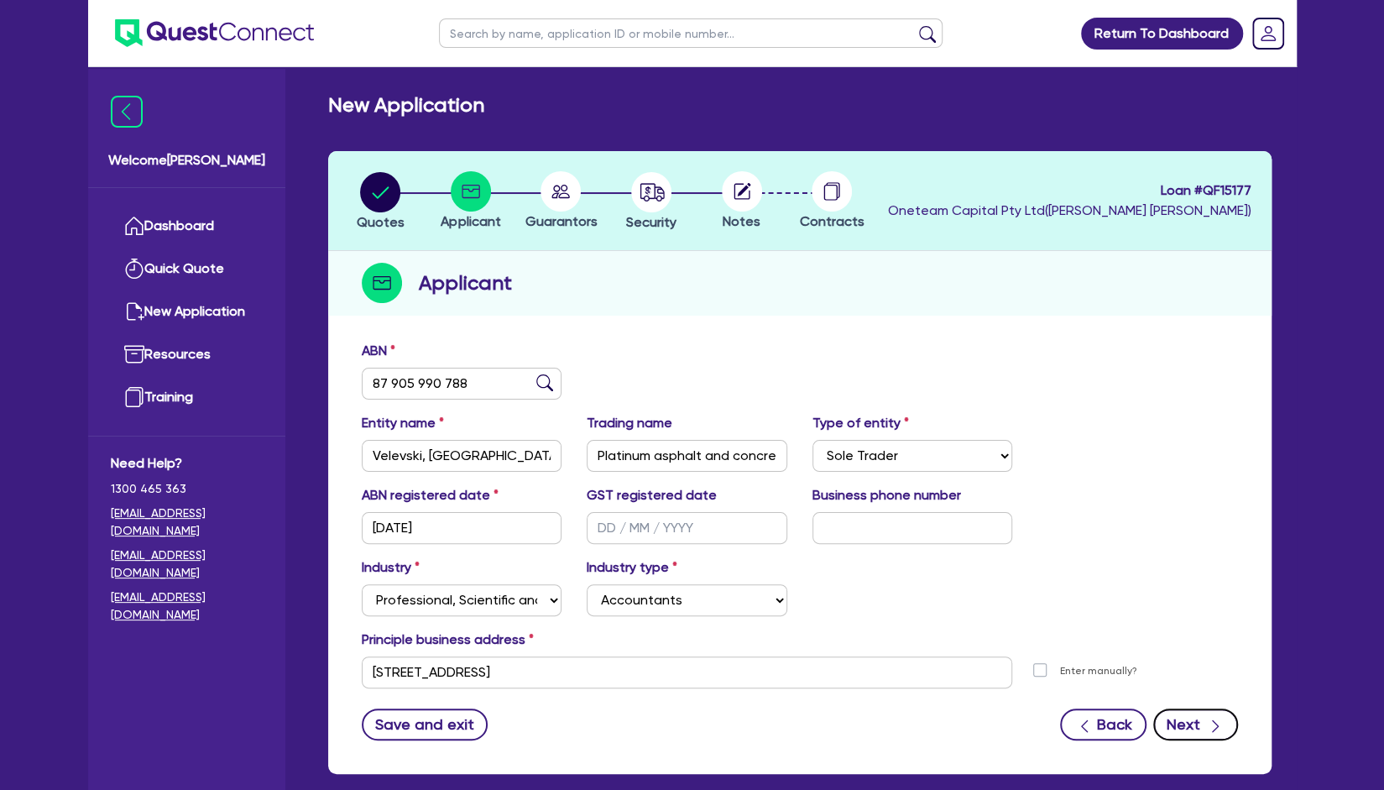
click at [1199, 724] on button "Next" at bounding box center [1195, 724] width 85 height 32
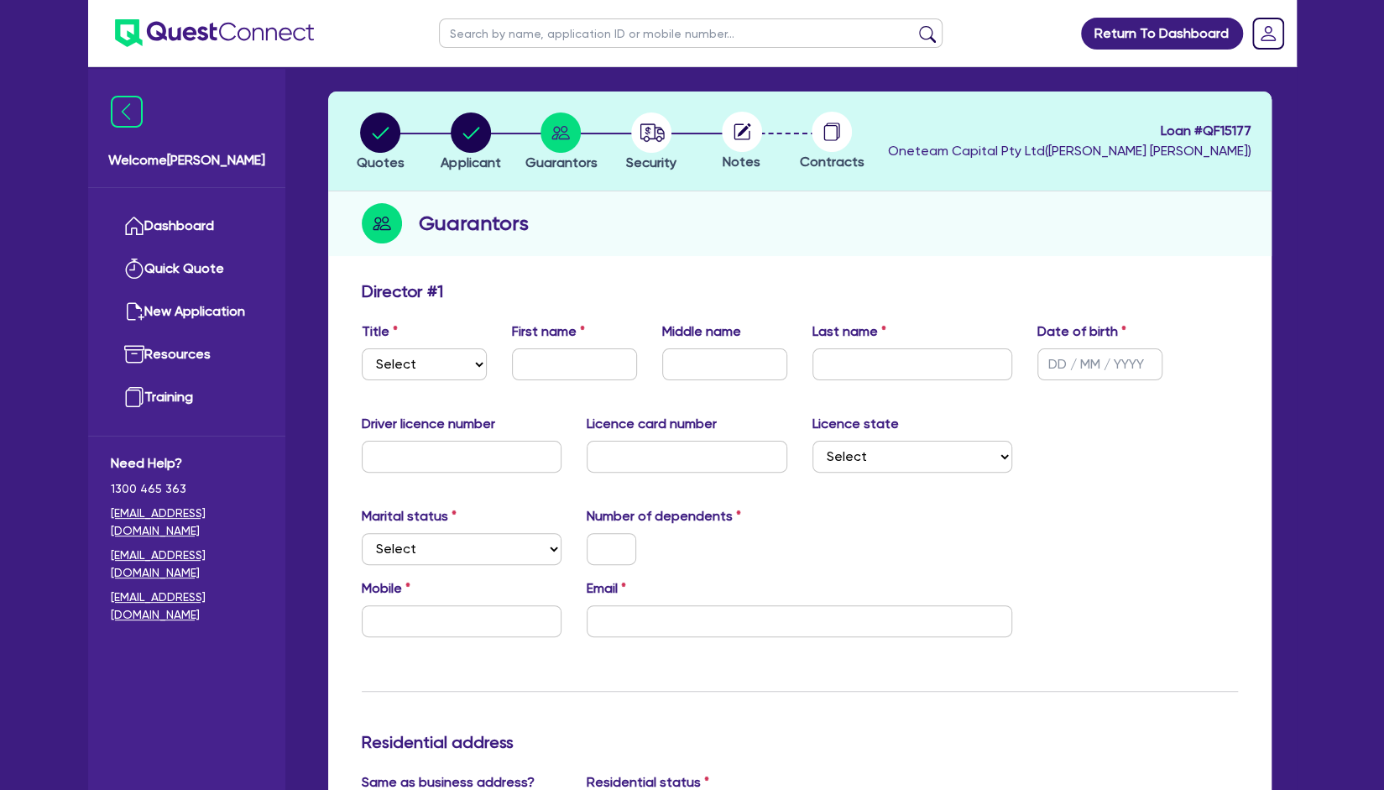
scroll to position [61, 0]
drag, startPoint x: 588, startPoint y: 329, endPoint x: 578, endPoint y: 327, distance: 10.4
click at [578, 327] on div "First name" at bounding box center [574, 350] width 150 height 59
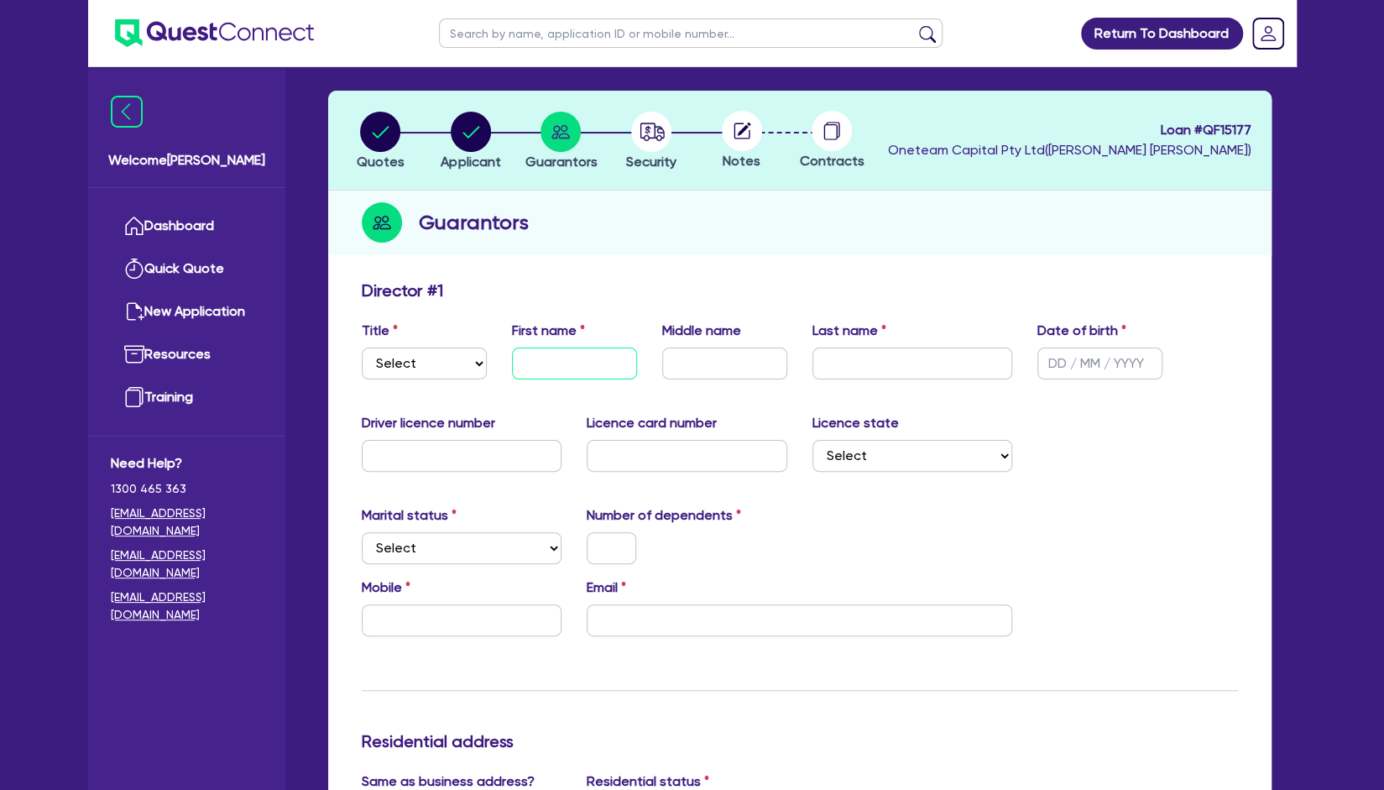
click at [556, 358] on input "text" at bounding box center [574, 364] width 125 height 32
type input "rob"
click at [454, 360] on select "Select Mr Mrs Ms Miss Dr" at bounding box center [424, 364] width 125 height 32
select select "MR"
click at [362, 348] on select "Select Mr Mrs Ms Miss Dr" at bounding box center [424, 364] width 125 height 32
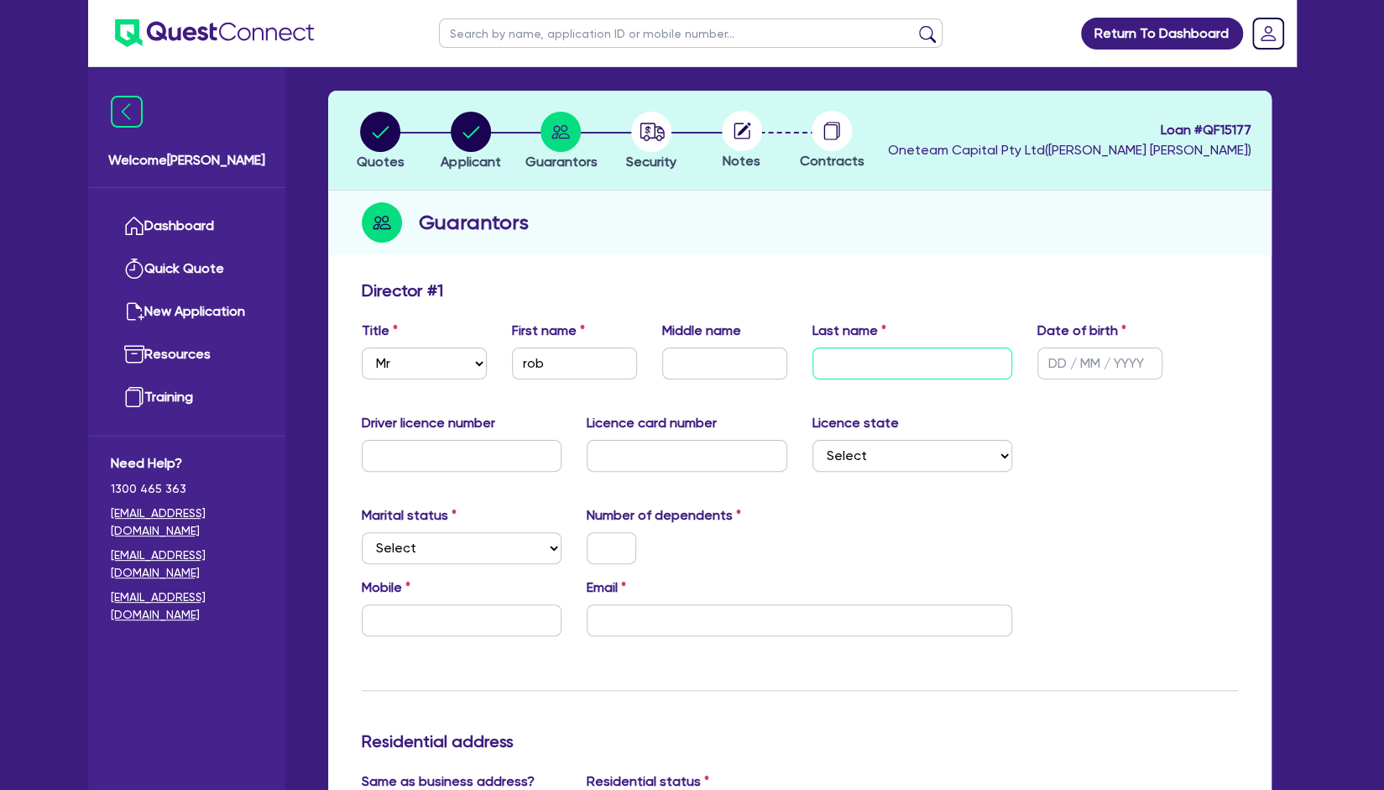
click at [989, 348] on input "text" at bounding box center [913, 364] width 201 height 32
type input "math"
click at [1070, 367] on input "text" at bounding box center [1100, 364] width 125 height 32
type input "01/01/2000"
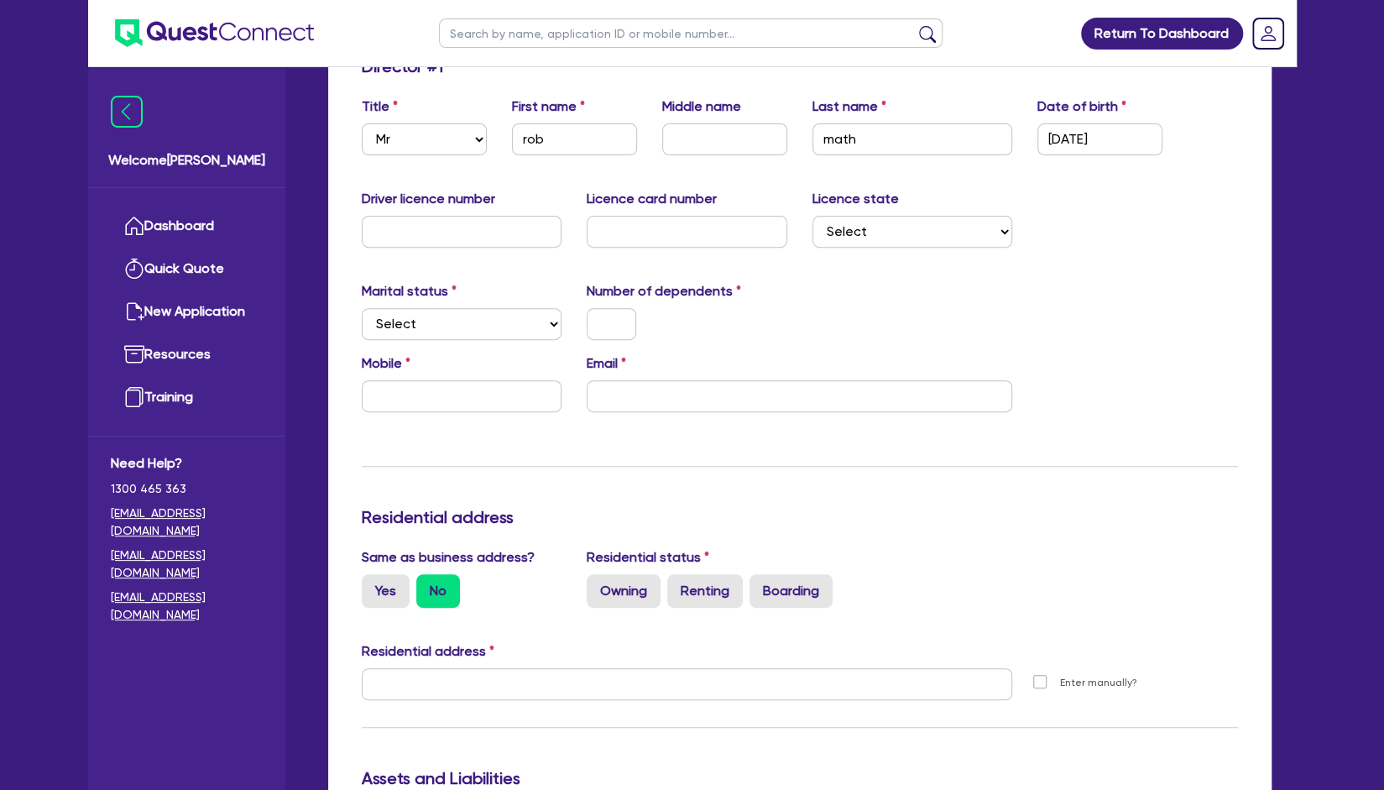
scroll to position [304, 0]
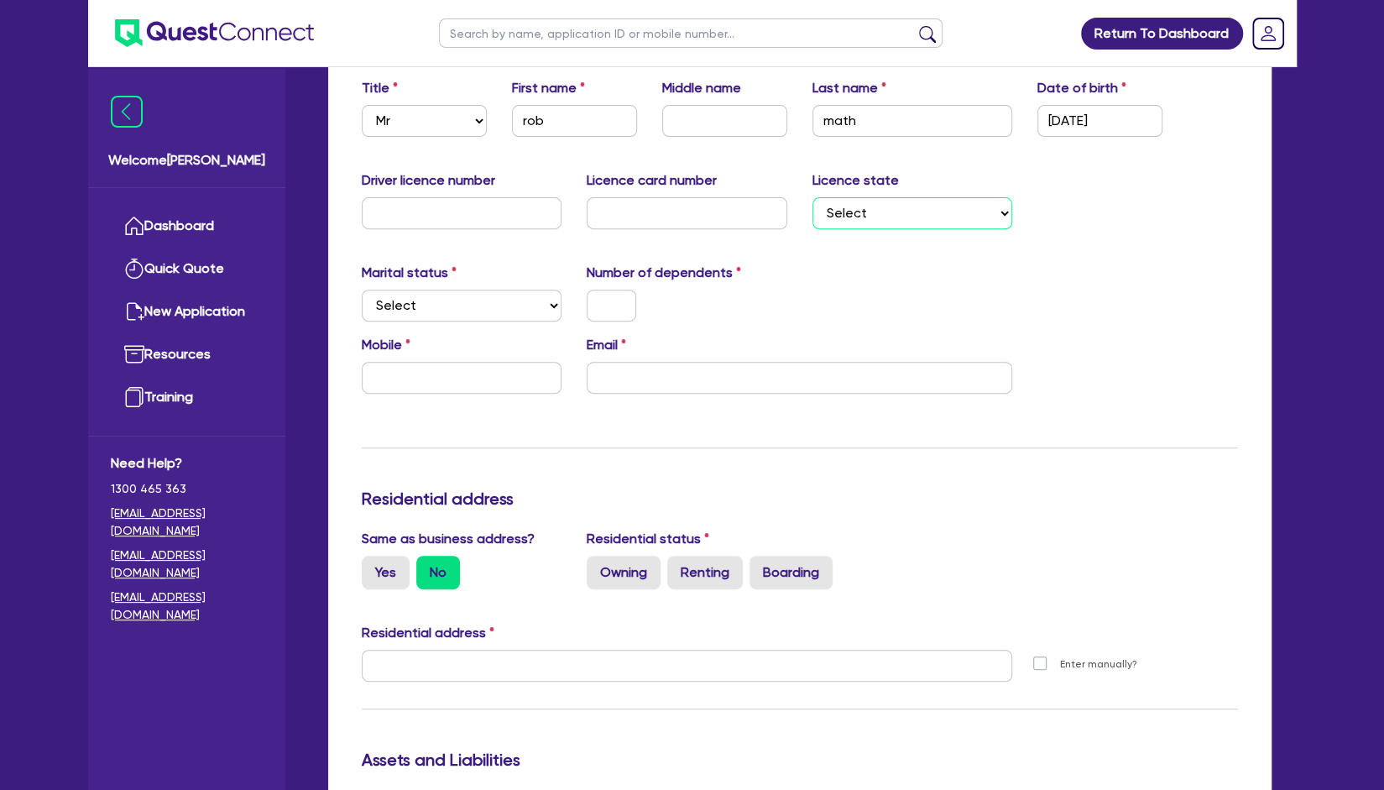
drag, startPoint x: 878, startPoint y: 216, endPoint x: 864, endPoint y: 222, distance: 15.4
click at [878, 216] on select "Select [GEOGRAPHIC_DATA] [GEOGRAPHIC_DATA] [GEOGRAPHIC_DATA] [GEOGRAPHIC_DATA] …" at bounding box center [913, 213] width 201 height 32
click at [500, 316] on select "Select Single Married De Facto / Partner" at bounding box center [462, 306] width 201 height 32
select select "SINGLE"
click at [362, 290] on select "Select Single Married De Facto / Partner" at bounding box center [462, 306] width 201 height 32
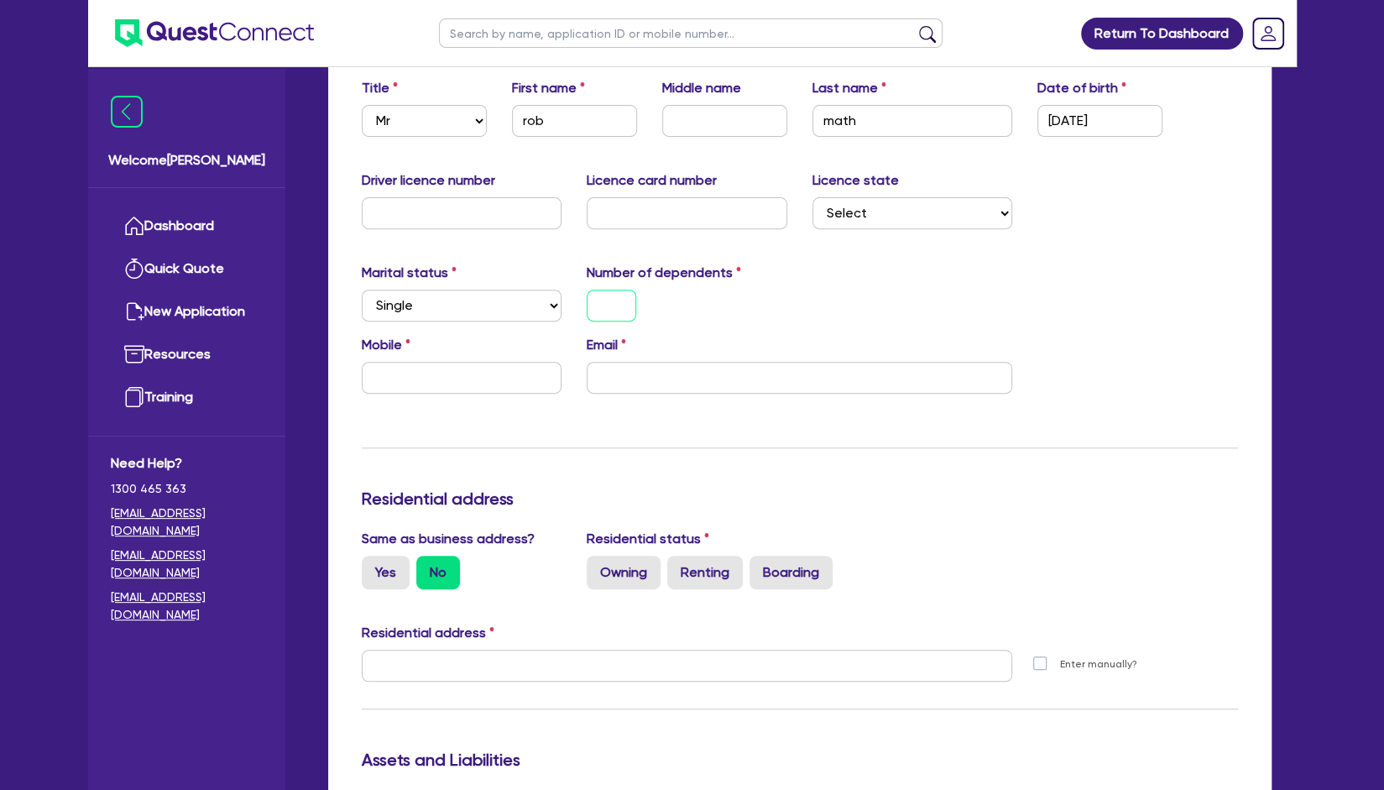
click at [616, 295] on input "text" at bounding box center [612, 306] width 50 height 32
type input "0"
click at [474, 380] on input "text" at bounding box center [462, 378] width 201 height 32
type input "90"
type input "0"
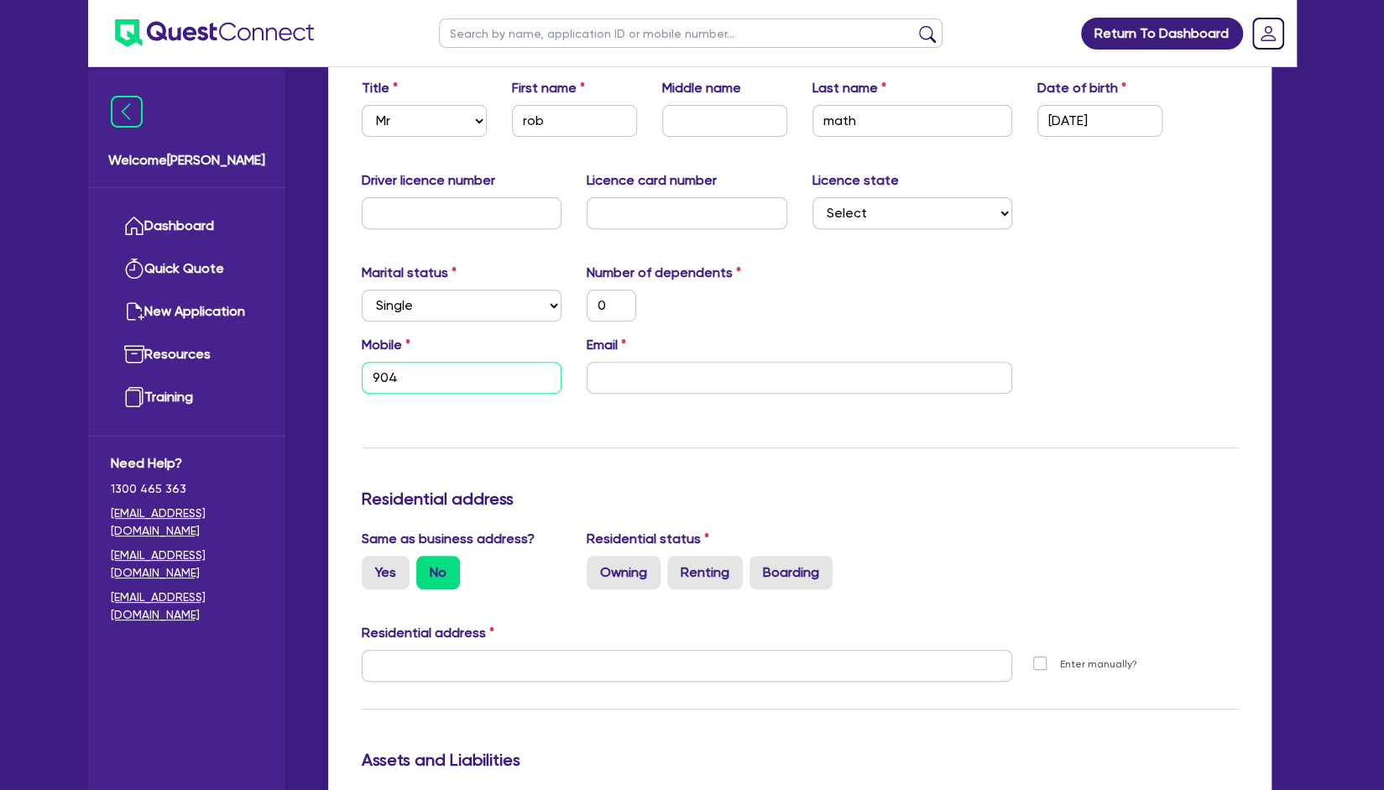
type input "9044"
type input "0"
type input "9044 4"
type input "0"
type input "9044 44"
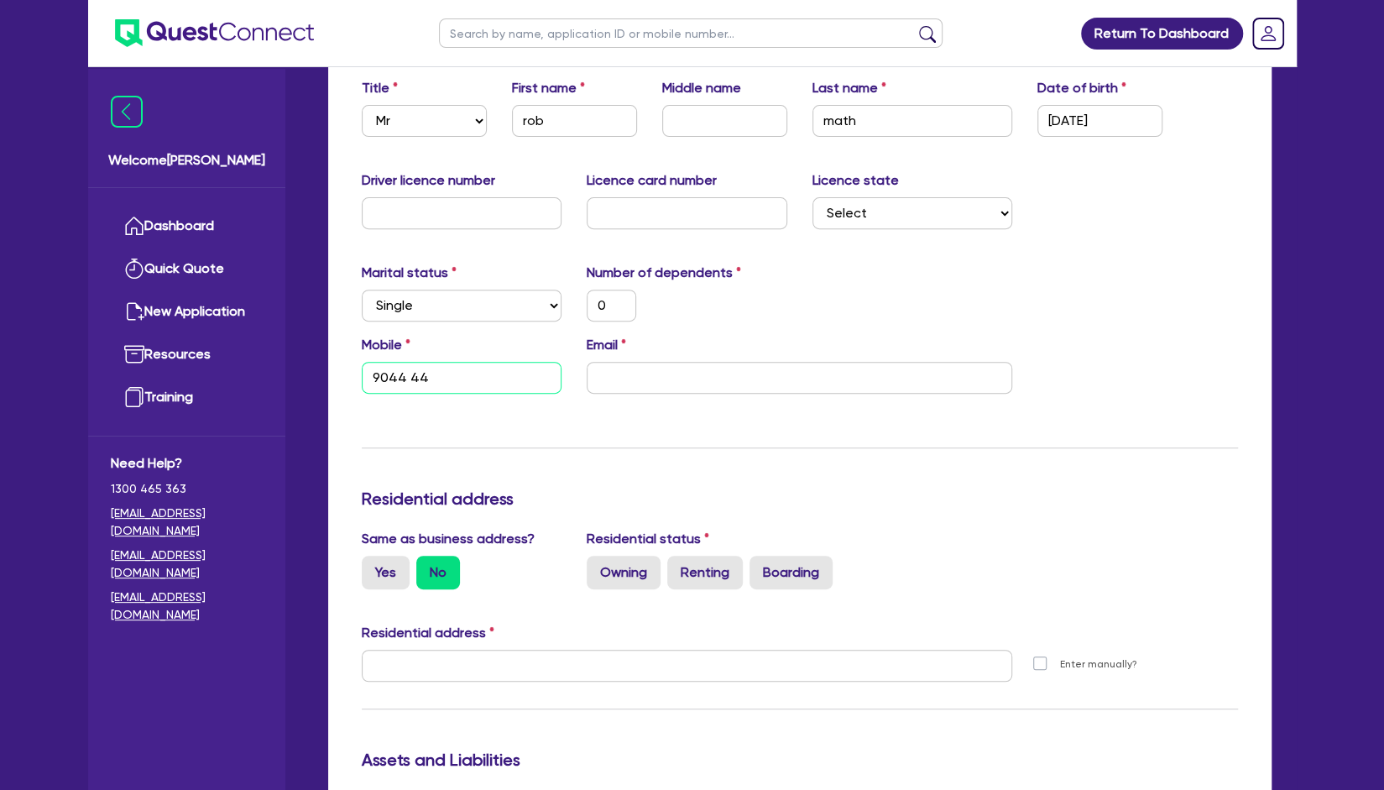
type input "0"
type input "9044 444"
type input "0"
type input "9044 444 4"
type input "0"
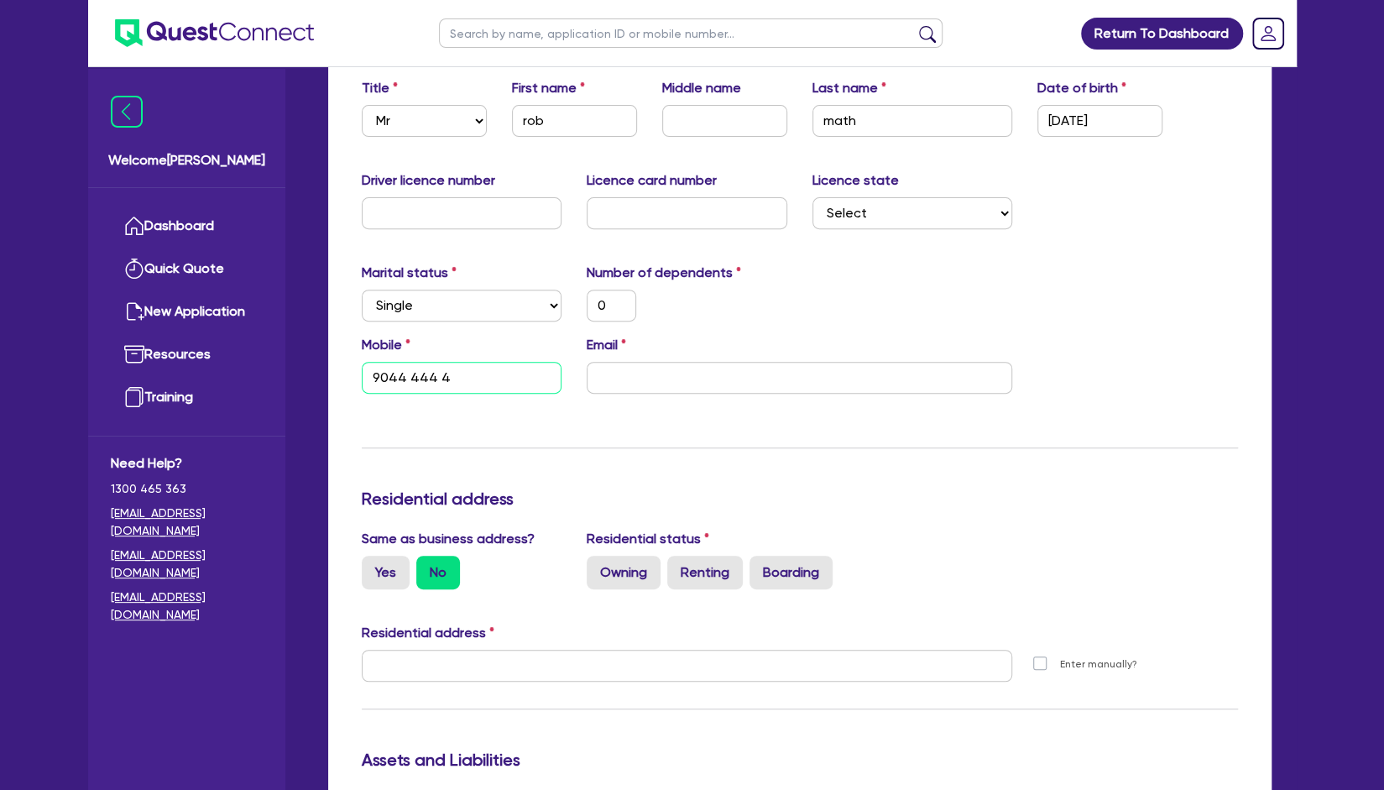
type input "9044 444 44"
type input "0"
type input "9044 444 444"
click at [599, 381] on input "email" at bounding box center [800, 378] width 426 height 32
type input "0"
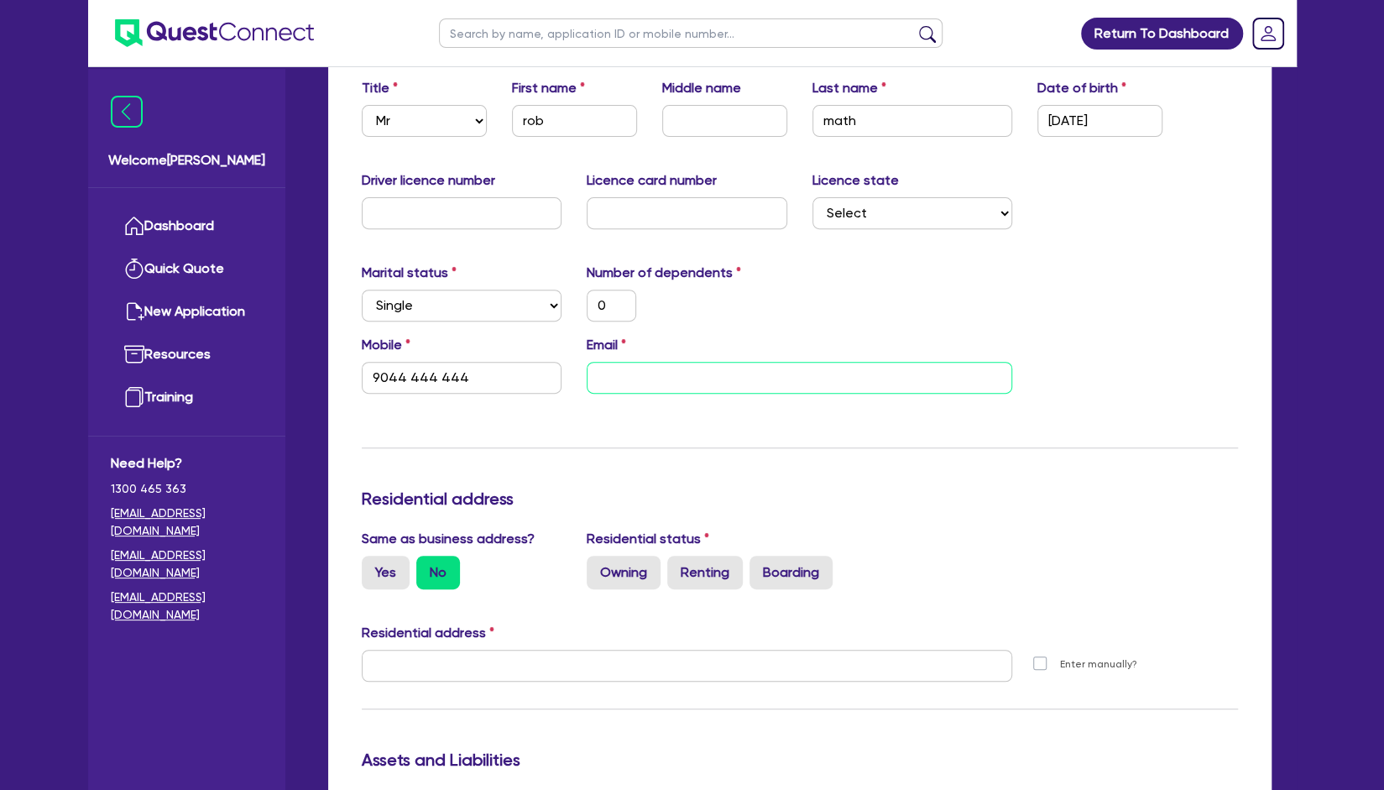
type input "9044 444 444"
type input "r"
type input "0"
type input "9044 444 444"
type input "ro"
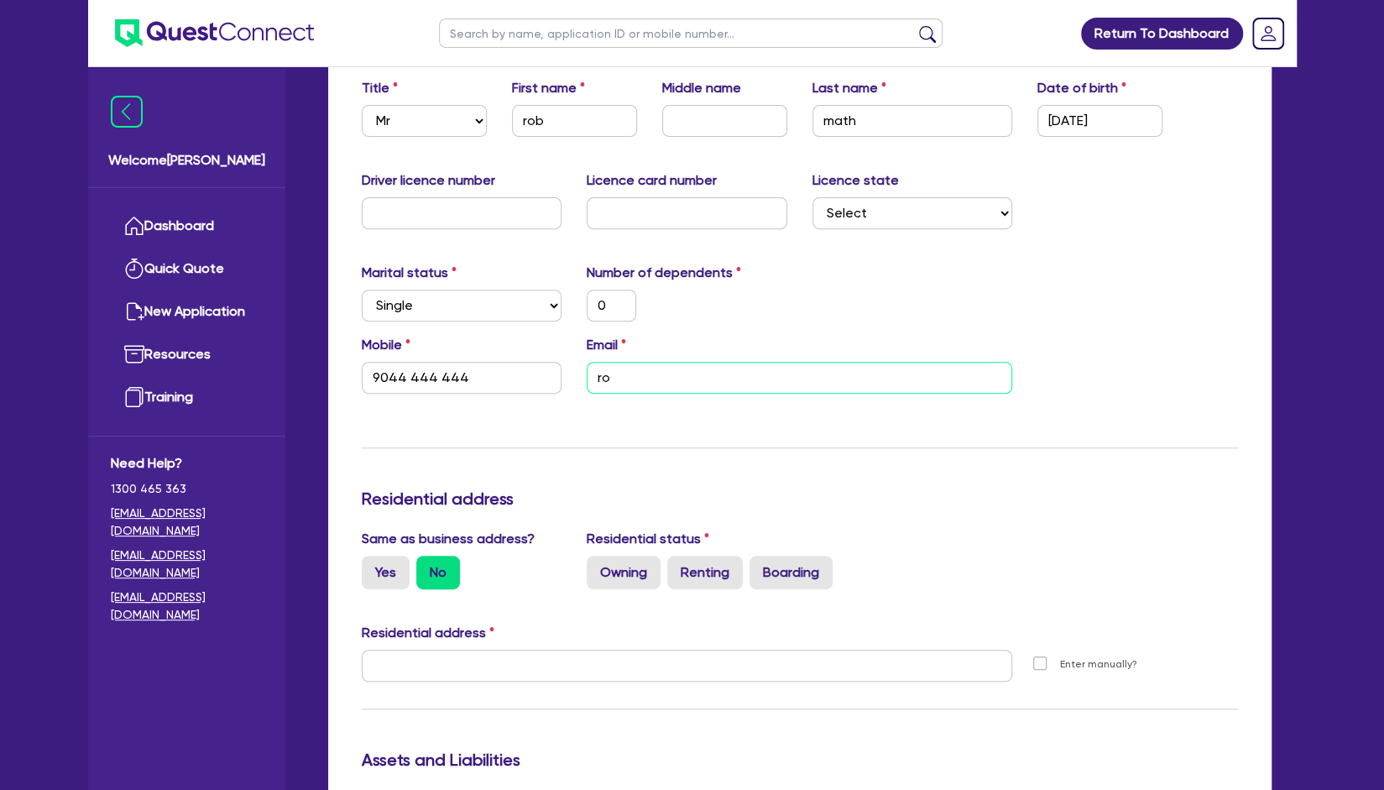
type input "0"
type input "9044 444 444"
type input "rob"
type input "0"
type input "9044 444 444"
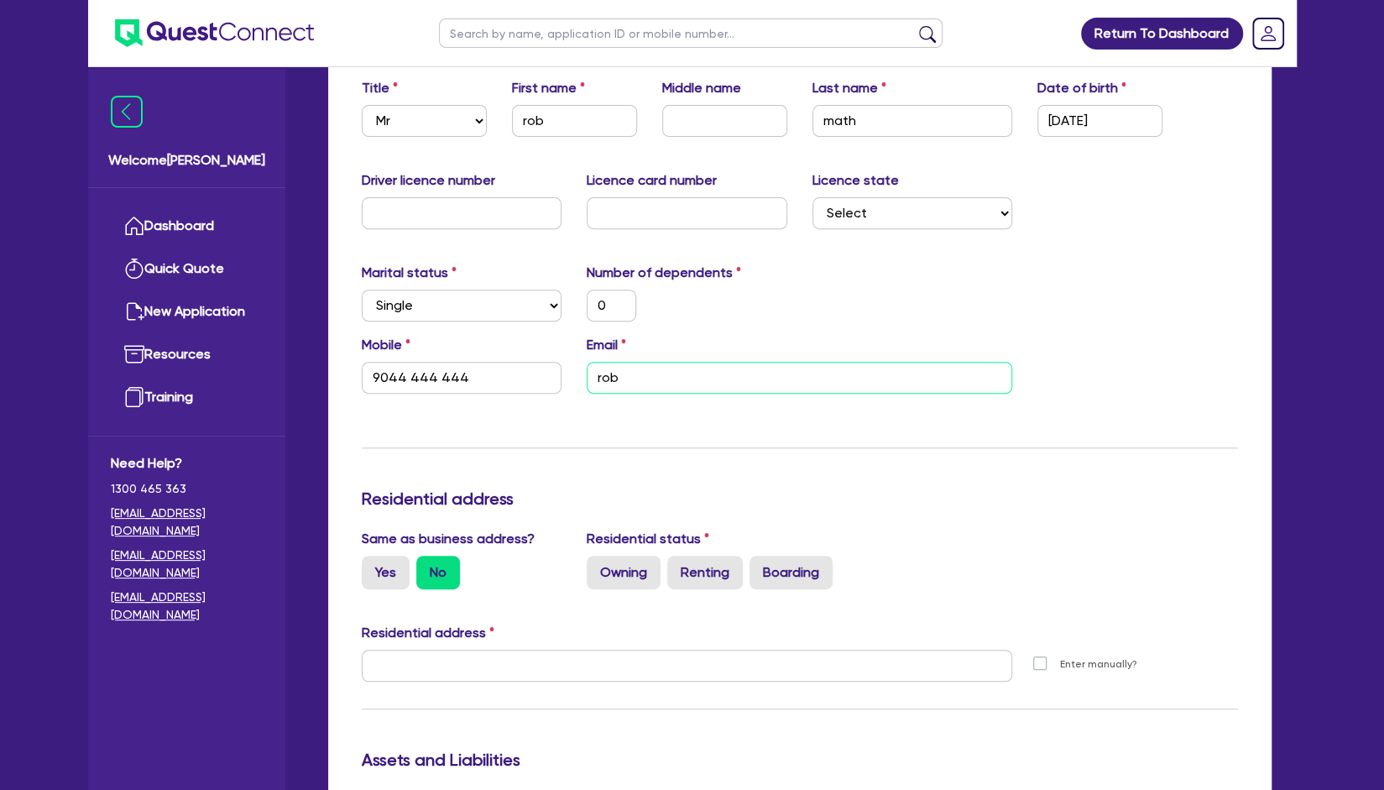
type input "rob @"
type input "0"
type input "9044 444 444"
type input "rob @g"
type input "0"
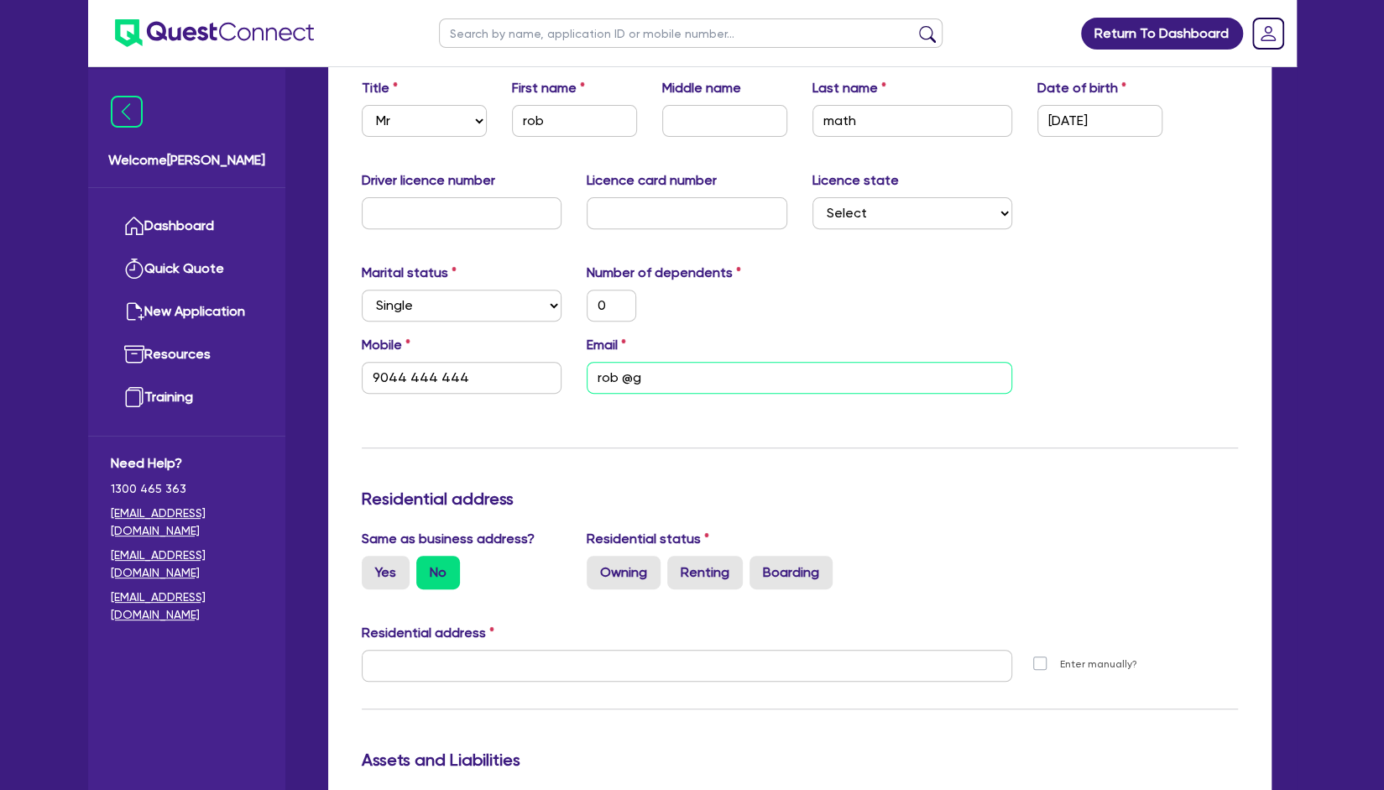
type input "9044 444 444"
type input "rob @gm"
type input "0"
type input "9044 444 444"
type input "rob @gma"
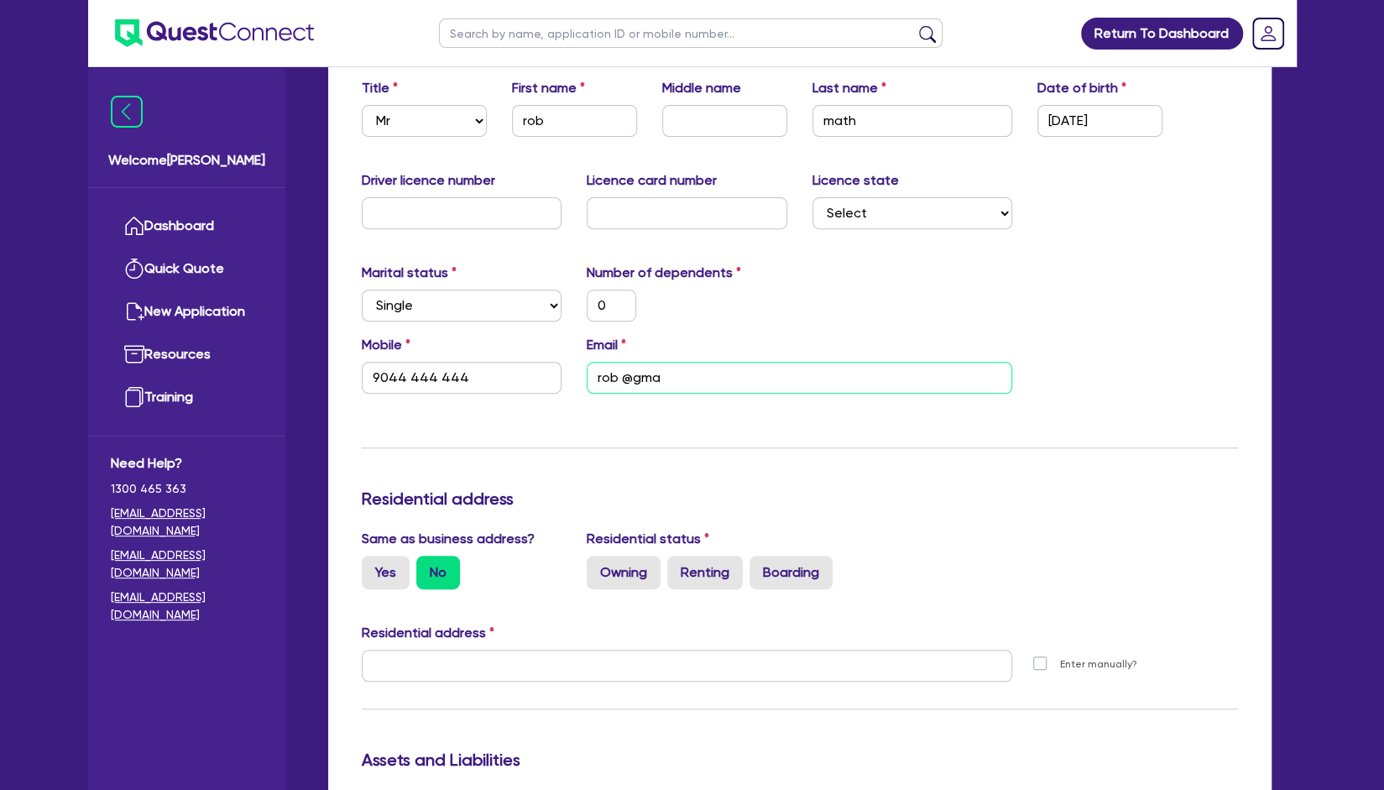
type input "0"
type input "9044 444 444"
type input "rob @gmai"
type input "0"
type input "9044 444 444"
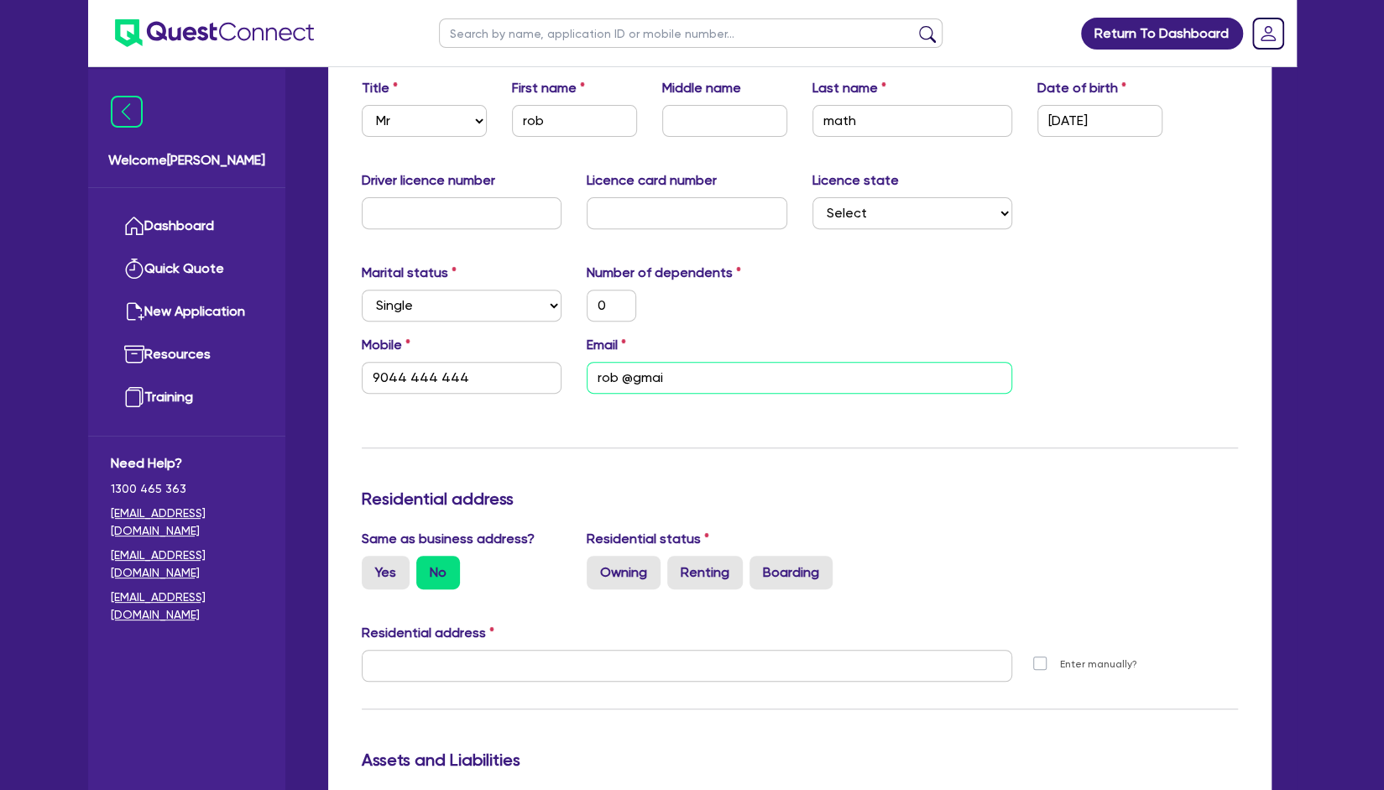
type input "rob @gmail"
type input "0"
type input "9044 444 444"
type input "rob @gmail."
type input "0"
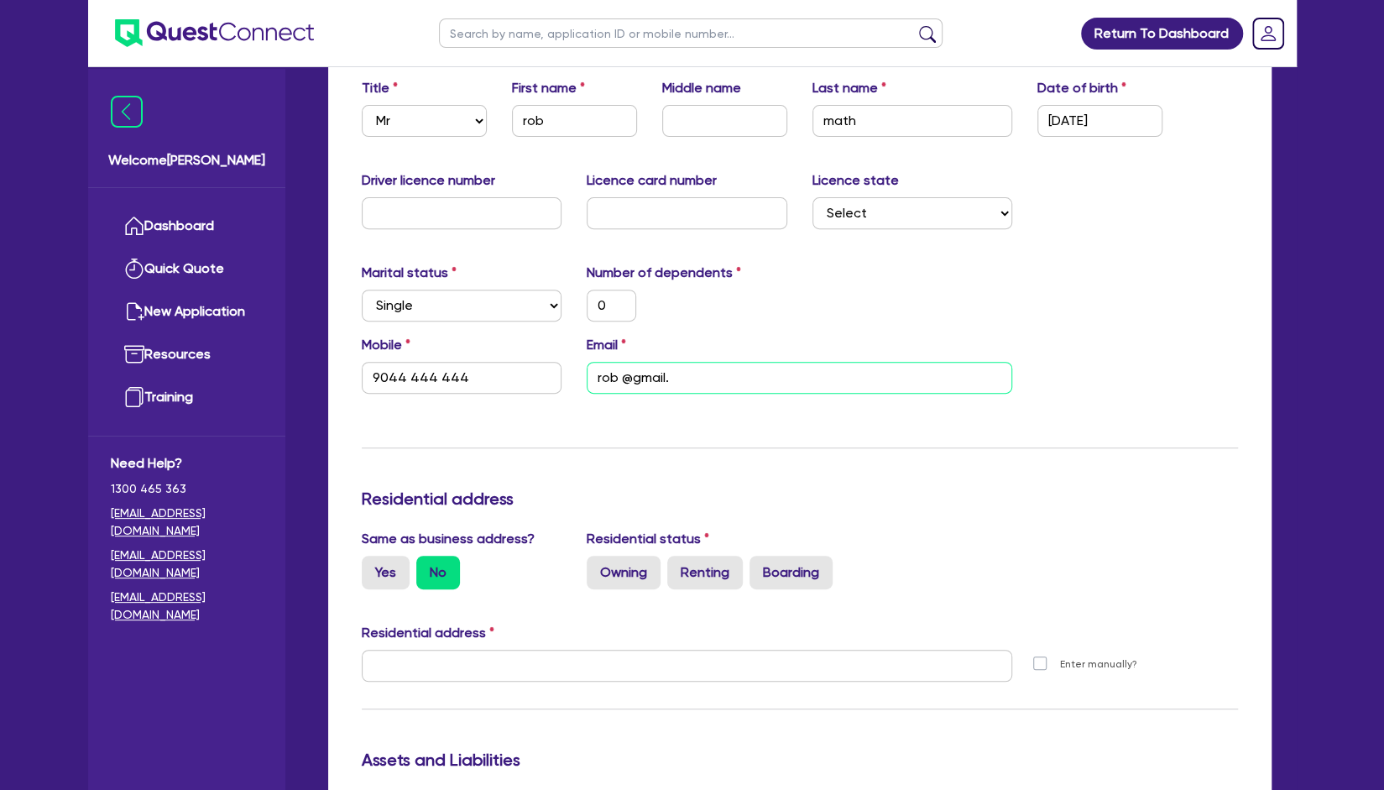
type input "9044 444 444"
type input "rob @gmail.c"
type input "0"
type input "9044 444 444"
type input "rob @gmail.co"
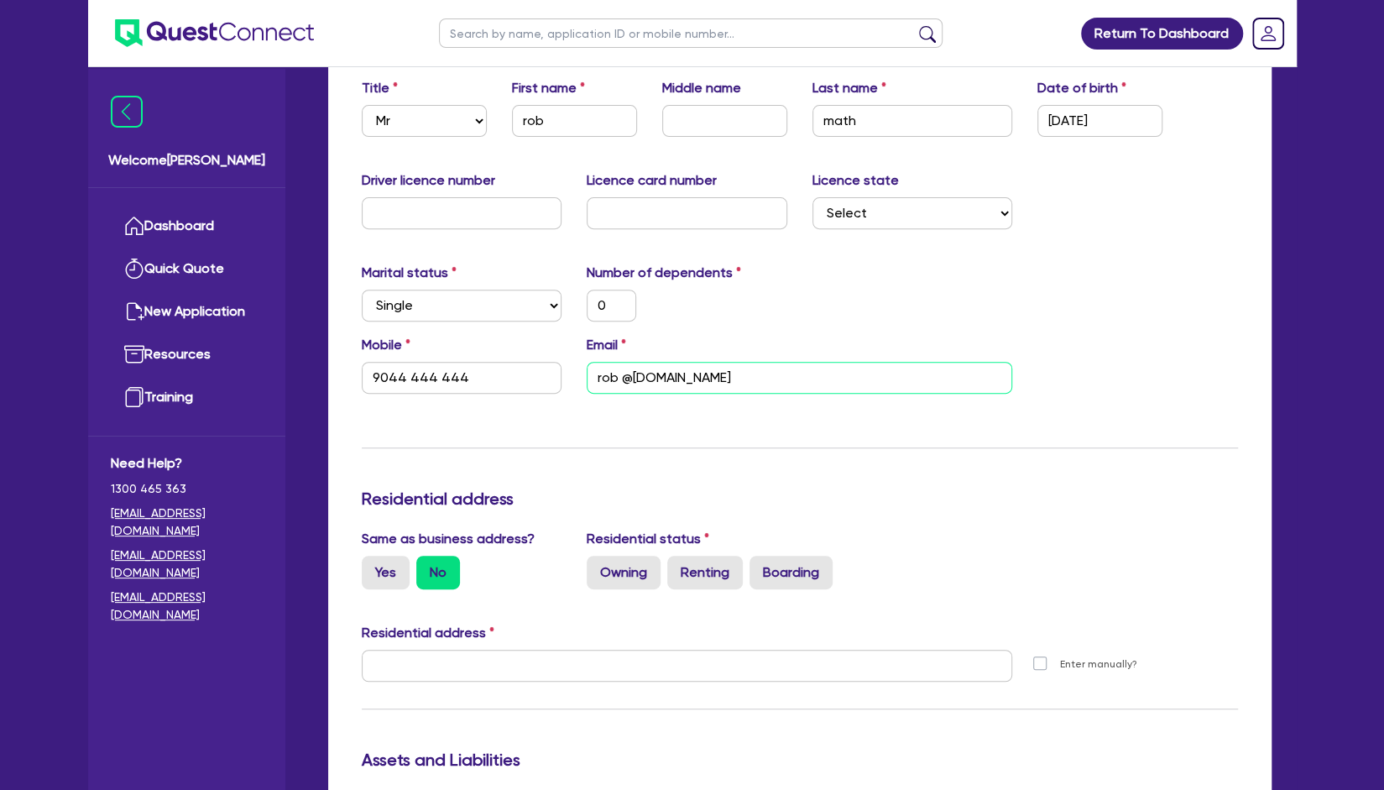
type input "0"
type input "9044 444 444"
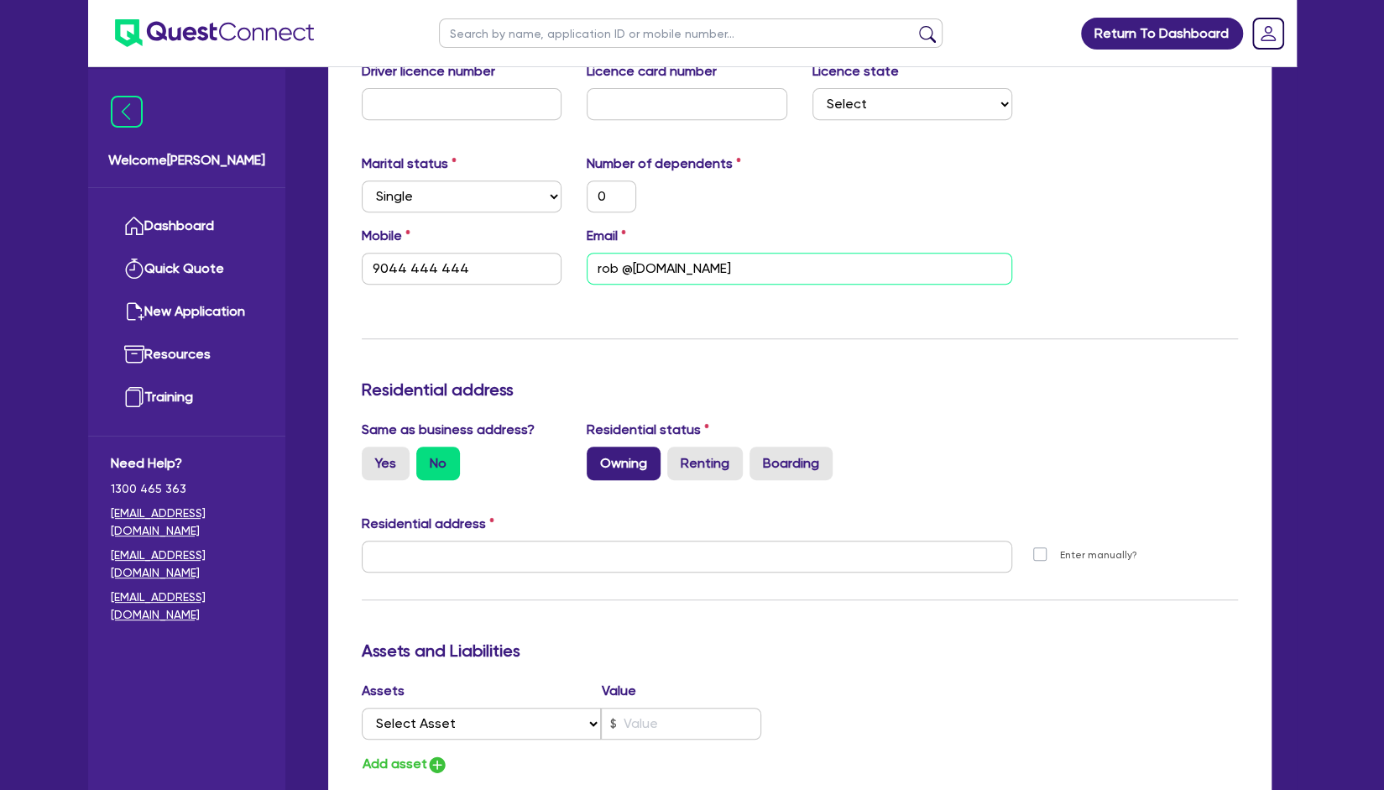
type input "rob @gmail.com"
click at [604, 447] on label "Owning" at bounding box center [624, 464] width 74 height 34
click at [598, 447] on input "Owning" at bounding box center [592, 452] width 11 height 11
radio input "true"
type input "0"
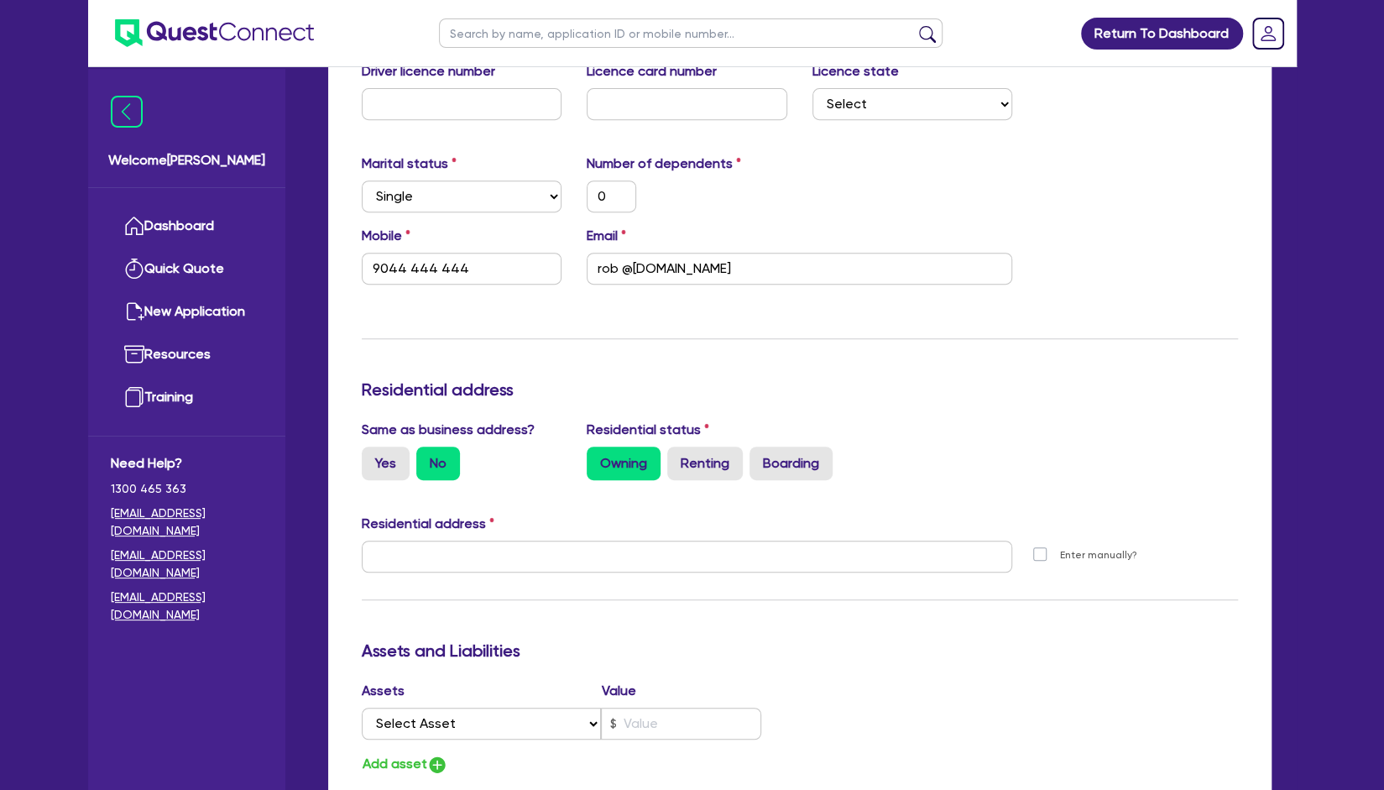
type input "9044 444 444"
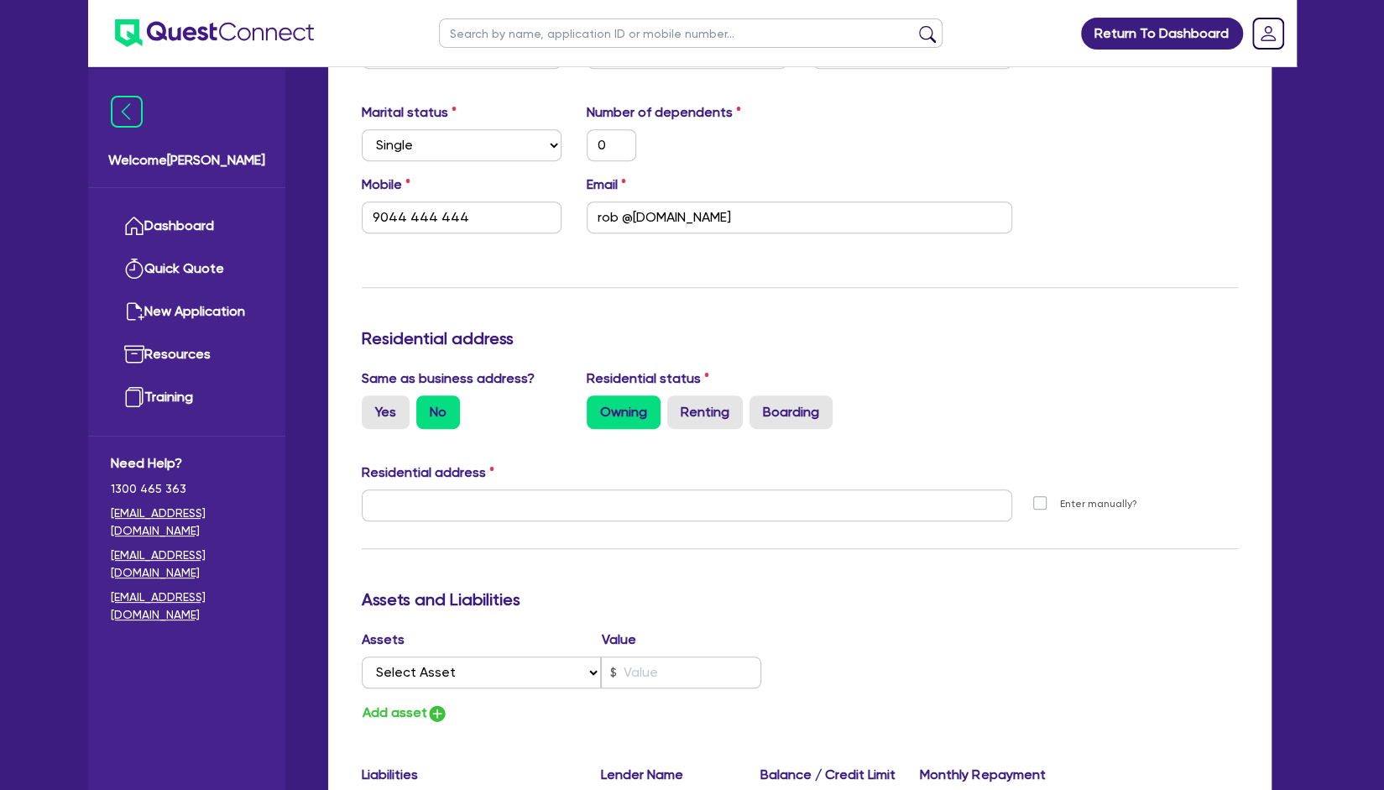
scroll to position [465, 0]
click at [373, 405] on label "Yes" at bounding box center [386, 412] width 48 height 34
click at [373, 405] on input "Yes" at bounding box center [367, 400] width 11 height 11
radio input "true"
type input "0"
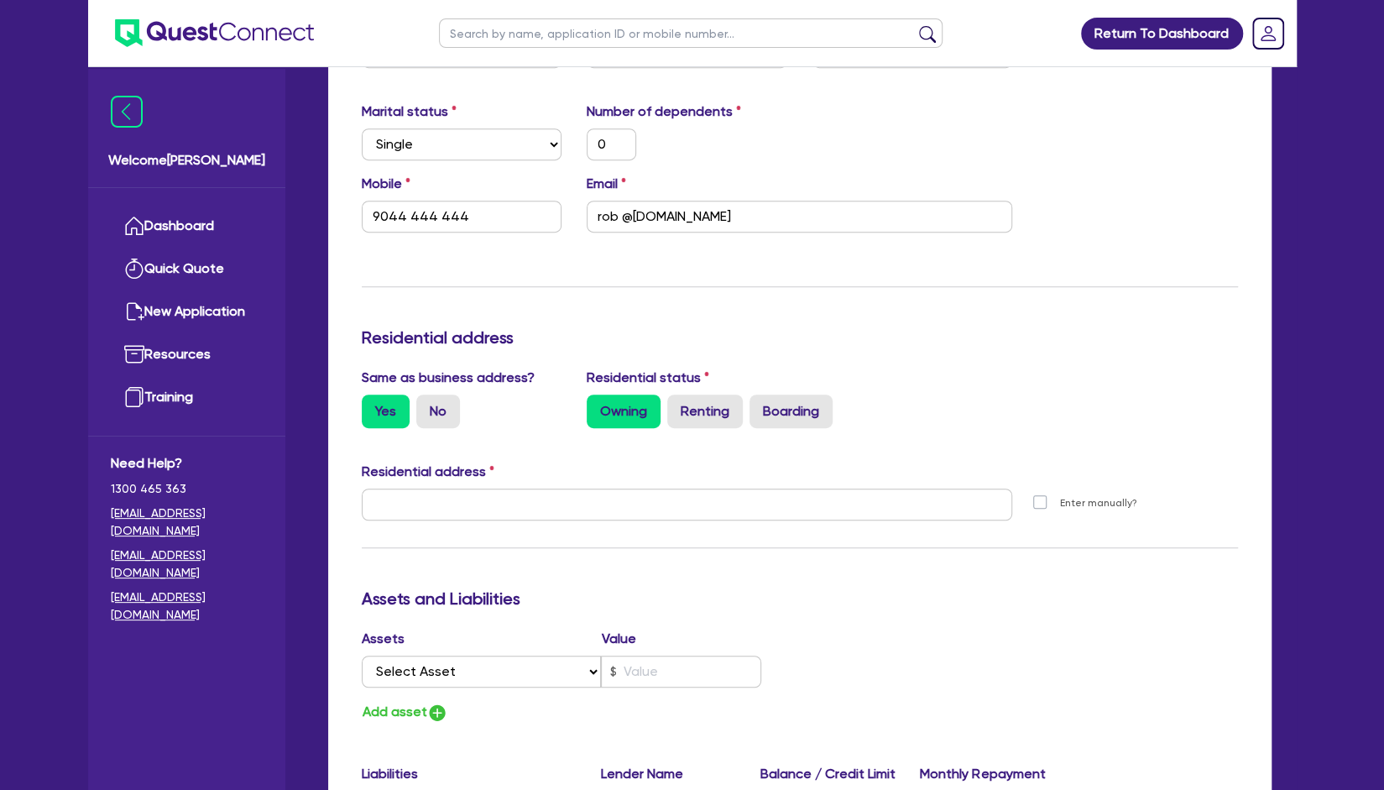
type input "9044 444 444"
type input "11 Youralla Ave Malua Bay NSW 2536"
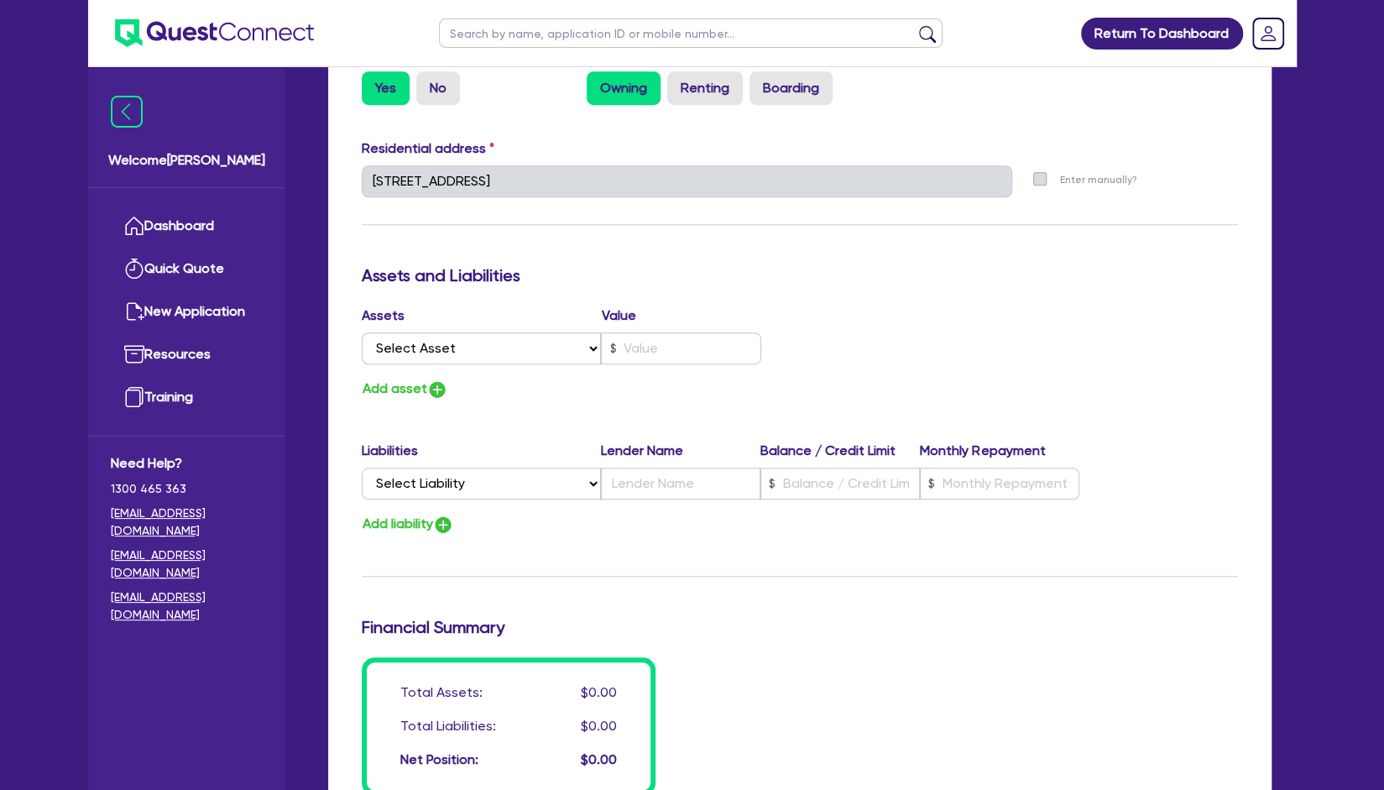
scroll to position [789, 0]
click at [505, 344] on select "Select Asset Cash Property Investment property Vehicle Truck Trailer Equipment …" at bounding box center [482, 348] width 240 height 32
click at [613, 399] on div "Update residential status for Director #1 Boarding is only acceptable when the …" at bounding box center [800, 173] width 876 height 1241
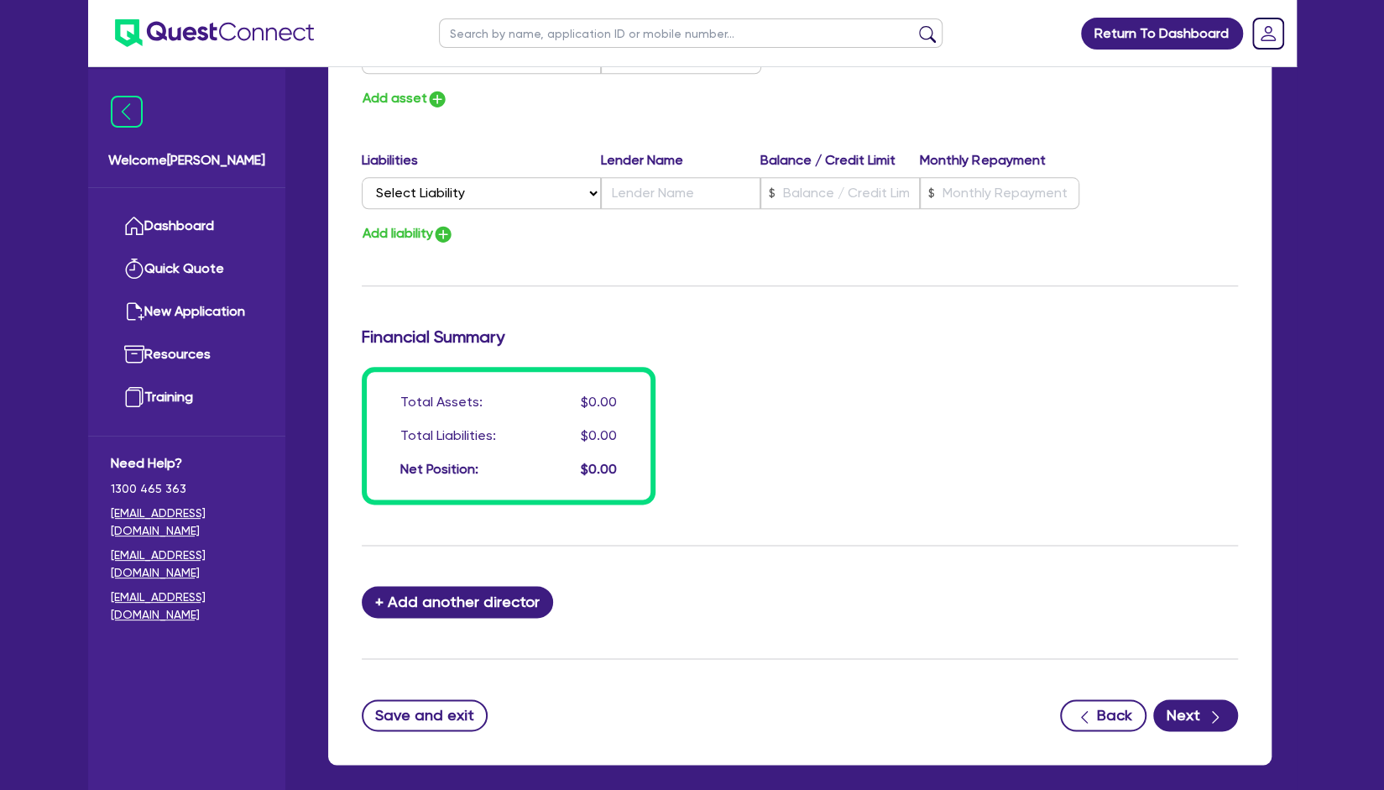
scroll to position [781, 0]
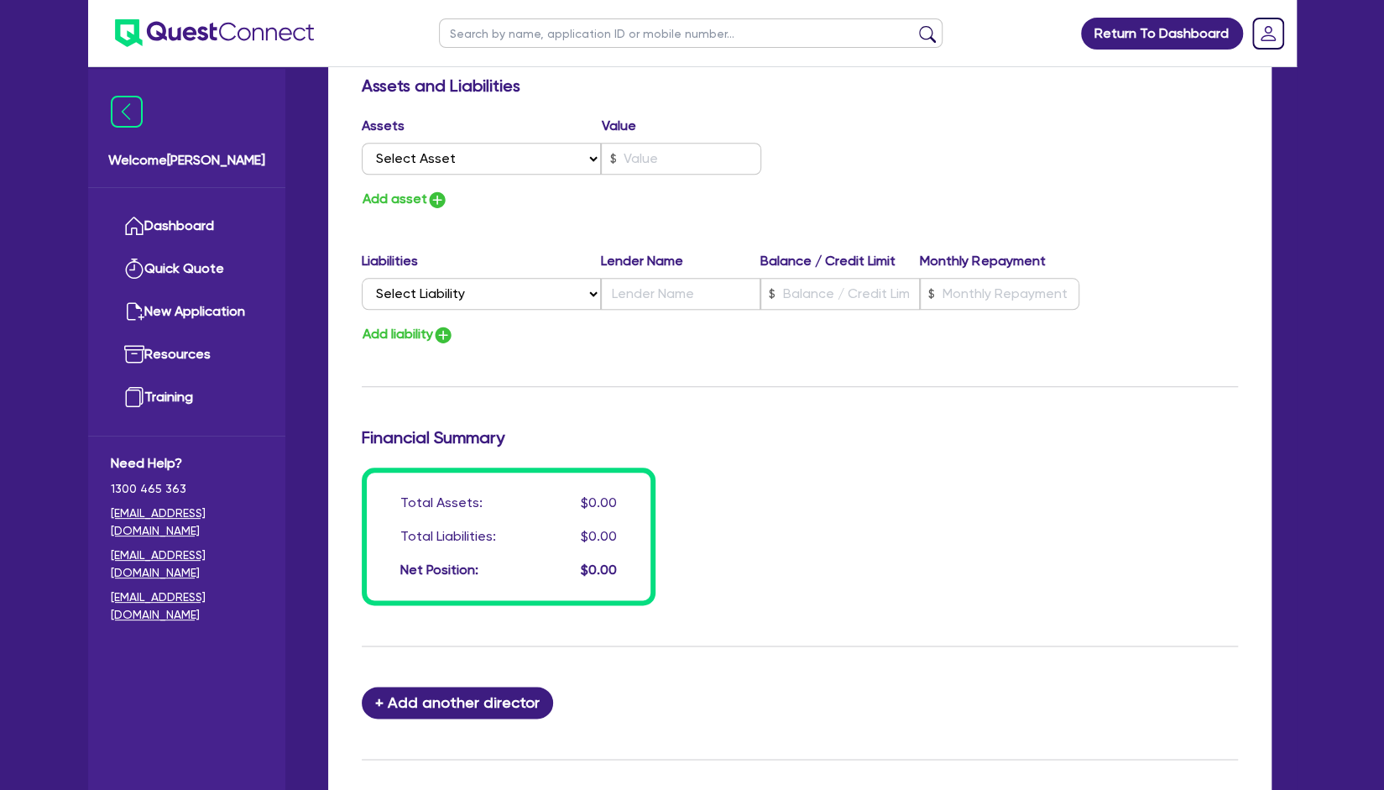
click at [770, 520] on div "Total Assets: $0.00 Total Liabilities: $0.00 Net Position: $0.00" at bounding box center [800, 537] width 902 height 138
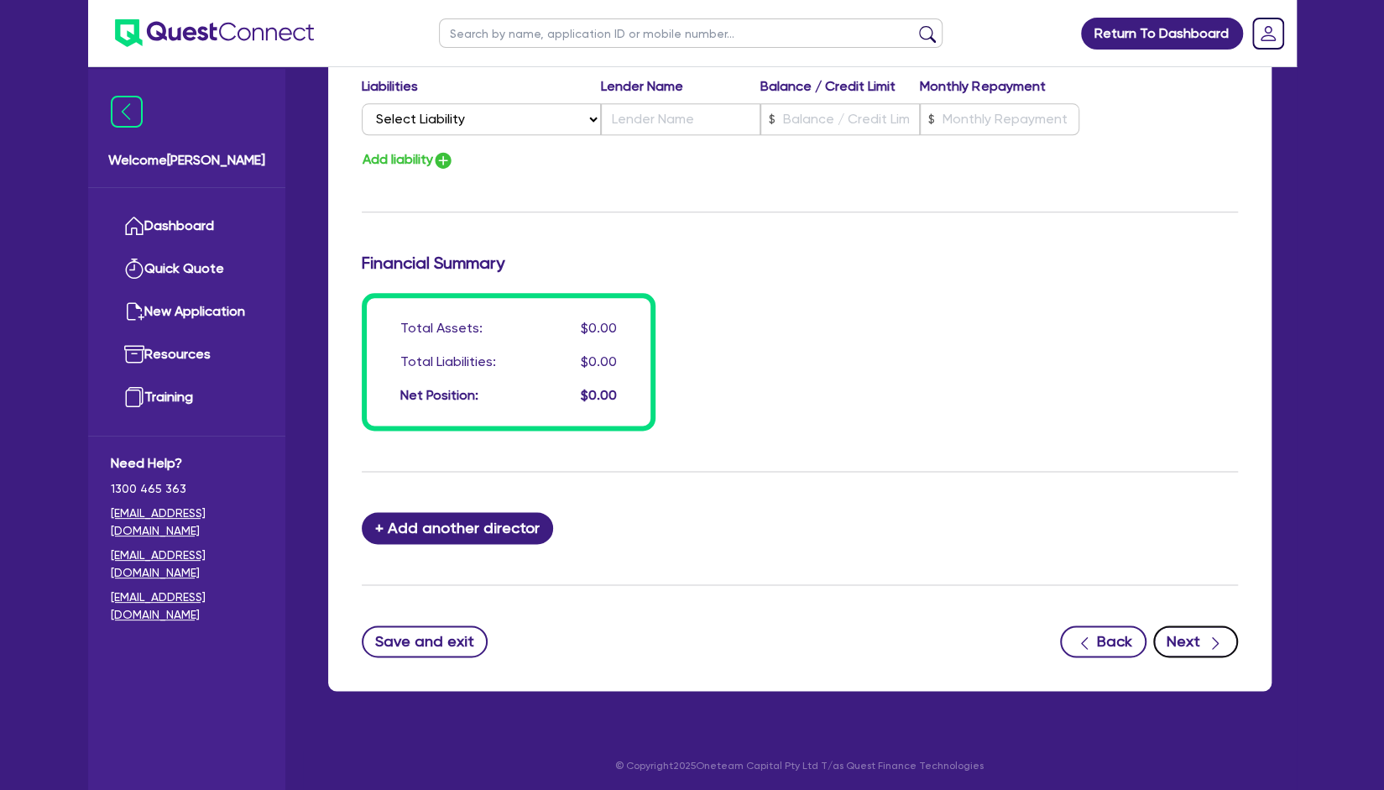
click at [1192, 639] on button "Next" at bounding box center [1195, 641] width 85 height 32
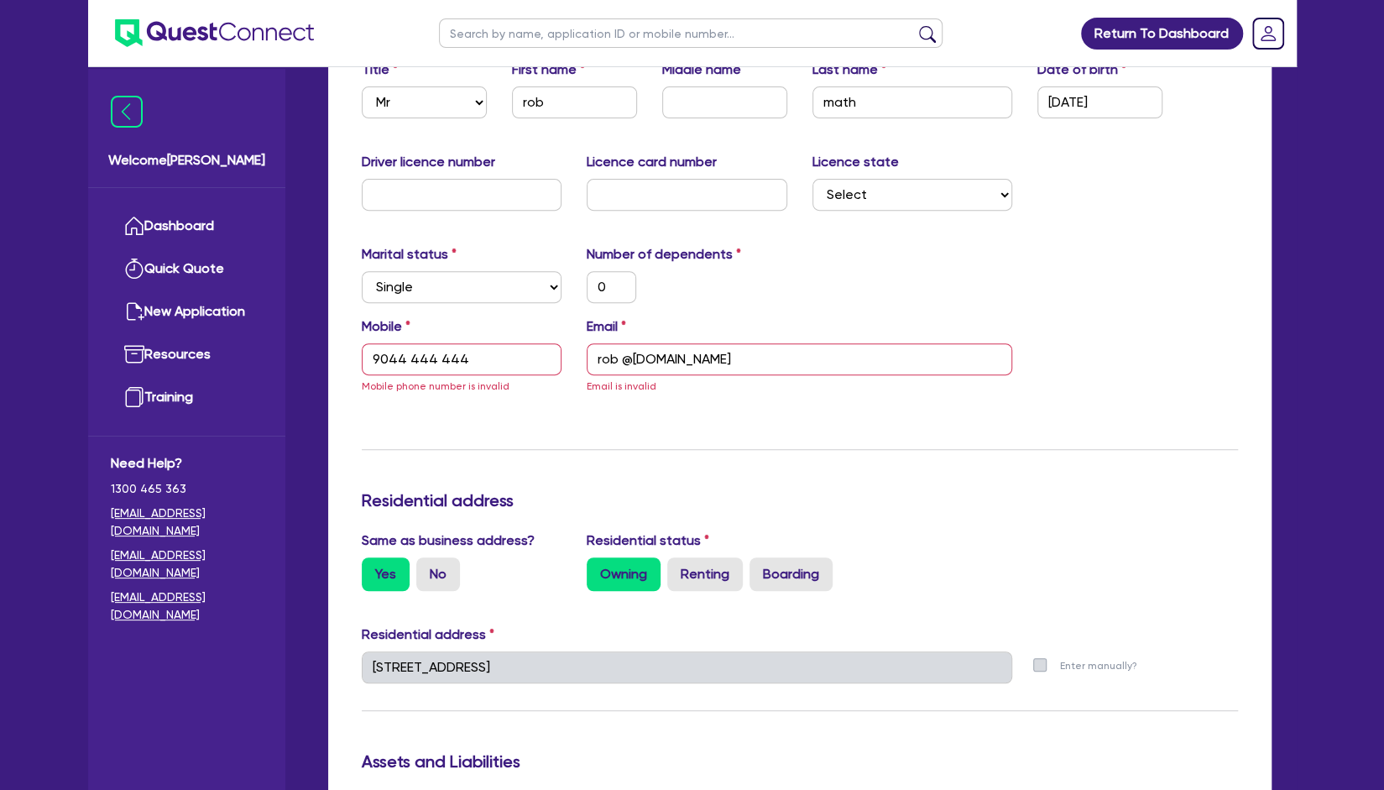
scroll to position [321, 0]
click at [378, 355] on input "9044 444 444" at bounding box center [462, 360] width 201 height 32
type input "0"
type input "0444 444 44"
click at [621, 360] on input "rob @gmail.com" at bounding box center [800, 360] width 426 height 32
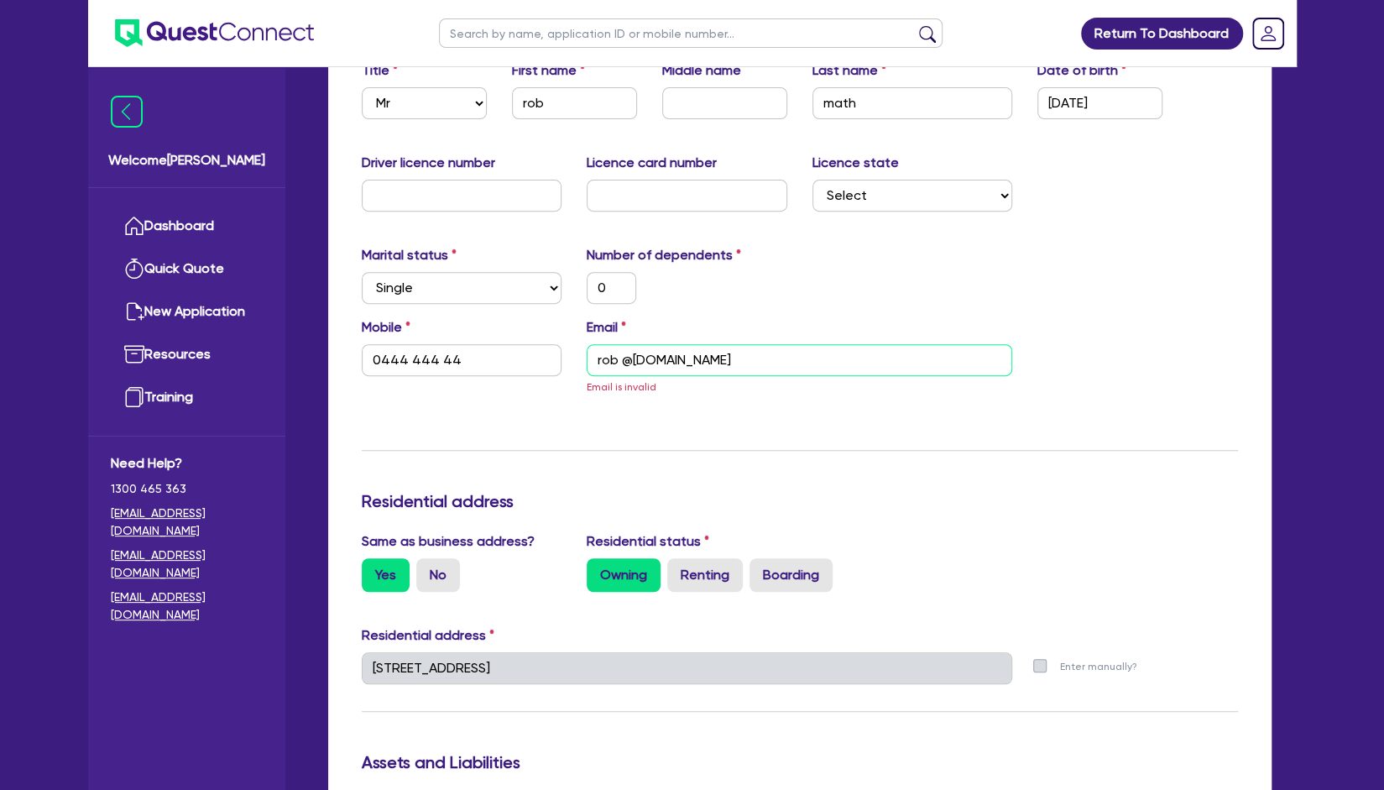
type input "0"
type input "0444 444 44"
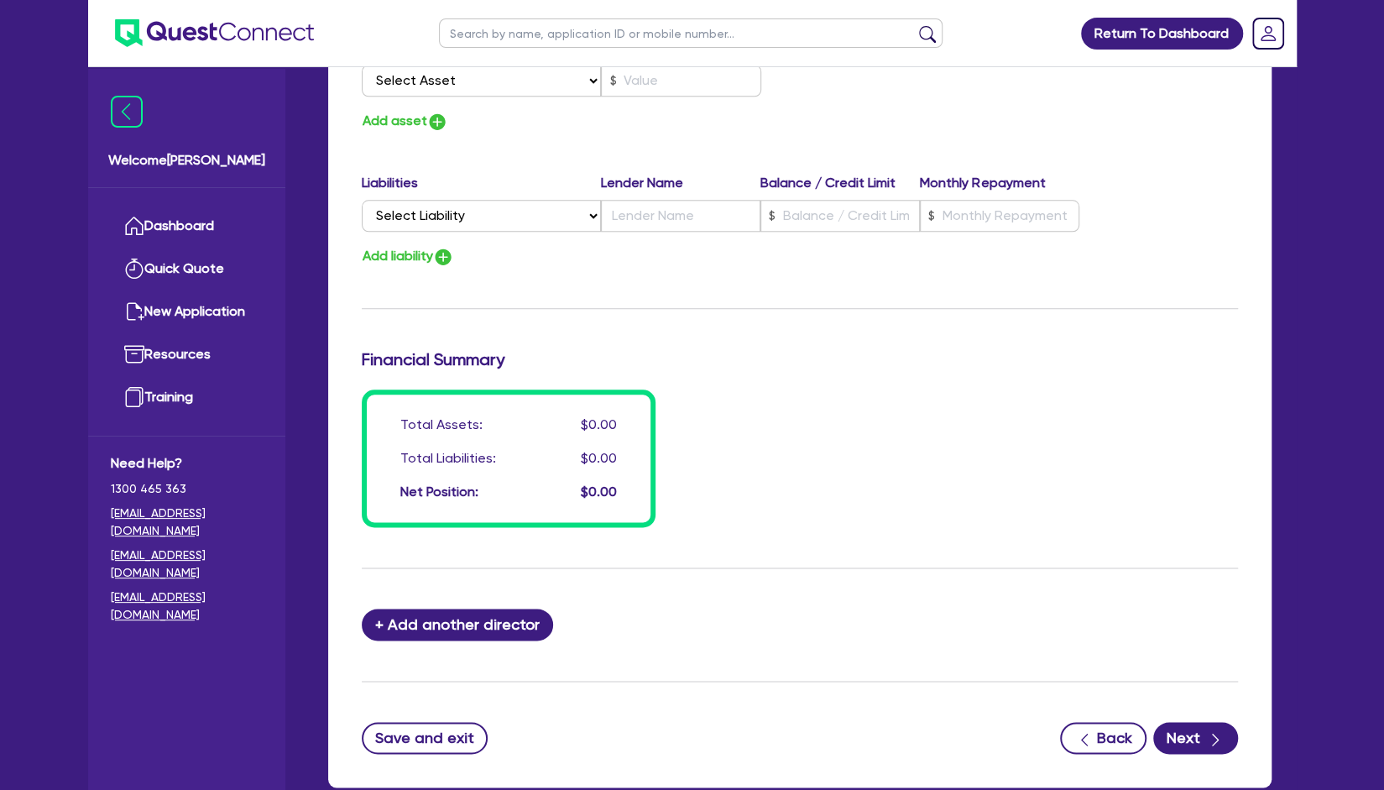
scroll to position [1059, 0]
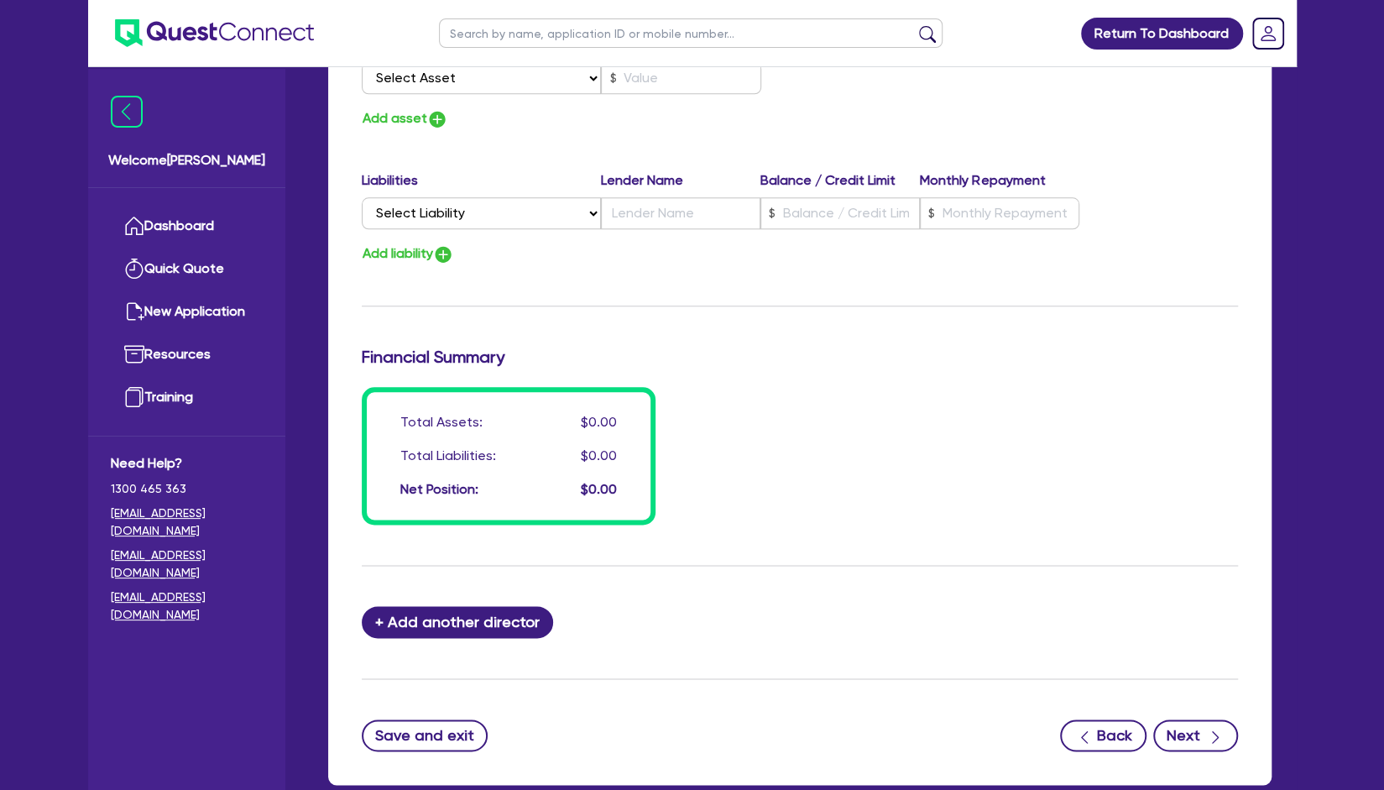
type input "rob@gmail.com"
click at [1200, 738] on button "Next" at bounding box center [1195, 735] width 85 height 32
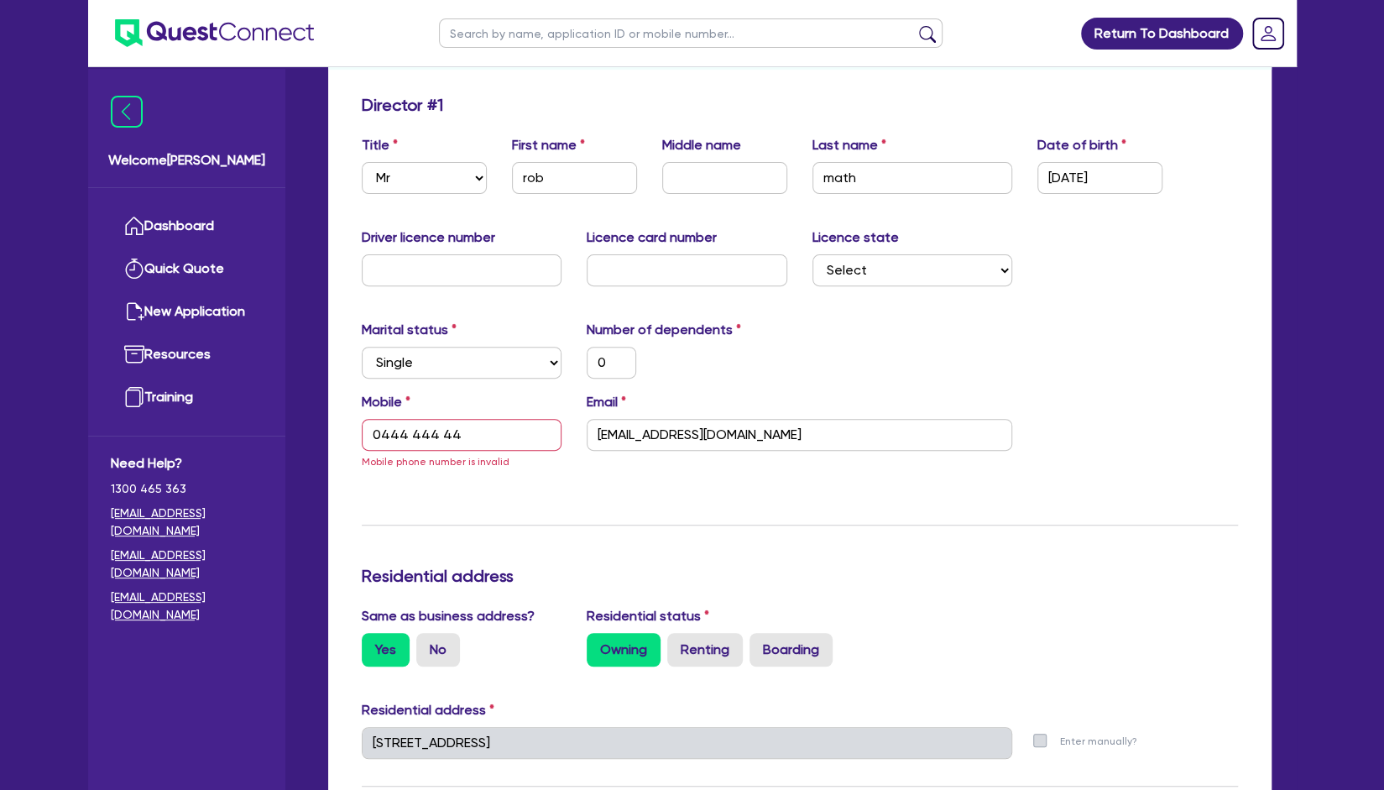
scroll to position [248, 0]
click at [538, 426] on input "0444 444 44" at bounding box center [462, 433] width 201 height 32
type input "0"
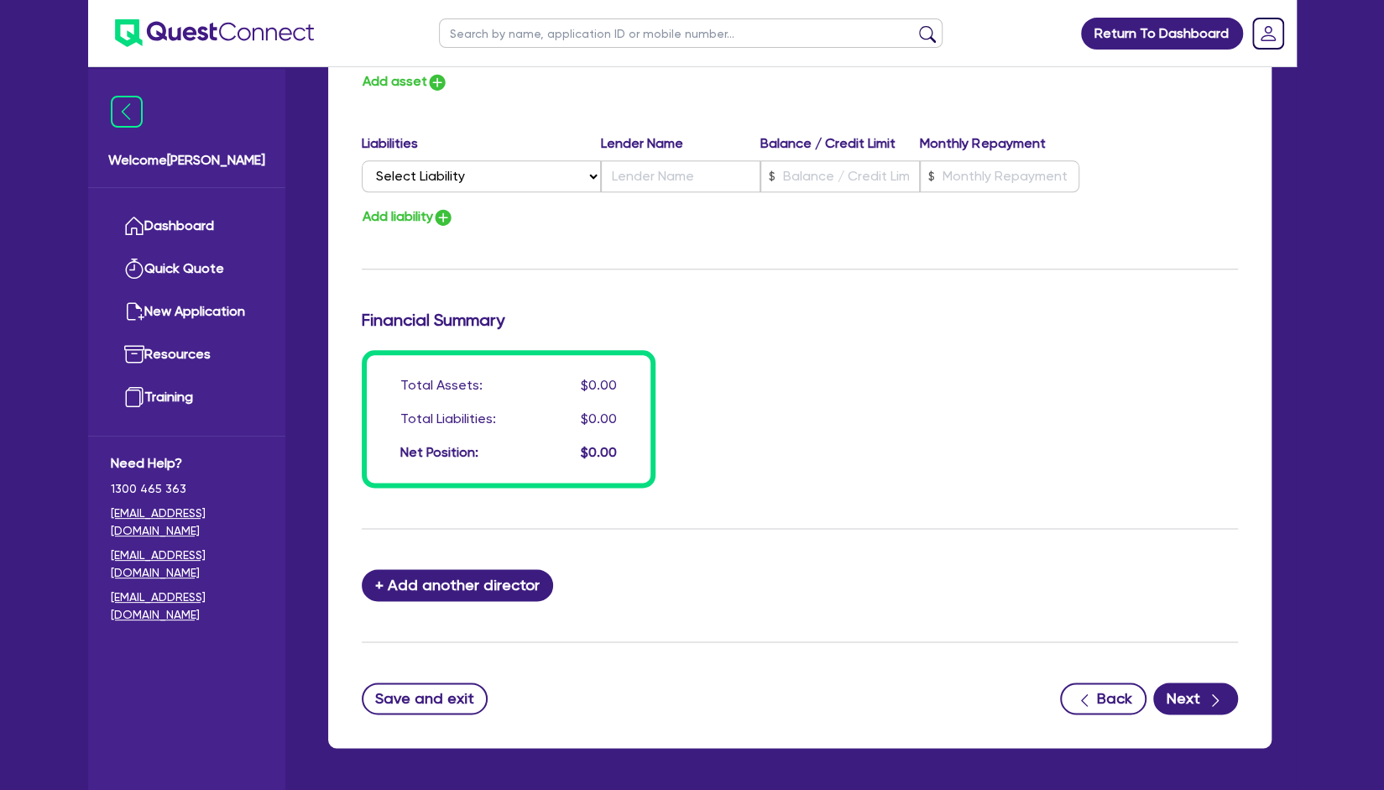
scroll to position [1153, 0]
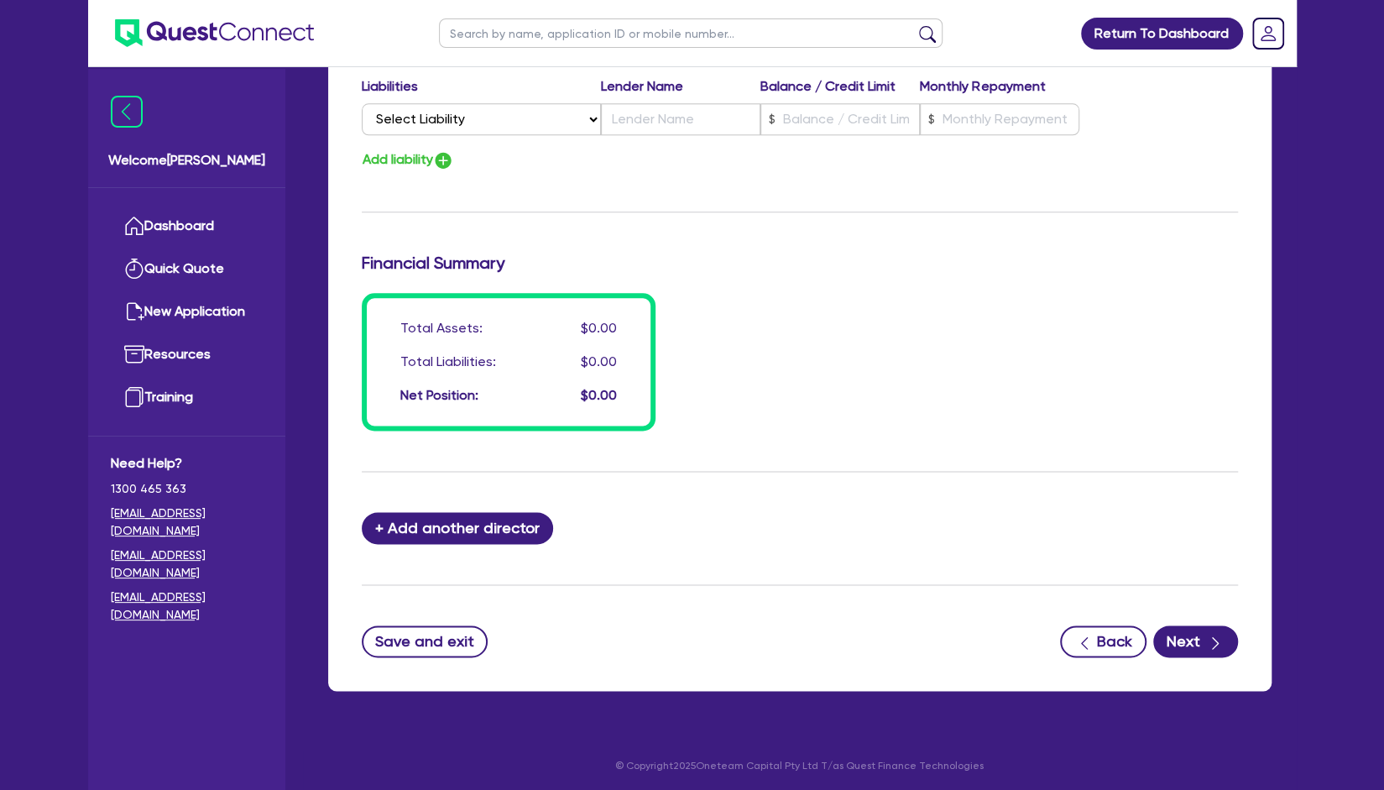
type input "0444 444 444"
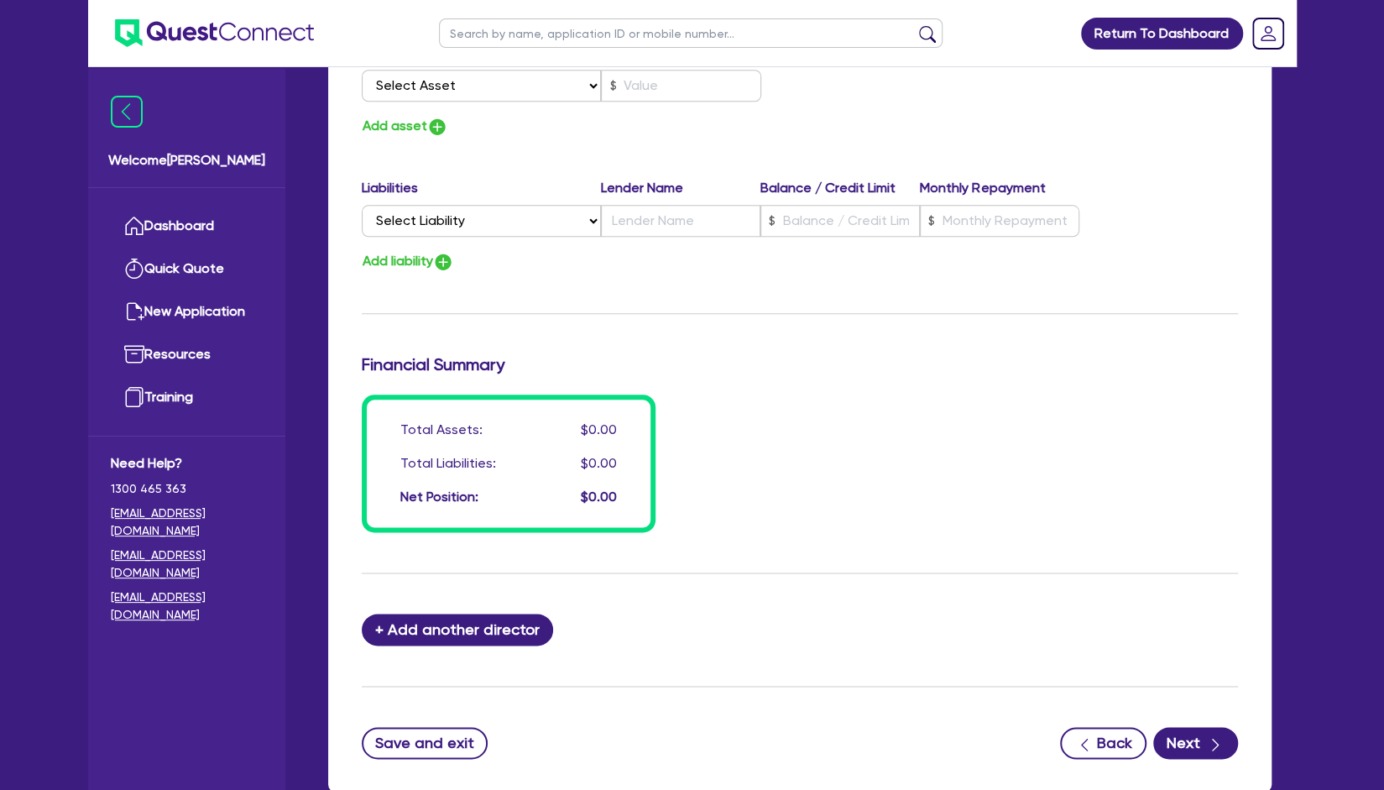
scroll to position [1085, 0]
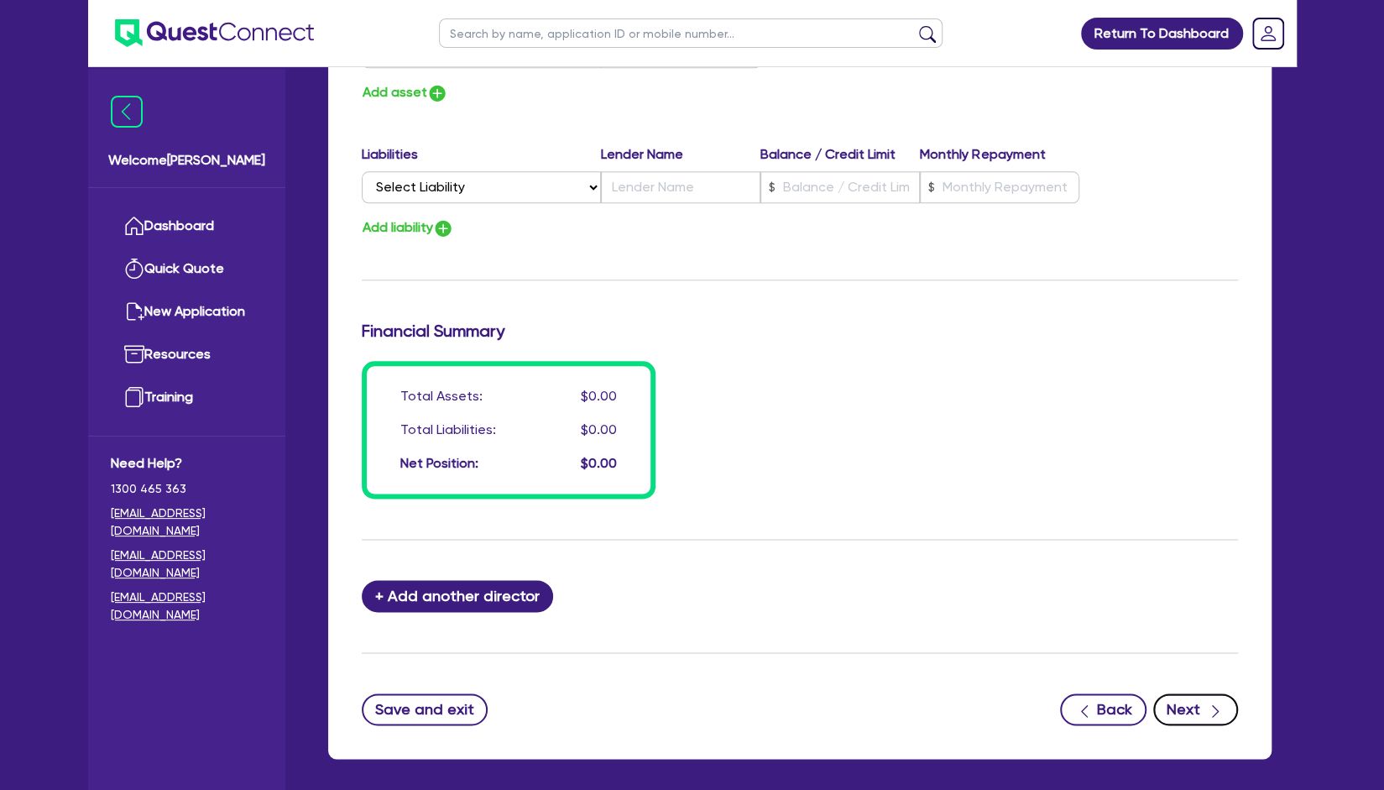
click at [1182, 716] on button "Next" at bounding box center [1195, 709] width 85 height 32
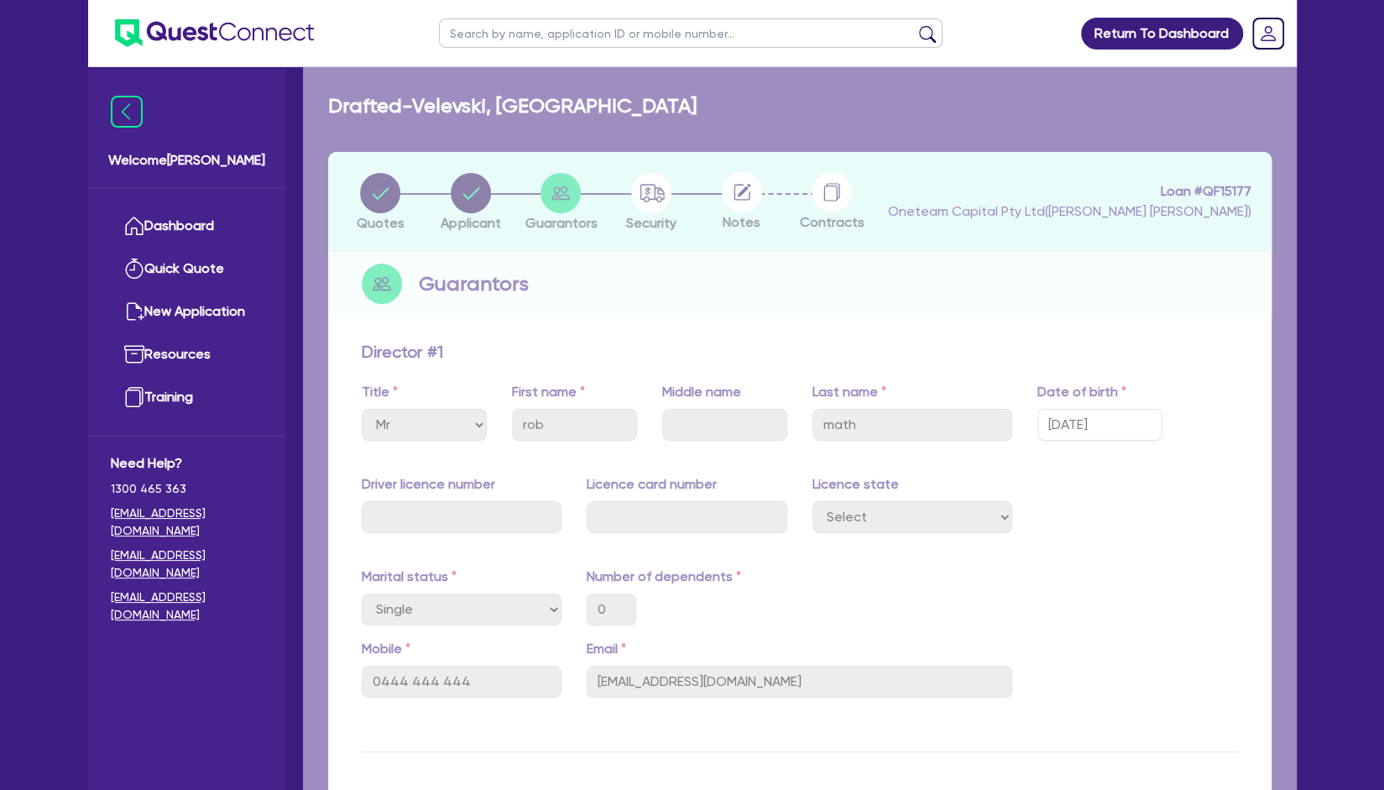
select select "CARS_AND_LIGHT_TRUCKS"
select select "PASSENGER_VEHICLES"
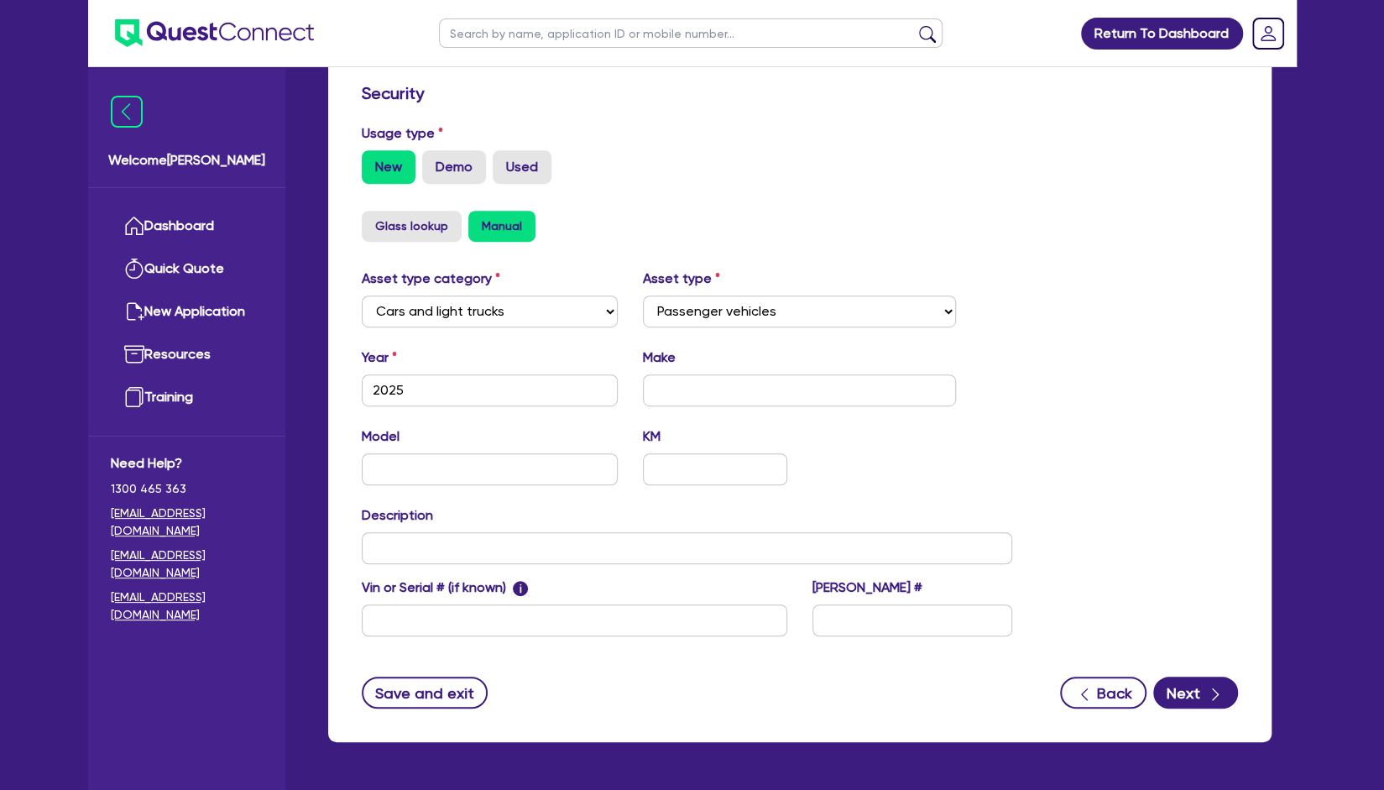
scroll to position [452, 0]
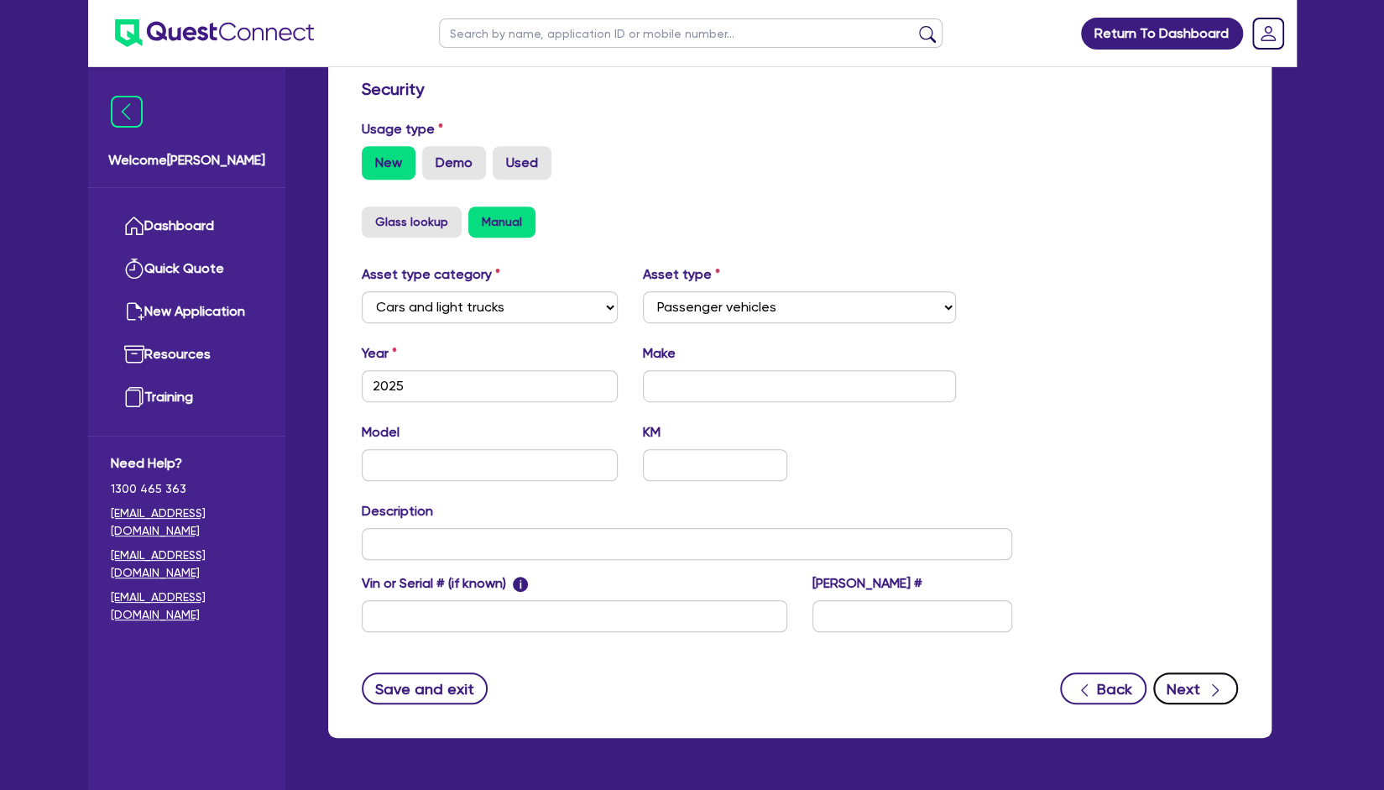
click at [1187, 695] on button "Next" at bounding box center [1195, 688] width 85 height 32
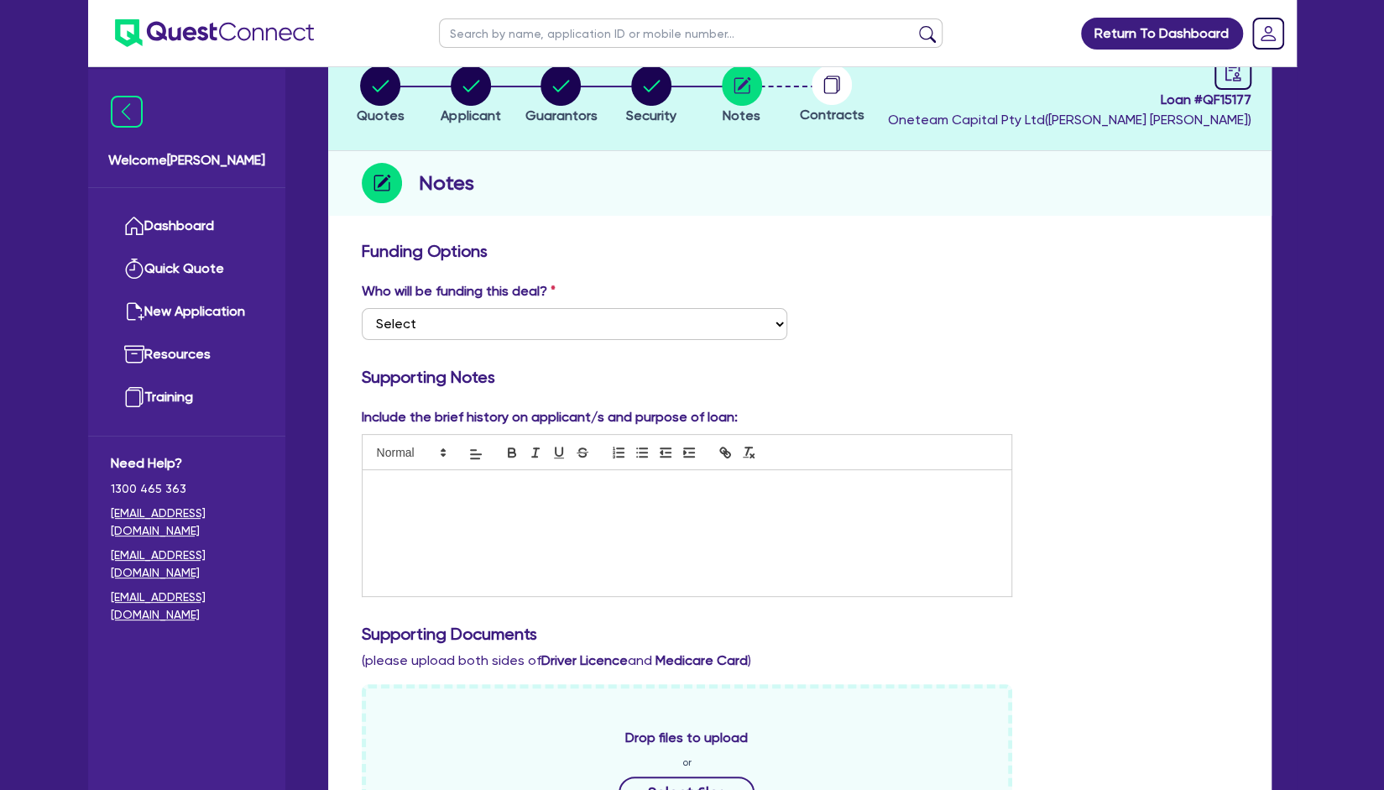
scroll to position [117, 0]
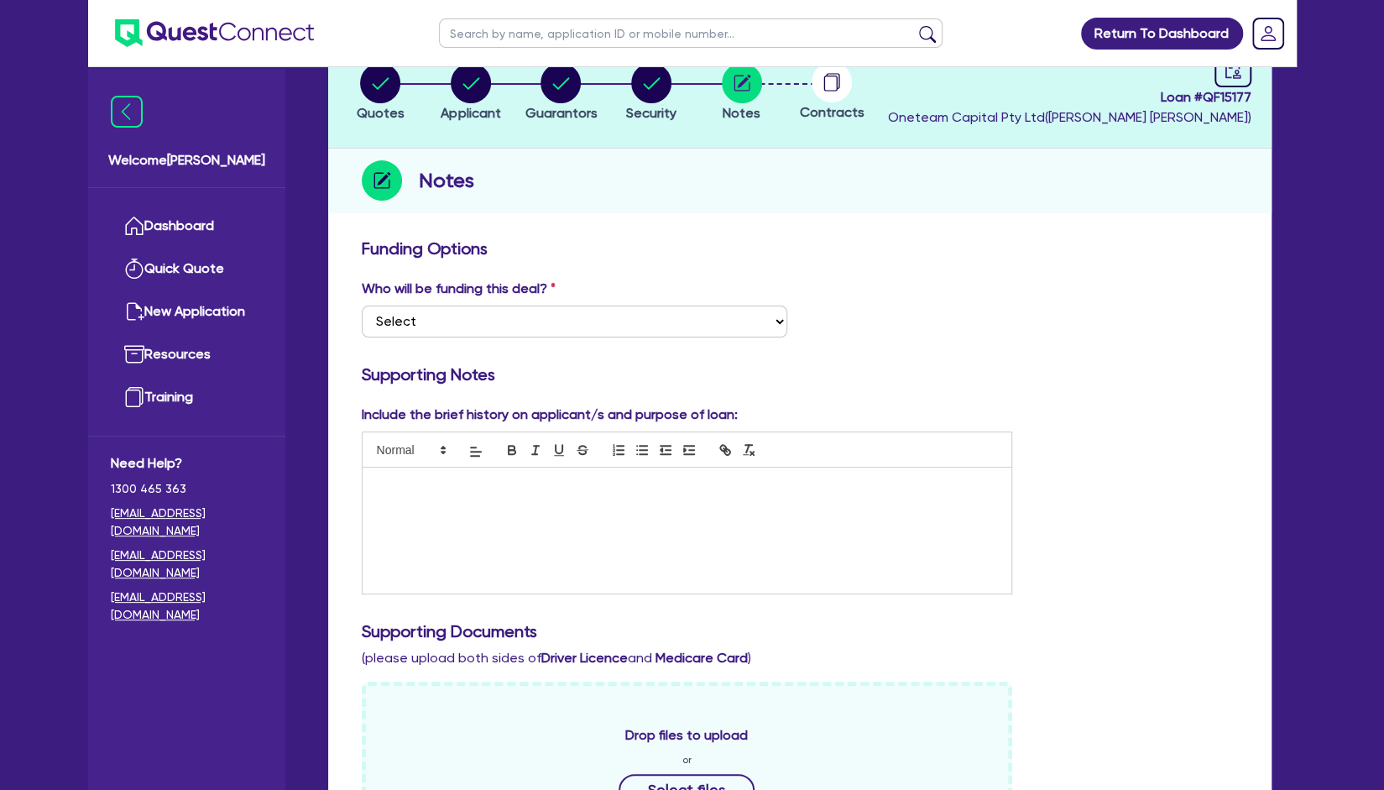
click at [608, 337] on div "Who will be funding this deal? Select I want Quest to fund 100% I will fund 100…" at bounding box center [800, 315] width 902 height 72
click at [611, 325] on select "Select I want Quest to fund 100% I will fund 100% I will co-fund with Quest Oth…" at bounding box center [575, 322] width 426 height 32
select select "Other"
click at [362, 306] on select "Select I want Quest to fund 100% I will fund 100% I will co-fund with Quest Oth…" at bounding box center [575, 322] width 426 height 32
click at [663, 322] on select "Select I want Quest to fund 100% I will fund 100% I will co-fund with Quest Oth…" at bounding box center [575, 322] width 426 height 32
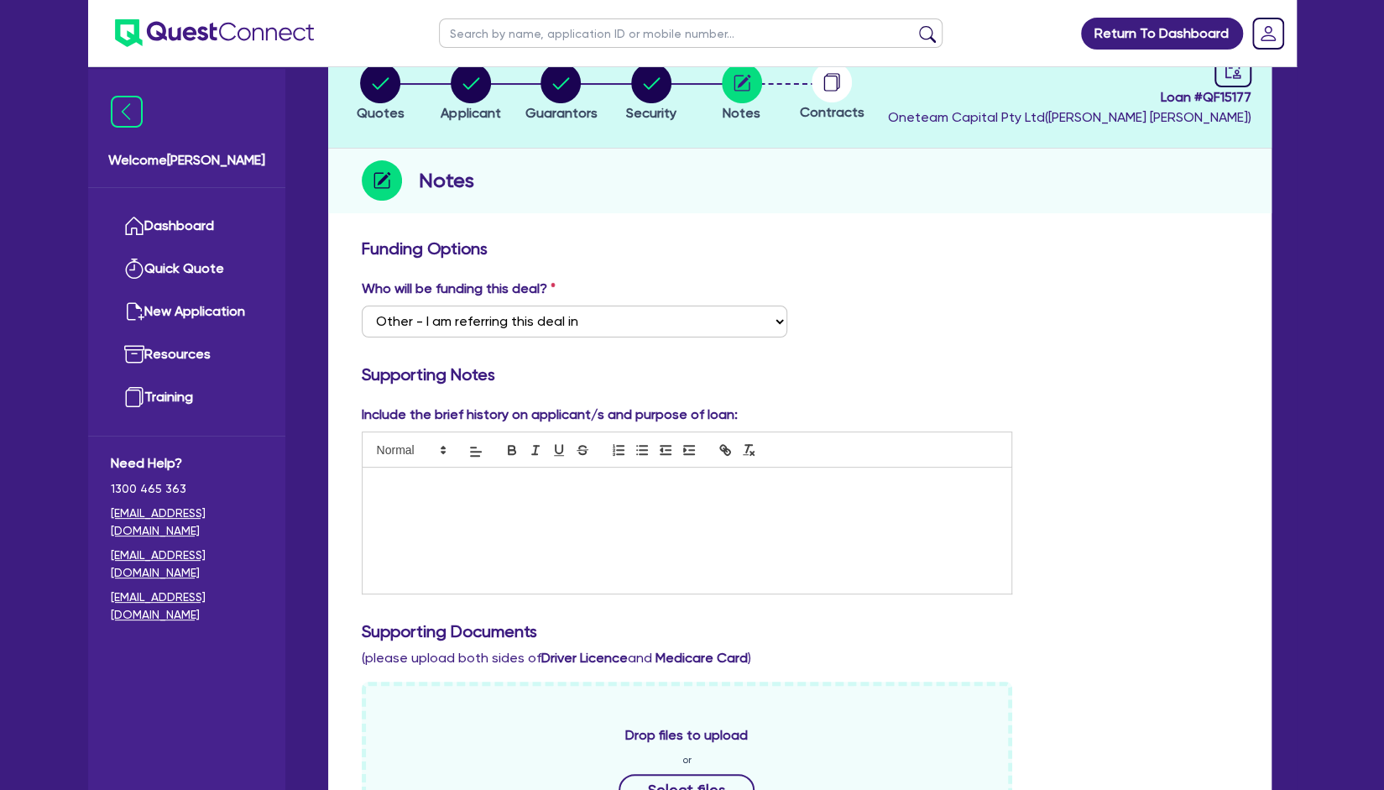
click at [880, 405] on div "Include the brief history on applicant/s and purpose of loan:" at bounding box center [687, 500] width 677 height 190
click at [652, 489] on p at bounding box center [687, 485] width 625 height 15
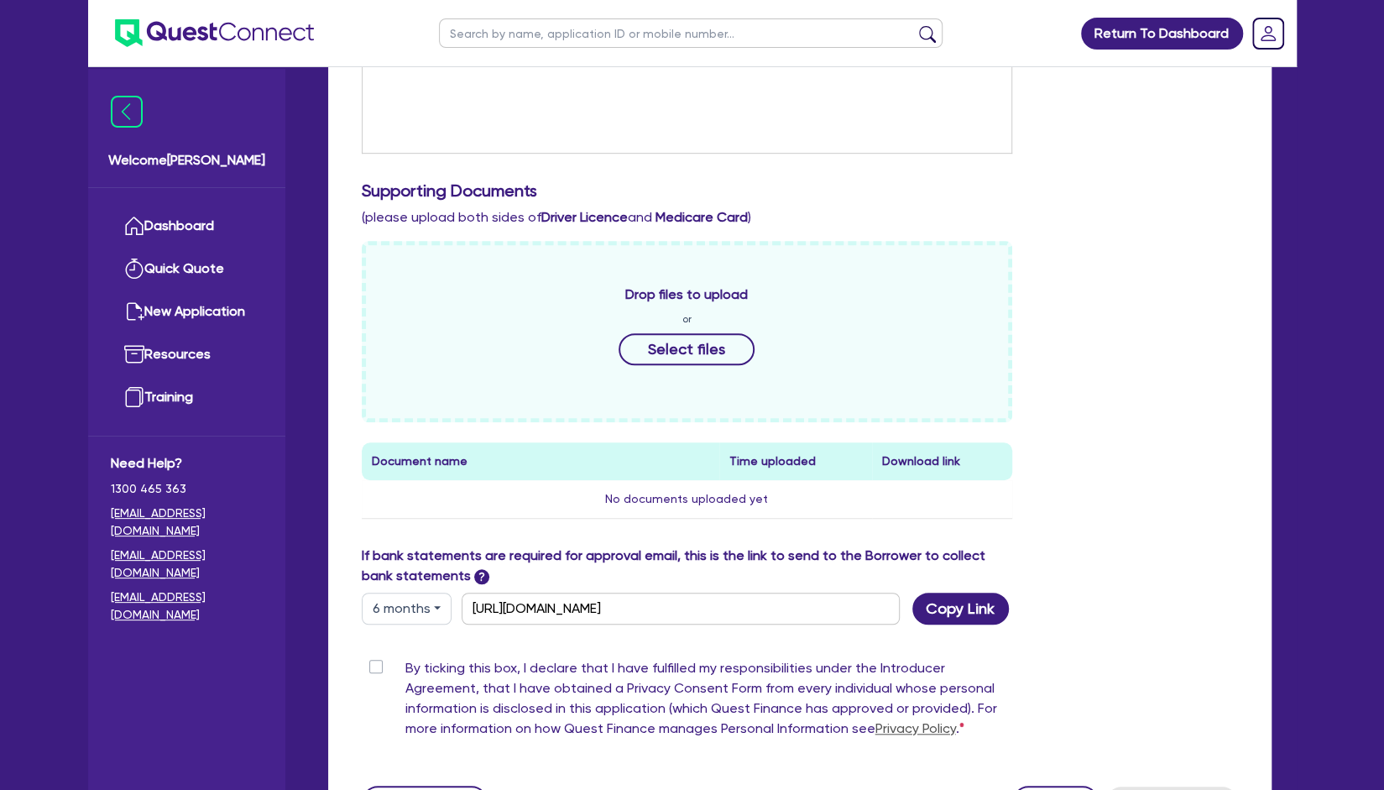
scroll to position [562, 0]
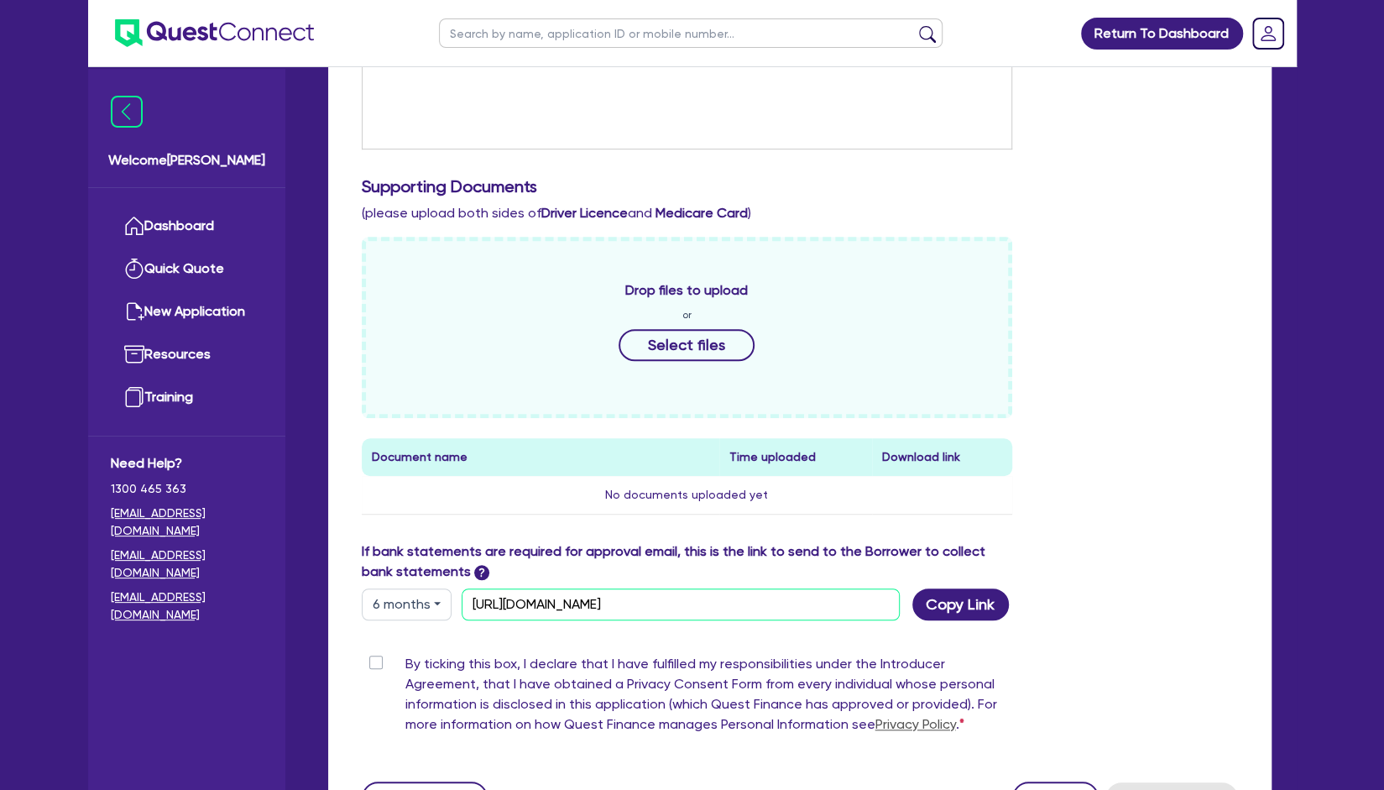
drag, startPoint x: 806, startPoint y: 609, endPoint x: 474, endPoint y: 599, distance: 331.7
click at [474, 599] on input "https://scv.bankstatements.com.au/QUST-QF15177" at bounding box center [681, 604] width 438 height 32
click at [558, 634] on div "Funding Options Who will be funding this deal? Select I want Quest to fund 100%…" at bounding box center [800, 304] width 876 height 1021
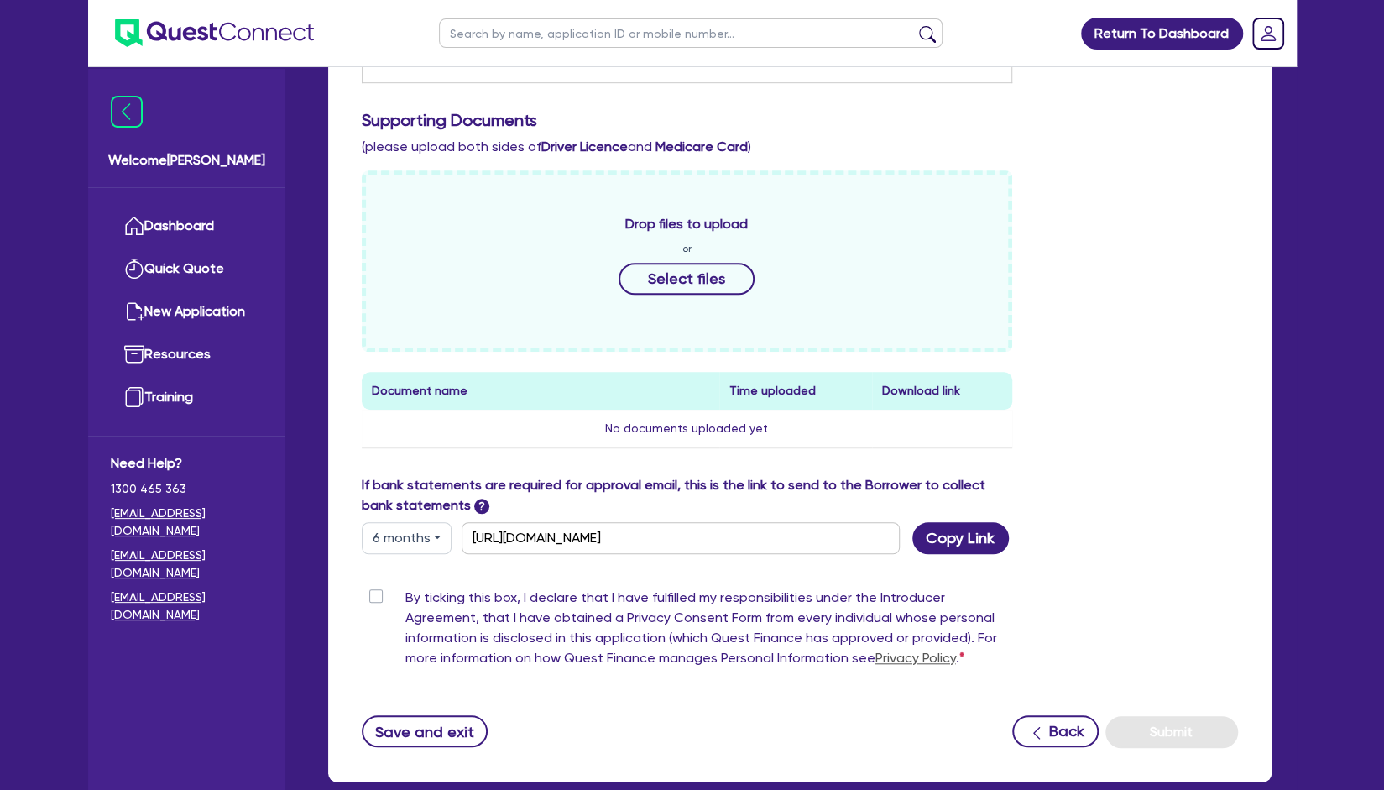
scroll to position [629, 0]
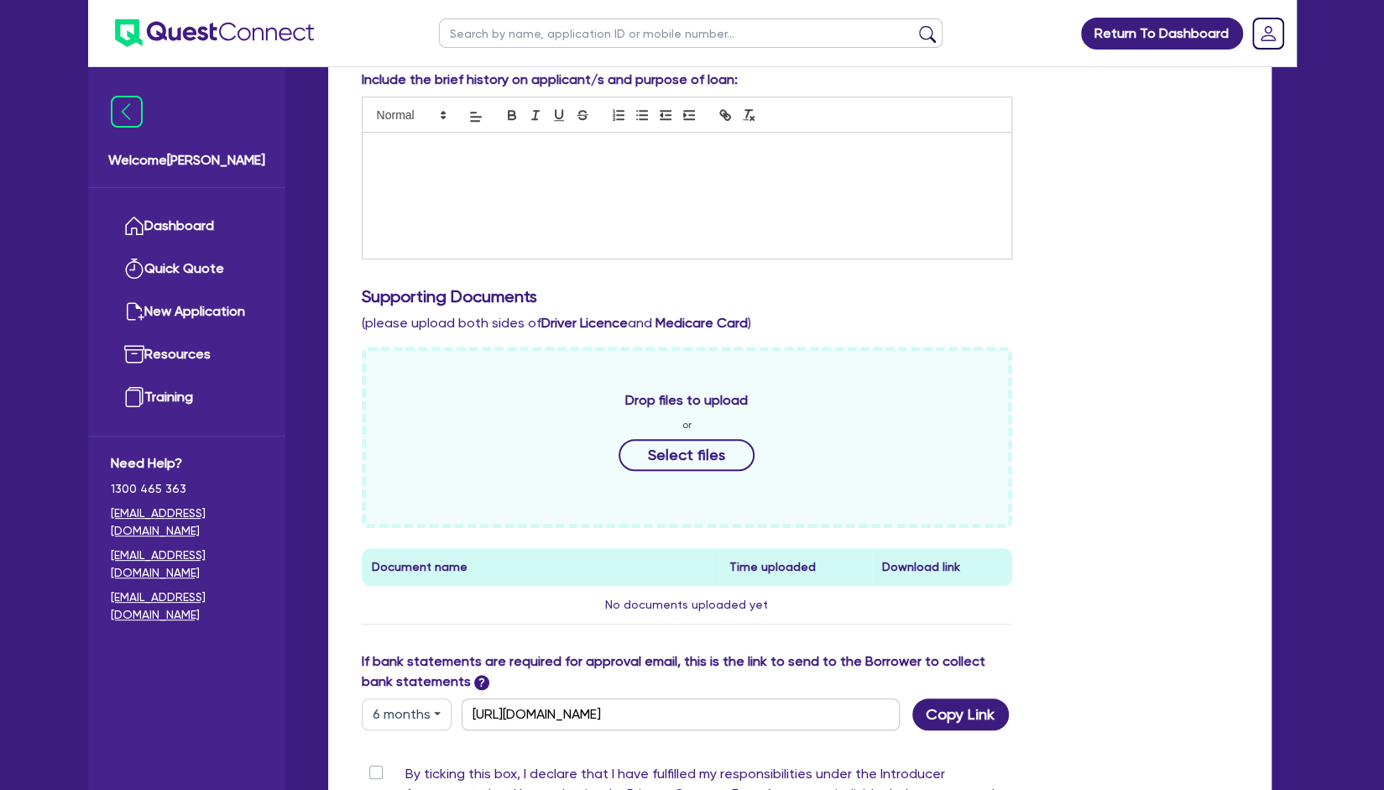
select select "CARS_AND_LIGHT_TRUCKS"
select select "PASSENGER_VEHICLES"
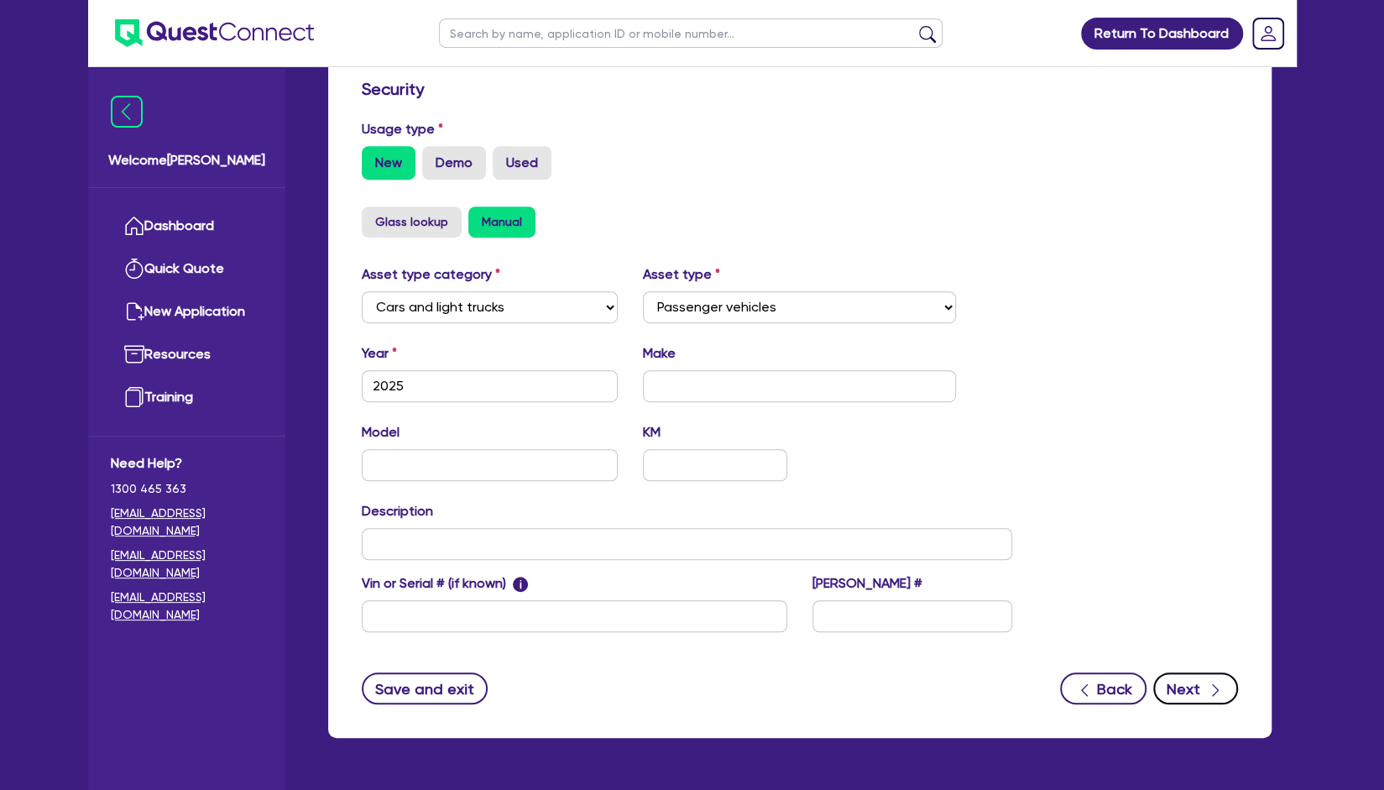
click at [1197, 697] on button "Next" at bounding box center [1195, 688] width 85 height 32
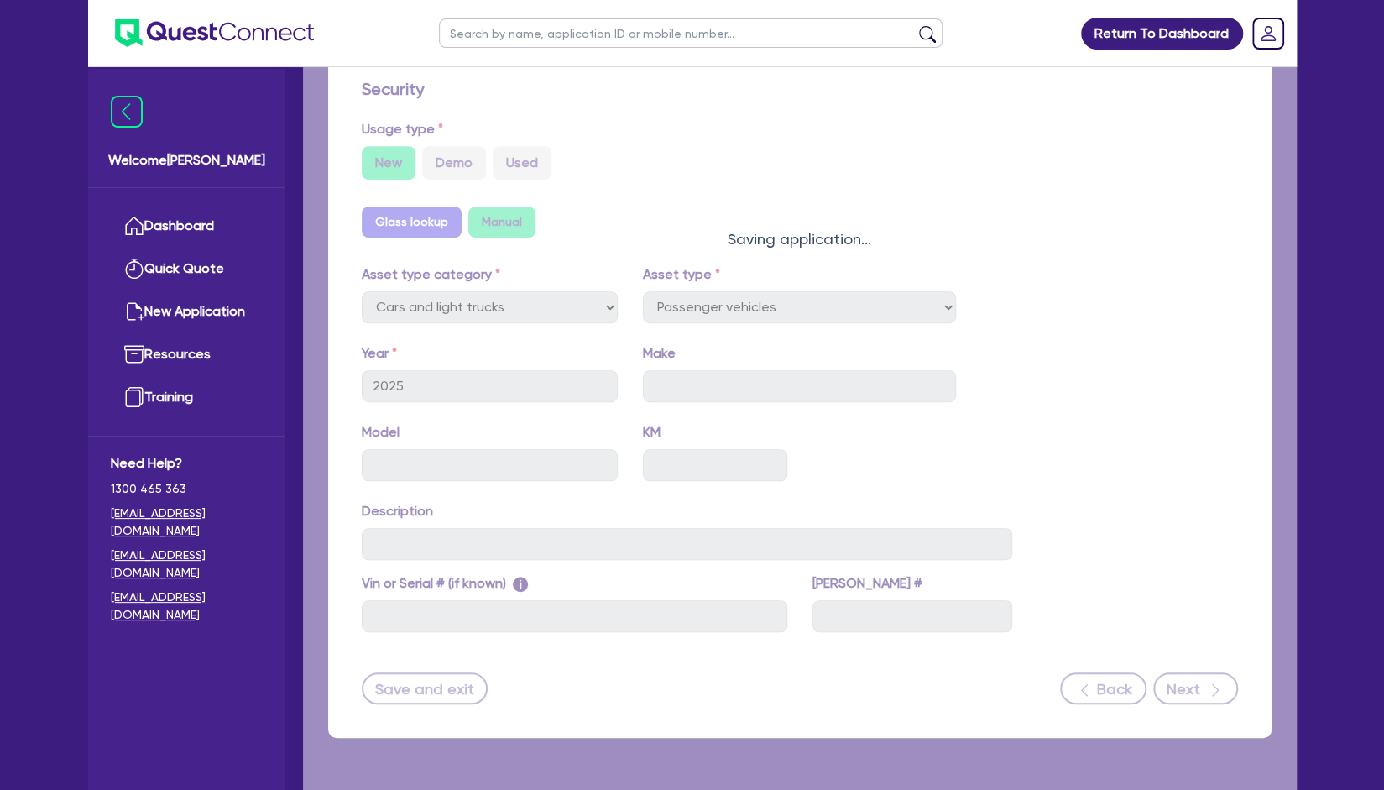
select select "Other"
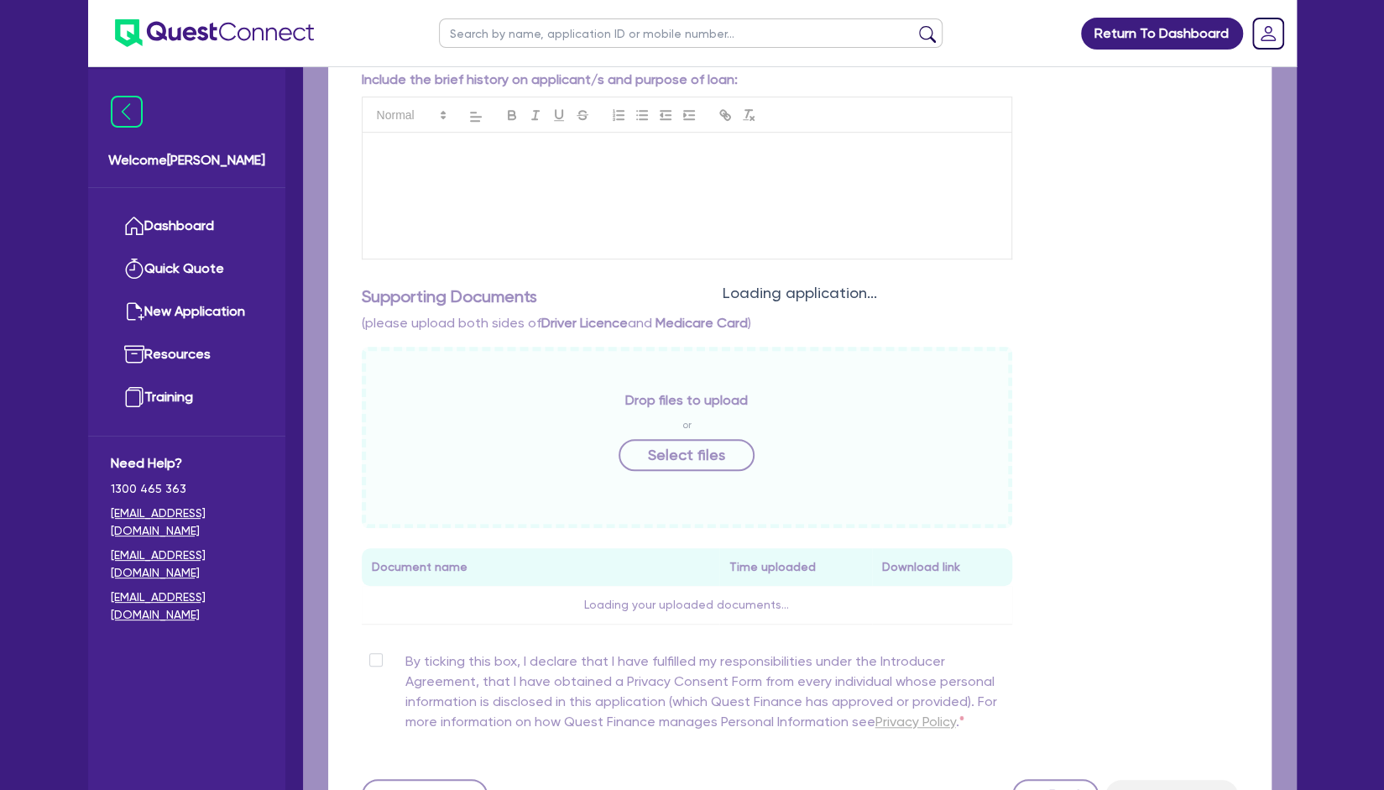
select select
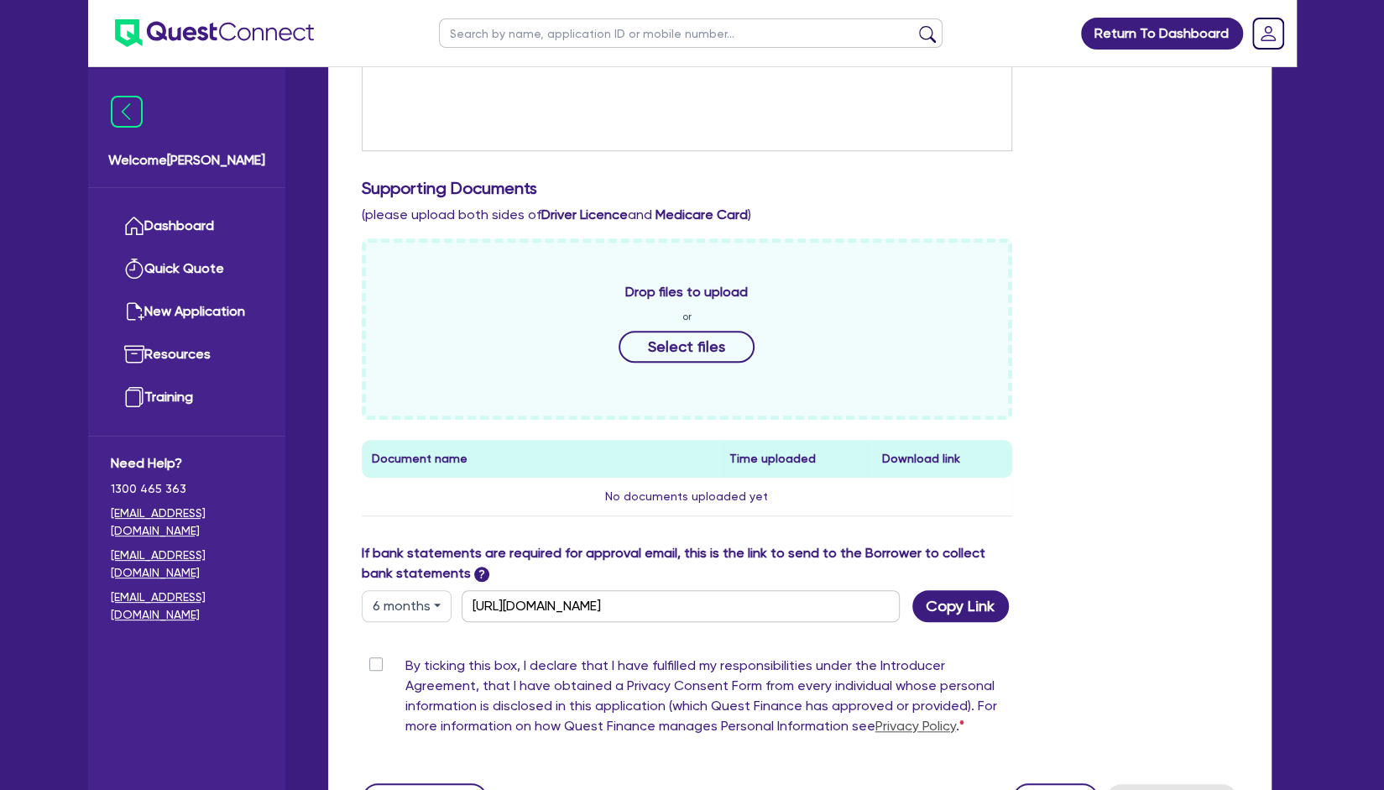
scroll to position [719, 0]
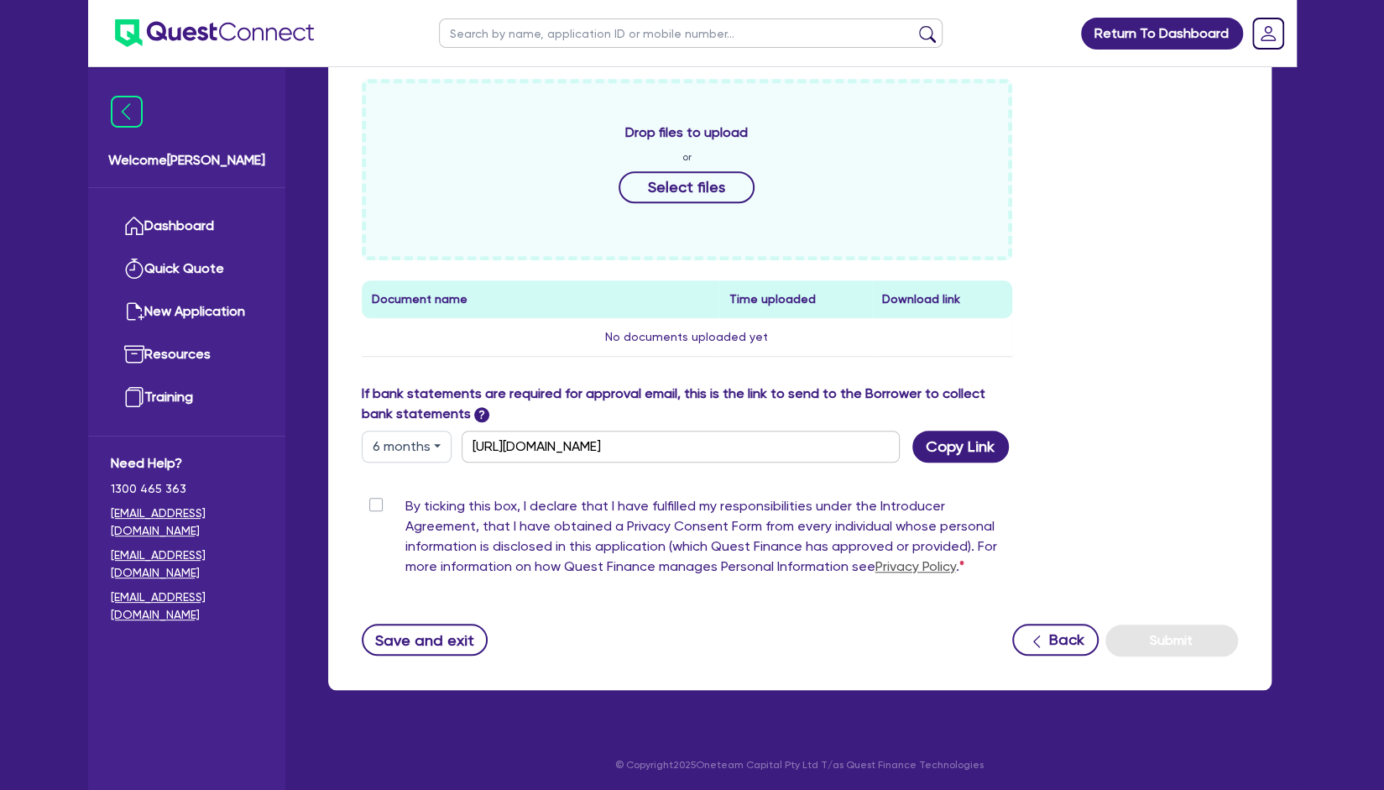
click at [405, 499] on label "By ticking this box, I declare that I have fulfilled my responsibilities under …" at bounding box center [709, 539] width 608 height 87
click at [374, 499] on input "By ticking this box, I declare that I have fulfilled my responsibilities under …" at bounding box center [368, 504] width 13 height 16
checkbox input "true"
click at [1150, 630] on button "Submit" at bounding box center [1172, 641] width 133 height 32
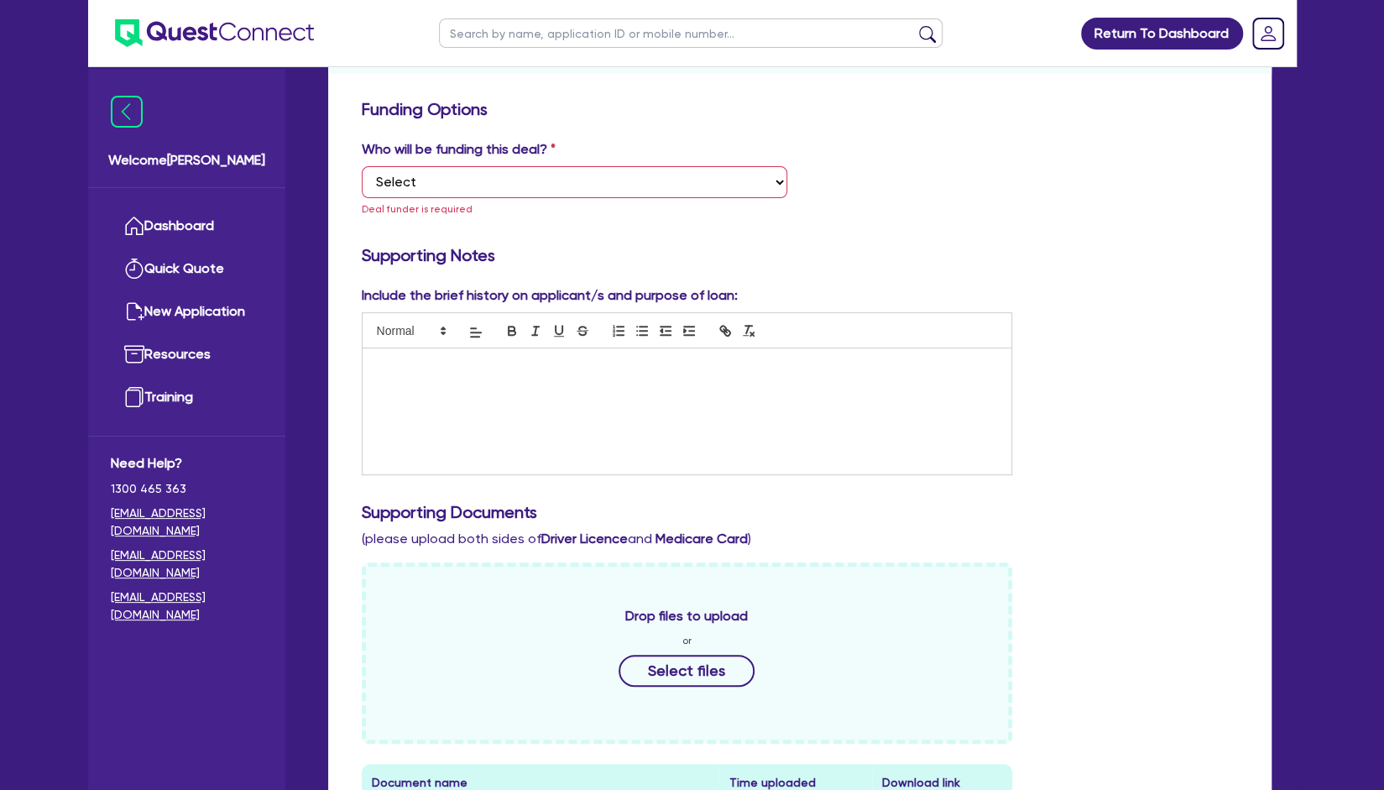
scroll to position [255, 0]
